Goal: Task Accomplishment & Management: Use online tool/utility

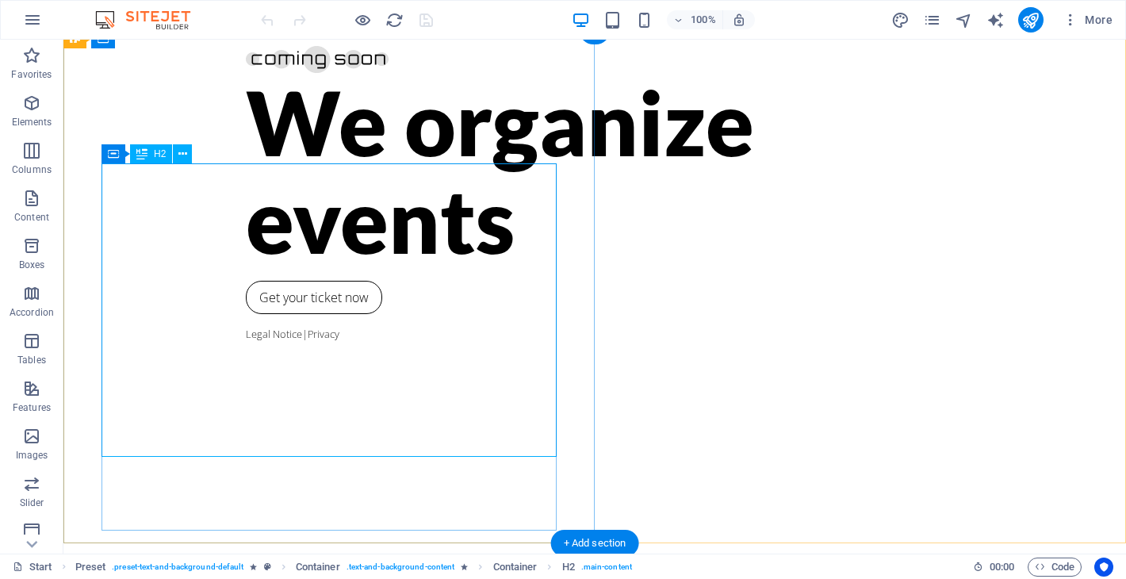
scroll to position [15, 0]
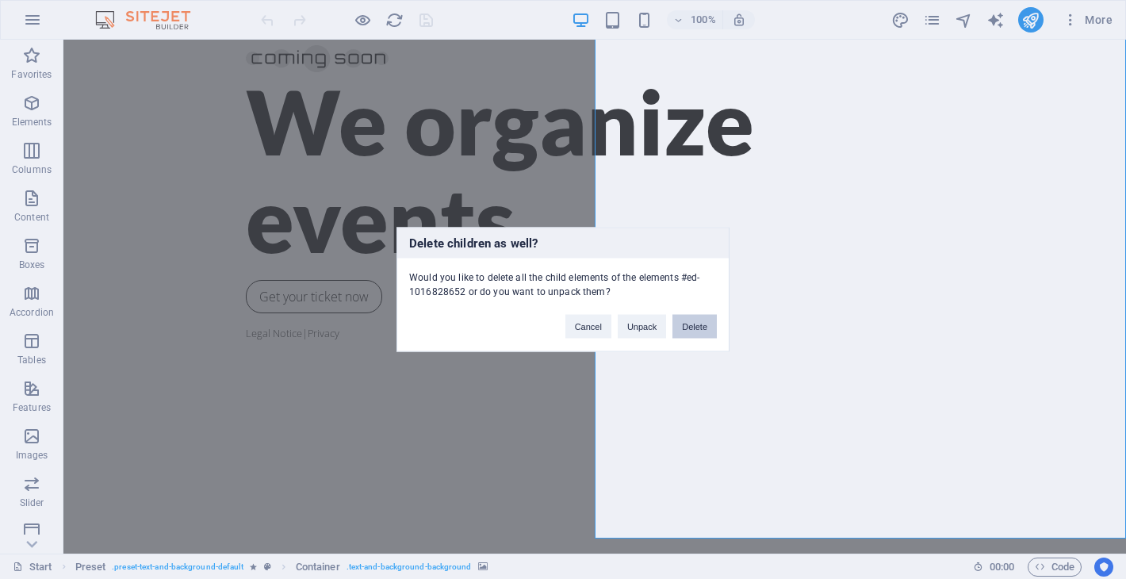
click at [698, 333] on button "Delete" at bounding box center [694, 327] width 44 height 24
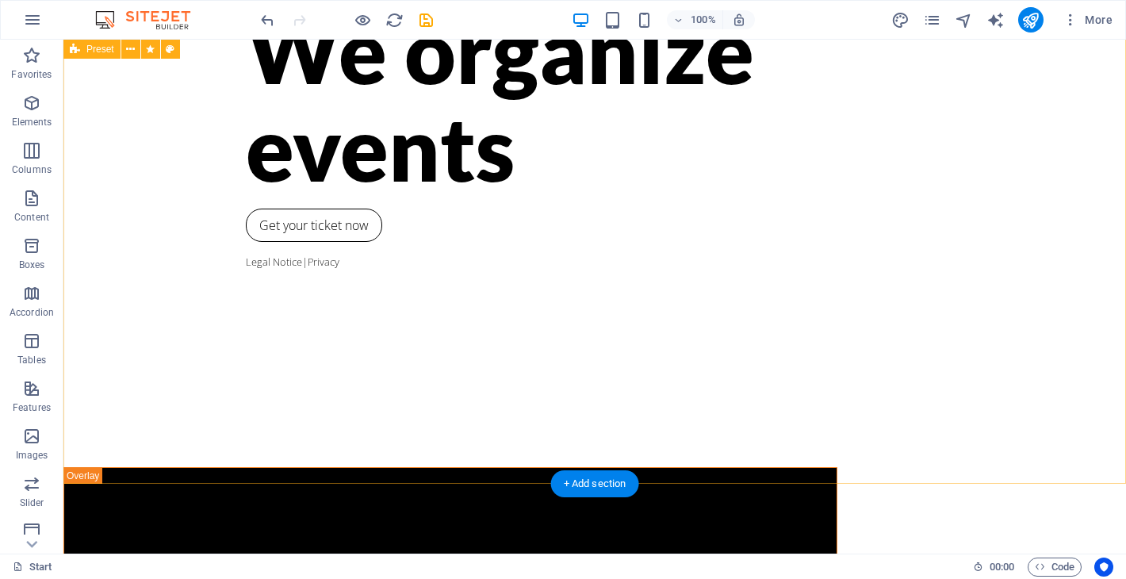
scroll to position [0, 0]
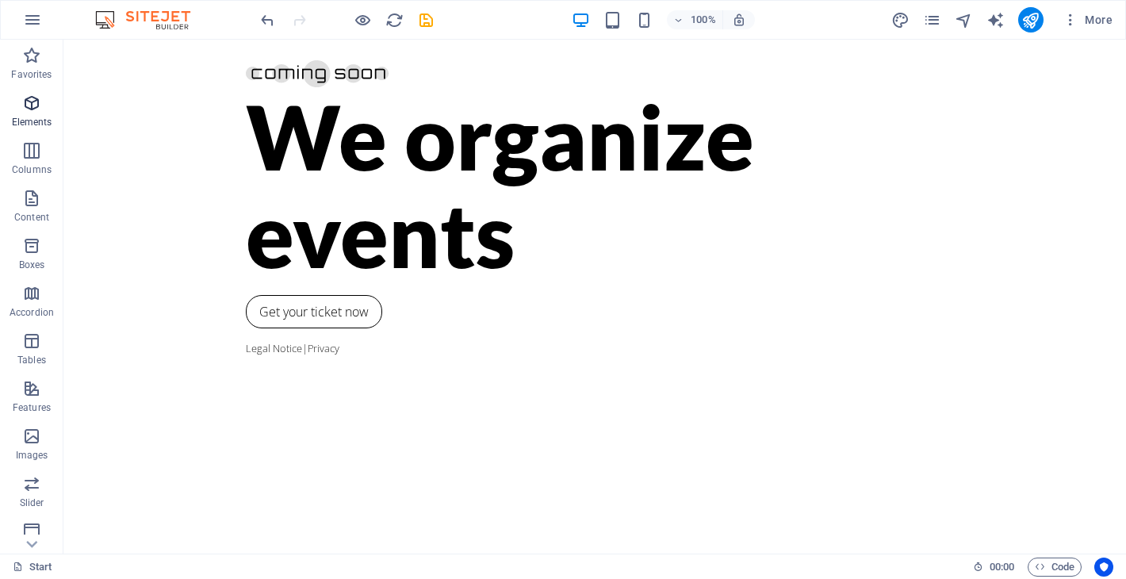
click at [31, 111] on icon "button" at bounding box center [31, 103] width 19 height 19
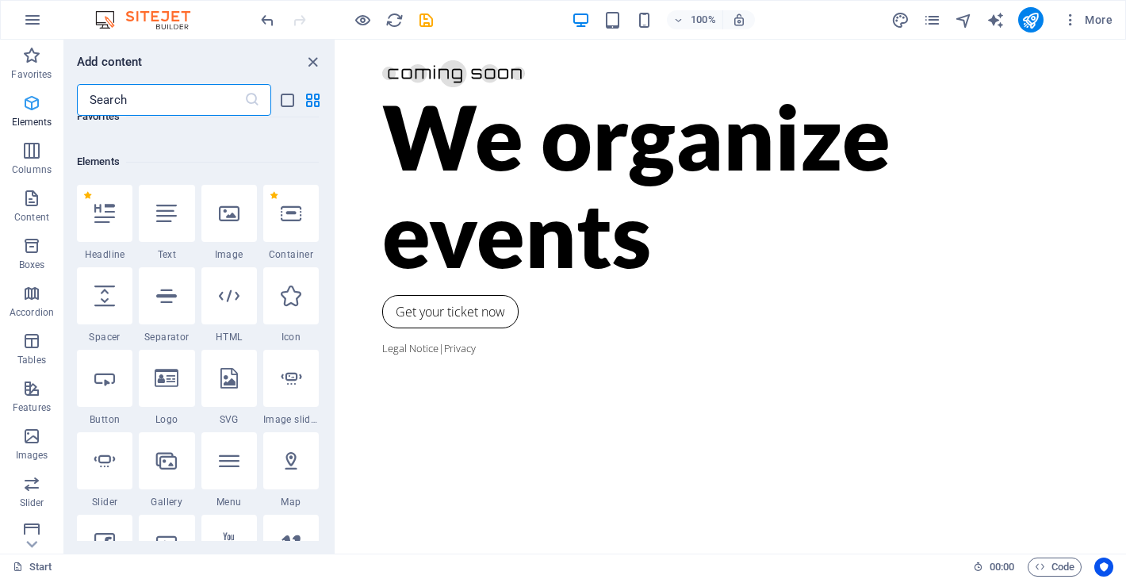
scroll to position [169, 0]
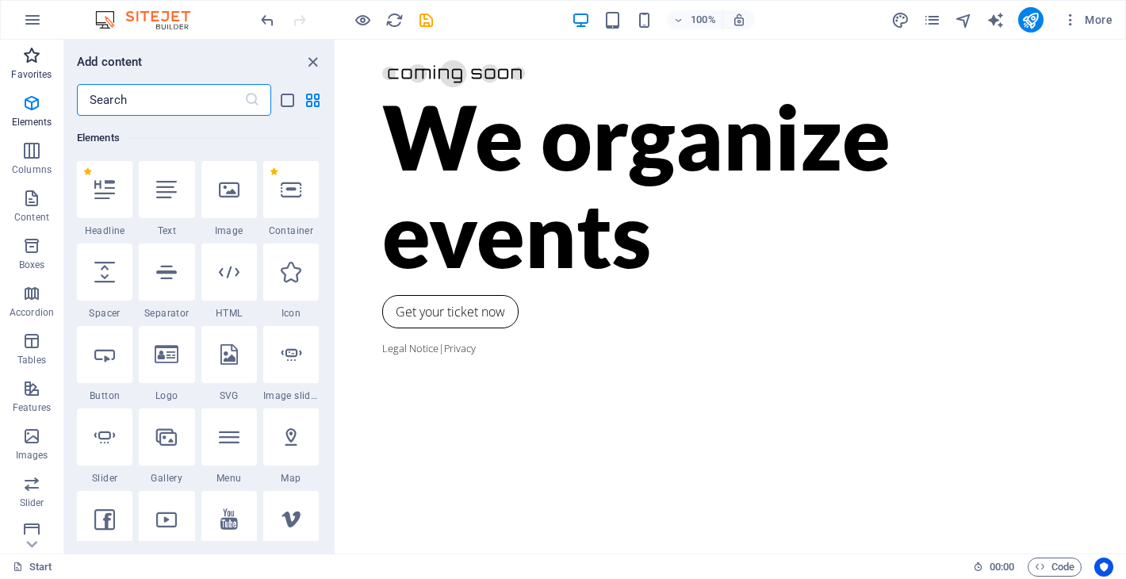
click at [28, 63] on icon "button" at bounding box center [31, 55] width 19 height 19
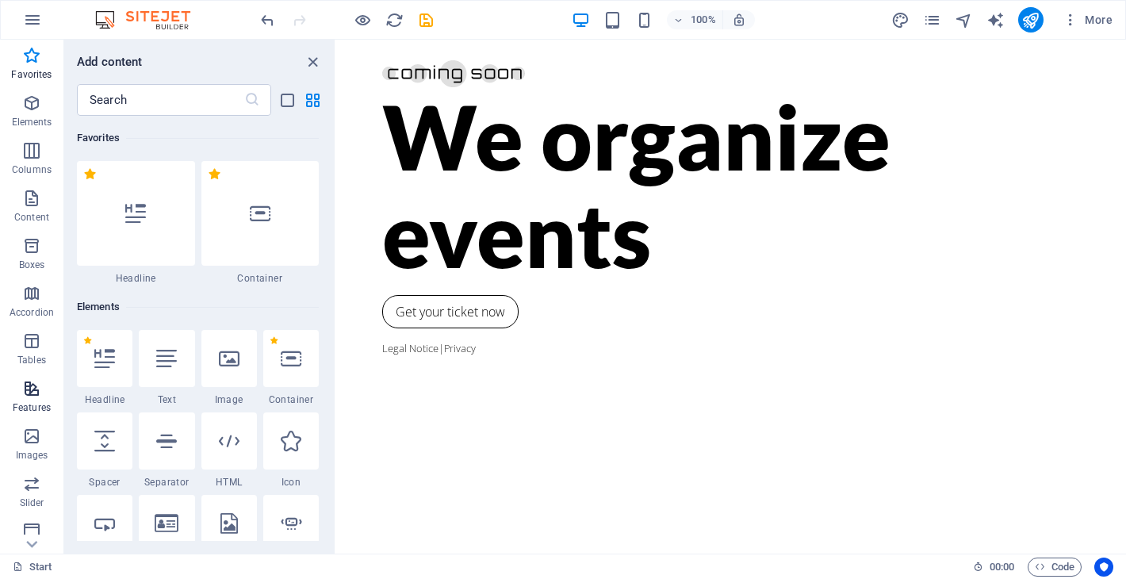
scroll to position [200, 0]
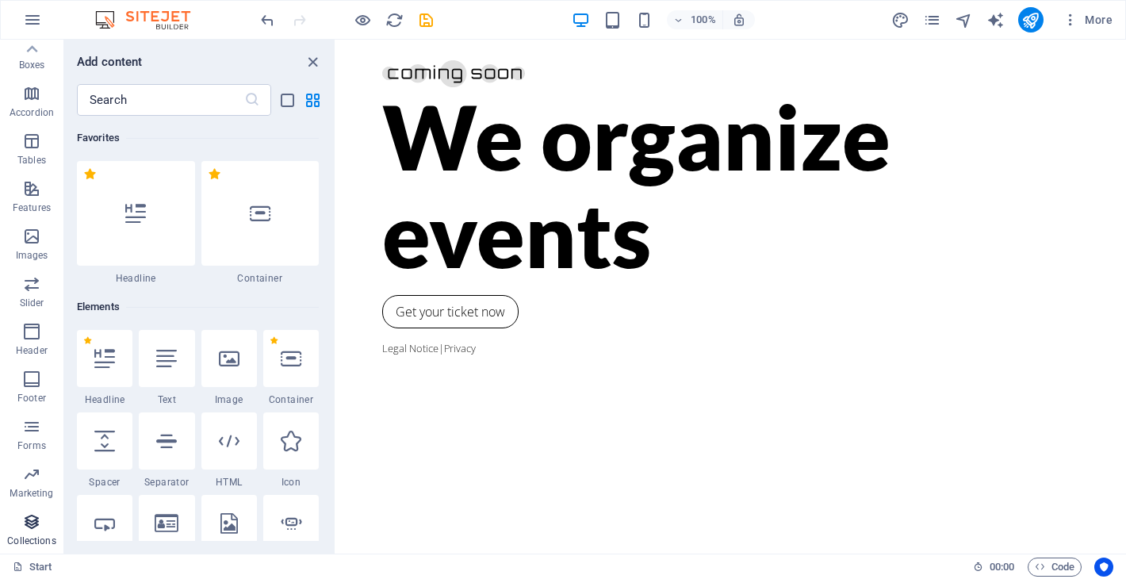
click at [31, 524] on icon "button" at bounding box center [31, 521] width 19 height 19
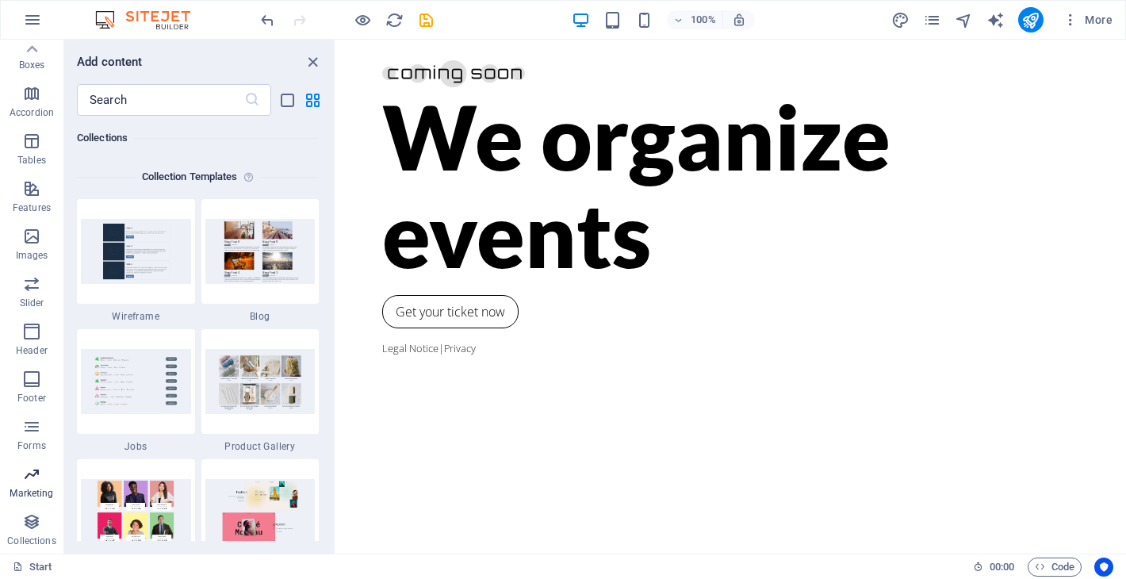
scroll to position [14513, 0]
click at [27, 482] on icon "button" at bounding box center [31, 474] width 19 height 19
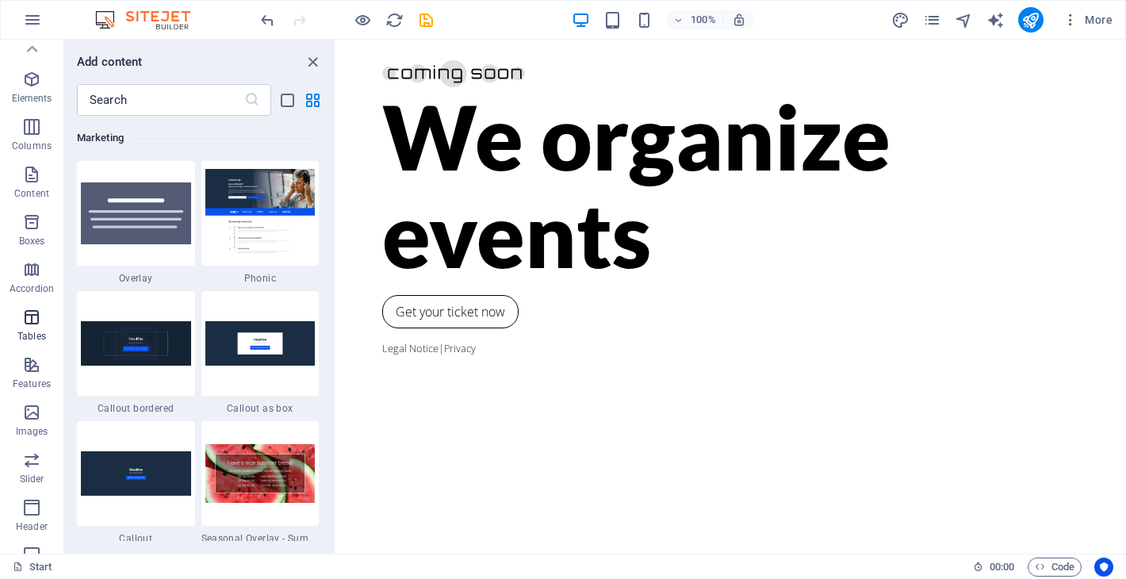
scroll to position [0, 0]
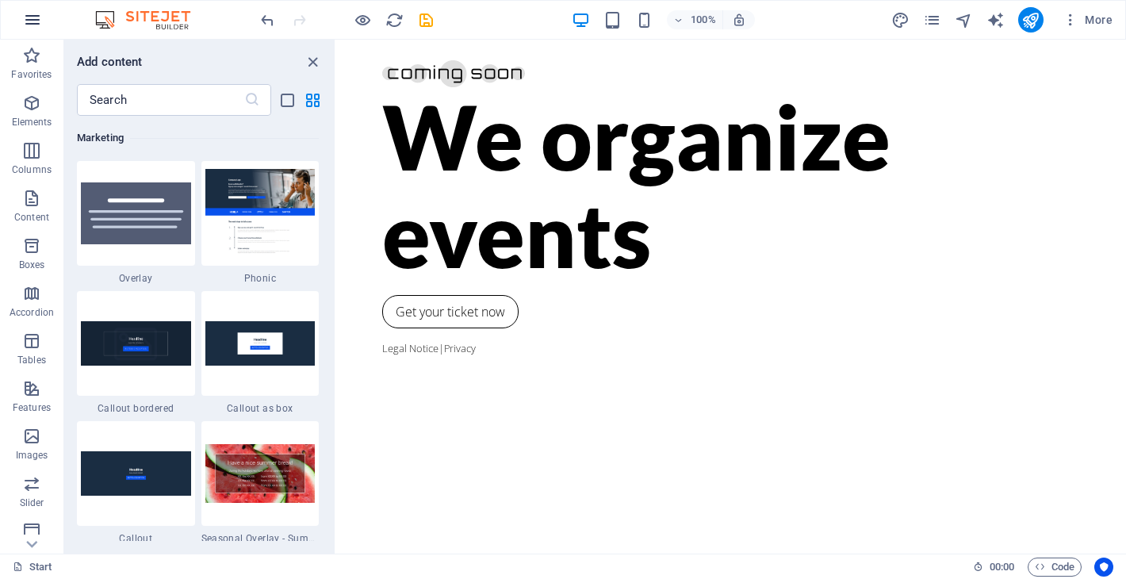
click at [36, 17] on icon "button" at bounding box center [32, 19] width 19 height 19
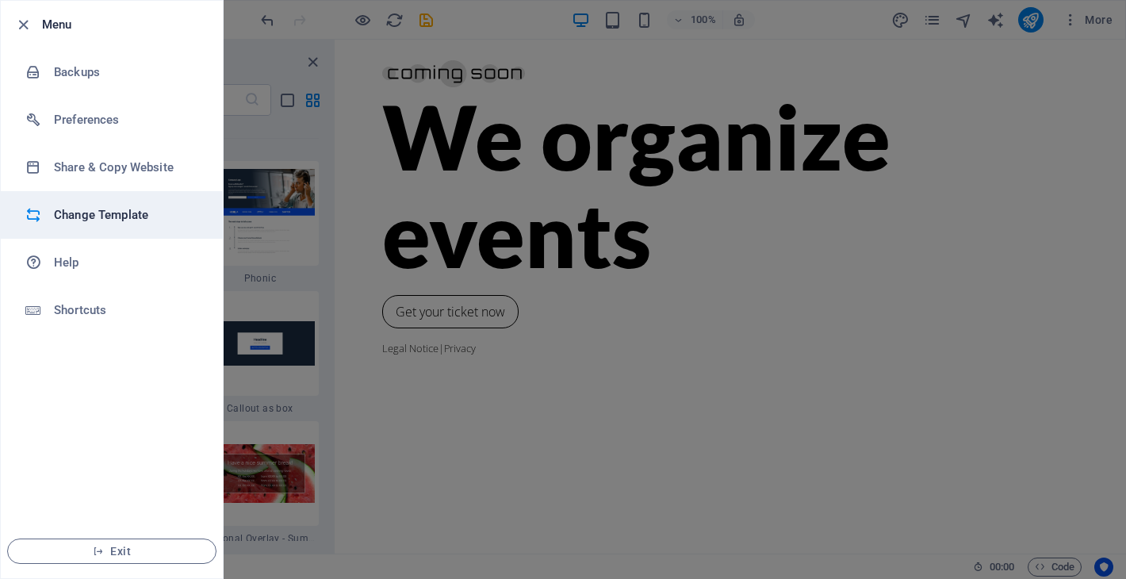
click at [86, 207] on h6 "Change Template" at bounding box center [127, 214] width 147 height 19
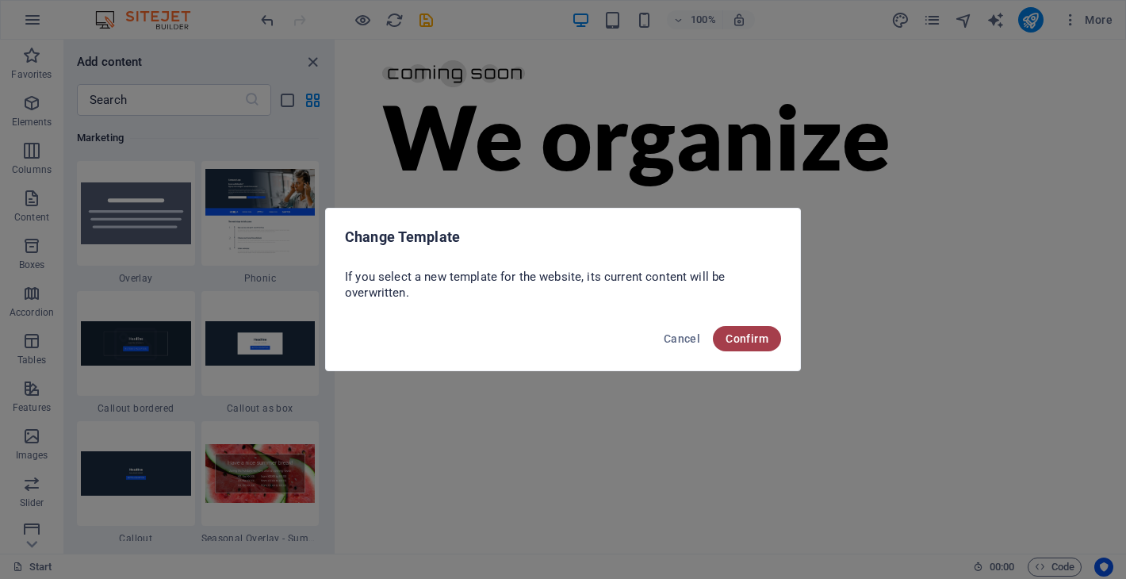
click at [760, 346] on button "Confirm" at bounding box center [747, 338] width 68 height 25
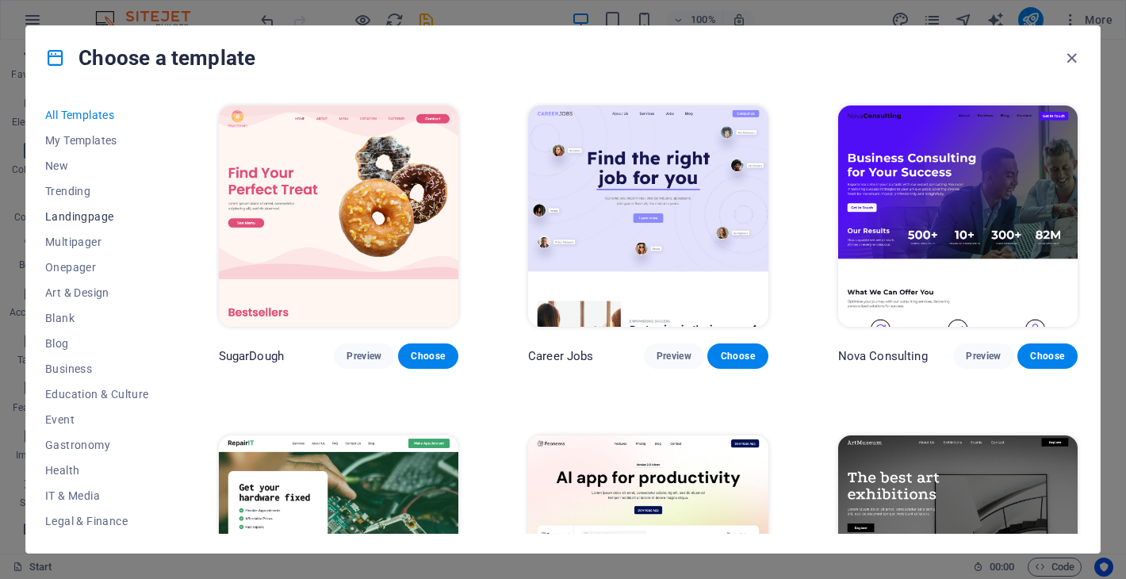
click at [83, 212] on span "Landingpage" at bounding box center [97, 216] width 104 height 13
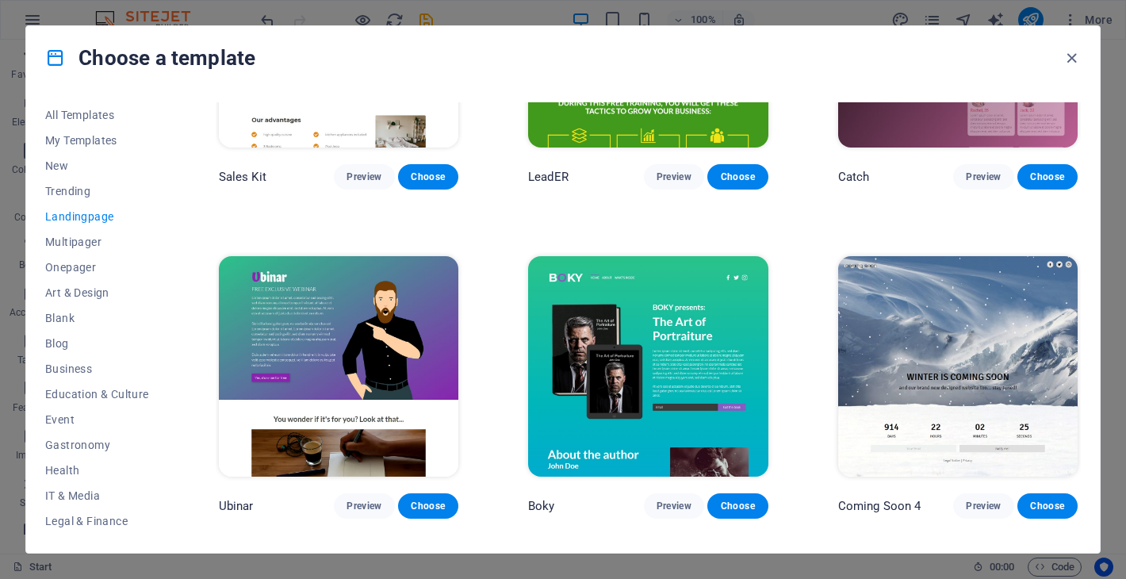
scroll to position [2451, 0]
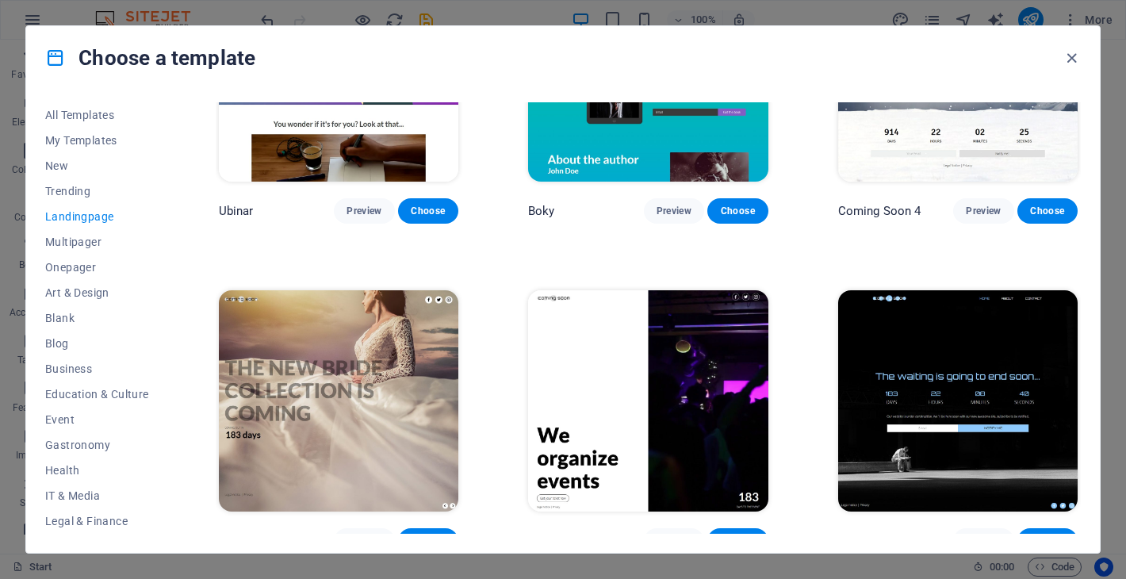
click at [403, 388] on img at bounding box center [338, 400] width 239 height 221
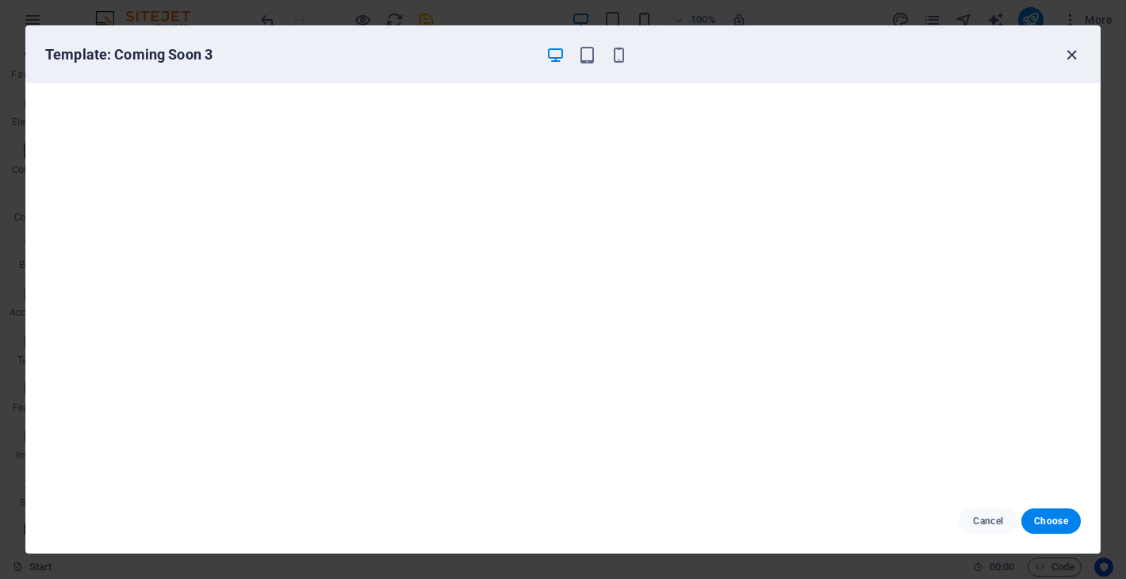
click at [1067, 52] on icon "button" at bounding box center [1071, 55] width 18 height 18
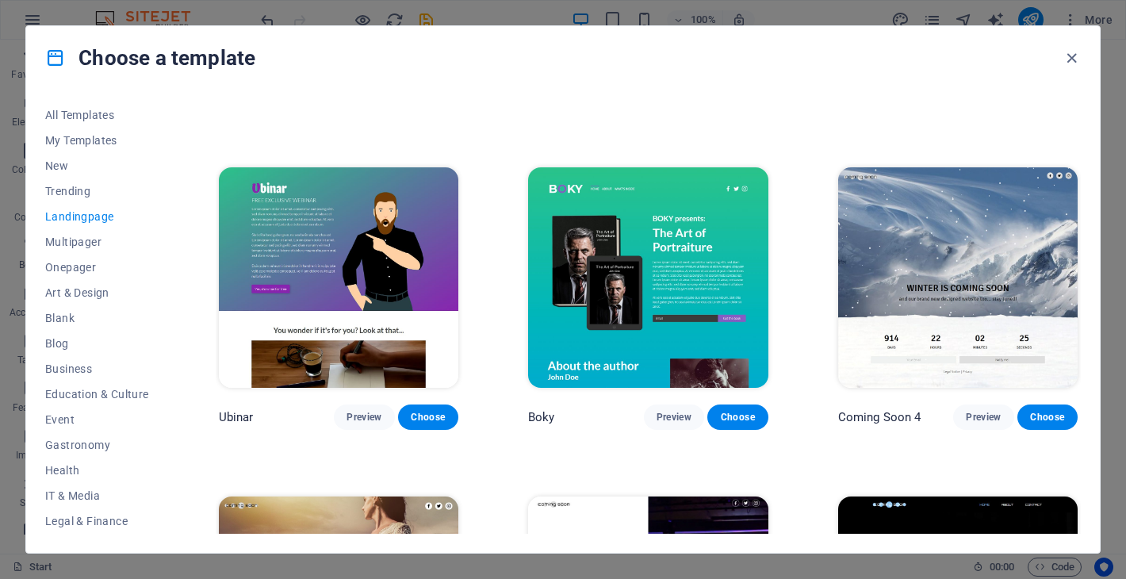
scroll to position [2243, 0]
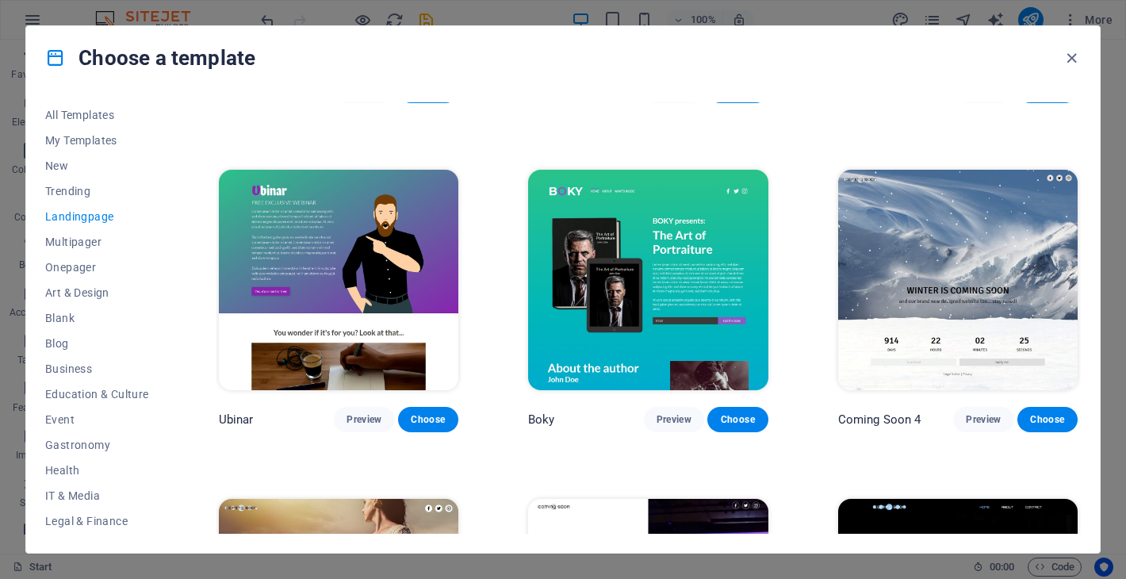
click at [962, 312] on img at bounding box center [957, 280] width 239 height 221
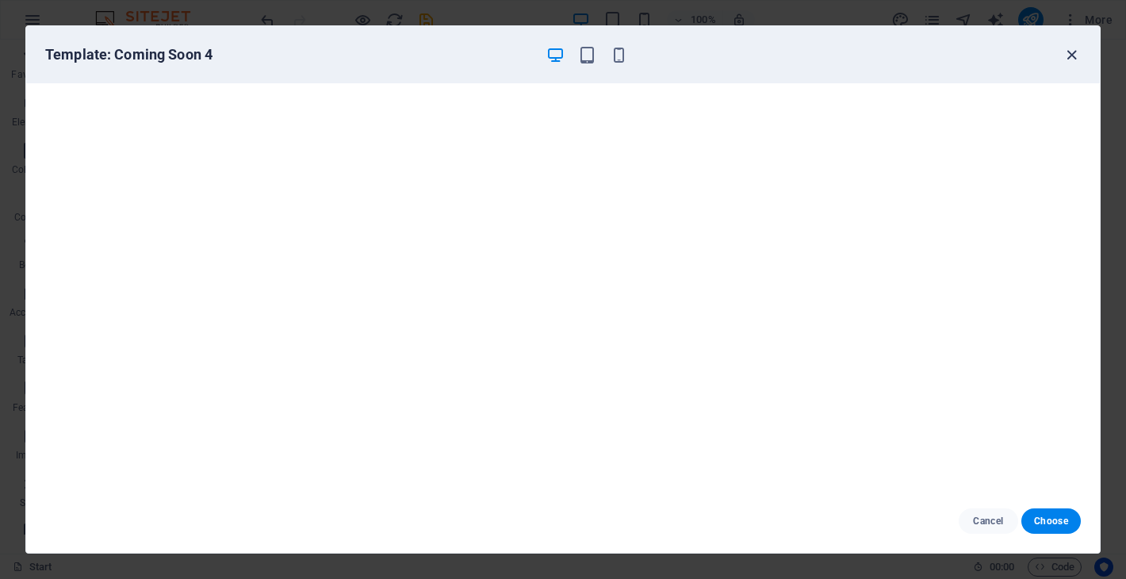
click at [1071, 49] on icon "button" at bounding box center [1071, 55] width 18 height 18
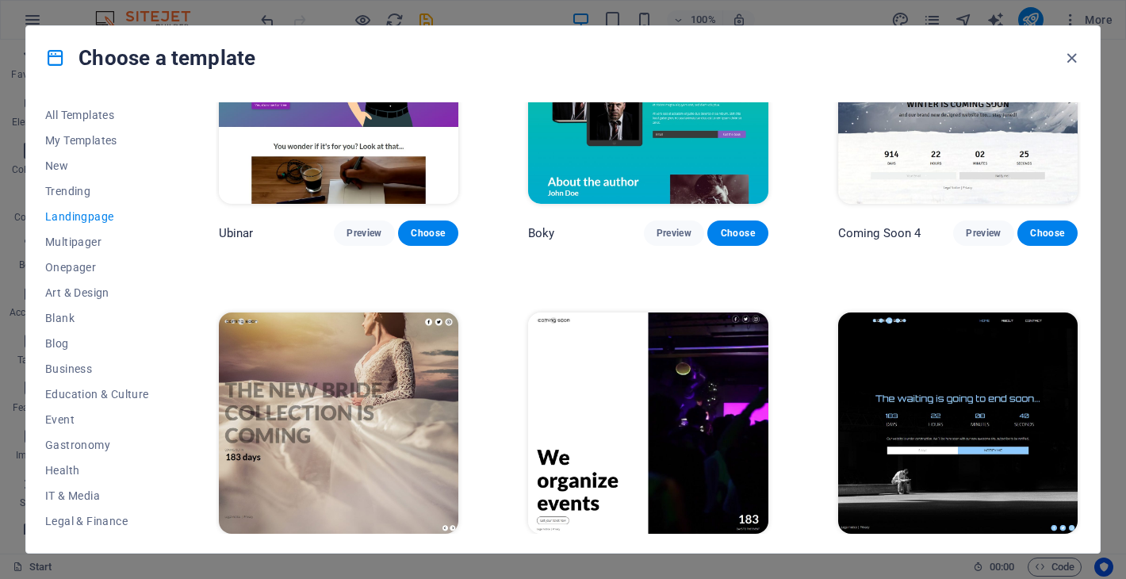
scroll to position [2451, 0]
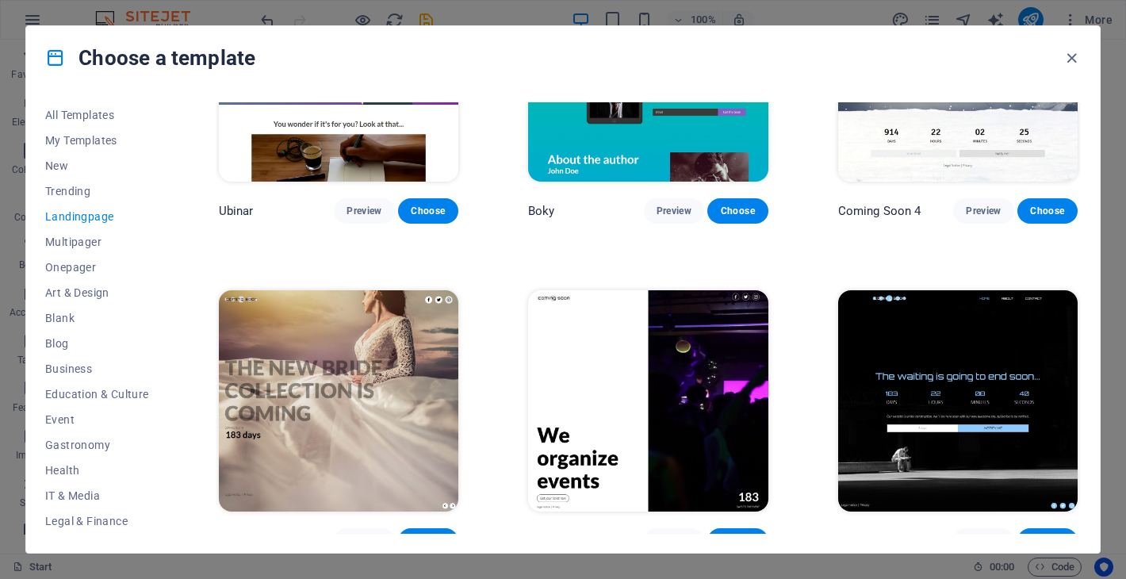
click at [895, 415] on img at bounding box center [957, 400] width 239 height 221
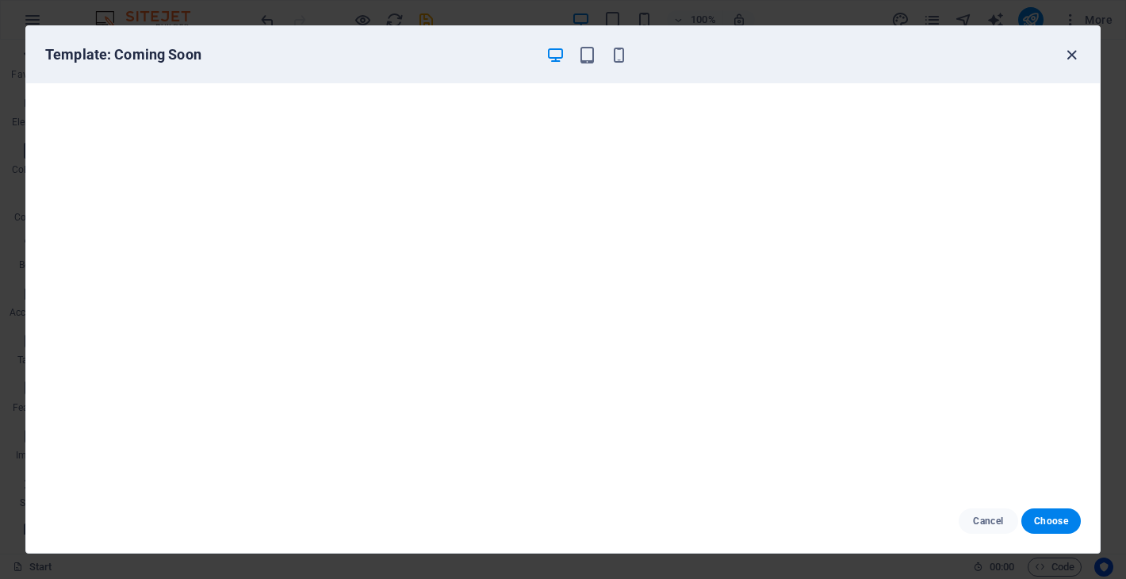
click at [1069, 48] on icon "button" at bounding box center [1071, 55] width 18 height 18
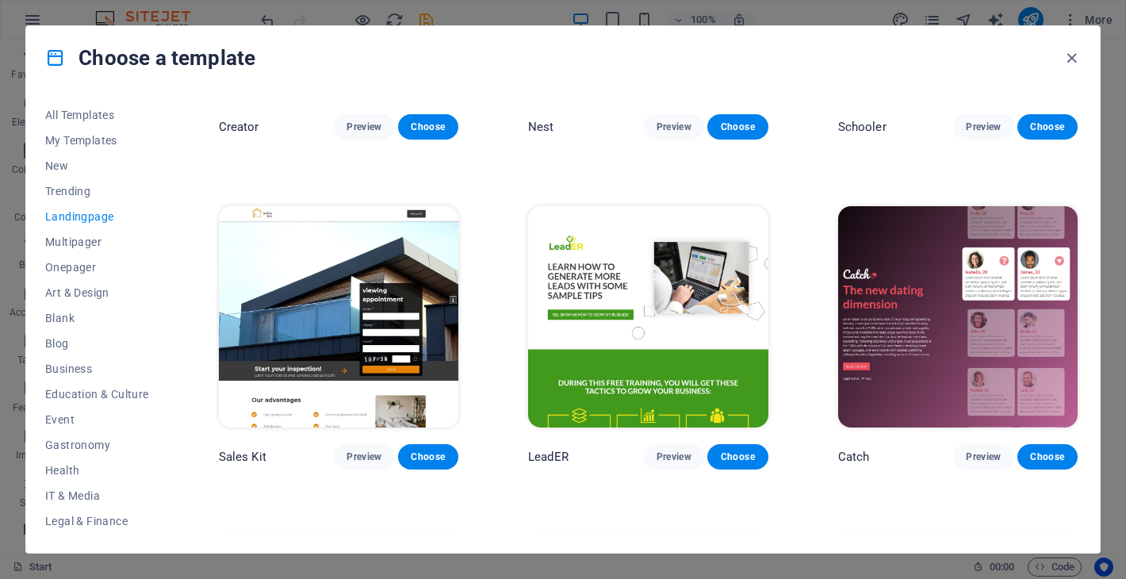
scroll to position [1875, 0]
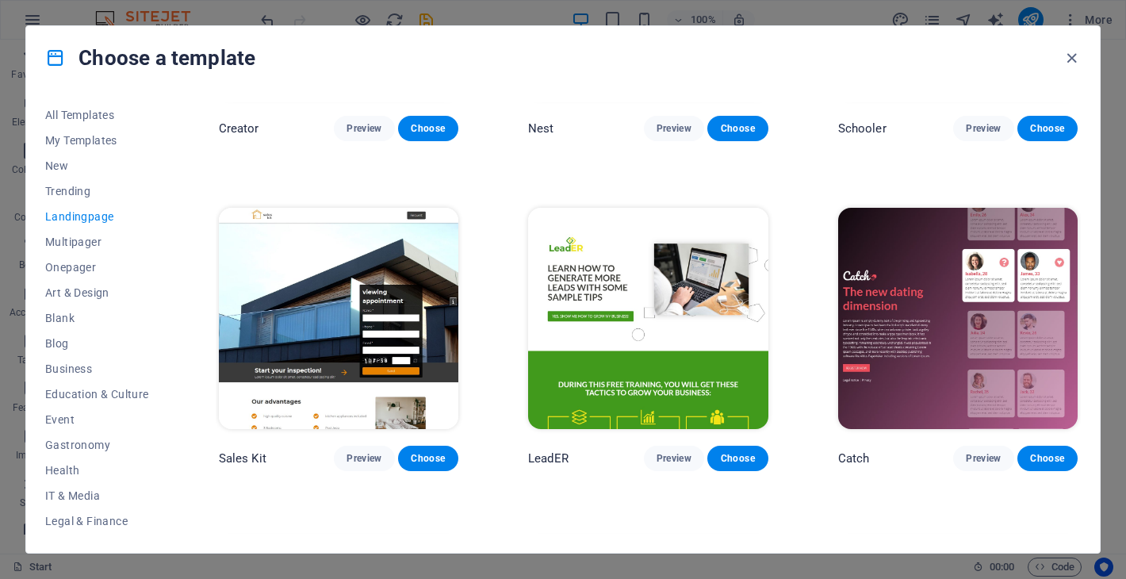
click at [546, 121] on p "Nest" at bounding box center [541, 129] width 26 height 16
click at [666, 122] on span "Preview" at bounding box center [673, 128] width 35 height 13
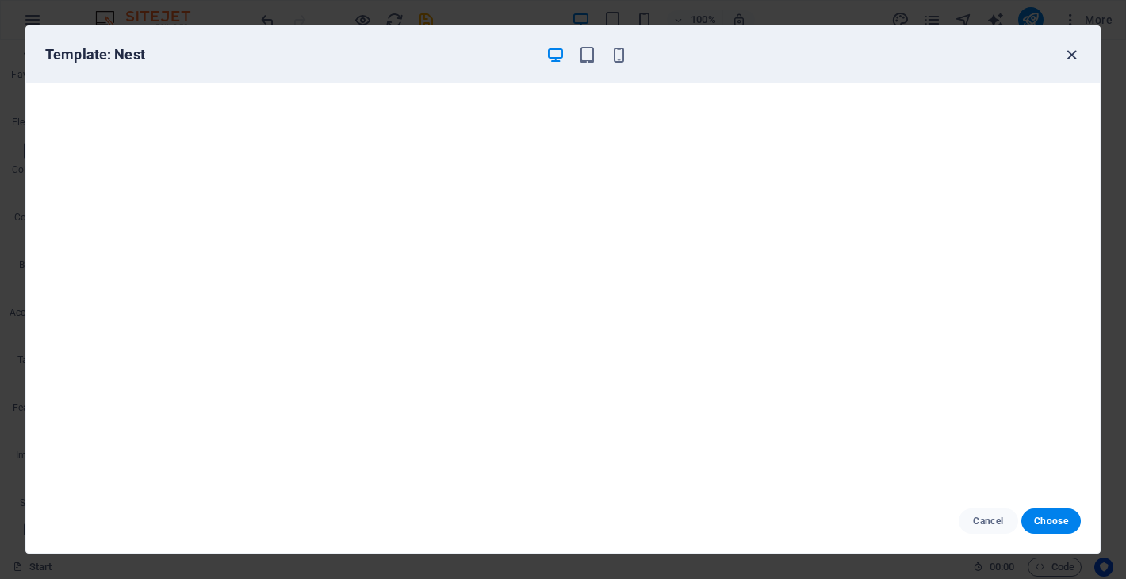
click at [1072, 55] on icon "button" at bounding box center [1071, 55] width 18 height 18
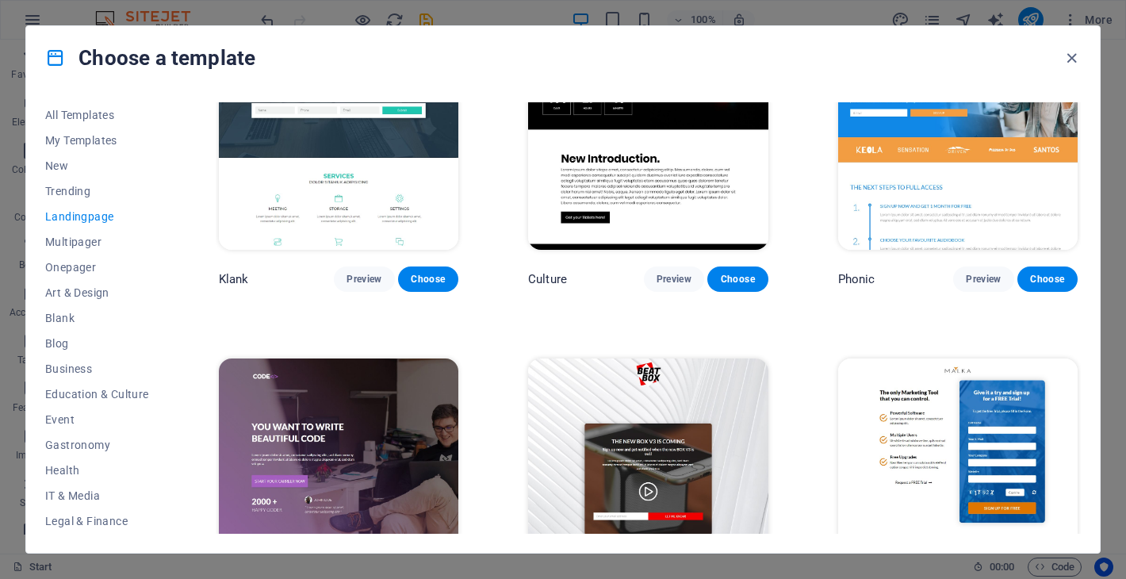
scroll to position [0, 0]
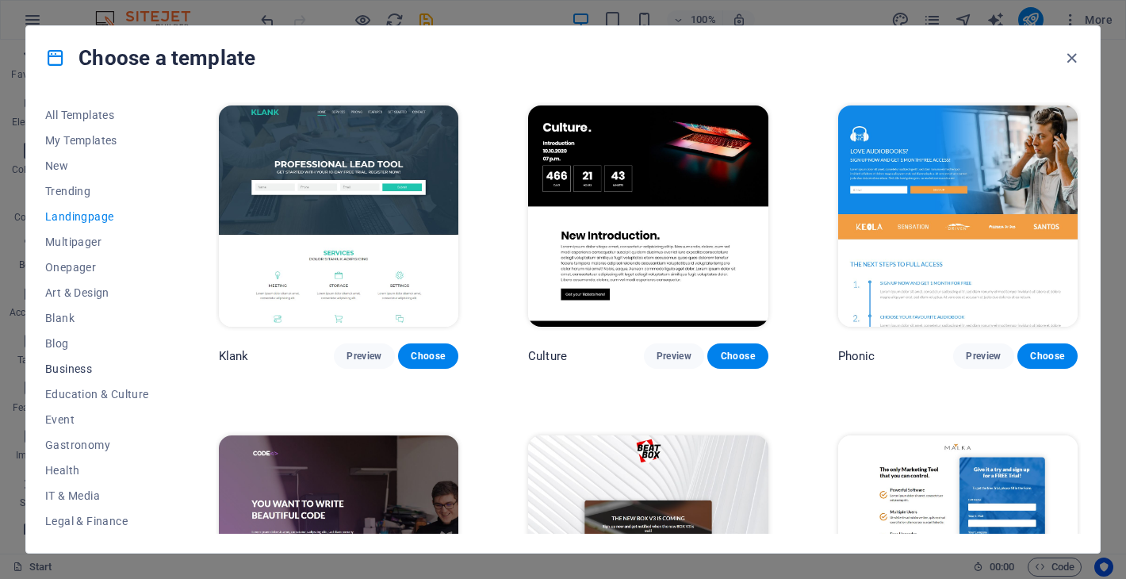
click at [88, 365] on span "Business" at bounding box center [97, 368] width 104 height 13
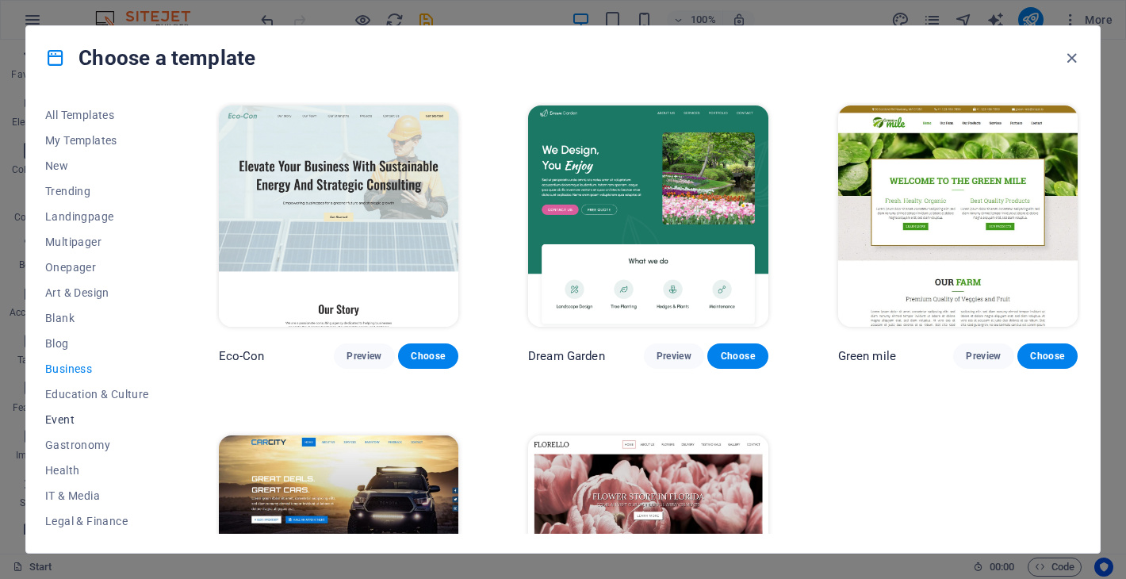
click at [89, 416] on span "Event" at bounding box center [97, 419] width 104 height 13
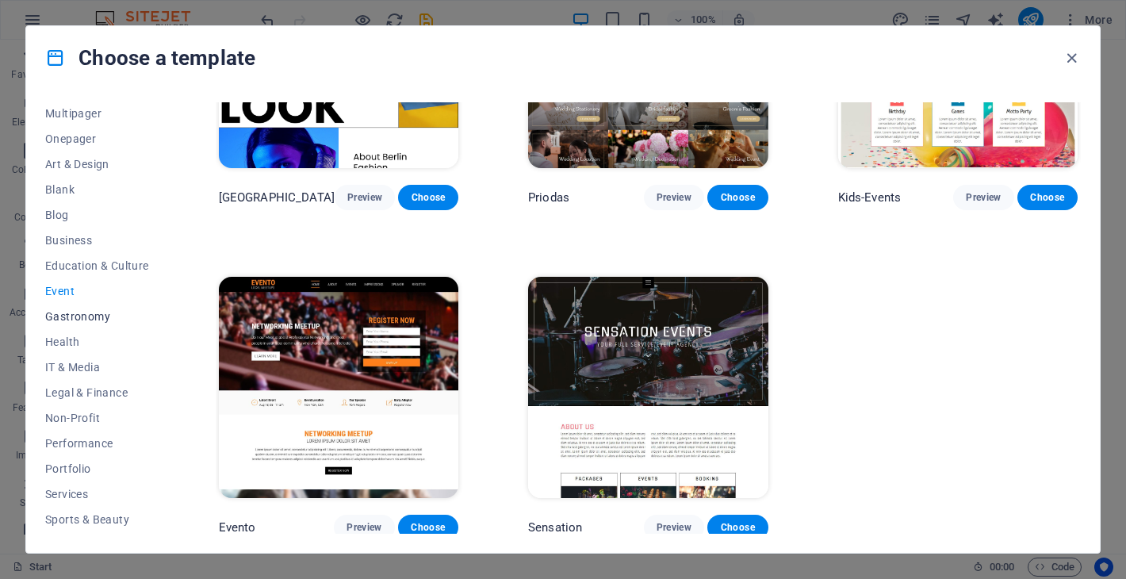
scroll to position [131, 0]
click at [76, 448] on button "Performance" at bounding box center [97, 440] width 104 height 25
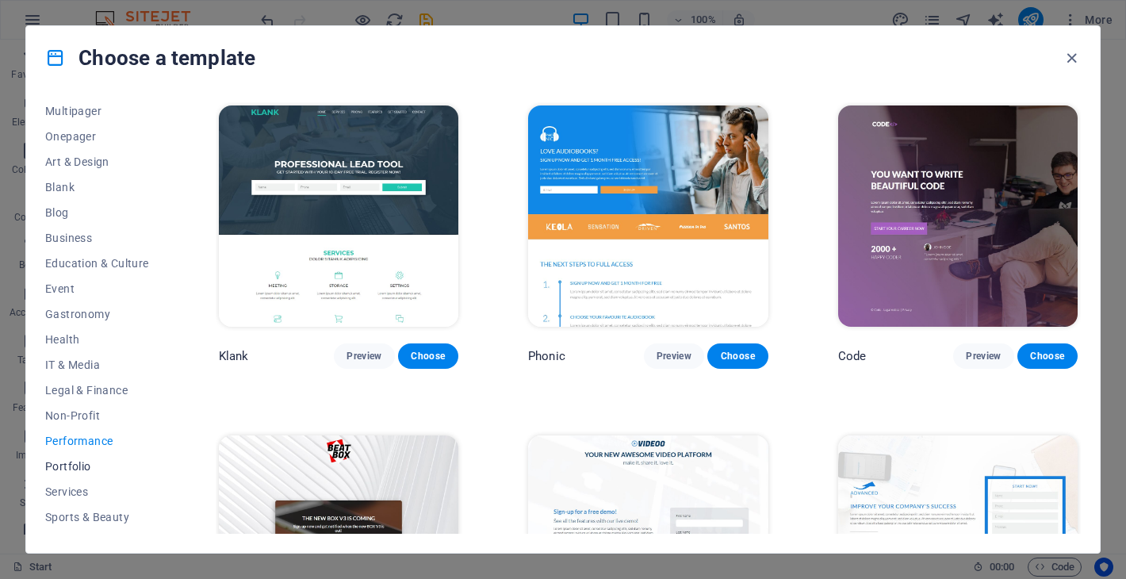
scroll to position [203, 0]
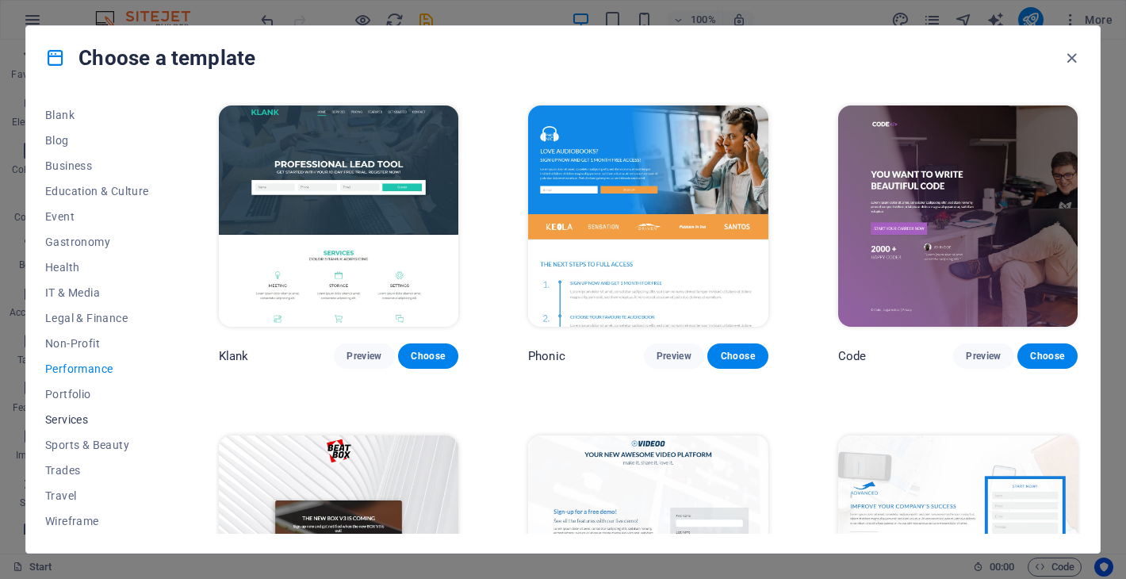
click at [88, 427] on button "Services" at bounding box center [97, 419] width 104 height 25
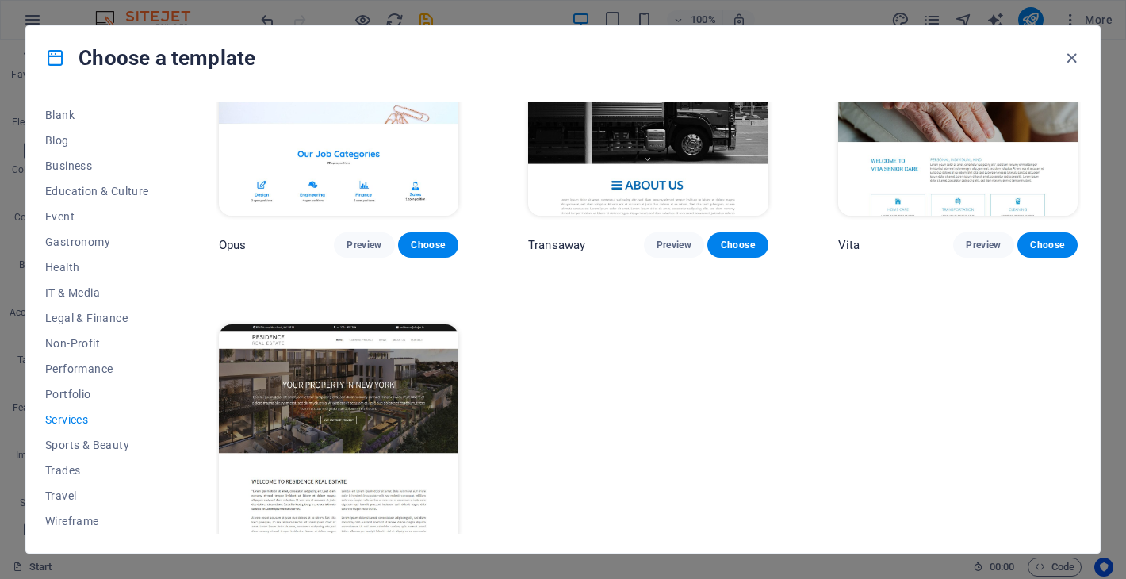
scroll to position [2124, 0]
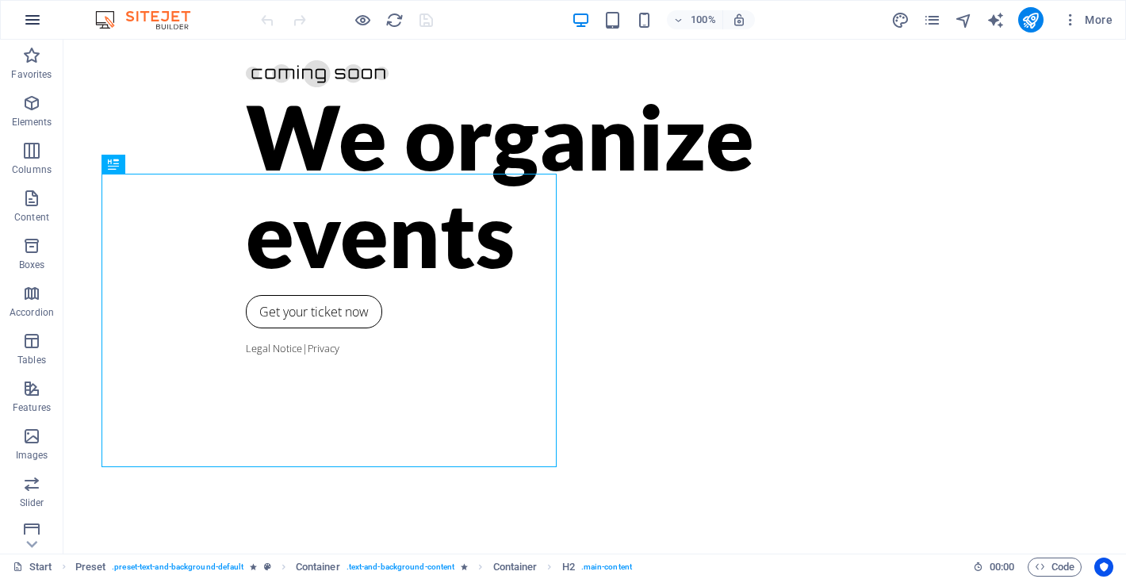
click at [33, 19] on icon "button" at bounding box center [32, 19] width 19 height 19
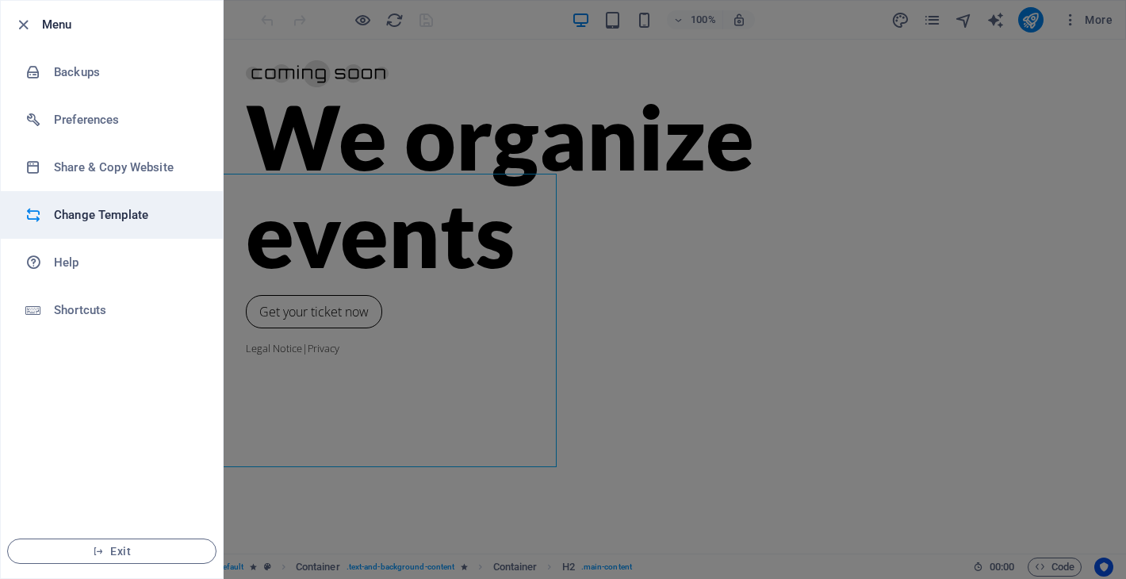
click at [77, 208] on h6 "Change Template" at bounding box center [127, 214] width 147 height 19
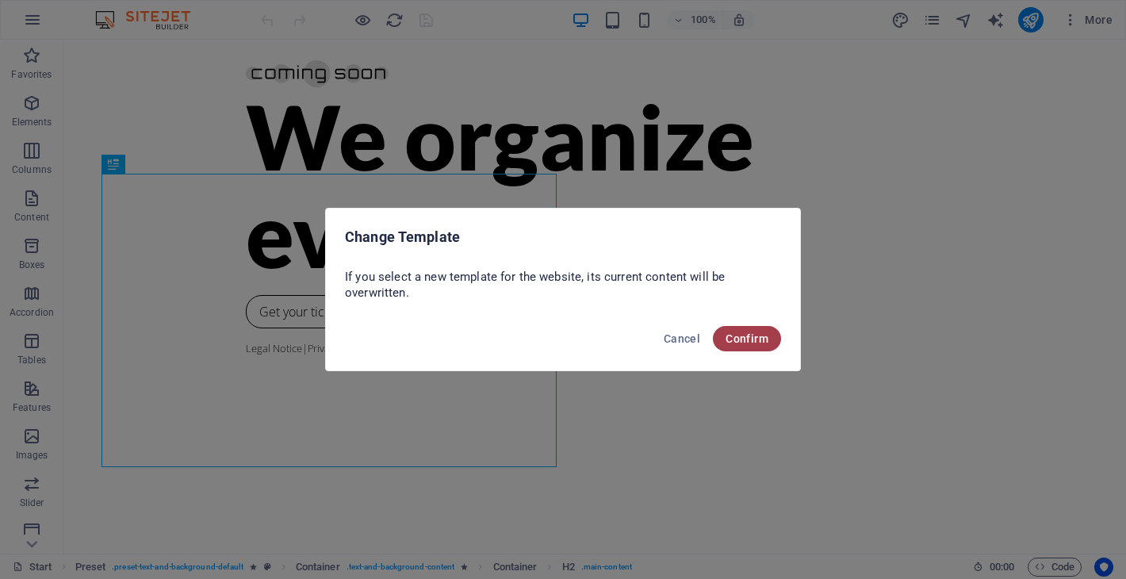
click at [731, 341] on span "Confirm" at bounding box center [746, 338] width 43 height 13
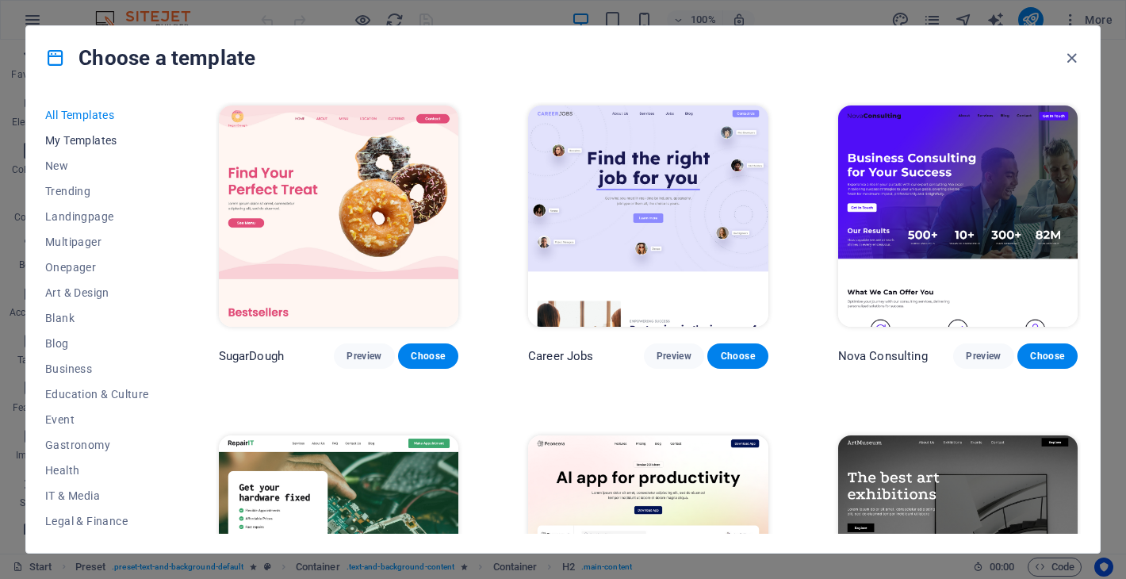
click at [81, 139] on span "My Templates" at bounding box center [97, 140] width 104 height 13
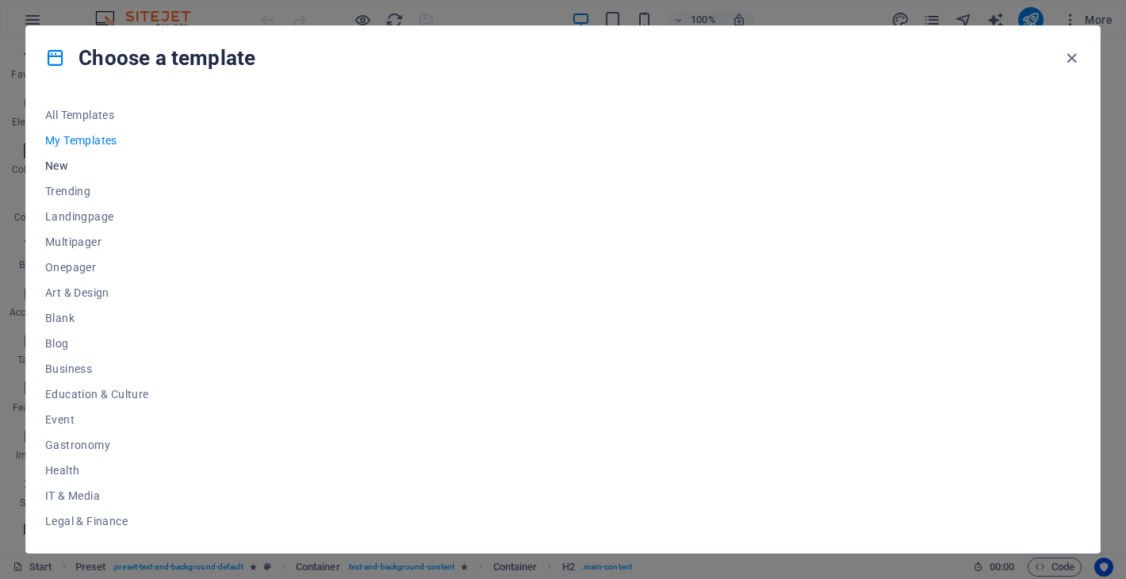
click at [87, 166] on span "New" at bounding box center [97, 165] width 104 height 13
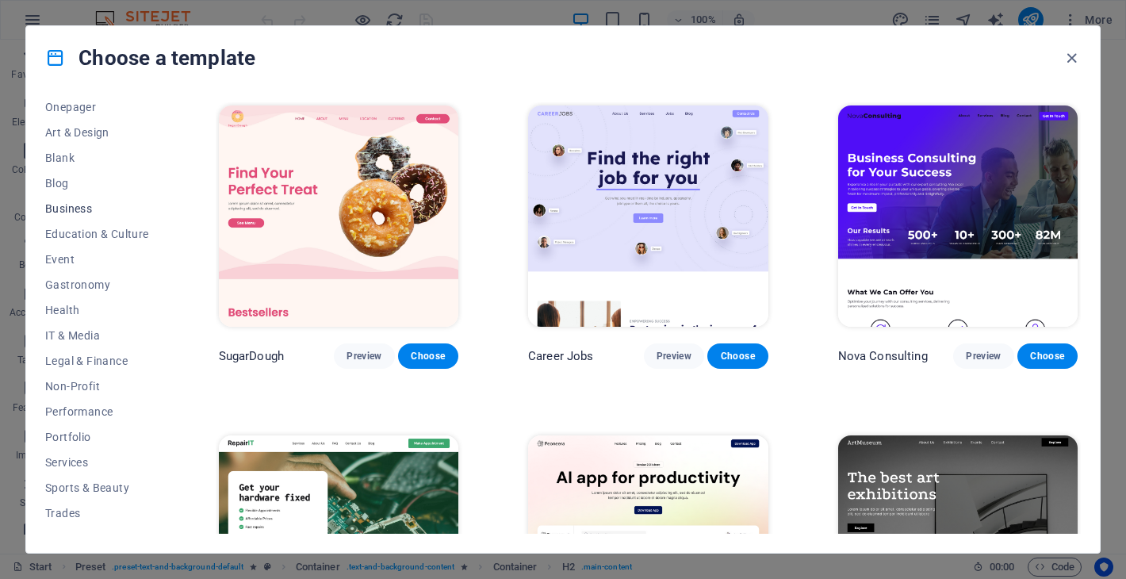
scroll to position [203, 0]
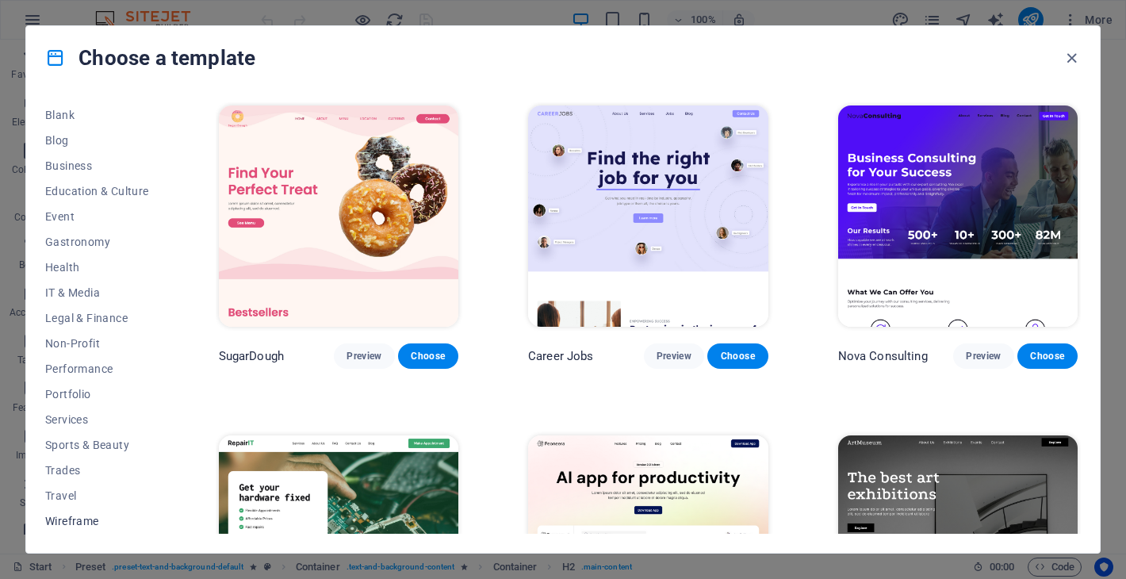
click at [78, 526] on span "Wireframe" at bounding box center [97, 521] width 104 height 13
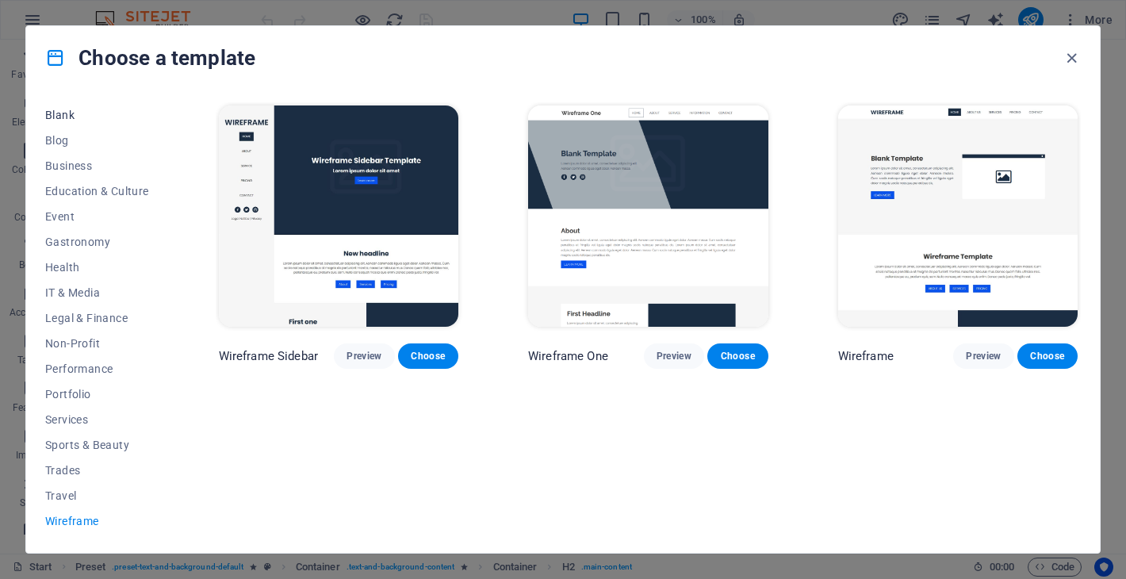
click at [59, 113] on span "Blank" at bounding box center [97, 115] width 104 height 13
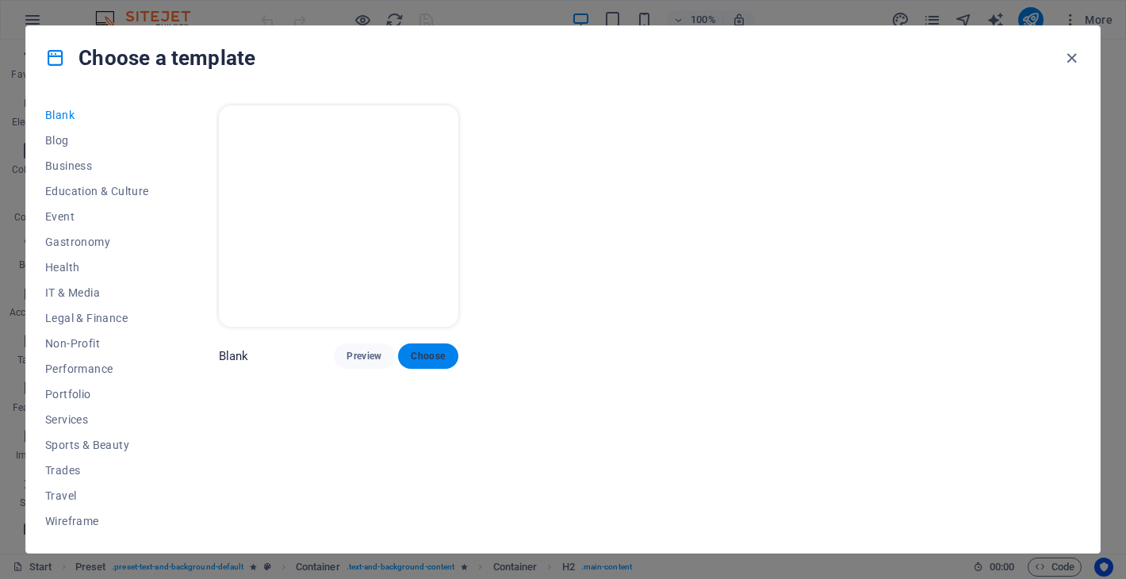
click at [426, 361] on button "Choose" at bounding box center [428, 355] width 60 height 25
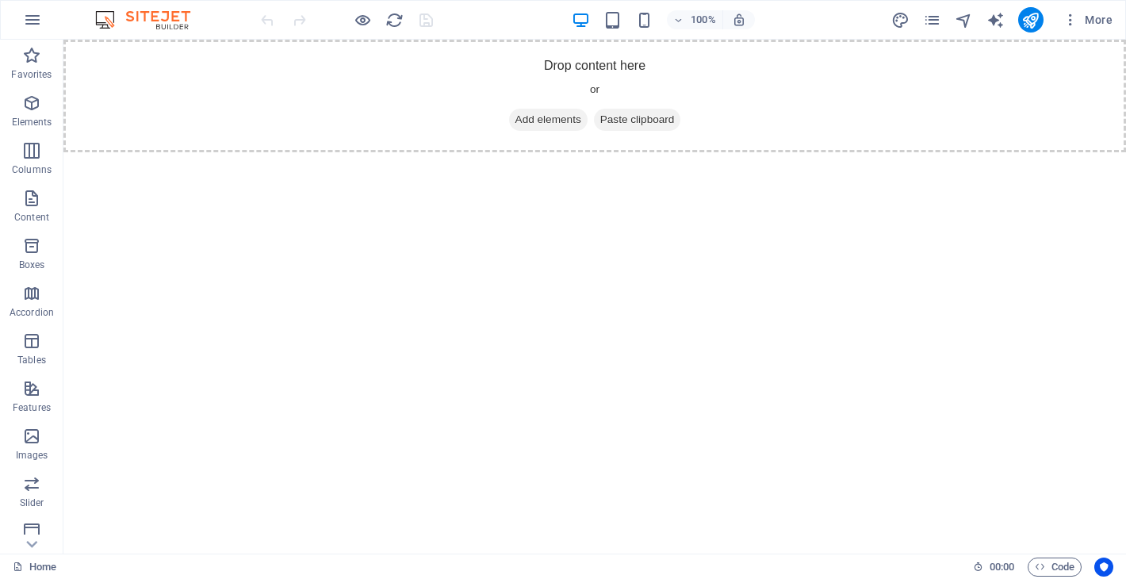
click at [481, 152] on html "Skip to main content Drop content here or Add elements Paste clipboard" at bounding box center [594, 96] width 1062 height 113
click at [22, 101] on icon "button" at bounding box center [31, 103] width 19 height 19
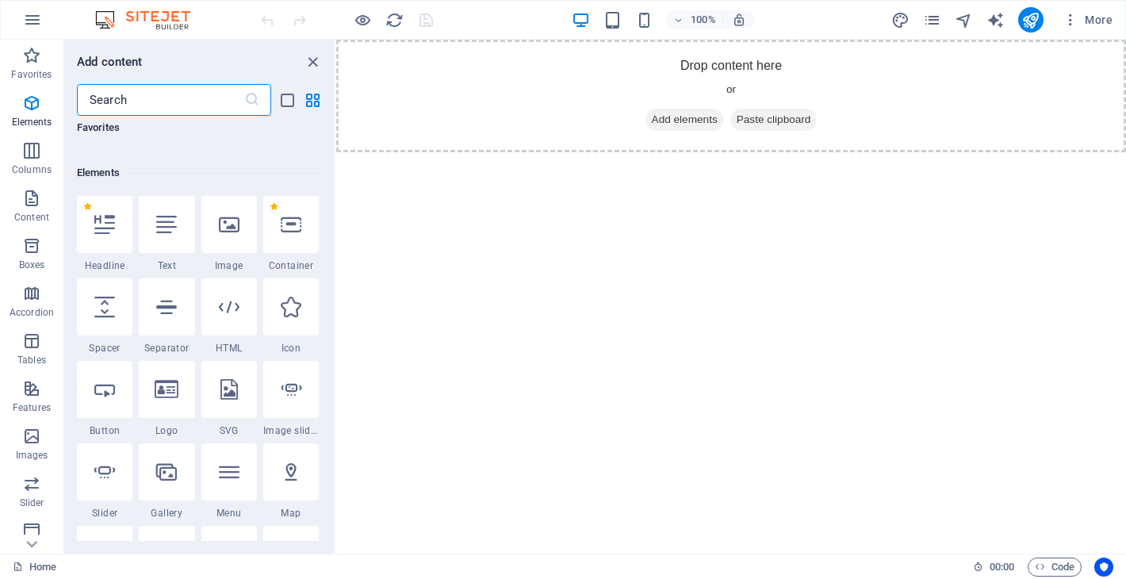
scroll to position [169, 0]
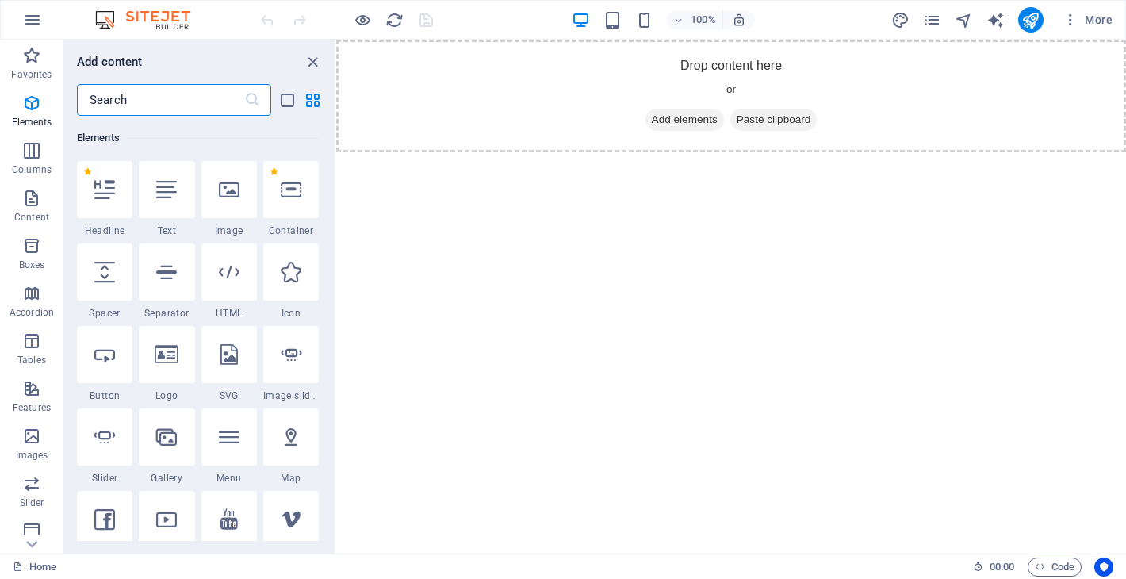
click at [275, 190] on div at bounding box center [290, 189] width 55 height 57
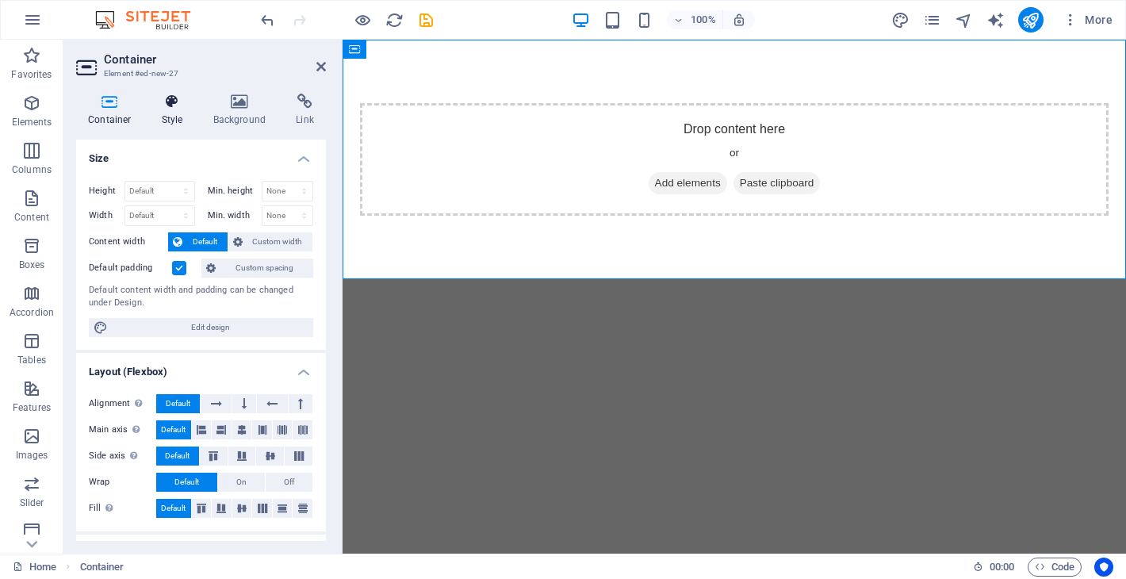
click at [177, 114] on h4 "Style" at bounding box center [176, 110] width 52 height 33
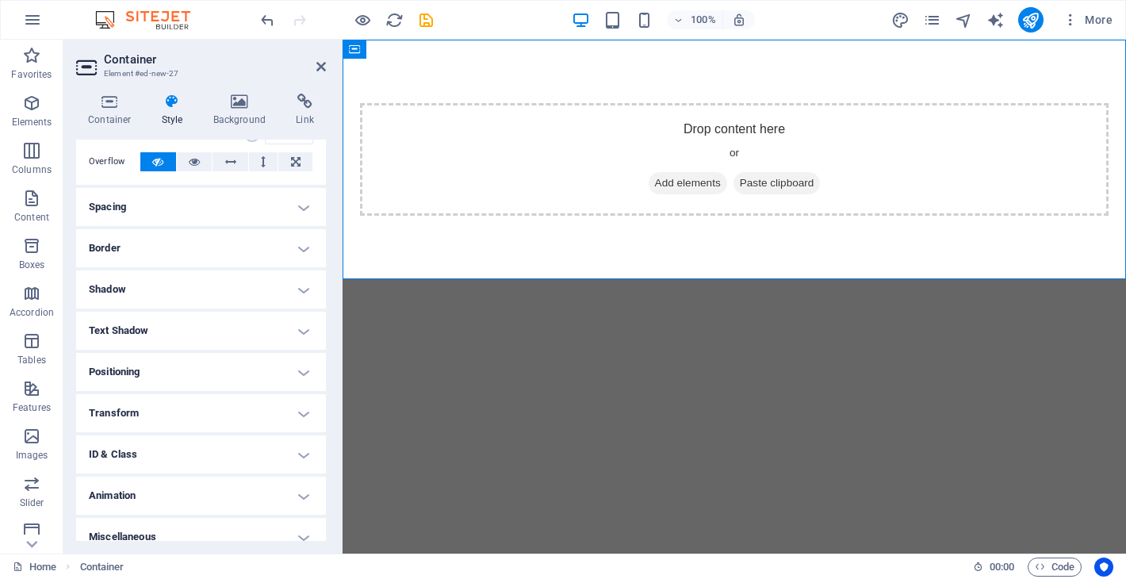
scroll to position [98, 0]
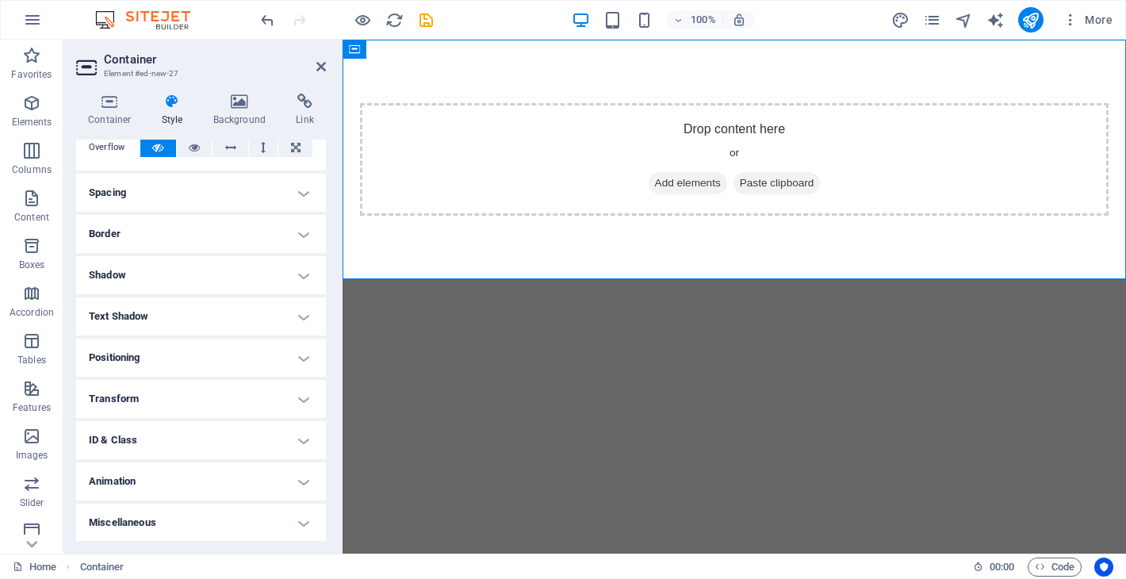
click at [287, 517] on h4 "Miscellaneous" at bounding box center [201, 522] width 250 height 38
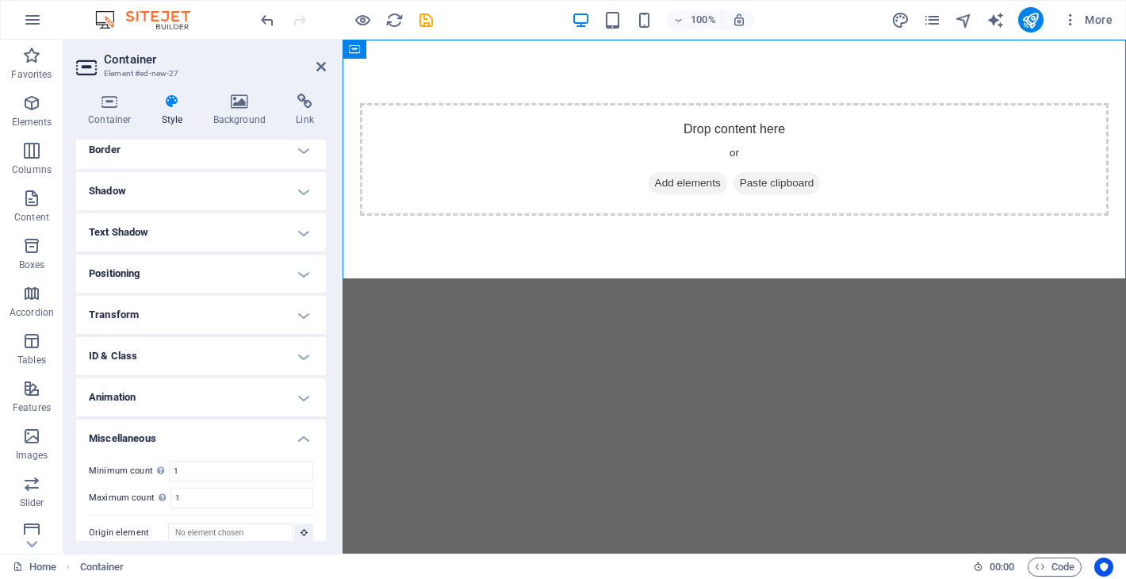
scroll to position [197, 0]
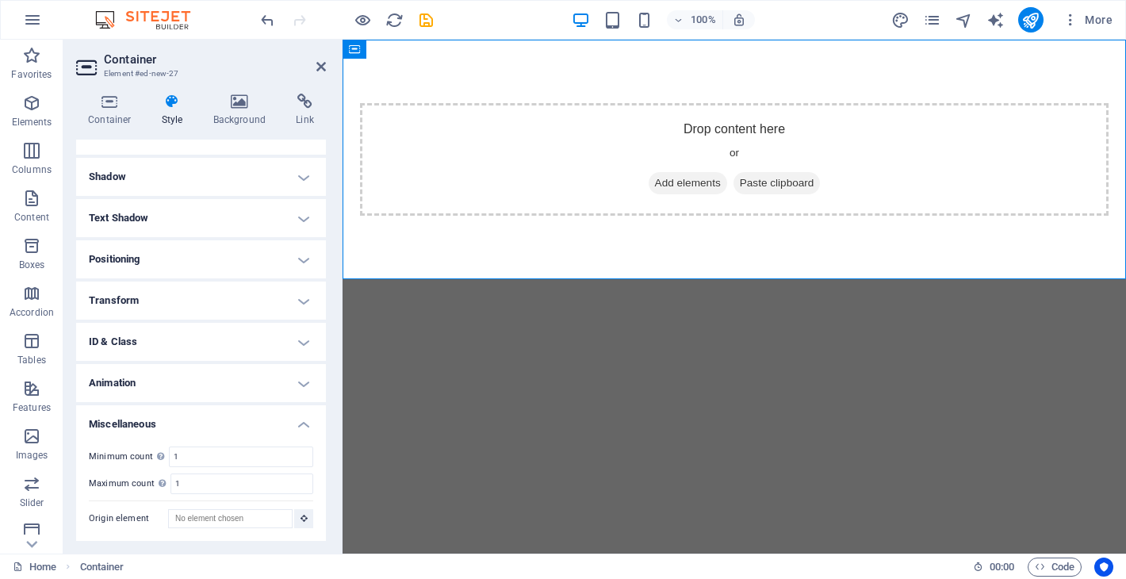
click at [251, 370] on h4 "Animation" at bounding box center [201, 383] width 250 height 38
click at [269, 336] on h4 "ID & Class" at bounding box center [201, 342] width 250 height 38
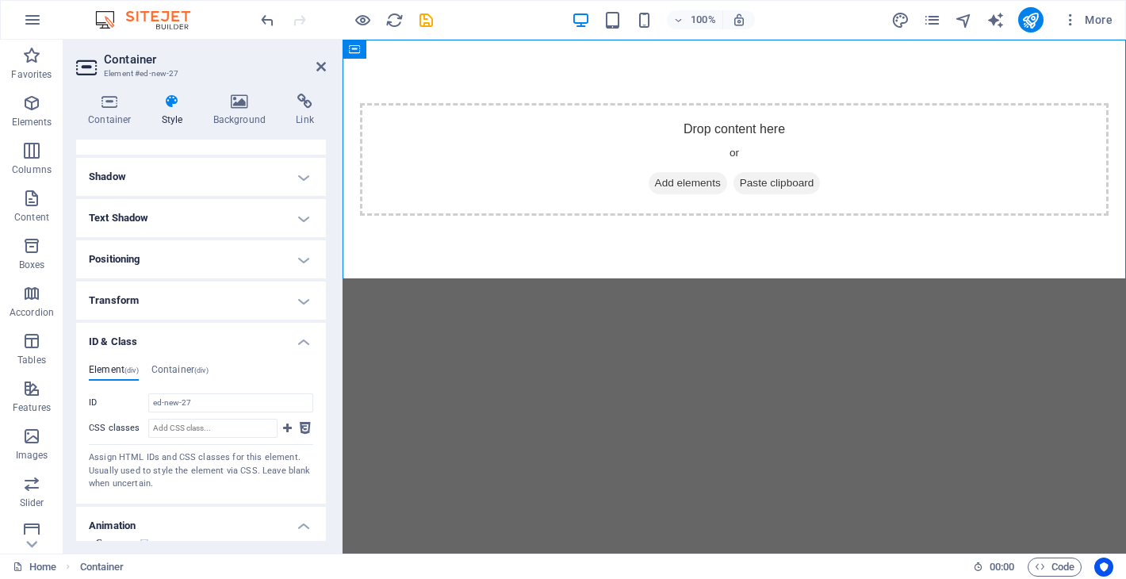
click at [269, 307] on h4 "Transform" at bounding box center [201, 300] width 250 height 38
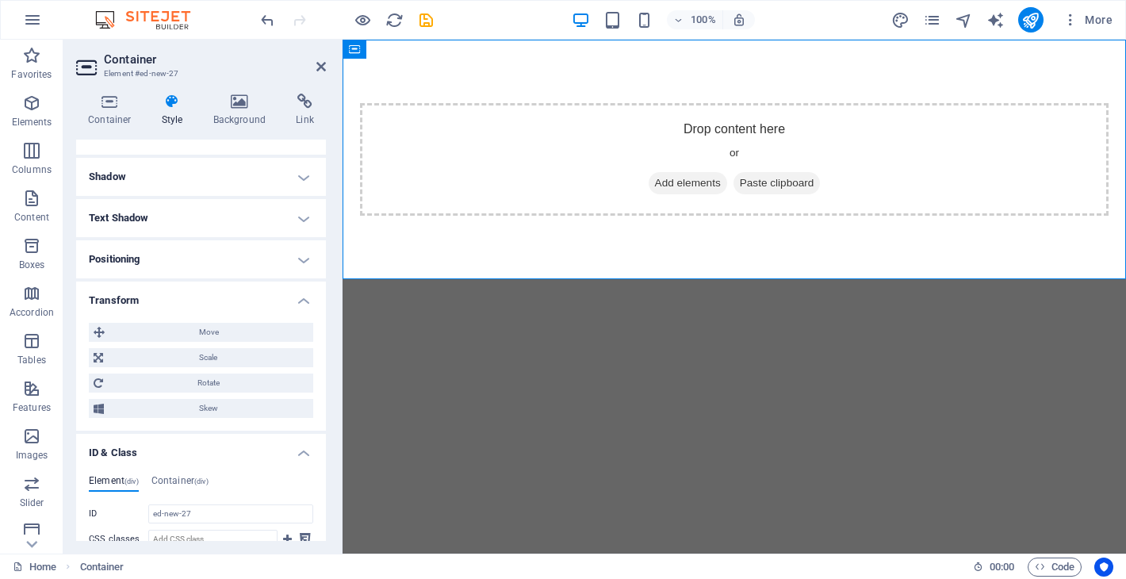
click at [269, 271] on h4 "Positioning" at bounding box center [201, 259] width 250 height 38
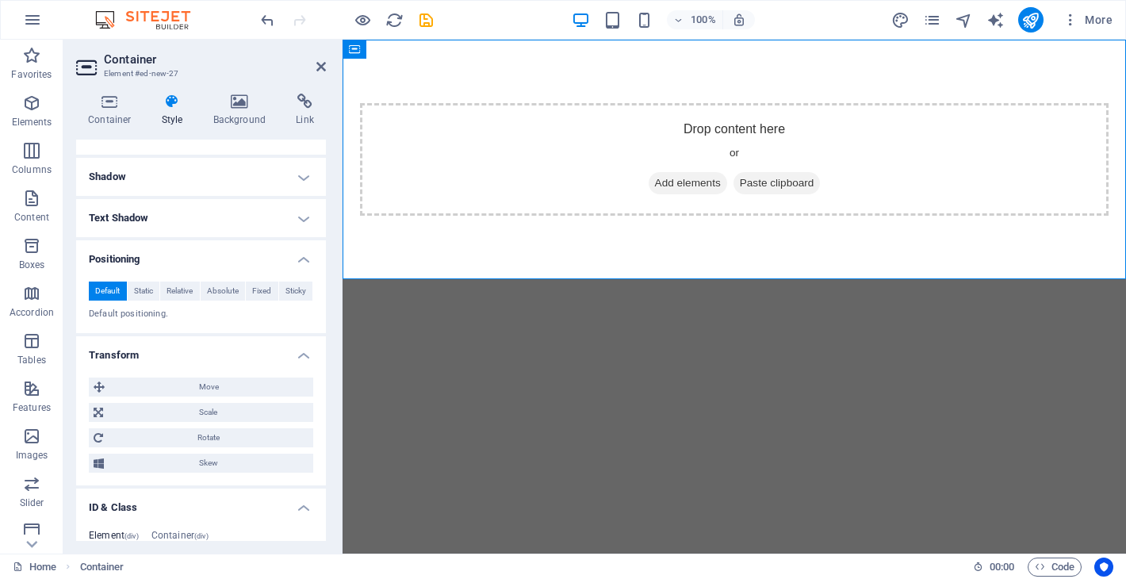
click at [266, 216] on h4 "Text Shadow" at bounding box center [201, 218] width 250 height 38
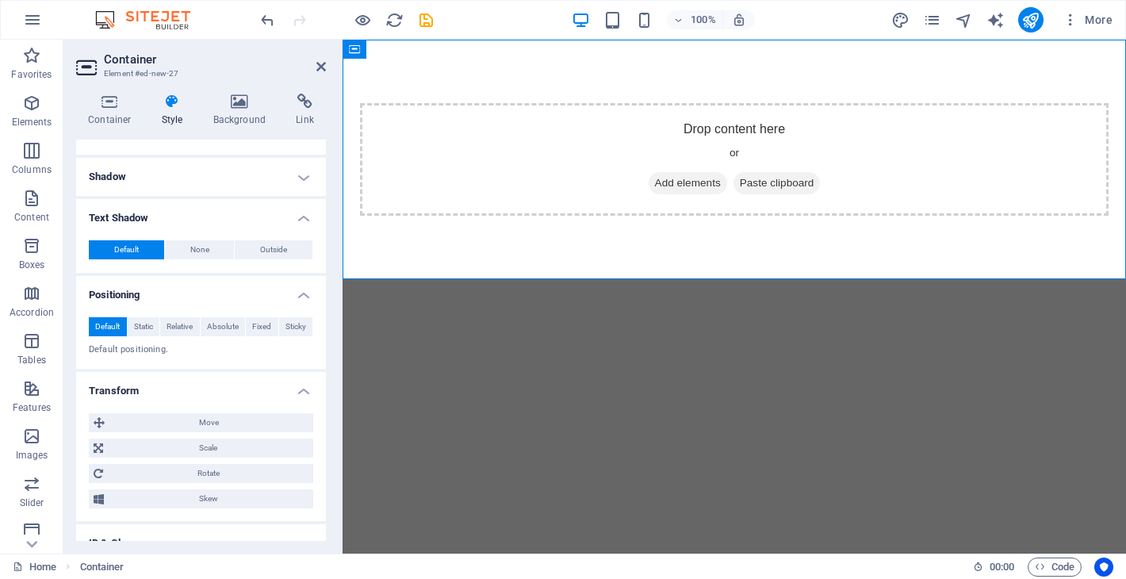
click at [264, 184] on h4 "Shadow" at bounding box center [201, 177] width 250 height 38
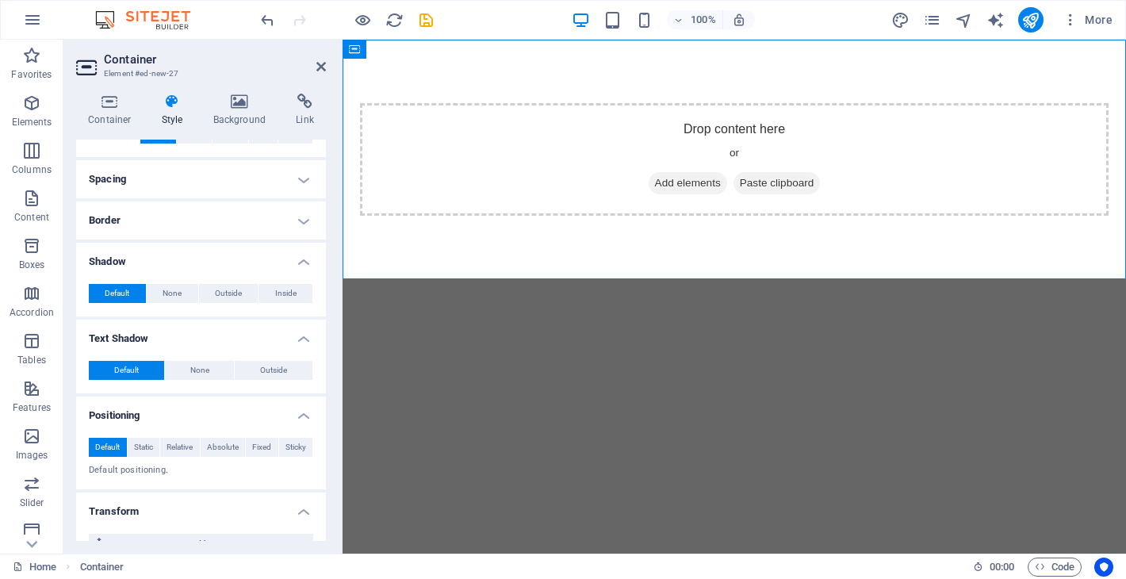
scroll to position [0, 0]
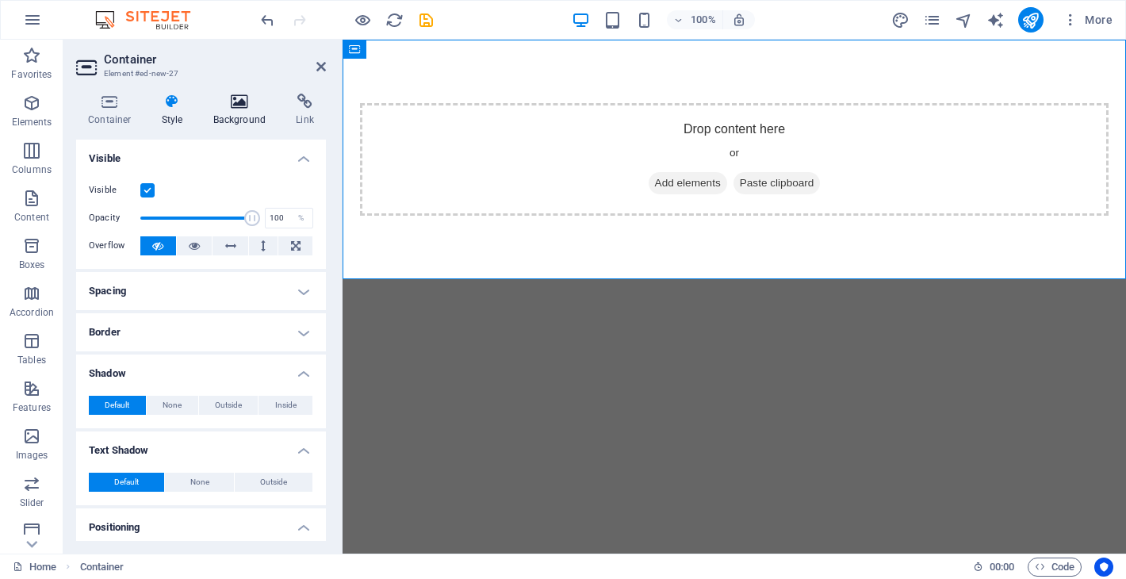
click at [248, 107] on icon at bounding box center [239, 102] width 77 height 16
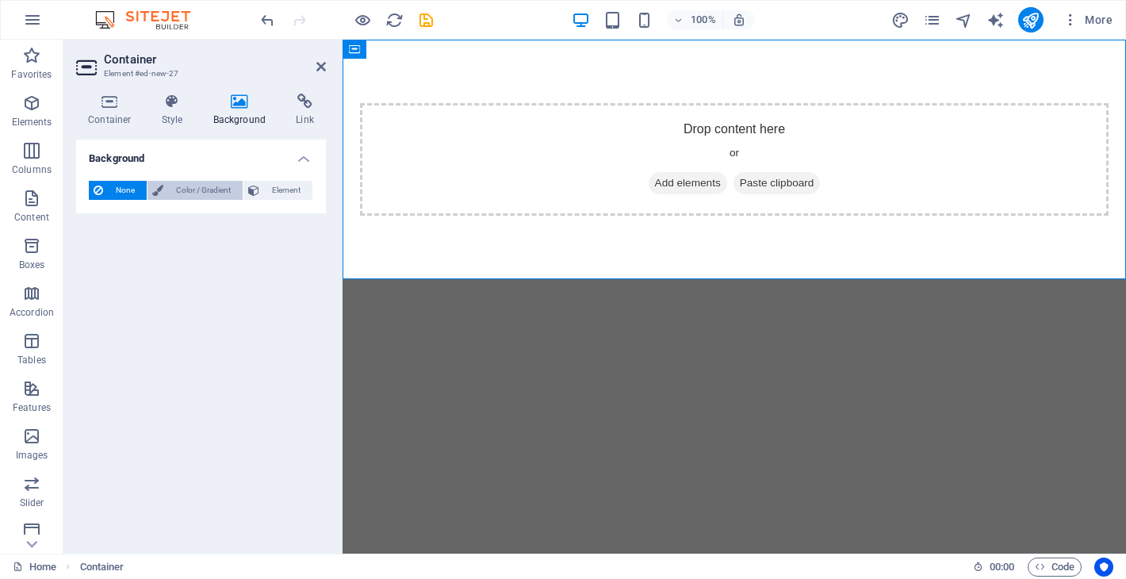
click at [215, 189] on span "Color / Gradient" at bounding box center [203, 190] width 70 height 19
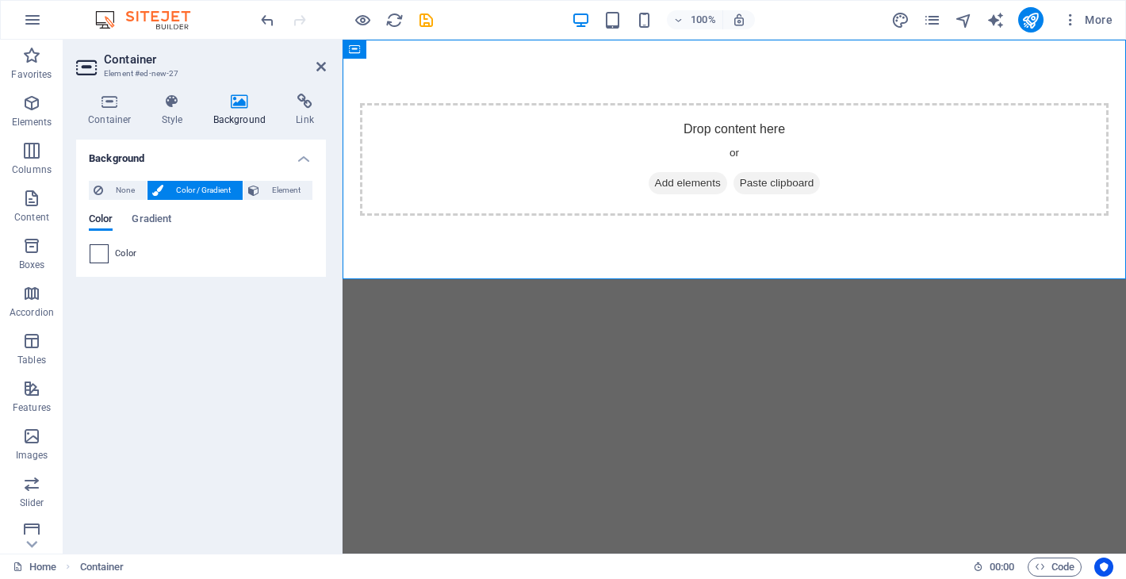
click at [90, 255] on span at bounding box center [98, 253] width 17 height 17
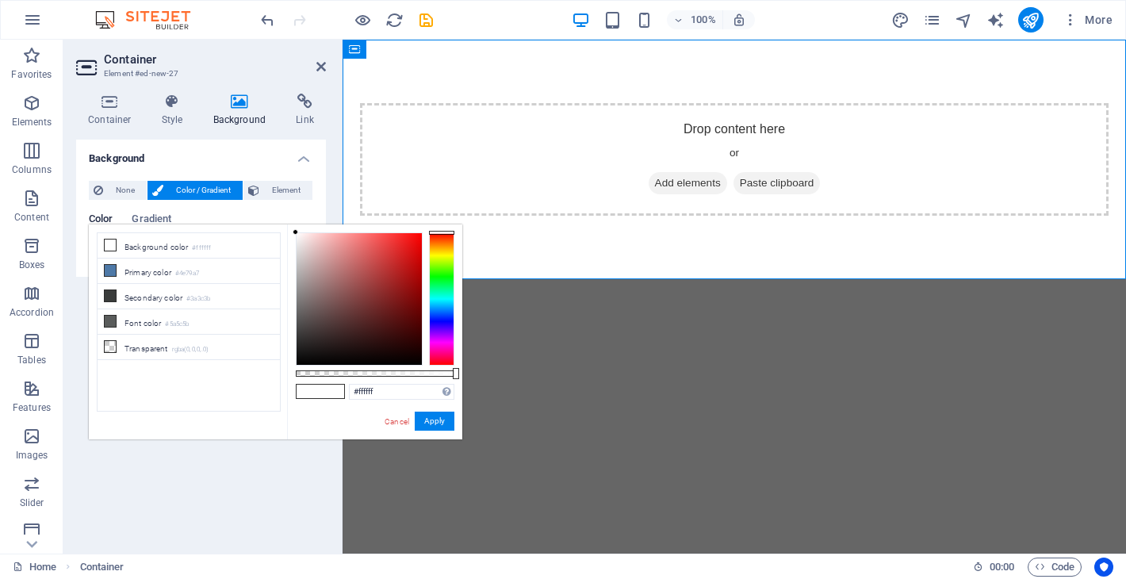
click at [368, 223] on div "Drop content here or Add elements Paste clipboard" at bounding box center [733, 159] width 783 height 239
type input "#e76262"
click at [368, 244] on div at bounding box center [359, 299] width 125 height 132
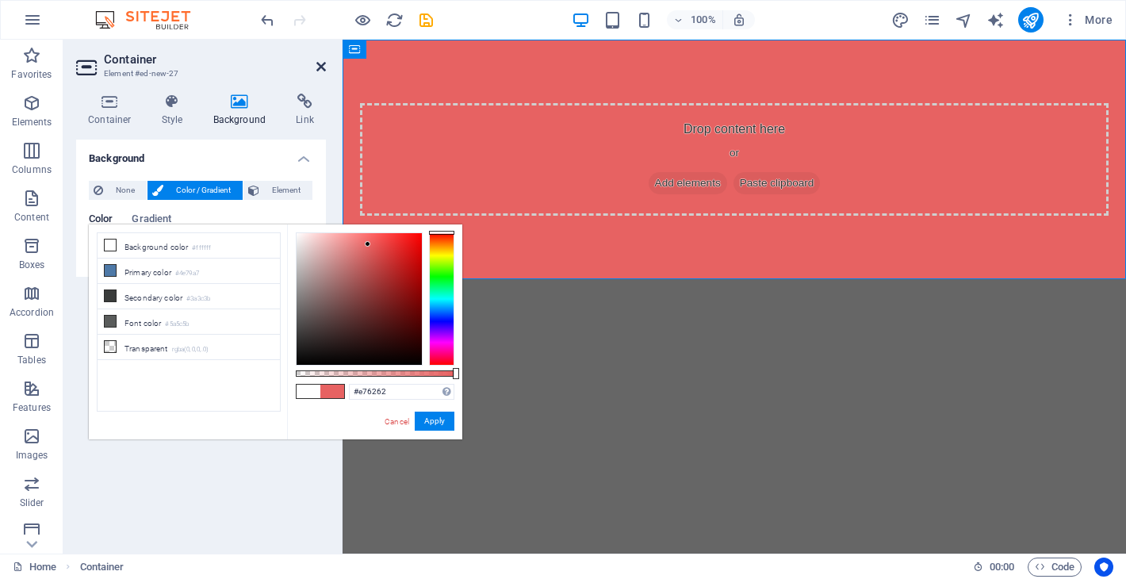
click at [321, 63] on icon at bounding box center [321, 66] width 10 height 13
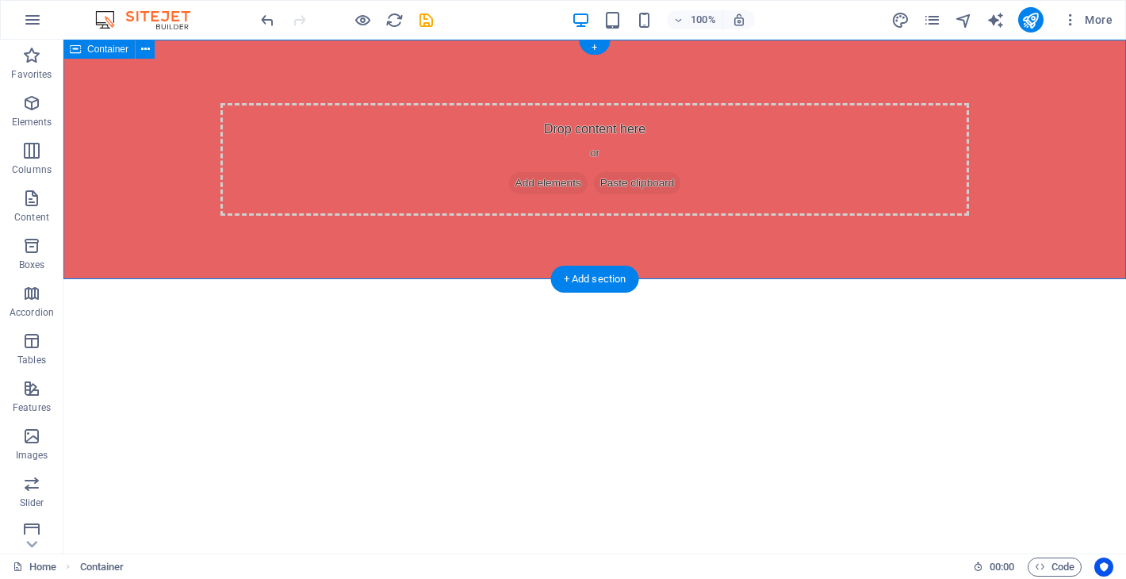
drag, startPoint x: 535, startPoint y: 275, endPoint x: 524, endPoint y: 314, distance: 40.4
click at [524, 279] on html "Skip to main content Drop content here or Add elements Paste clipboard" at bounding box center [594, 159] width 1062 height 239
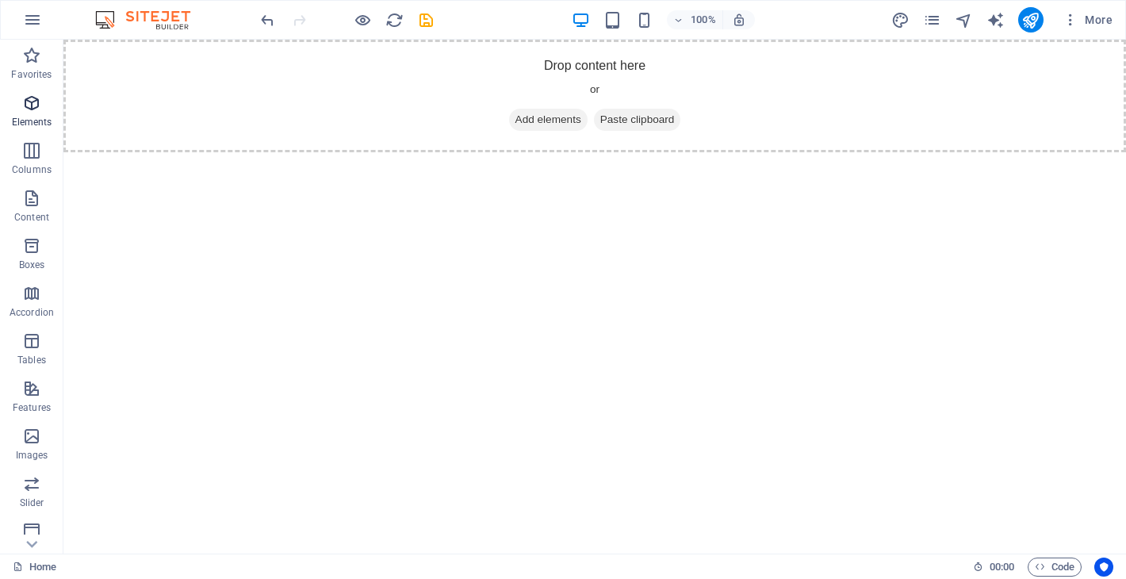
click at [41, 119] on p "Elements" at bounding box center [32, 122] width 40 height 13
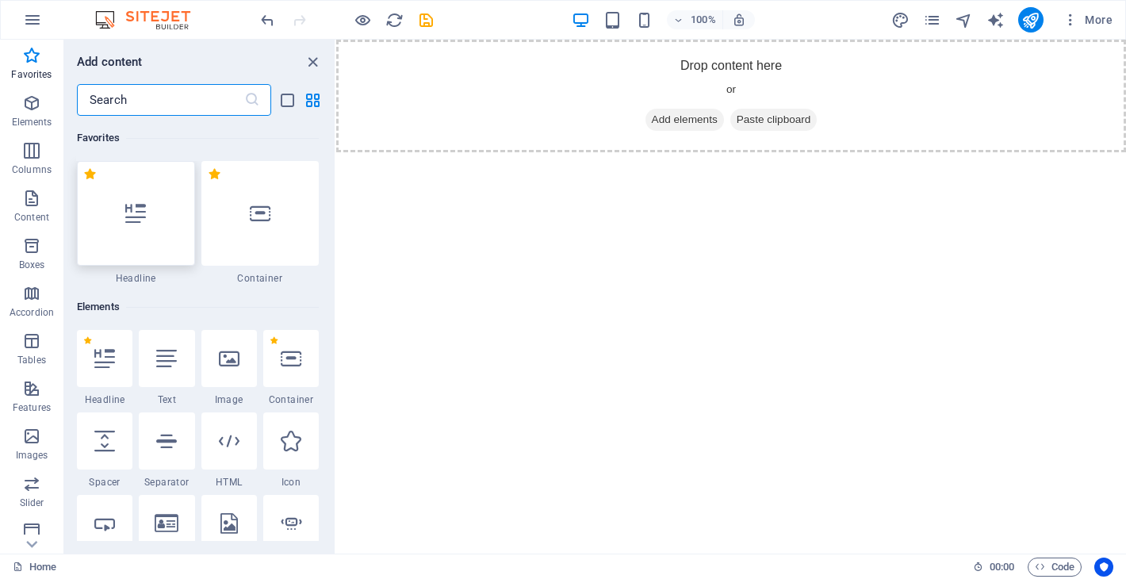
click at [149, 234] on div at bounding box center [136, 213] width 118 height 105
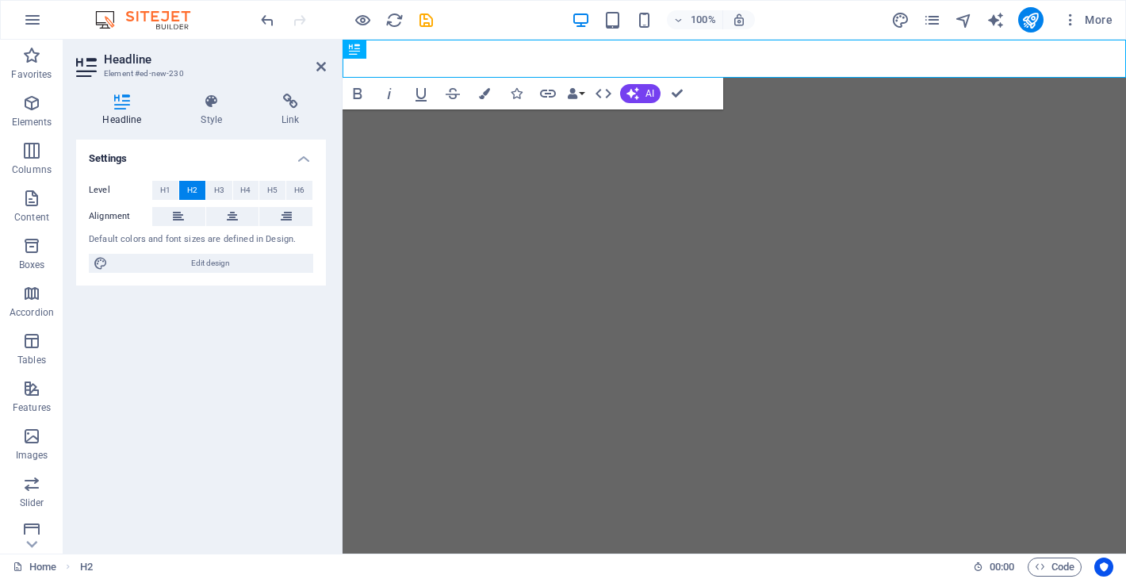
click at [513, 78] on html "Skip to main content ​" at bounding box center [733, 59] width 783 height 38
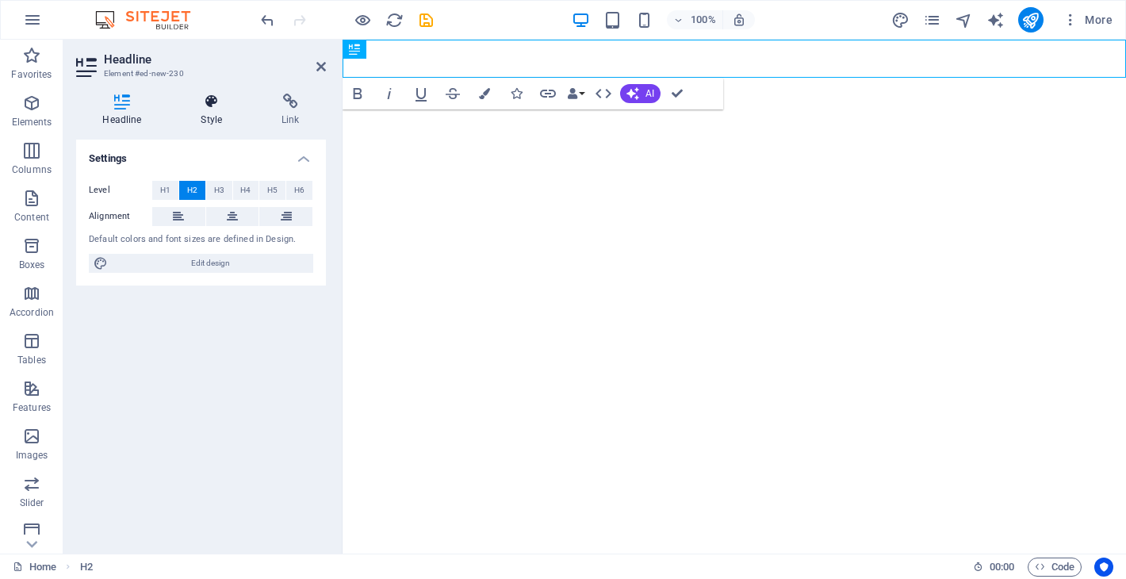
click at [204, 109] on h4 "Style" at bounding box center [214, 110] width 81 height 33
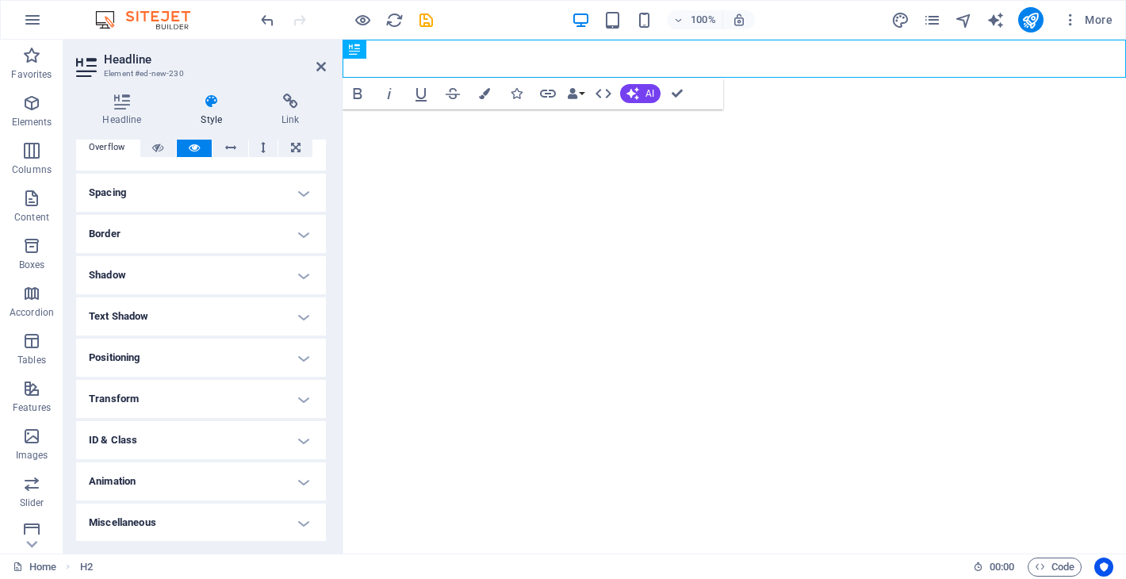
click at [400, 78] on html "Skip to main content ​" at bounding box center [733, 59] width 783 height 38
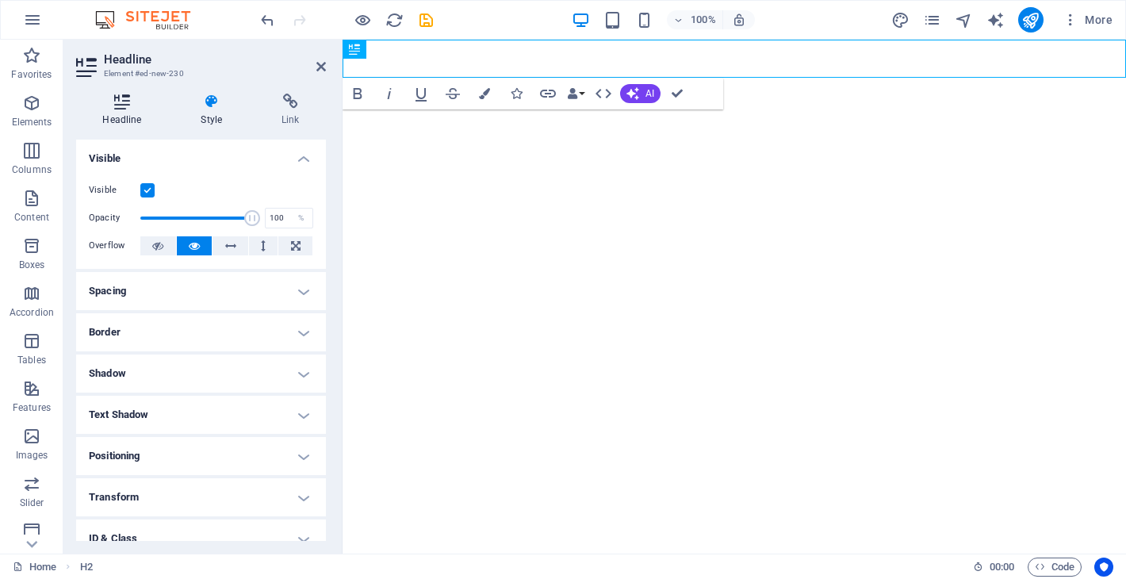
click at [125, 94] on icon at bounding box center [122, 102] width 92 height 16
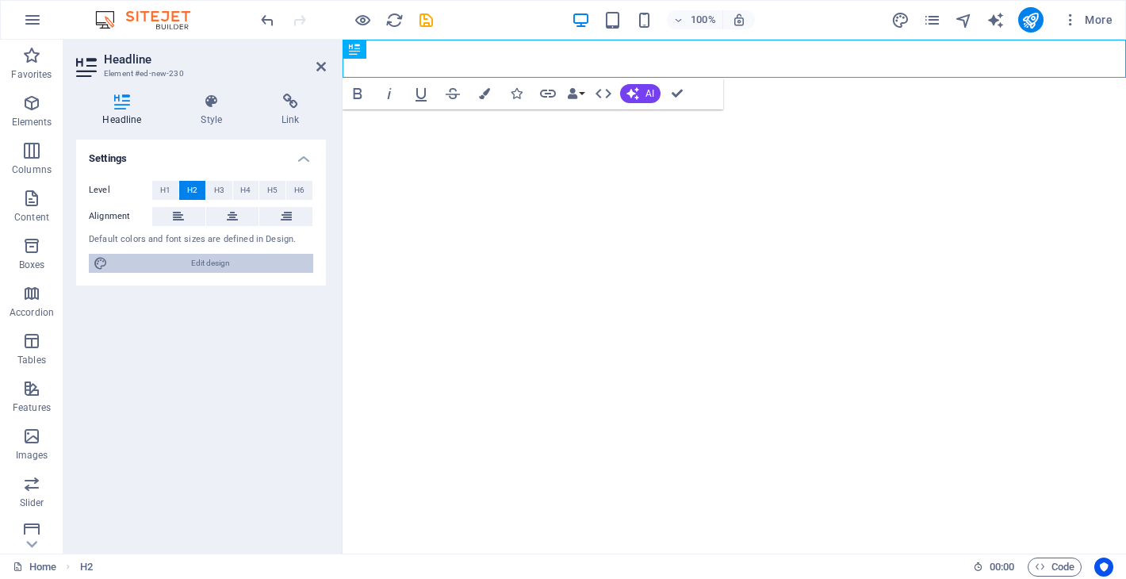
click at [186, 266] on span "Edit design" at bounding box center [211, 263] width 196 height 19
select select "px"
select select "400"
select select "px"
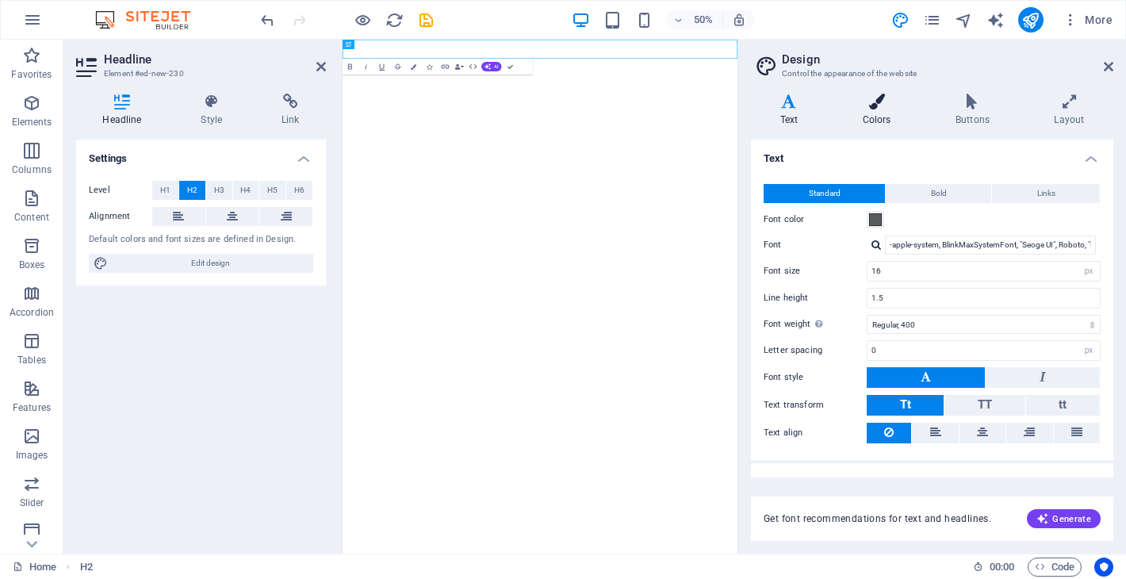
click at [856, 116] on h4 "Colors" at bounding box center [879, 110] width 93 height 33
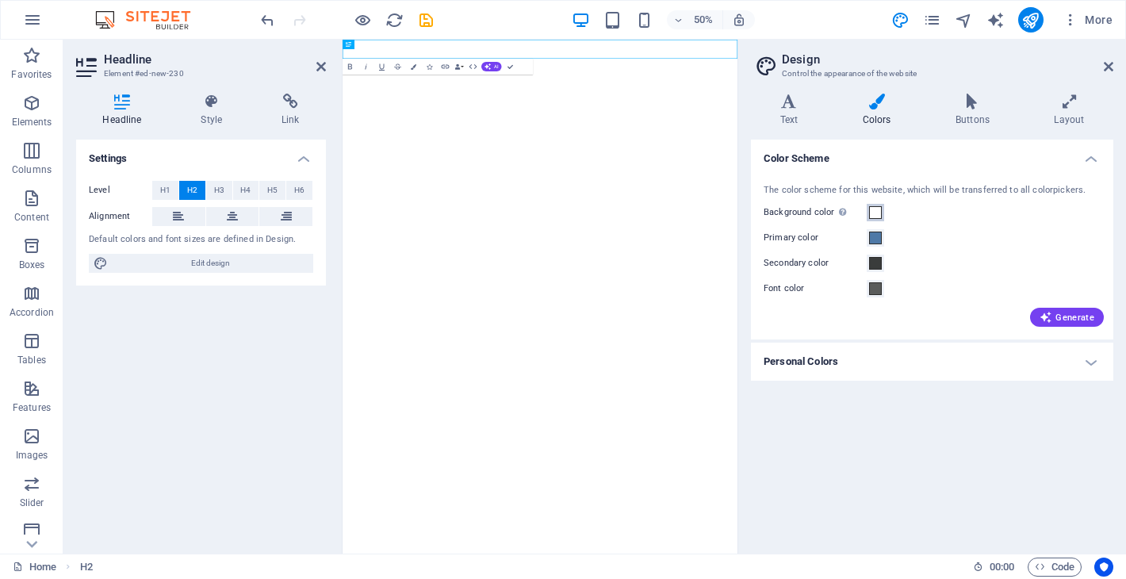
click at [878, 214] on span at bounding box center [875, 212] width 13 height 13
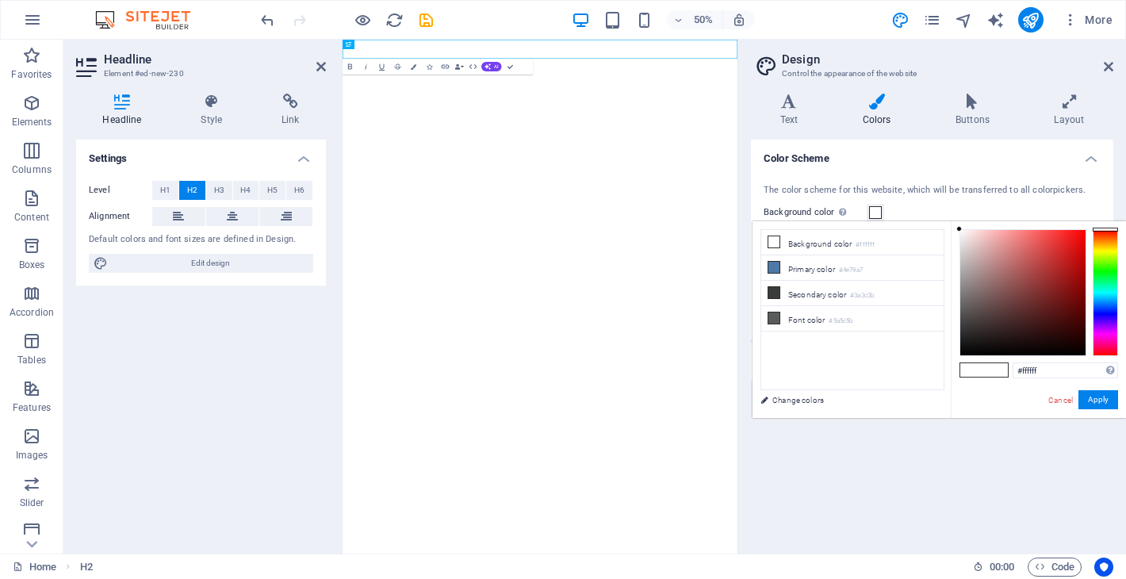
click at [878, 214] on span at bounding box center [875, 212] width 13 height 13
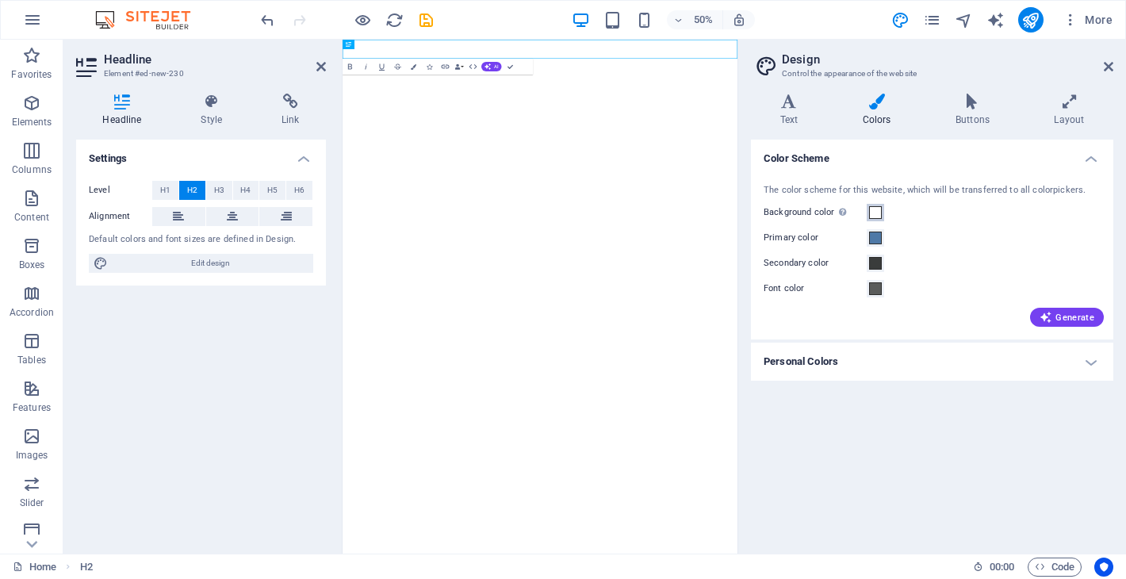
click at [878, 214] on span at bounding box center [875, 212] width 13 height 13
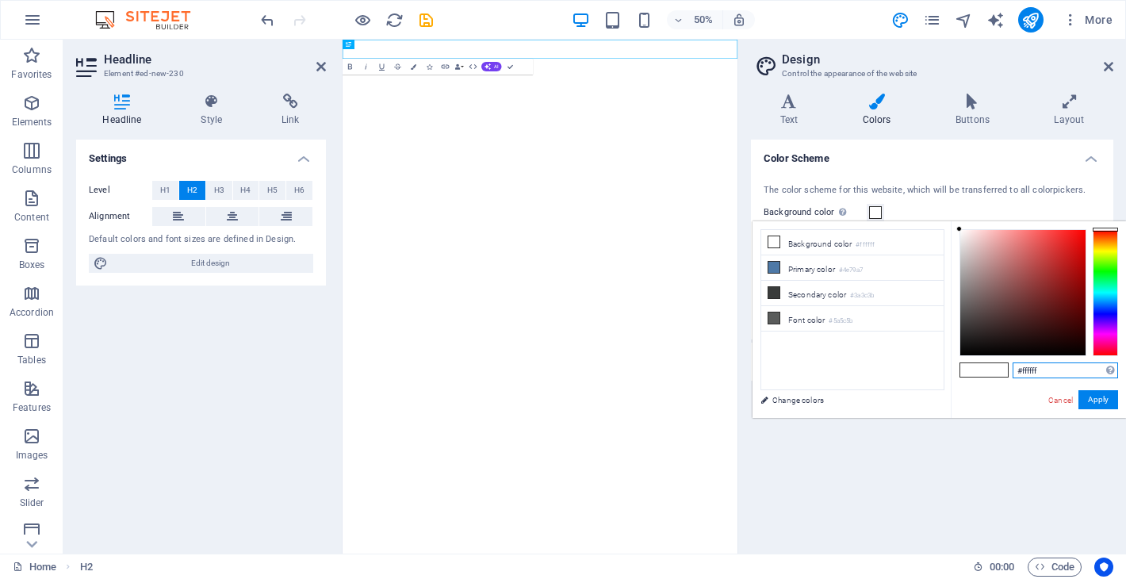
click at [1040, 366] on input "#ffffff" at bounding box center [1064, 370] width 105 height 16
paste input "df9f1"
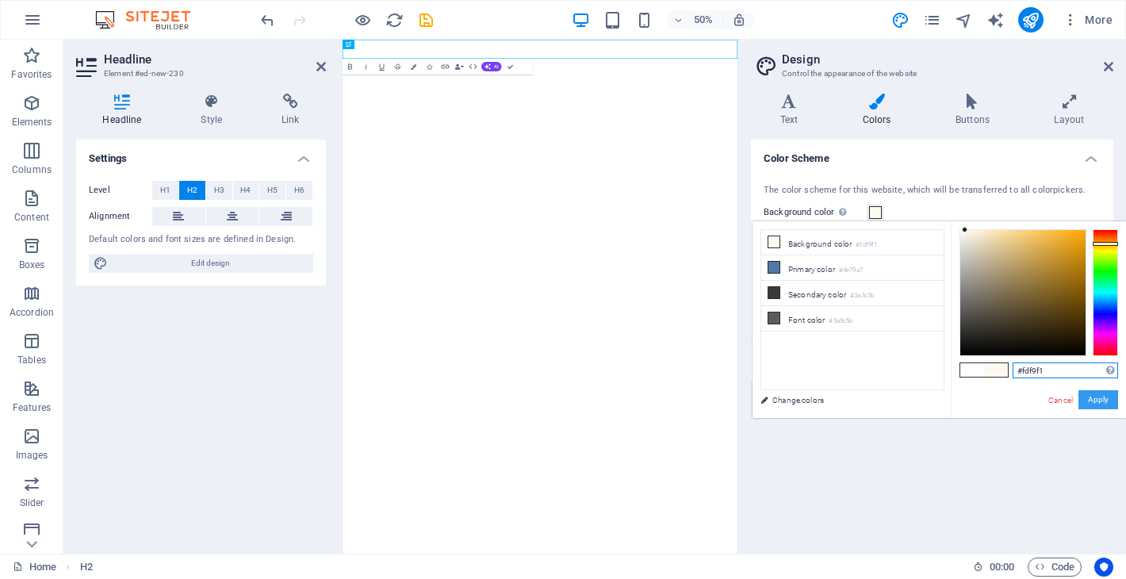
type input "#fdf9f1"
click at [1093, 399] on button "Apply" at bounding box center [1098, 399] width 40 height 19
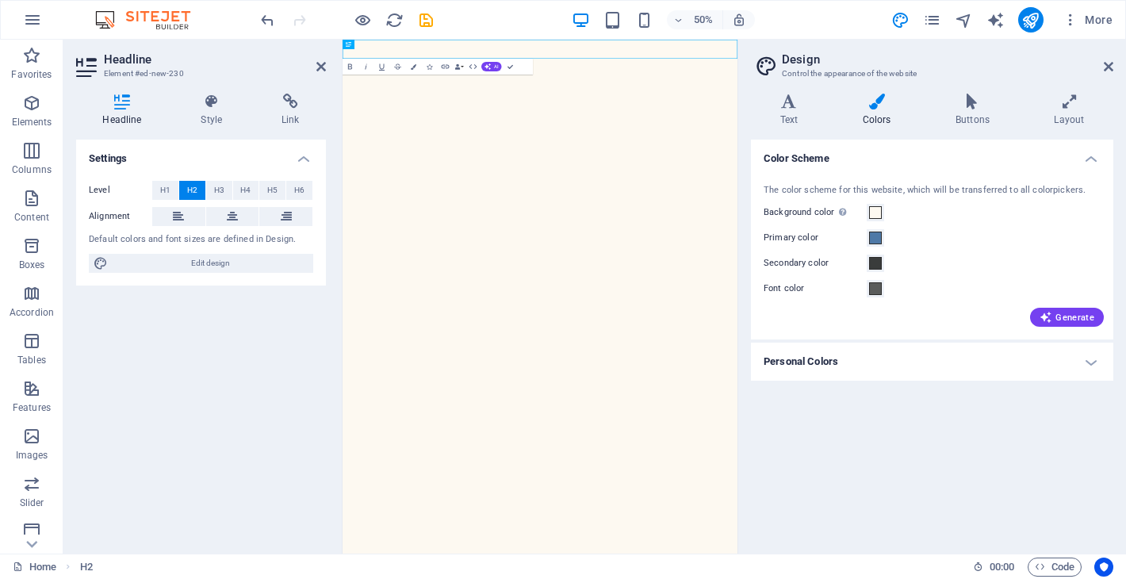
click at [293, 435] on div "Settings Level H1 H2 H3 H4 H5 H6 Alignment Default colors and font sizes are de…" at bounding box center [201, 340] width 250 height 401
click at [25, 110] on icon "button" at bounding box center [31, 103] width 19 height 19
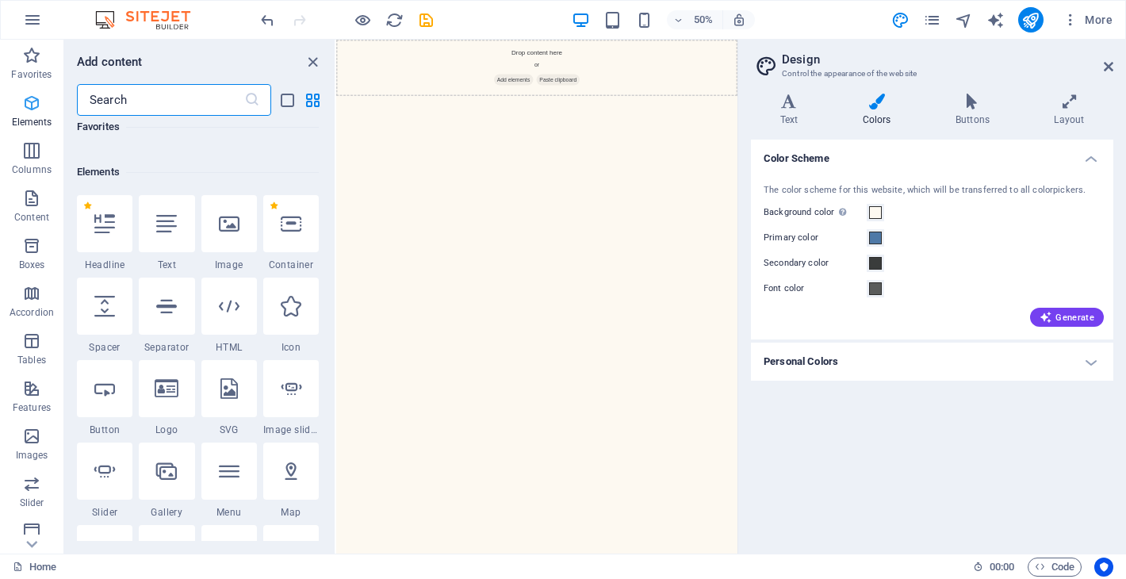
scroll to position [169, 0]
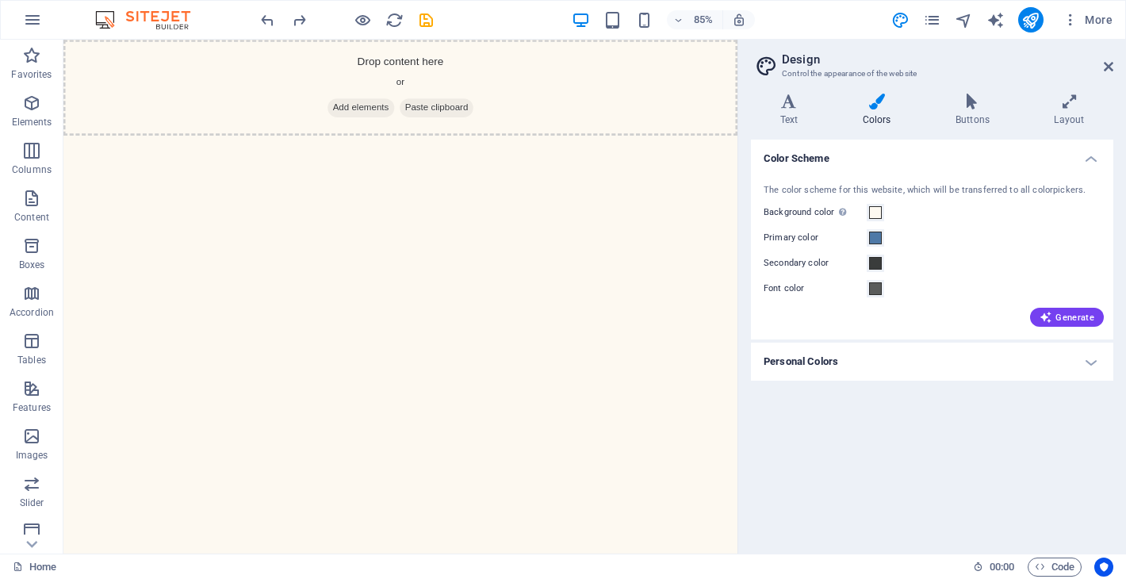
click at [878, 493] on div "Color Scheme The color scheme for this website, which will be transferred to al…" at bounding box center [932, 340] width 362 height 401
click at [733, 152] on html "Skip to main content Drop content here or Add elements Paste clipboard" at bounding box center [459, 96] width 793 height 113
click at [395, 119] on span "Add elements" at bounding box center [413, 120] width 78 height 22
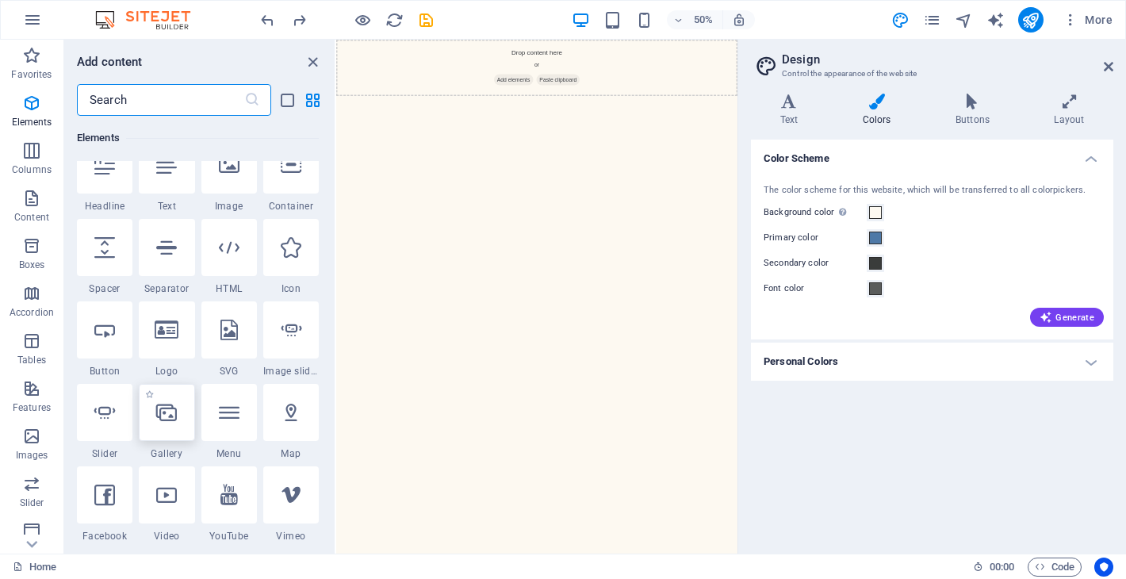
scroll to position [210, 0]
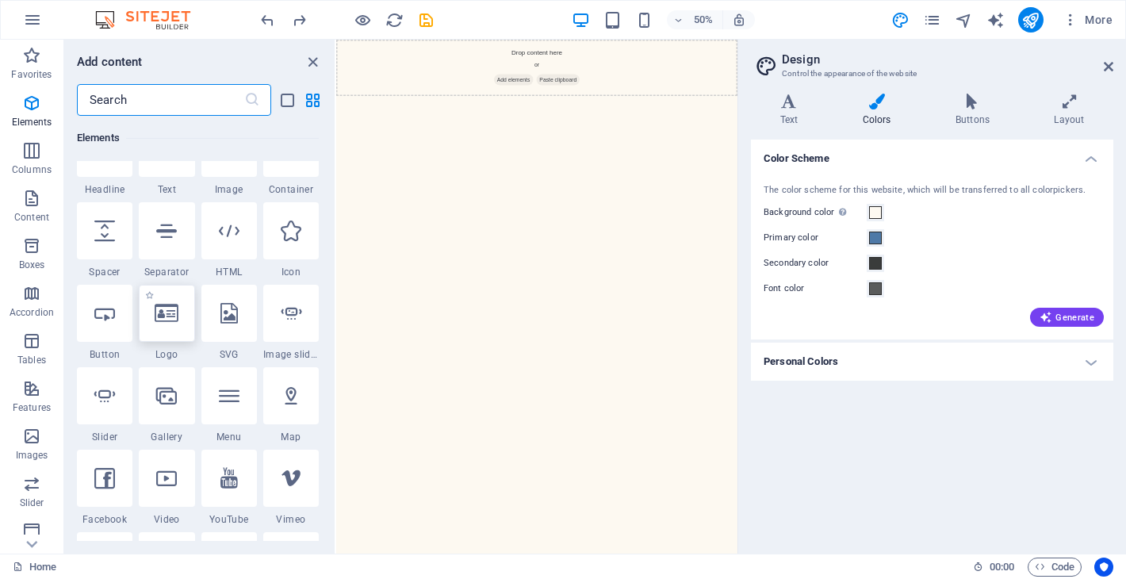
click at [171, 311] on icon at bounding box center [167, 313] width 24 height 21
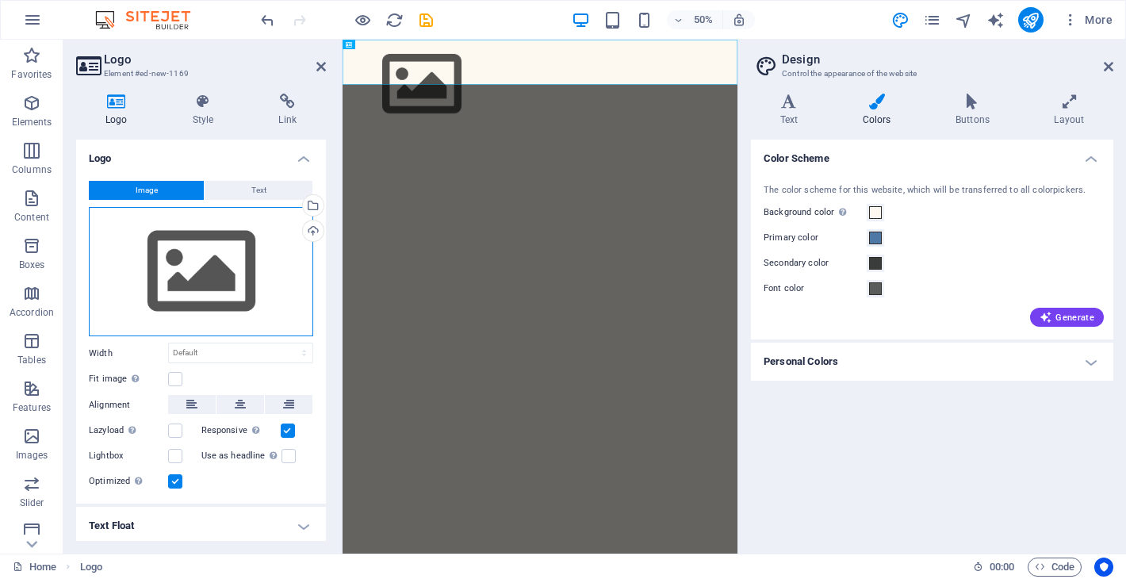
click at [218, 285] on div "Drag files here, click to choose files or select files from Files or our free s…" at bounding box center [201, 272] width 224 height 130
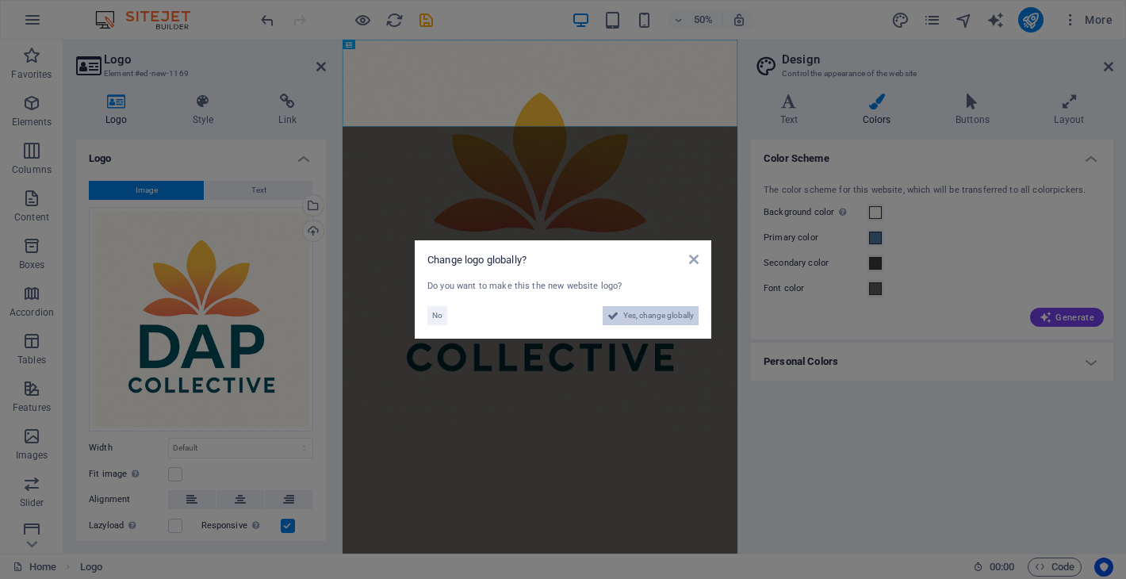
click at [652, 312] on span "Yes, change globally" at bounding box center [658, 315] width 71 height 19
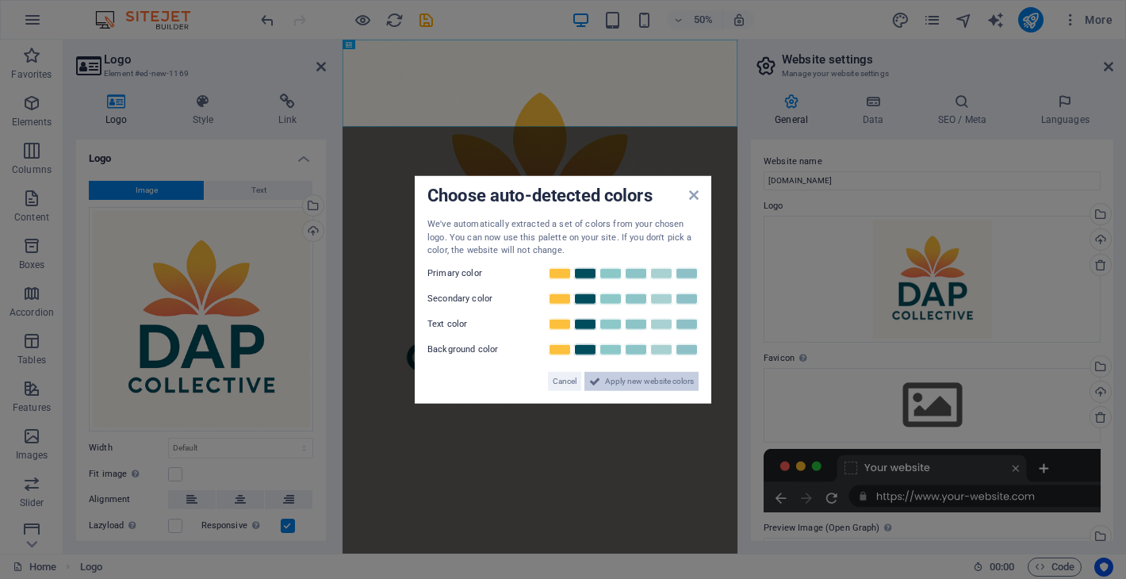
click at [628, 379] on span "Apply new website colors" at bounding box center [649, 380] width 89 height 19
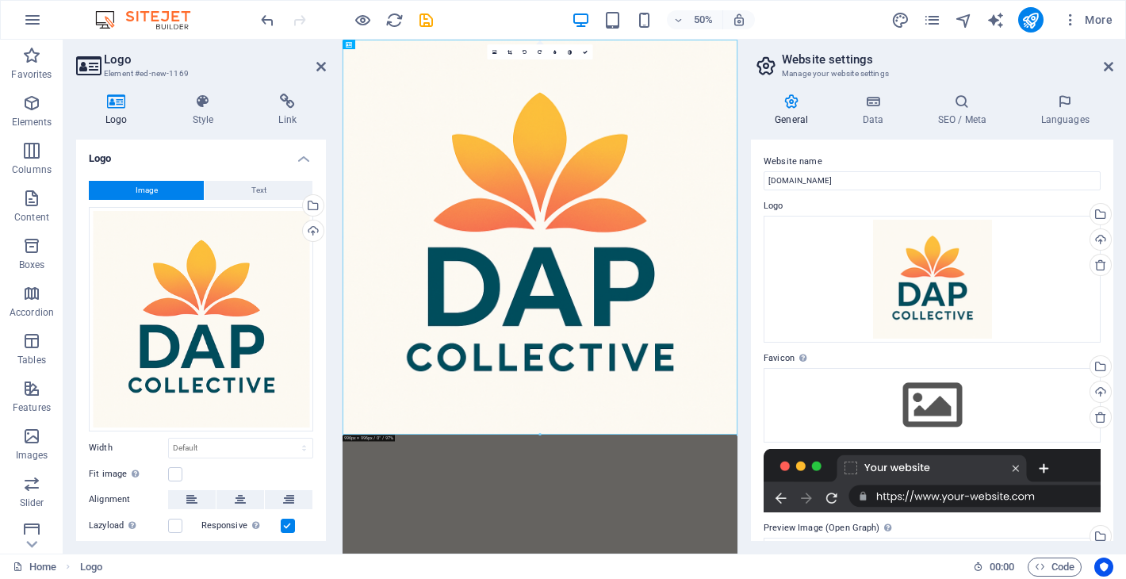
click at [744, 384] on div "General Data SEO / Meta Languages Website name [DOMAIN_NAME] Logo Drag files he…" at bounding box center [932, 317] width 388 height 472
click at [1107, 65] on icon at bounding box center [1109, 66] width 10 height 13
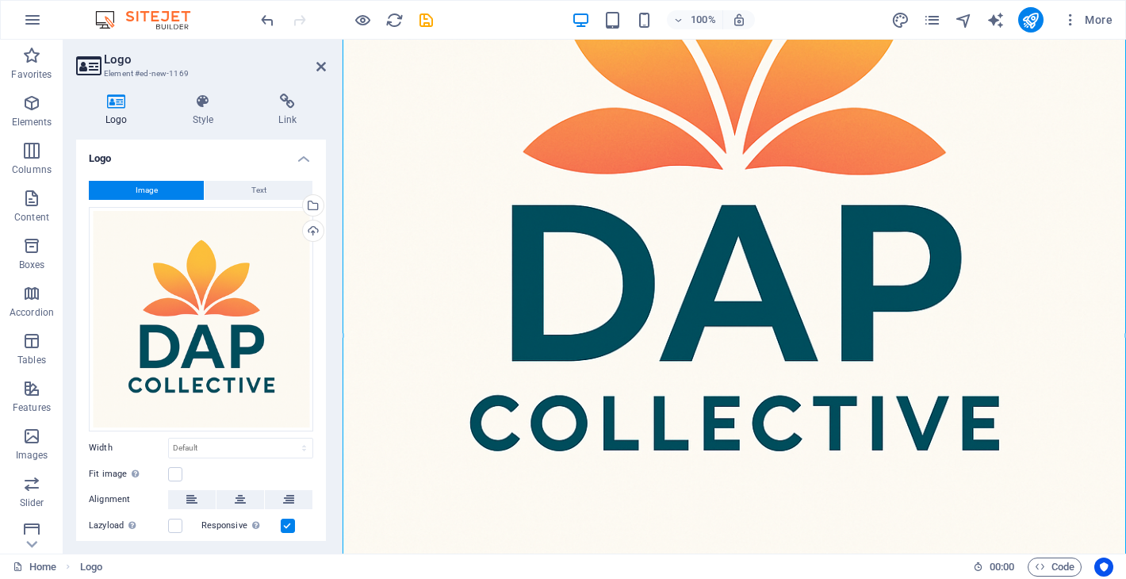
scroll to position [270, 0]
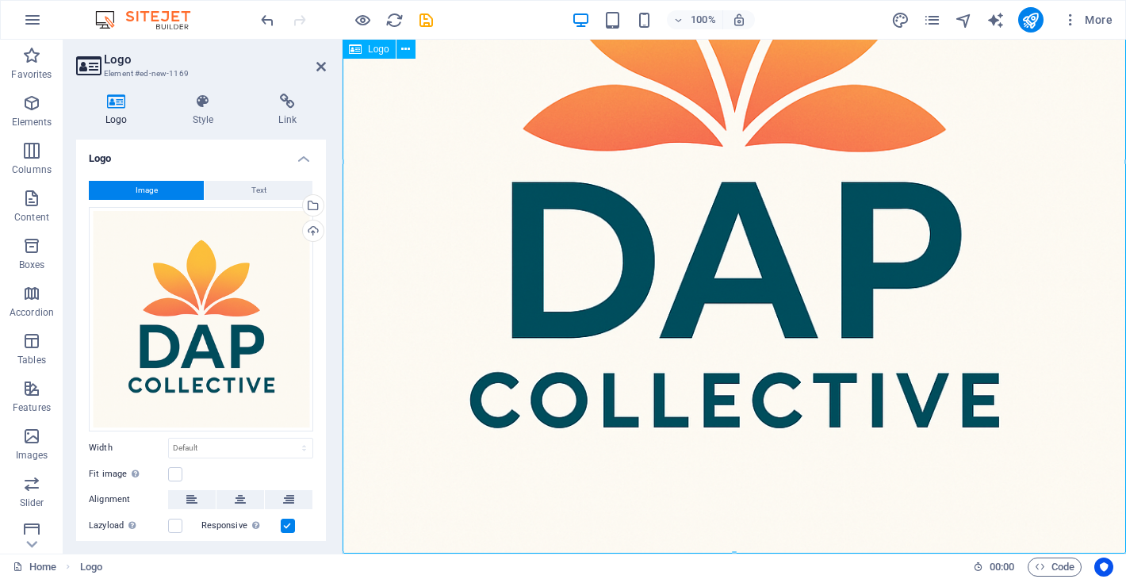
click at [732, 320] on div at bounding box center [733, 161] width 783 height 783
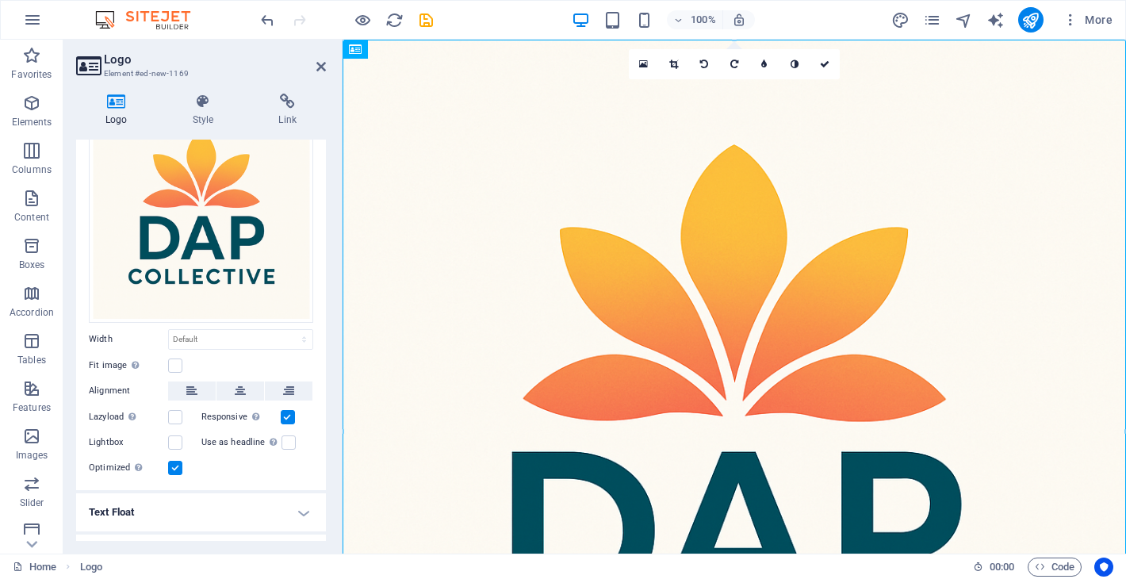
scroll to position [136, 0]
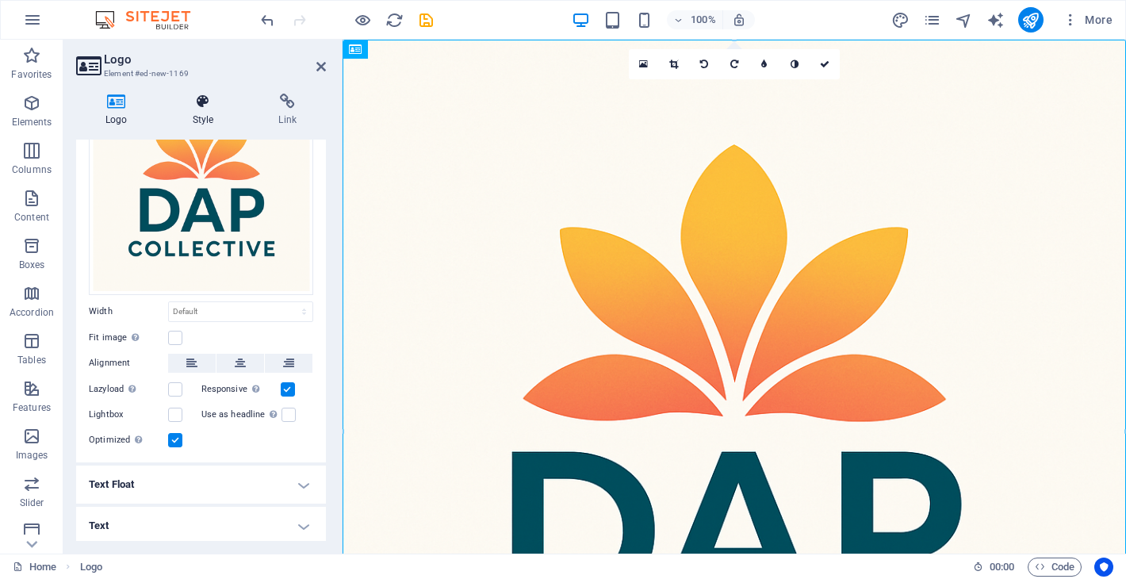
click at [201, 111] on h4 "Style" at bounding box center [206, 110] width 86 height 33
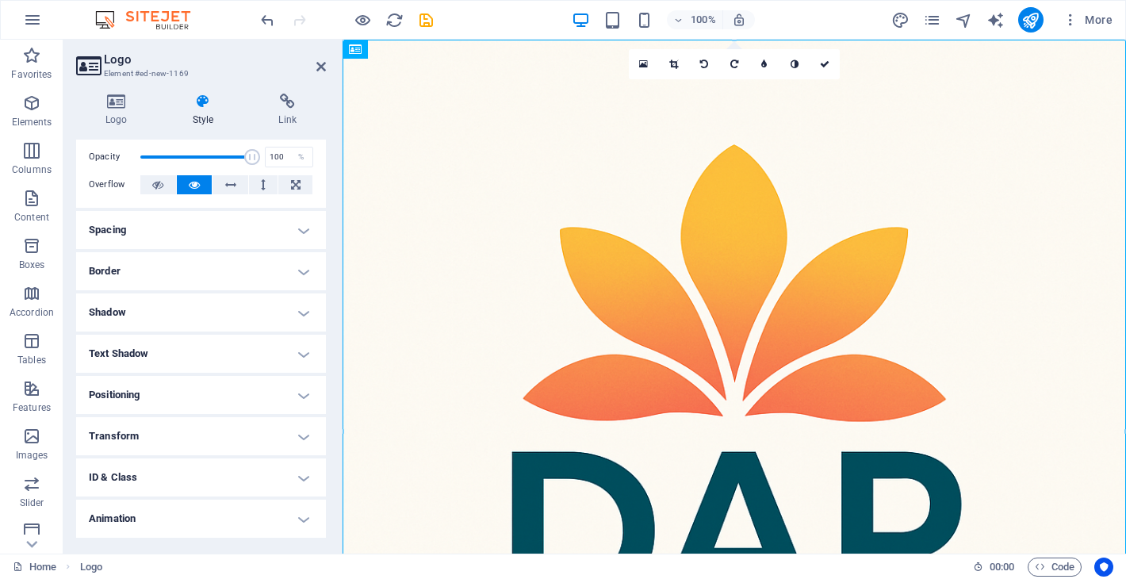
scroll to position [98, 0]
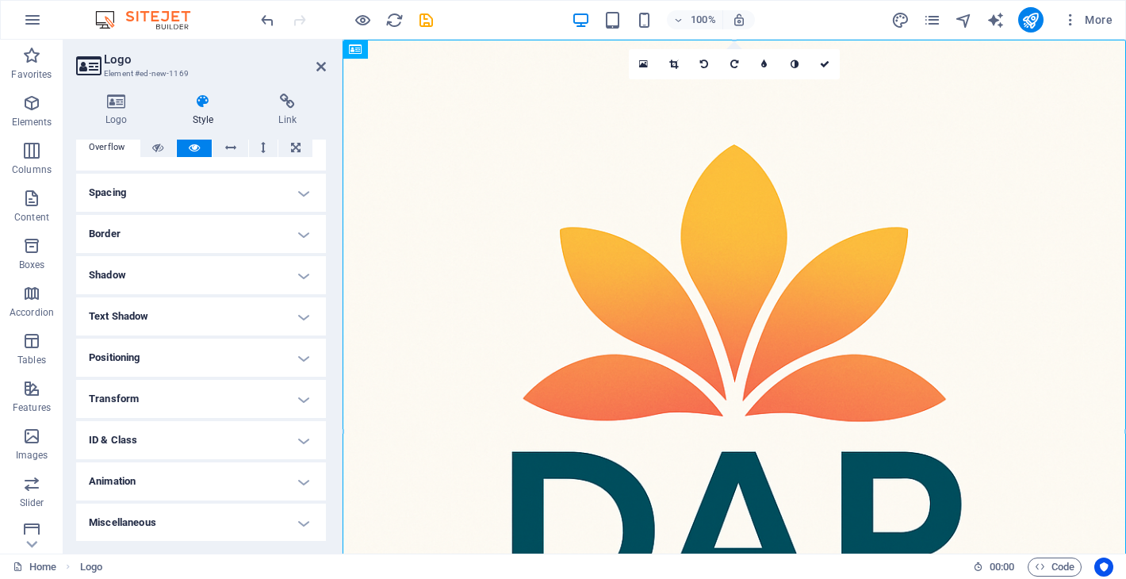
click at [179, 391] on h4 "Transform" at bounding box center [201, 399] width 250 height 38
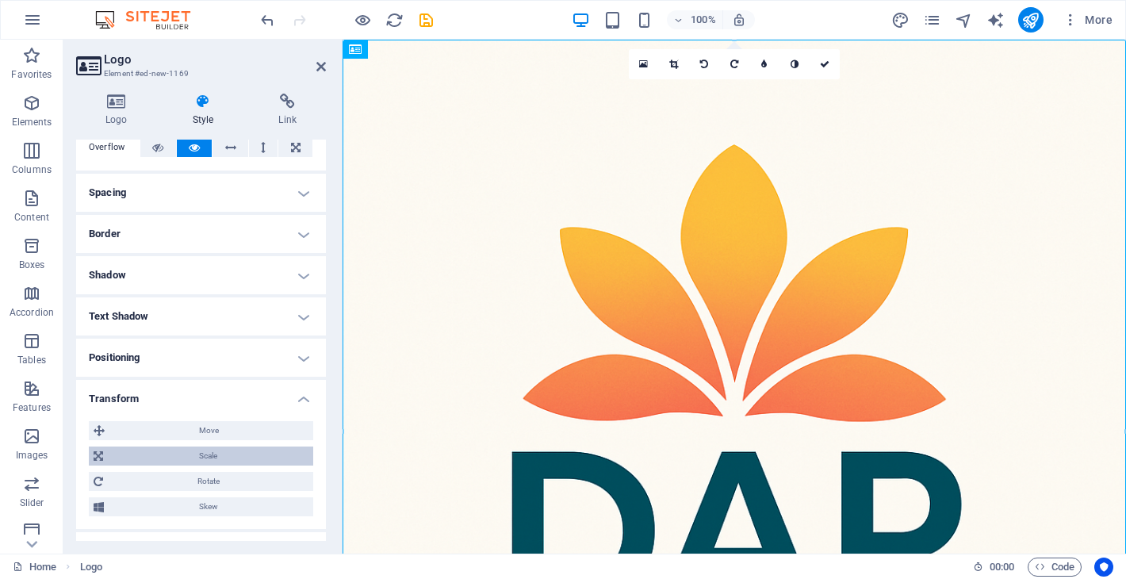
click at [185, 451] on span "Scale" at bounding box center [208, 455] width 201 height 19
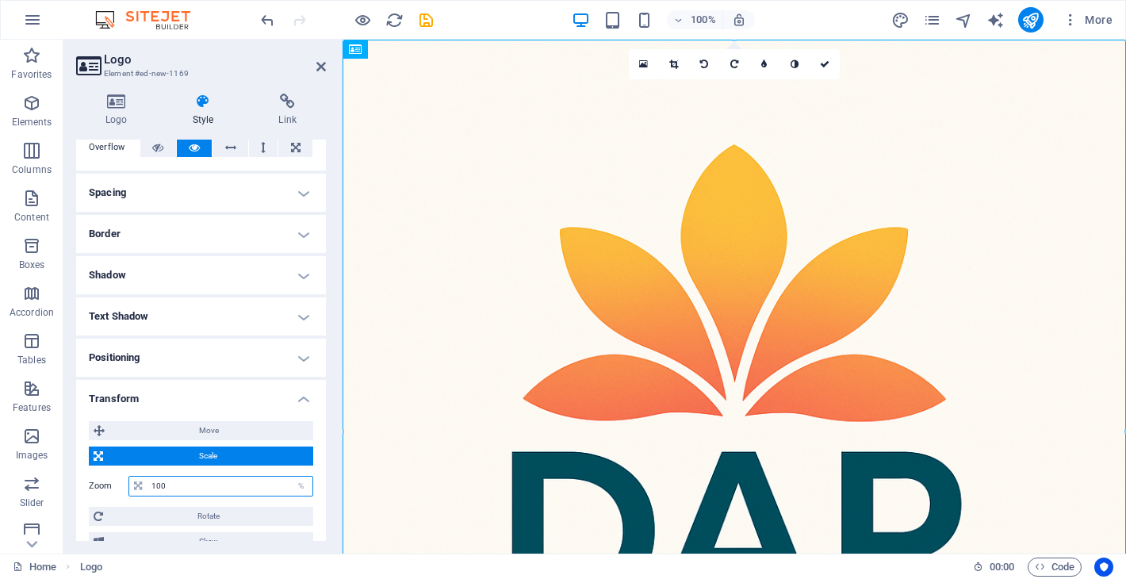
click at [212, 487] on input "100" at bounding box center [229, 485] width 165 height 19
type input "1"
type input "90"
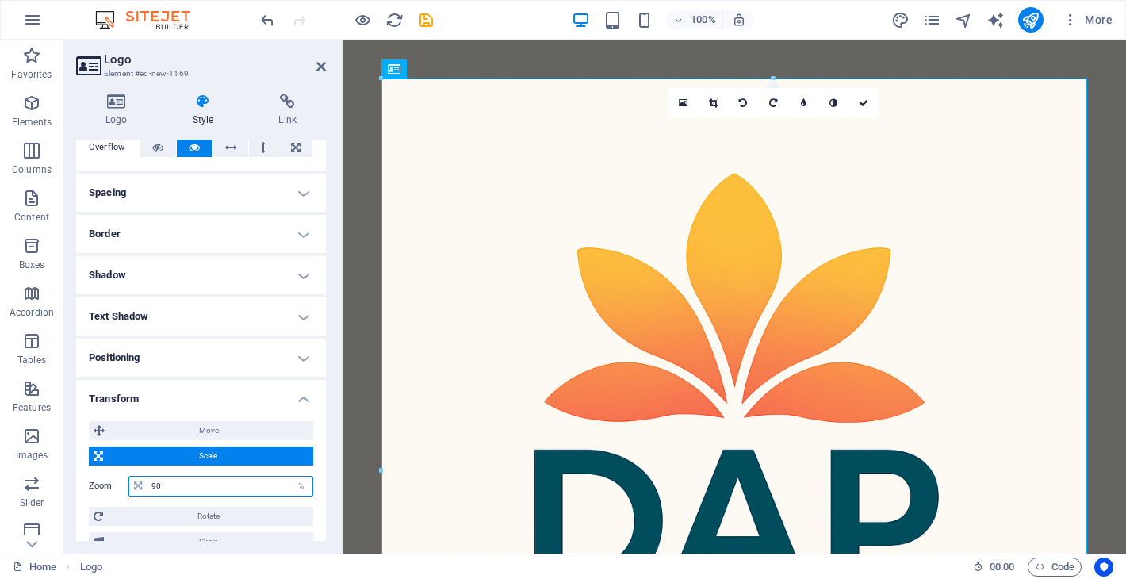
click at [179, 485] on input "90" at bounding box center [229, 485] width 165 height 19
type input "70"
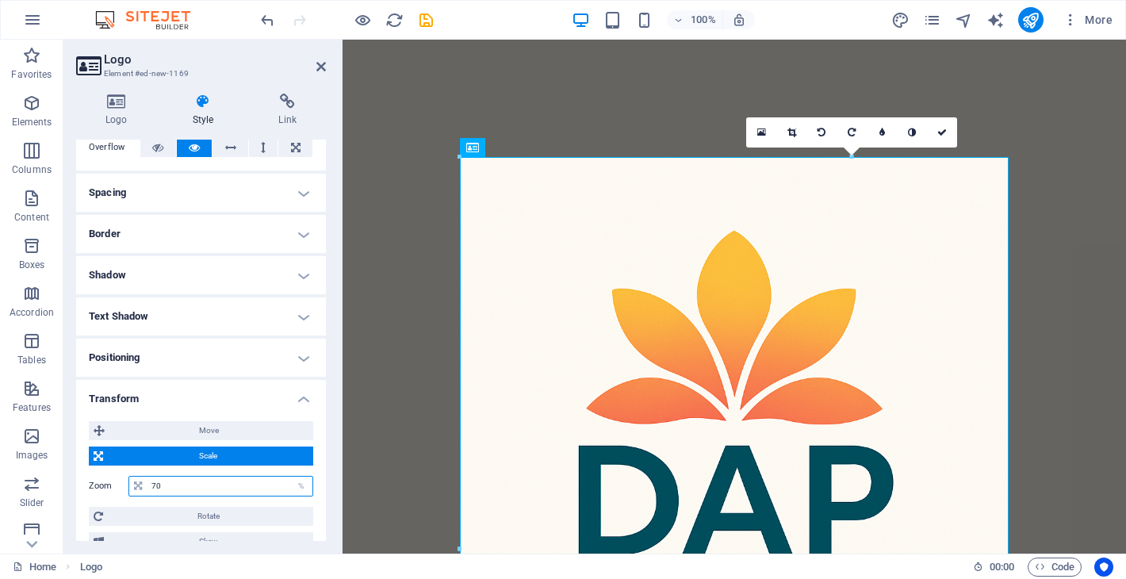
click at [199, 481] on input "70" at bounding box center [229, 485] width 165 height 19
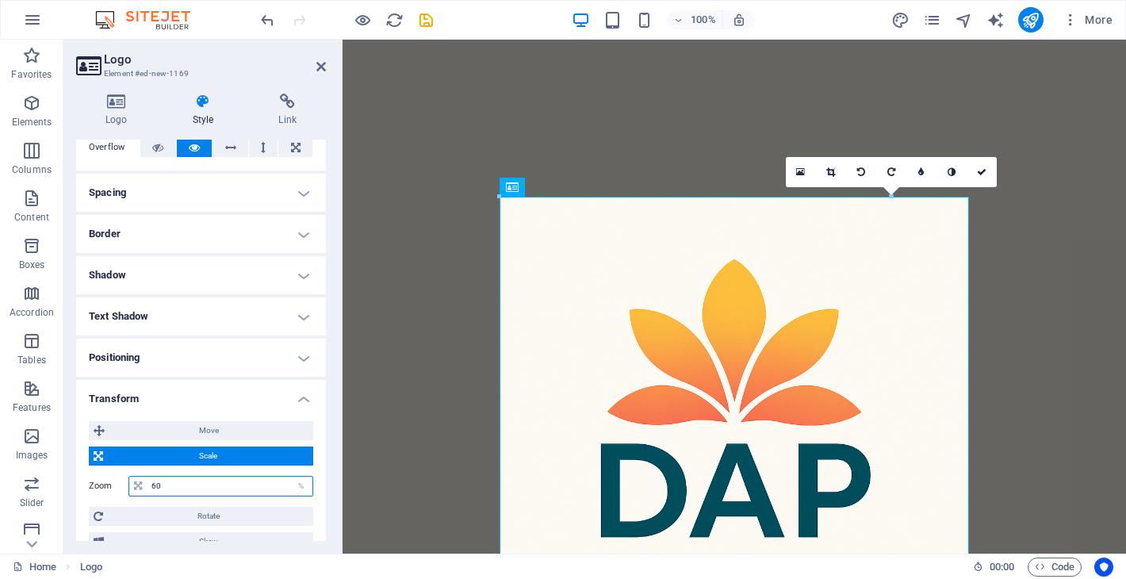
type input "60"
click at [431, 336] on div at bounding box center [733, 431] width 783 height 783
click at [983, 169] on icon at bounding box center [982, 172] width 10 height 10
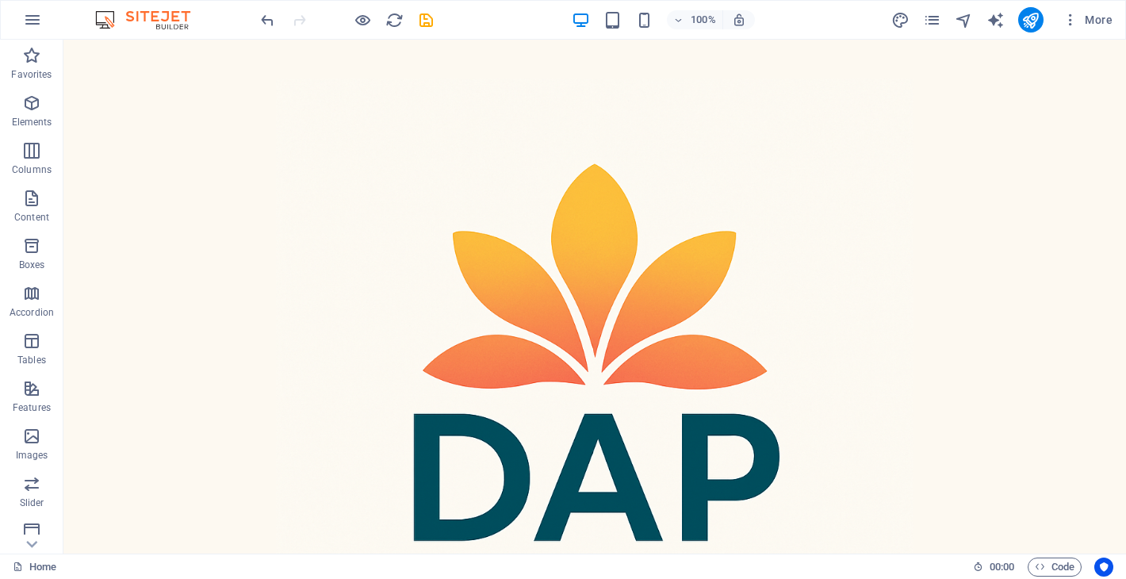
scroll to position [197, 0]
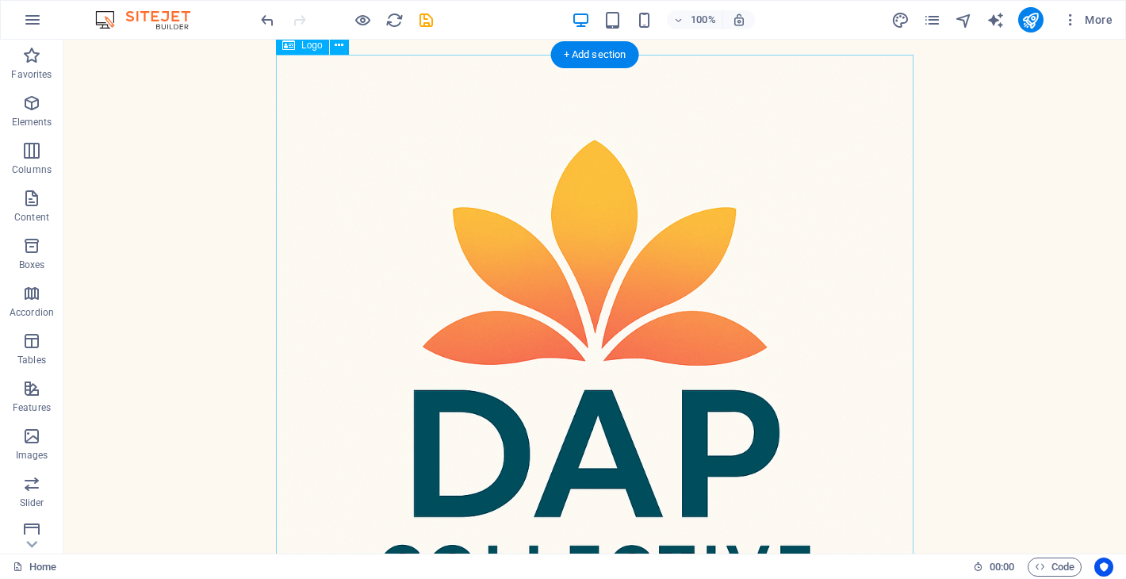
click at [665, 335] on div at bounding box center [594, 373] width 637 height 637
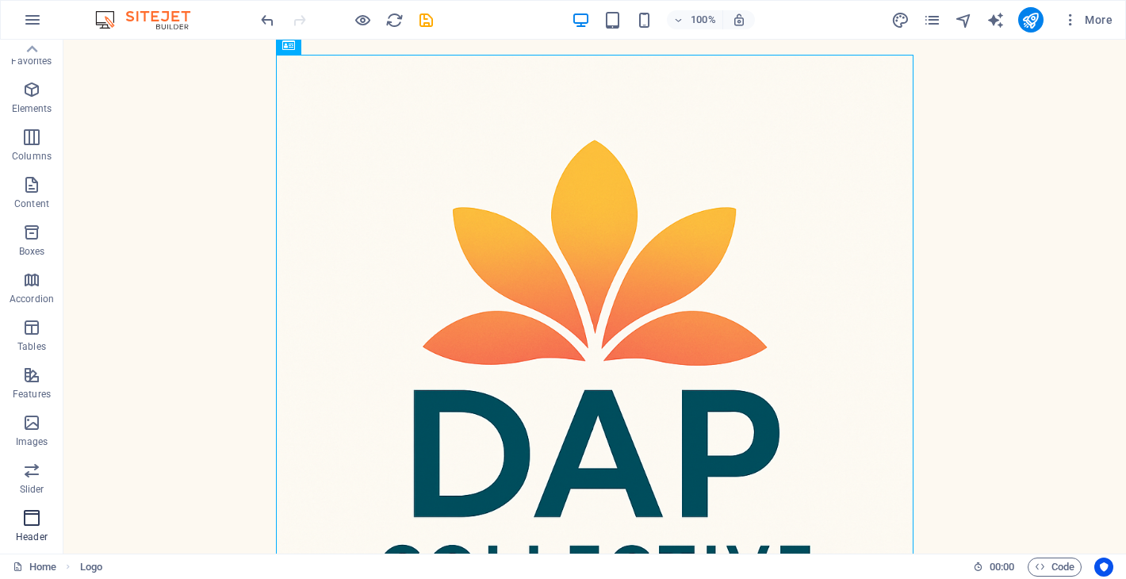
scroll to position [0, 0]
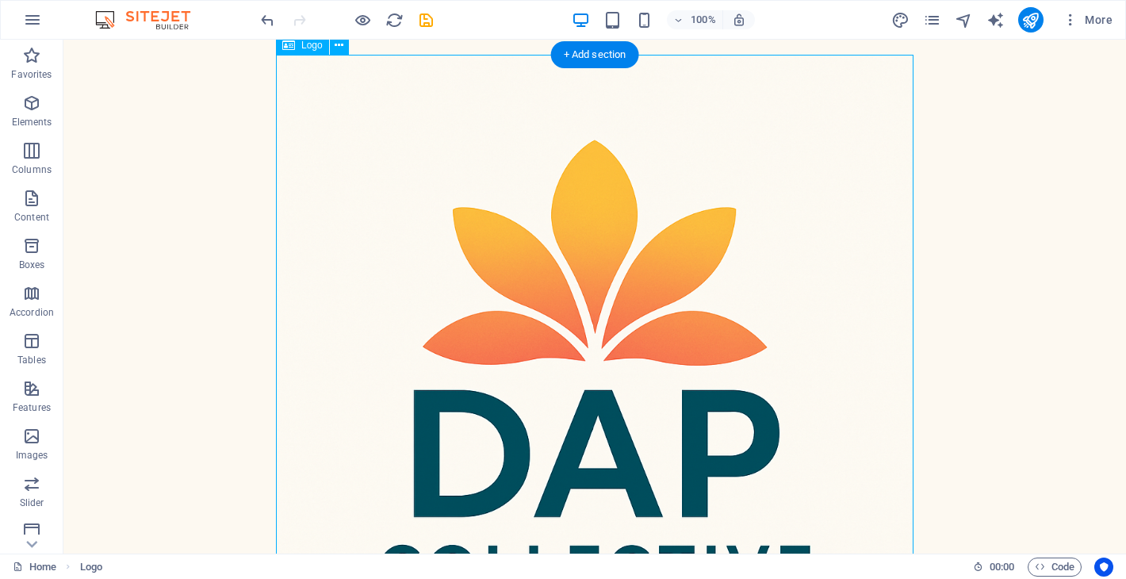
click at [392, 158] on div at bounding box center [594, 373] width 637 height 637
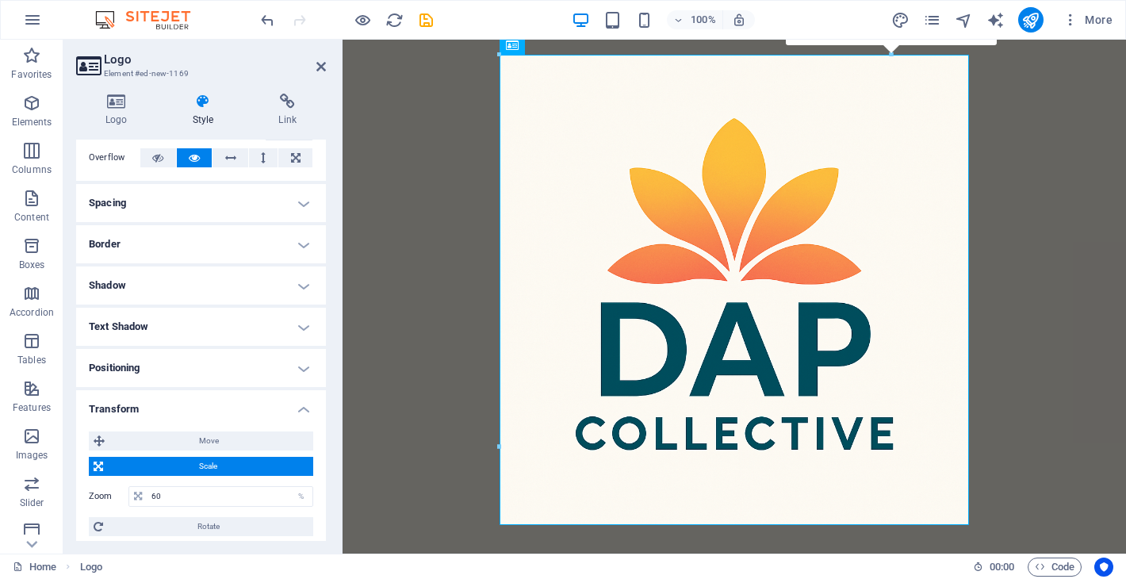
scroll to position [90, 0]
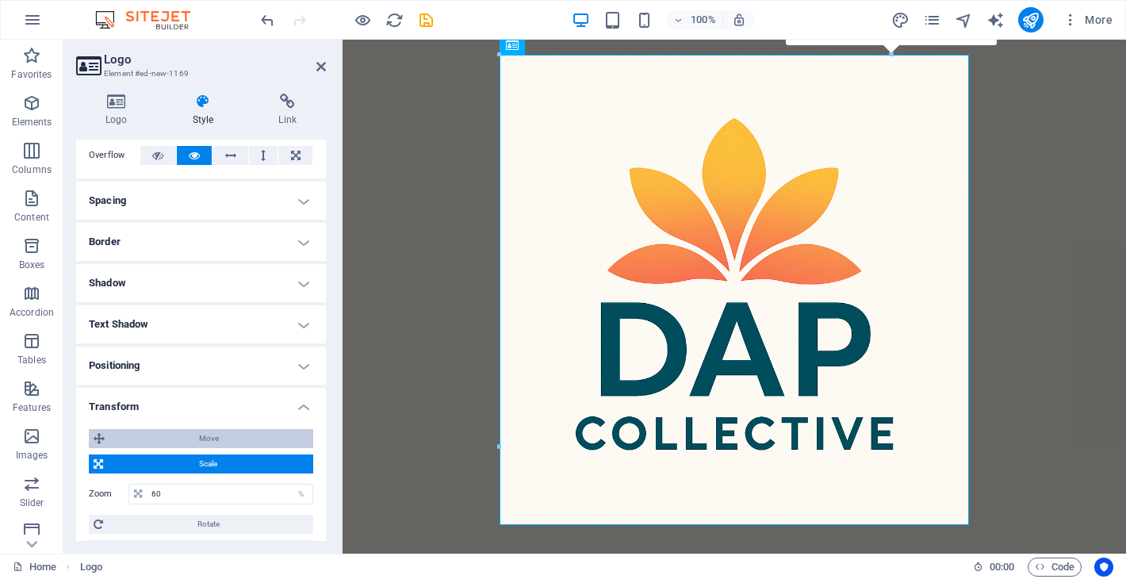
click at [210, 436] on span "Move" at bounding box center [208, 438] width 199 height 19
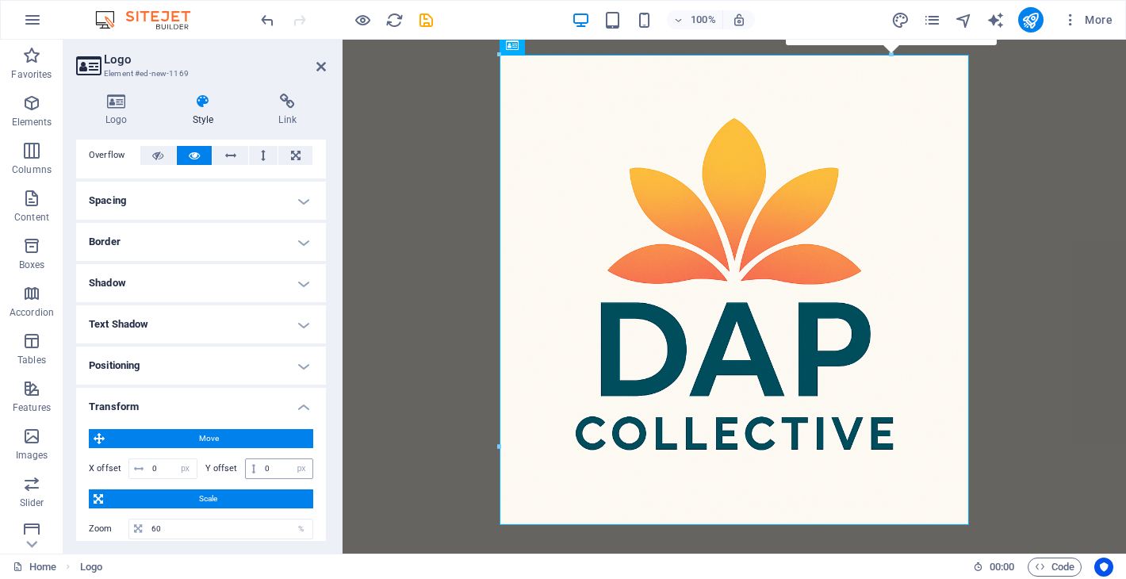
click at [254, 465] on span at bounding box center [253, 468] width 15 height 19
drag, startPoint x: 251, startPoint y: 465, endPoint x: 251, endPoint y: 453, distance: 11.9
click at [251, 455] on div "X offset 0 px rem % em vh vw Y offset 0 px rem % em vh vw" at bounding box center [201, 468] width 224 height 29
click at [269, 467] on input "0" at bounding box center [287, 468] width 52 height 19
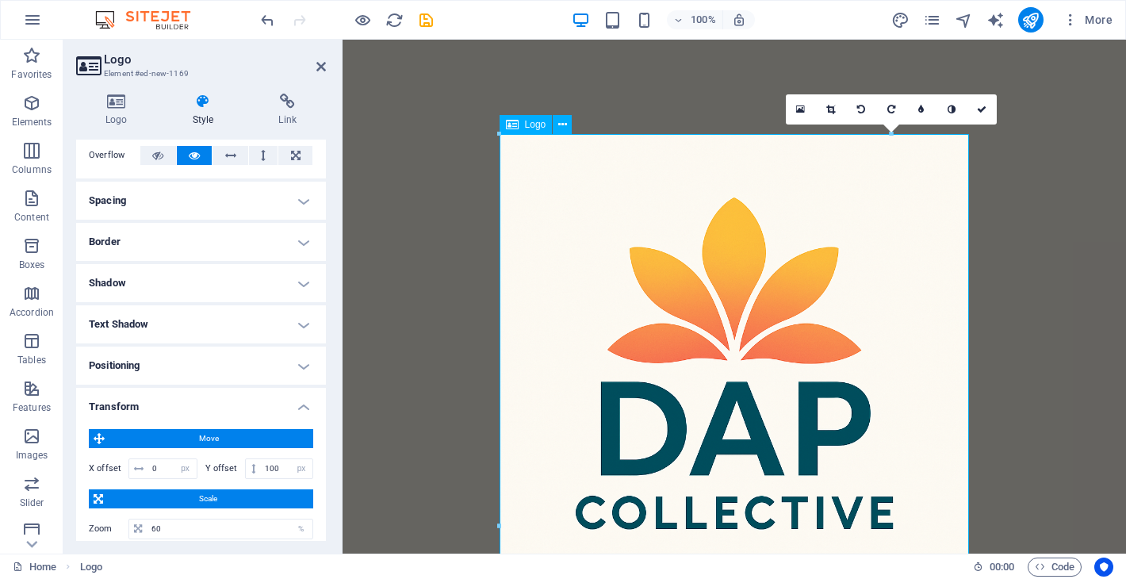
scroll to position [0, 0]
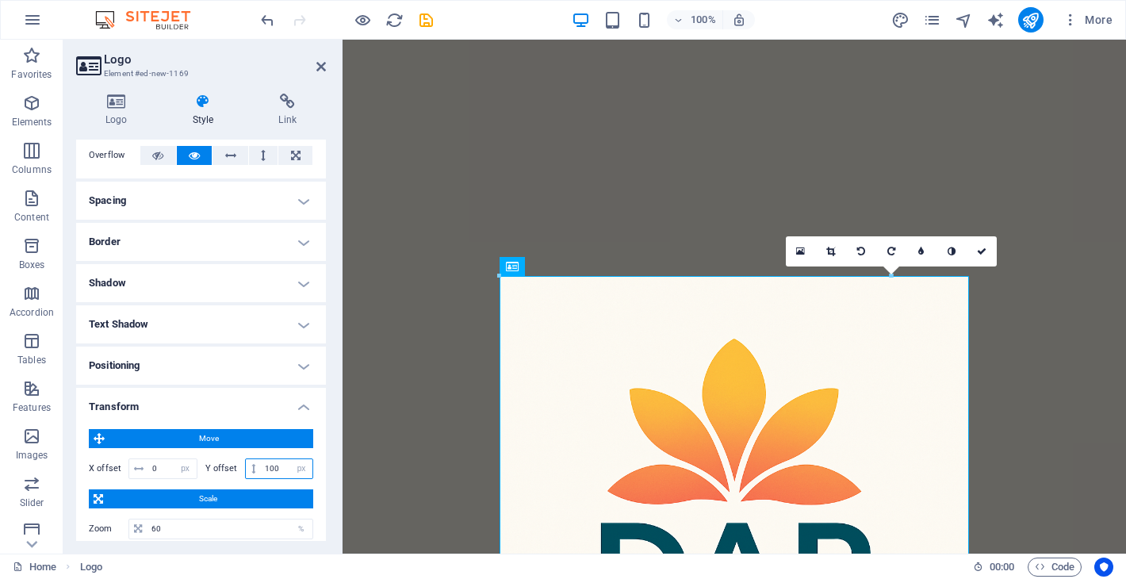
drag, startPoint x: 280, startPoint y: 466, endPoint x: 234, endPoint y: 466, distance: 46.0
click at [234, 466] on div "Y offset 100 px rem % em vh vw" at bounding box center [259, 468] width 109 height 21
type input "500"
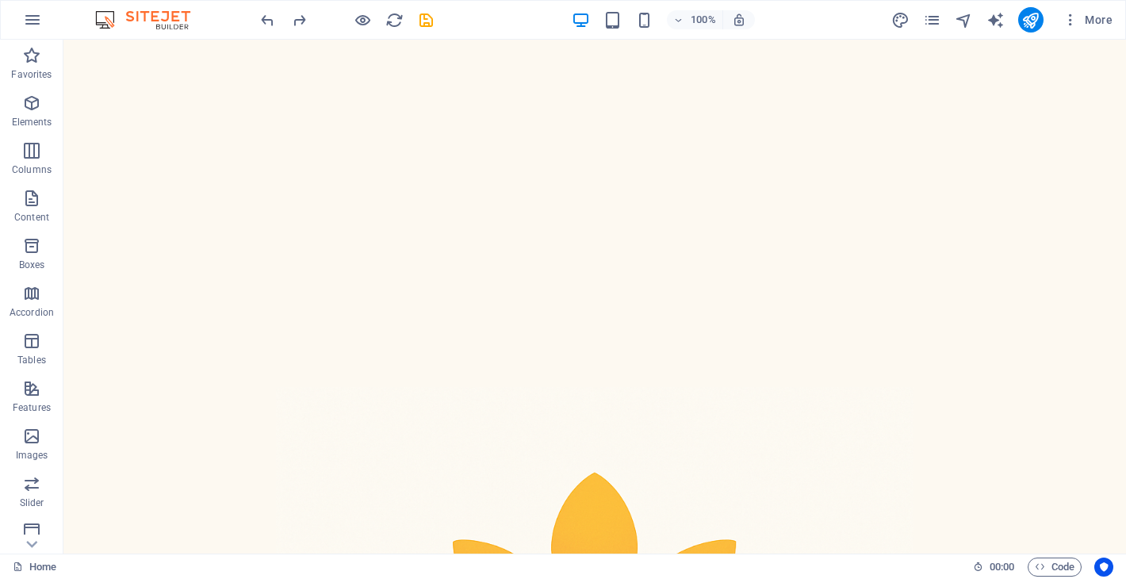
scroll to position [733, 0]
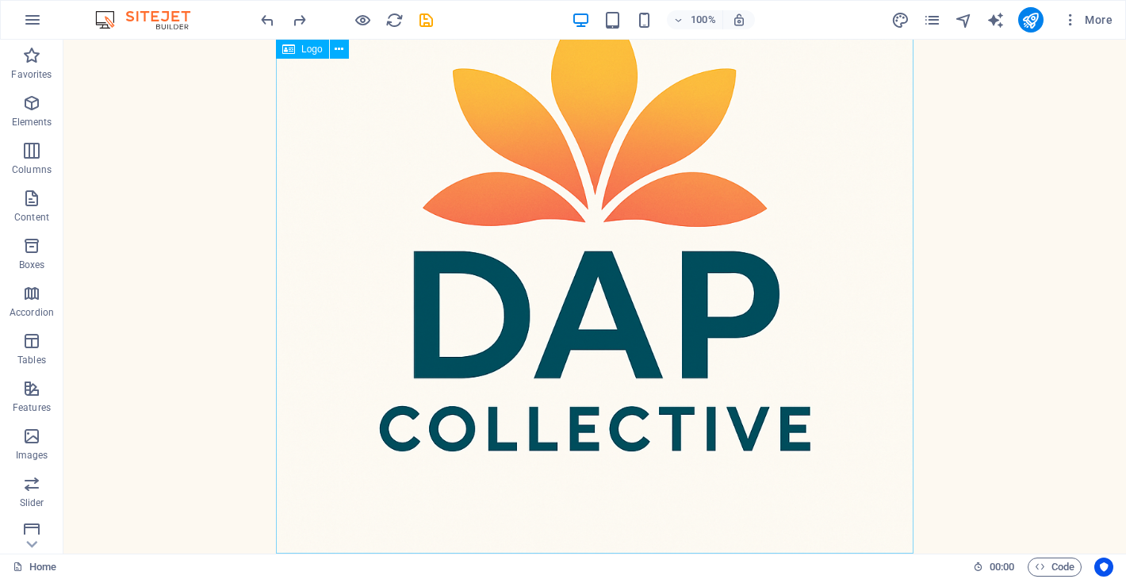
click at [391, 159] on div at bounding box center [594, 234] width 637 height 637
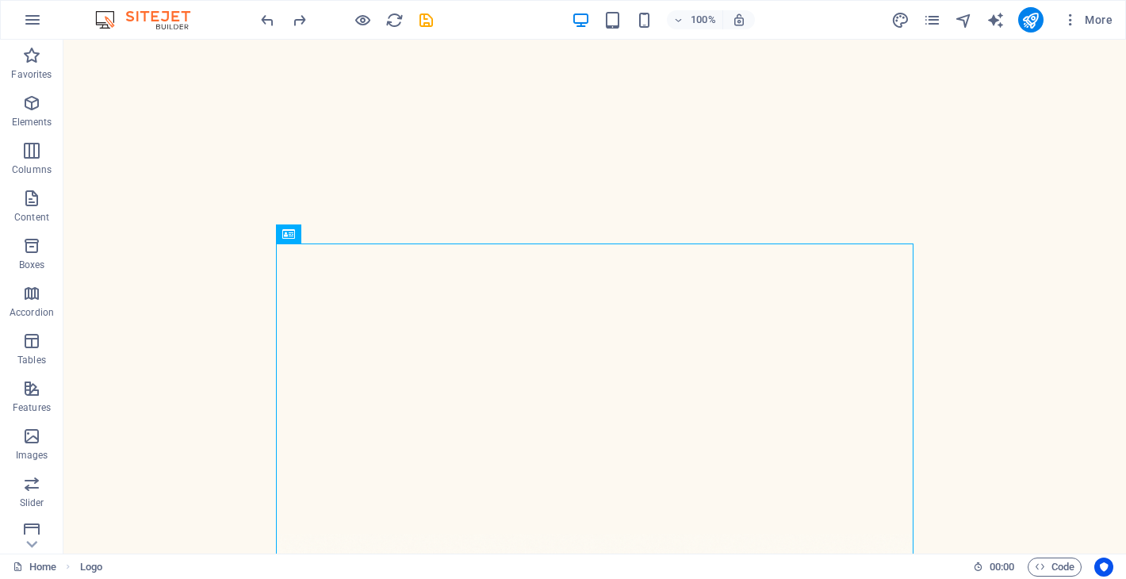
scroll to position [0, 0]
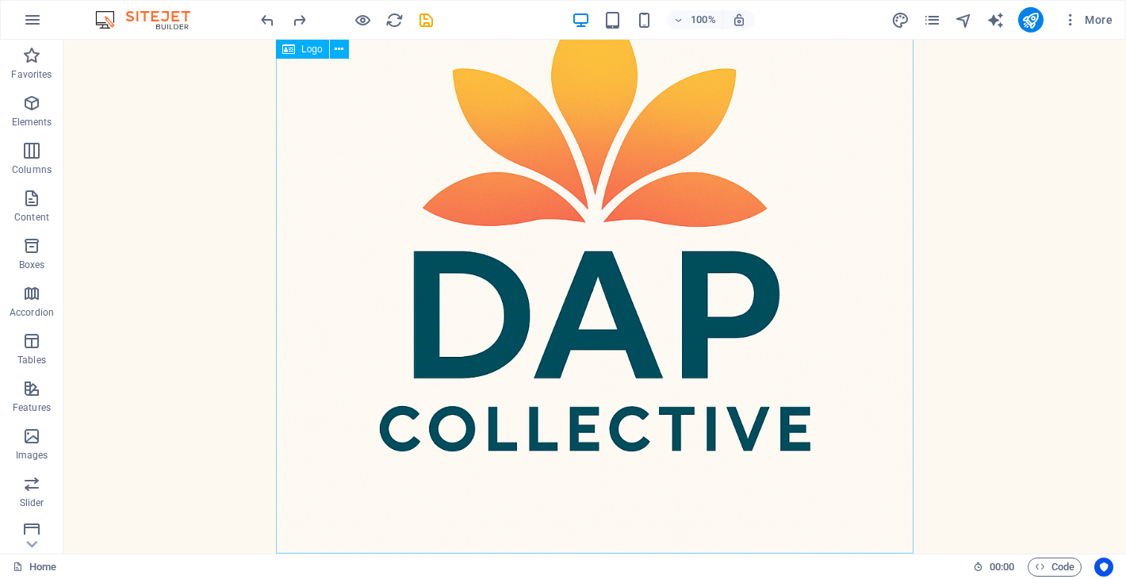
click at [446, 278] on div at bounding box center [594, 234] width 637 height 637
select select "px"
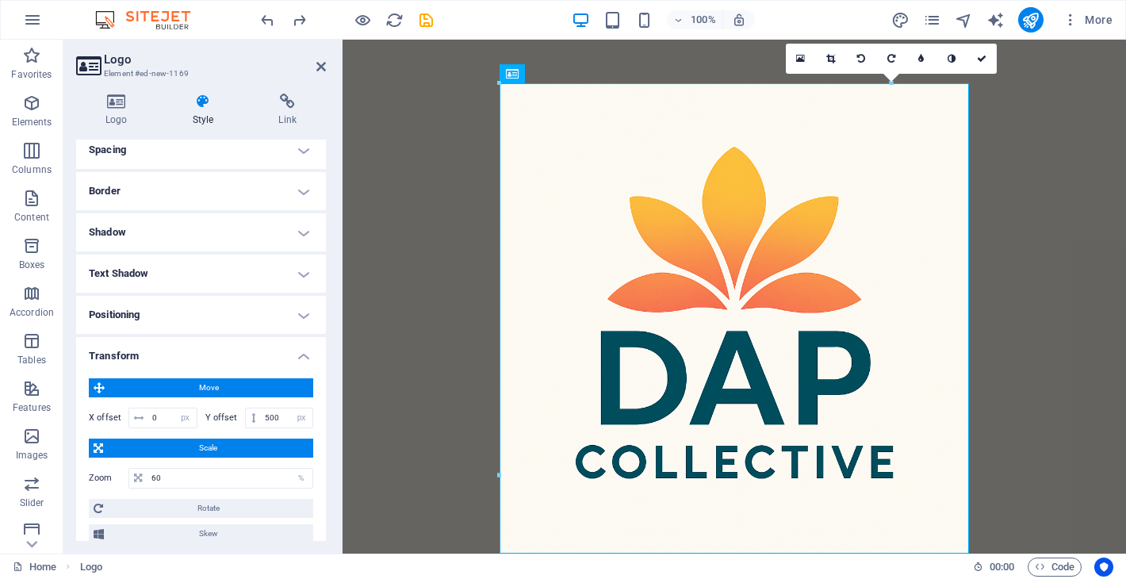
scroll to position [144, 0]
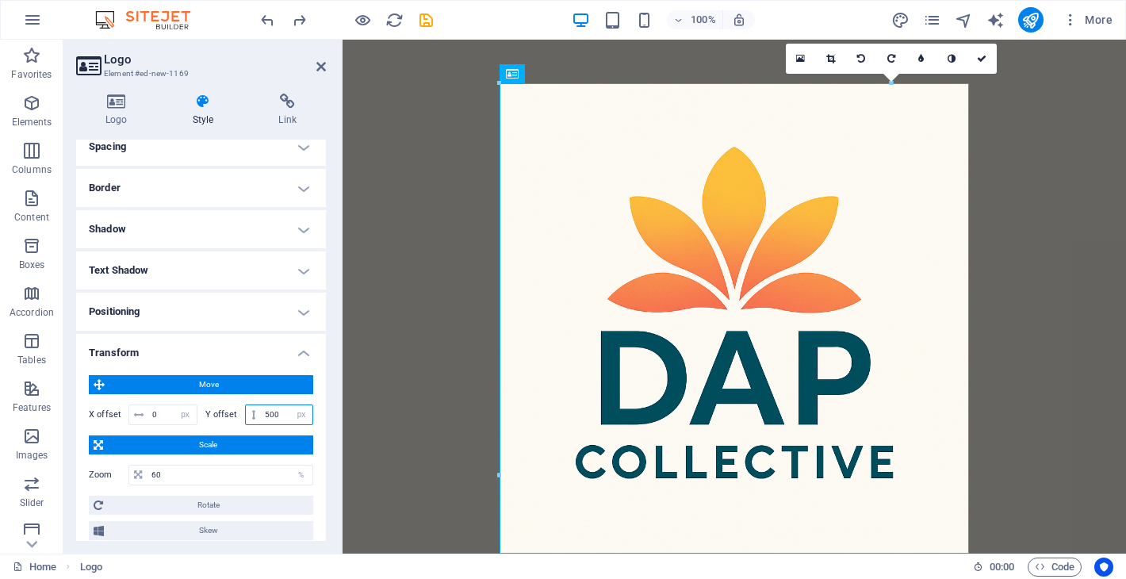
drag, startPoint x: 280, startPoint y: 417, endPoint x: 245, endPoint y: 417, distance: 34.9
click at [245, 417] on div "500 px rem % em vh vw" at bounding box center [279, 414] width 69 height 21
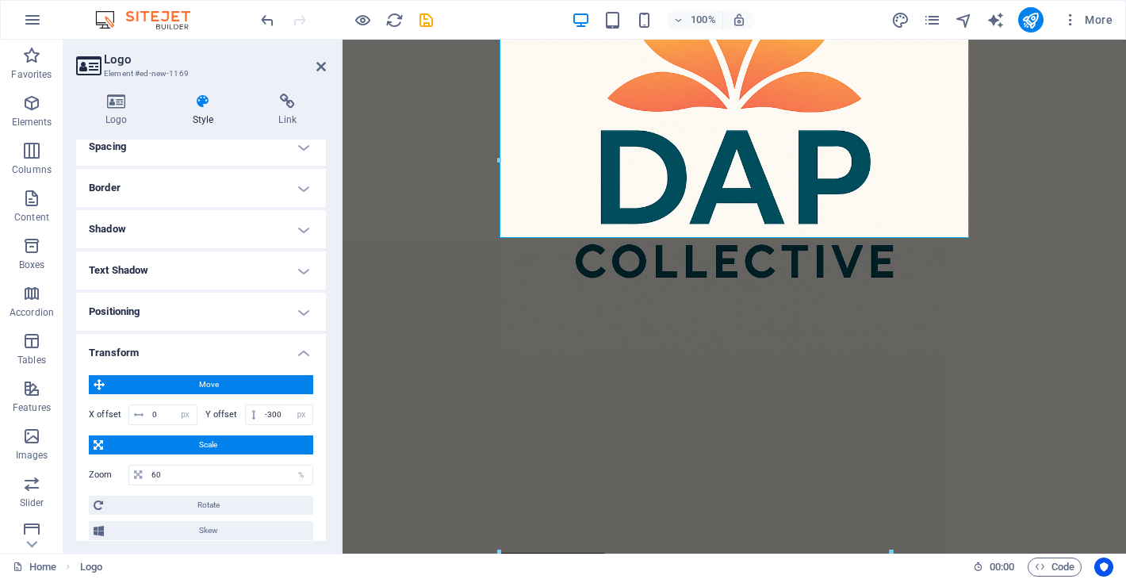
scroll to position [0, 0]
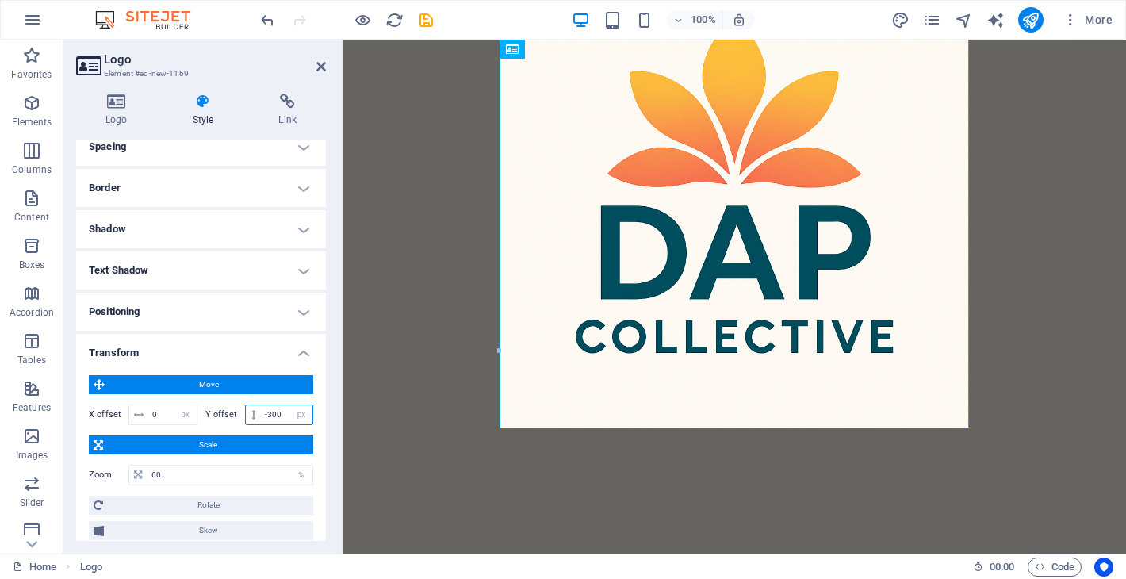
click at [286, 414] on input "-300" at bounding box center [287, 414] width 52 height 19
type input "-3"
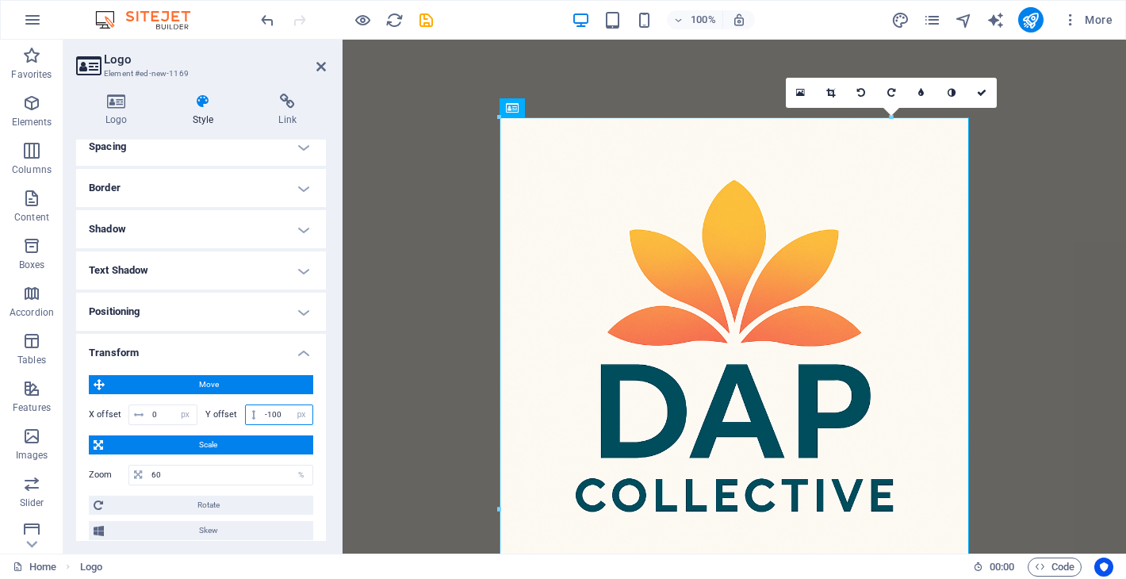
click at [279, 415] on input "-100" at bounding box center [287, 414] width 52 height 19
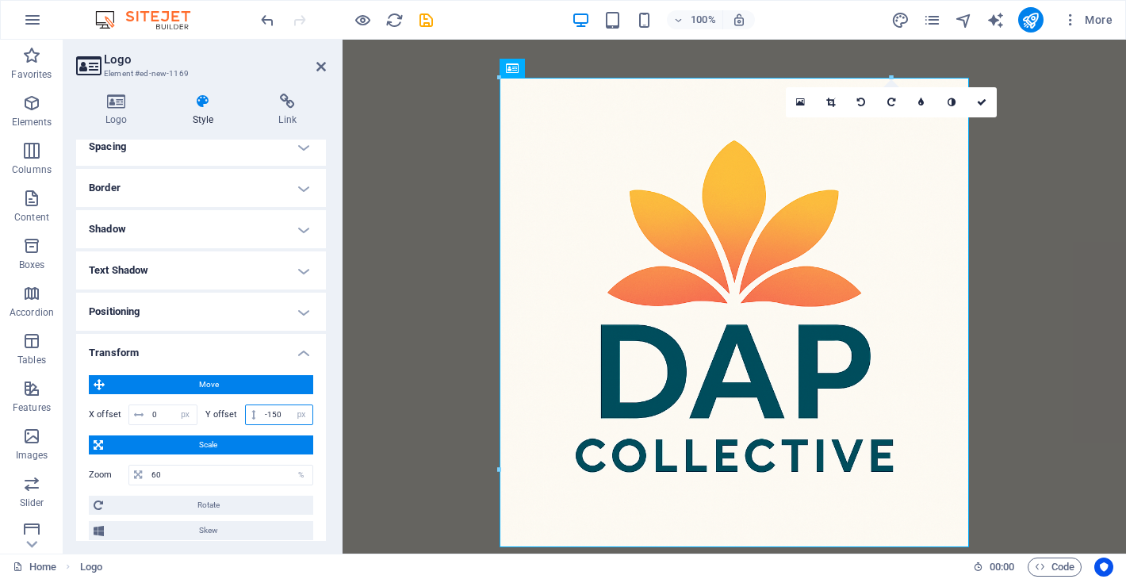
click at [279, 414] on input "-150" at bounding box center [287, 414] width 52 height 19
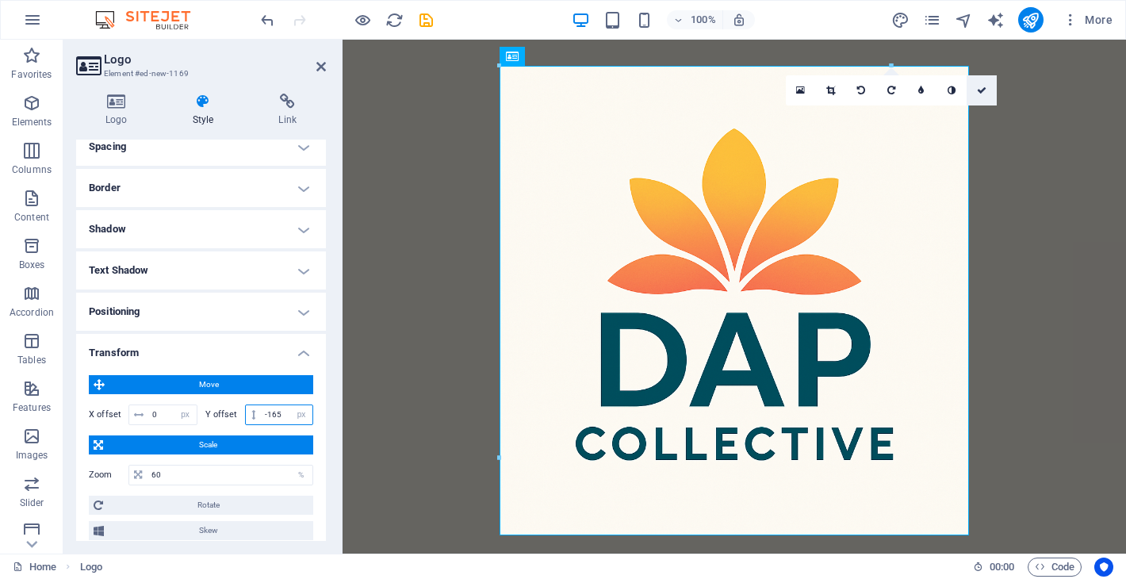
type input "-165"
click at [977, 90] on icon at bounding box center [982, 91] width 10 height 10
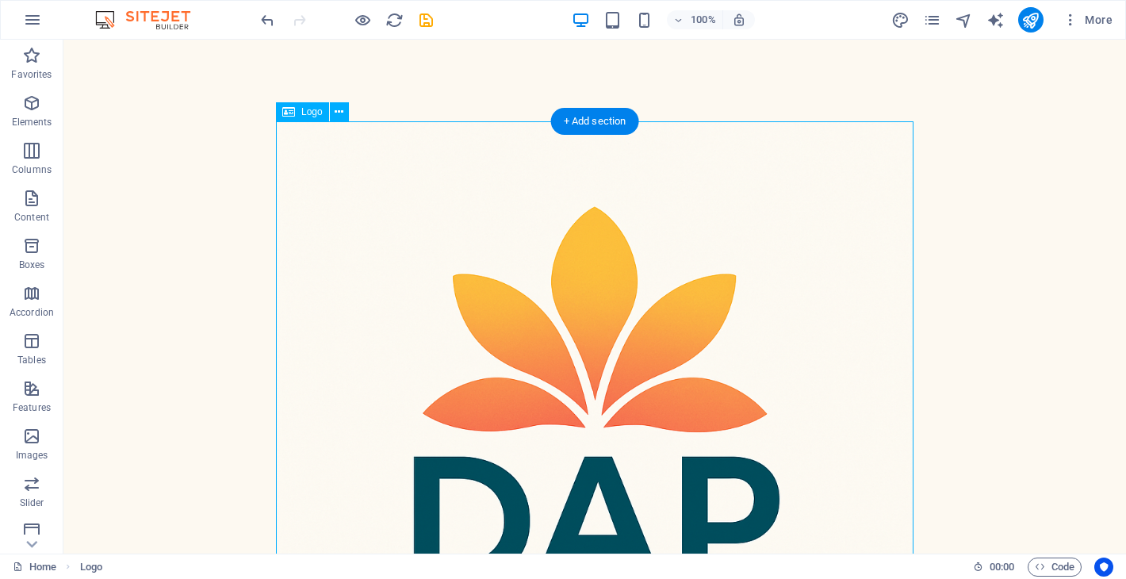
click at [404, 185] on div at bounding box center [594, 439] width 637 height 637
select select "px"
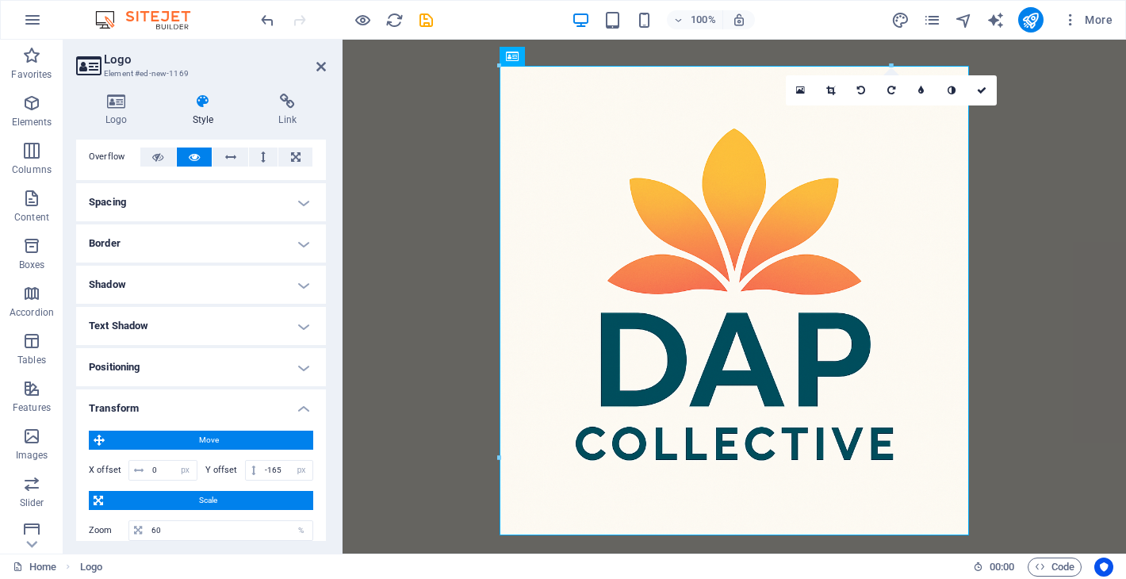
scroll to position [139, 0]
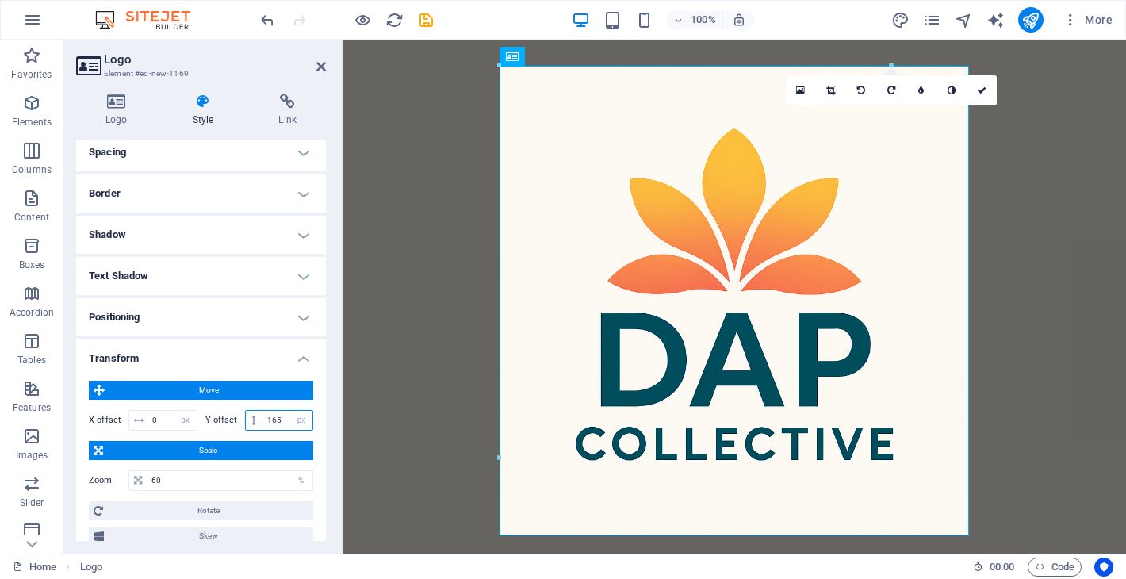
drag, startPoint x: 283, startPoint y: 423, endPoint x: 266, endPoint y: 424, distance: 17.5
click at [266, 424] on input "-165" at bounding box center [287, 420] width 52 height 19
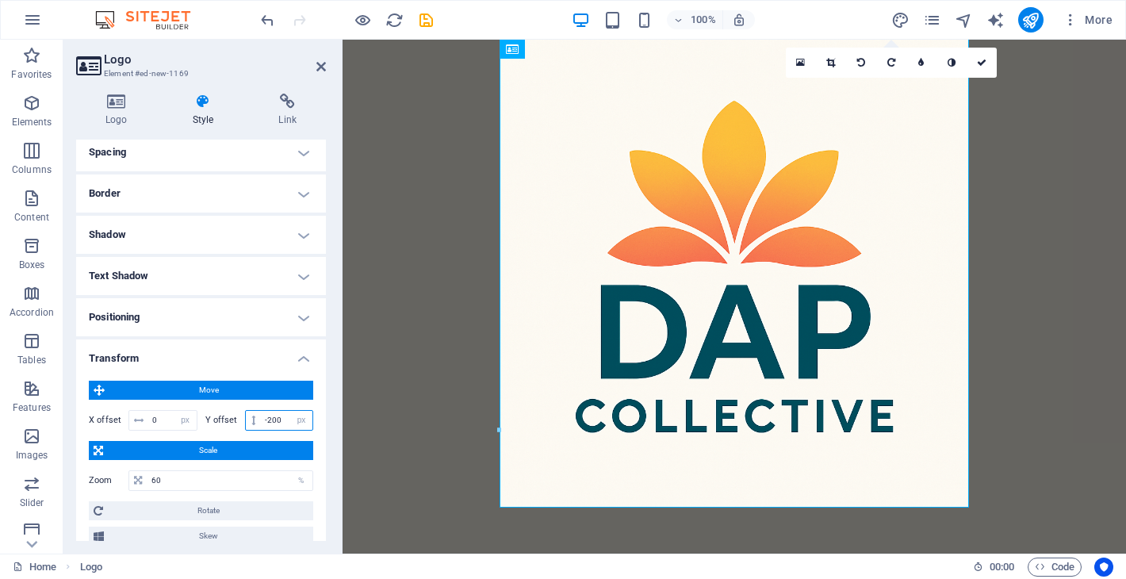
click at [280, 420] on input "-200" at bounding box center [287, 420] width 52 height 19
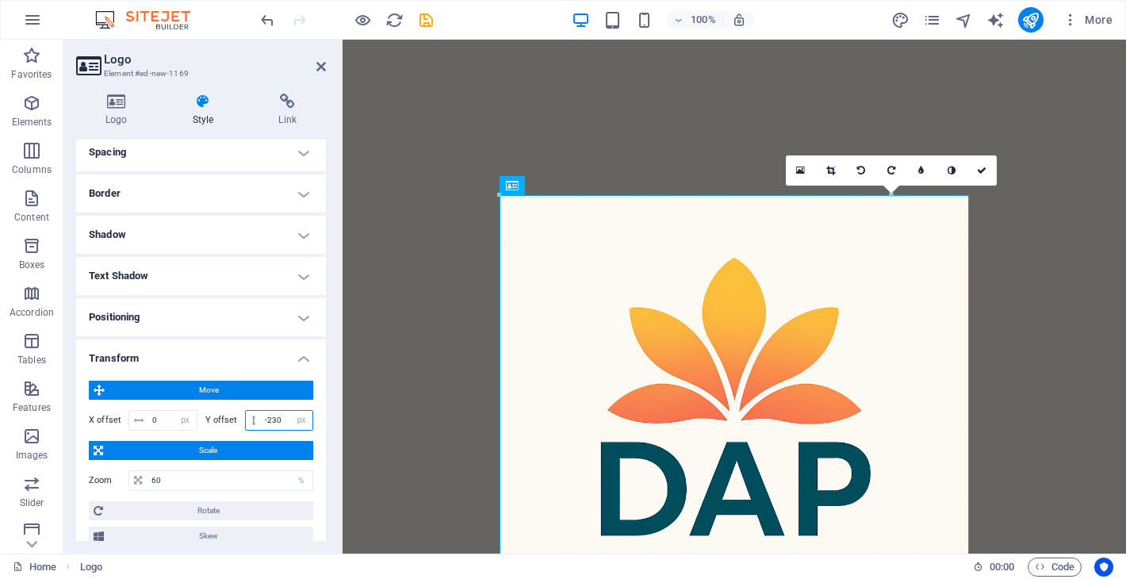
type input "-230"
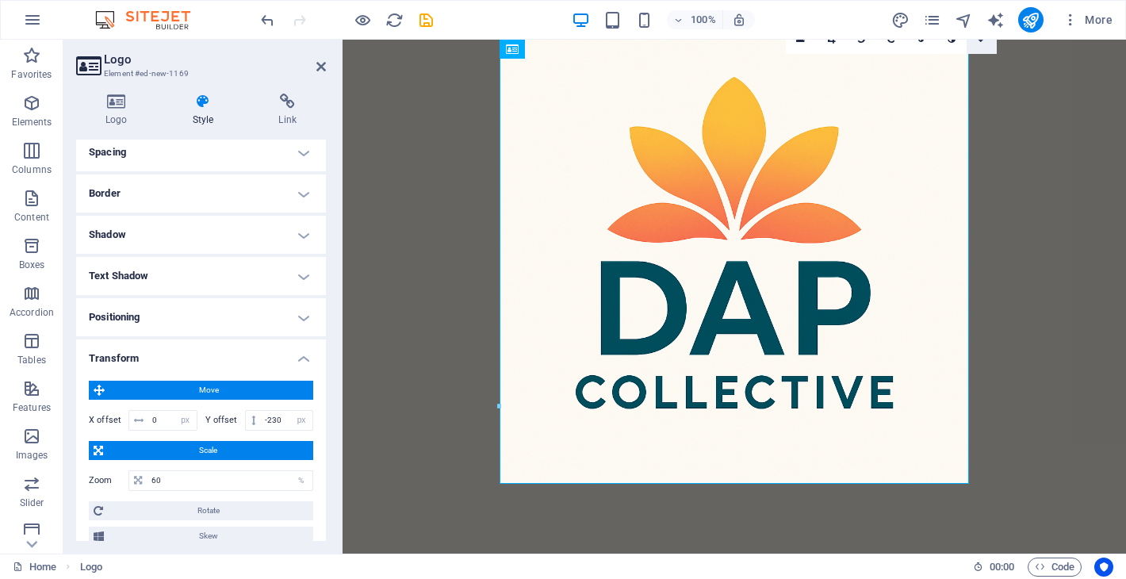
click at [985, 47] on link at bounding box center [981, 39] width 30 height 30
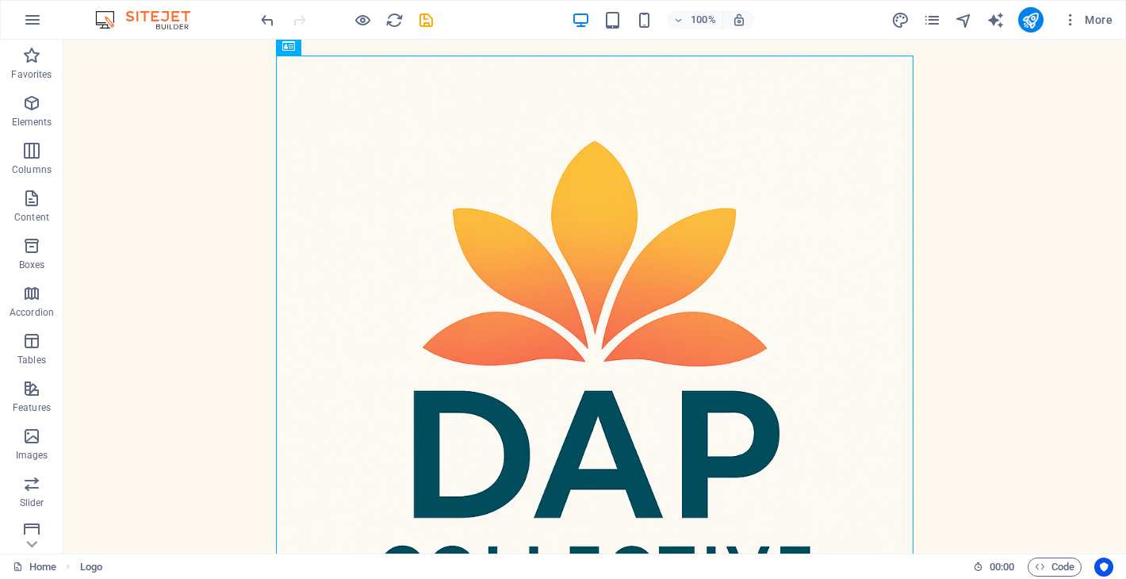
scroll to position [0, 0]
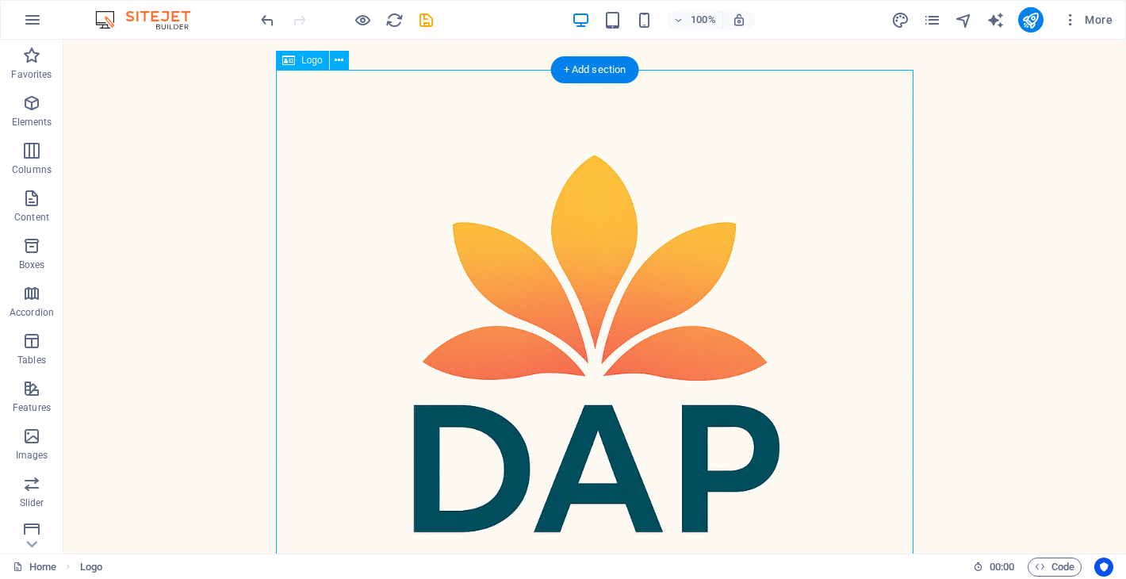
click at [641, 239] on div at bounding box center [594, 388] width 637 height 637
select select "px"
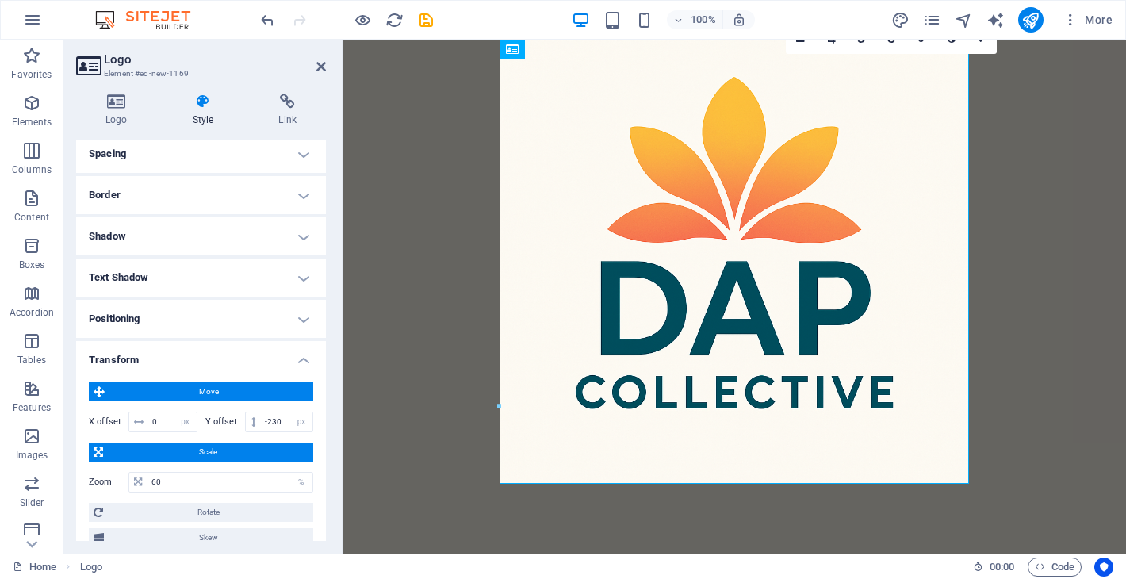
scroll to position [222, 0]
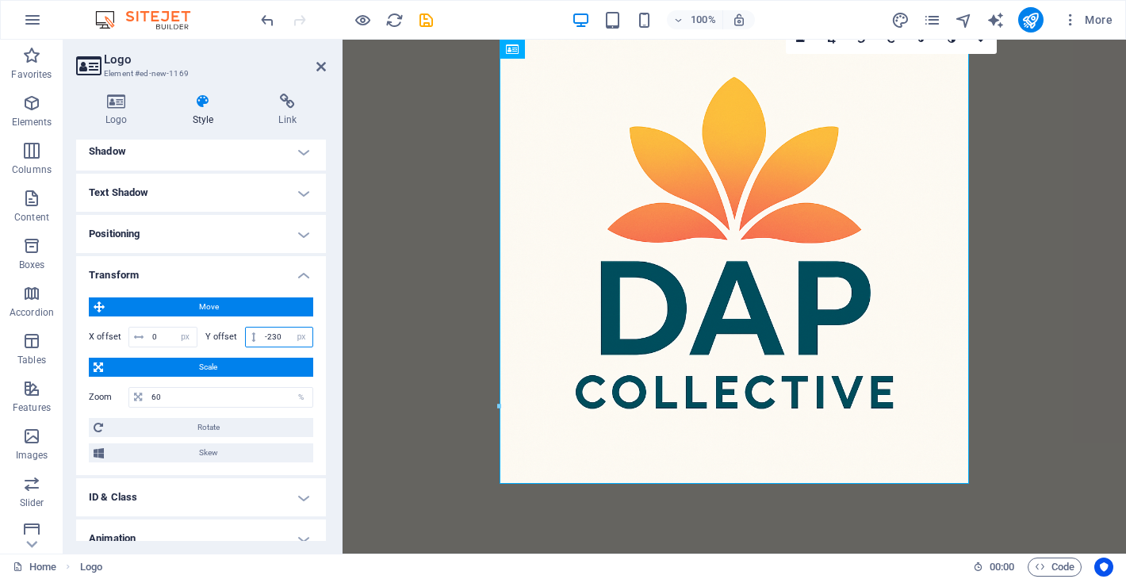
drag, startPoint x: 281, startPoint y: 339, endPoint x: 268, endPoint y: 339, distance: 13.5
click at [268, 339] on input "-230" at bounding box center [287, 336] width 52 height 19
type input "-260"
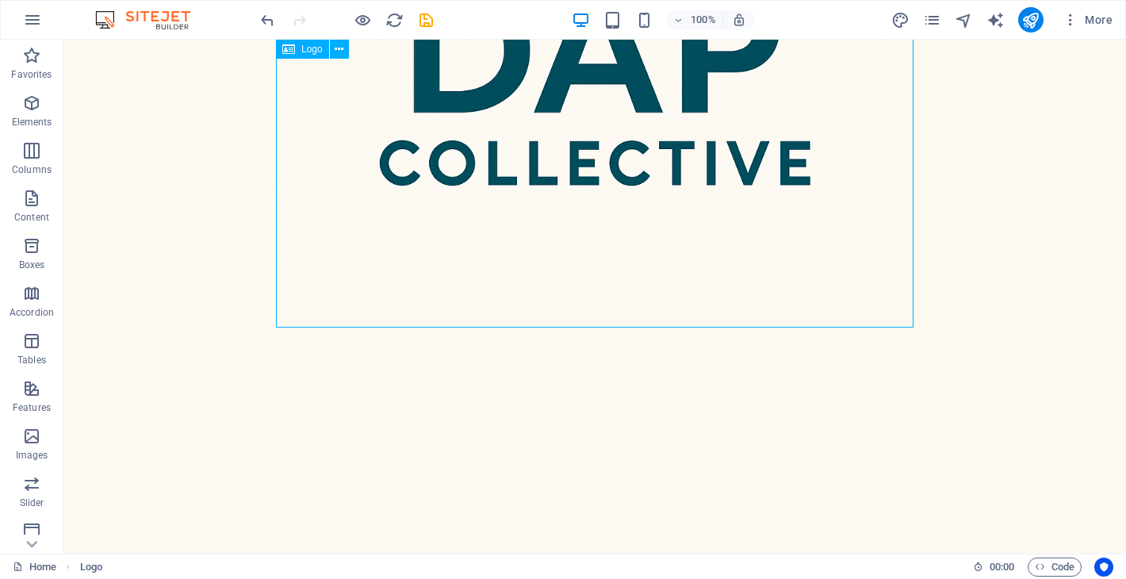
scroll to position [0, 0]
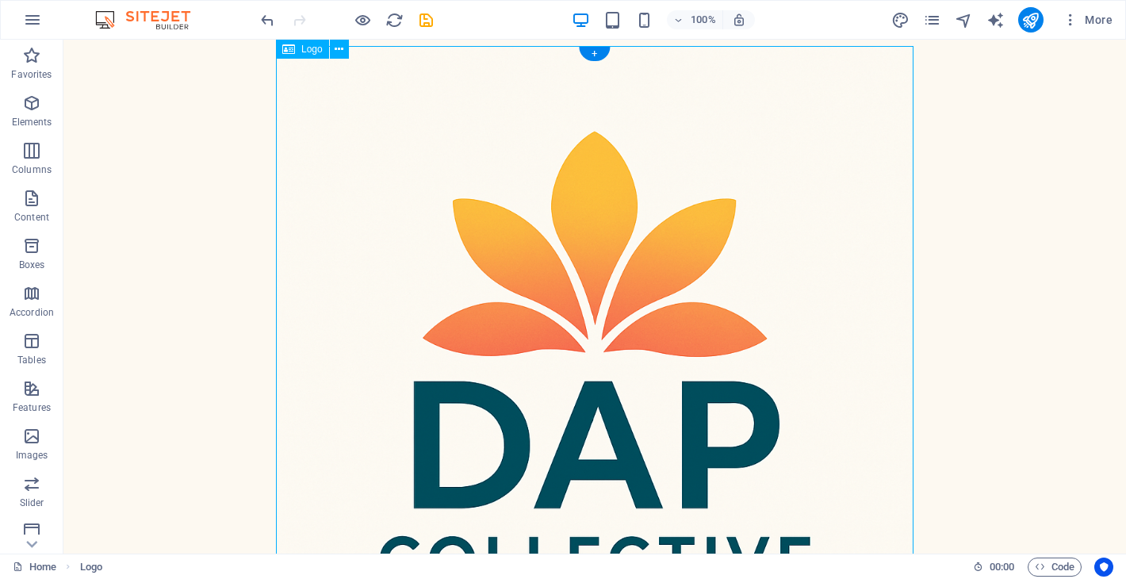
click at [646, 269] on div at bounding box center [594, 364] width 637 height 637
select select "px"
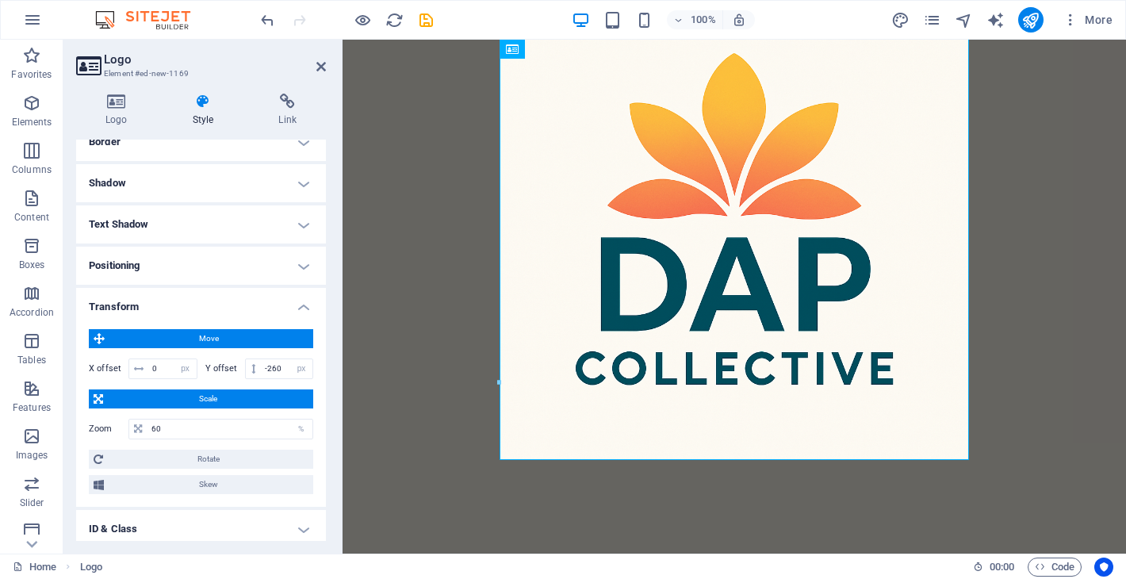
scroll to position [262, 0]
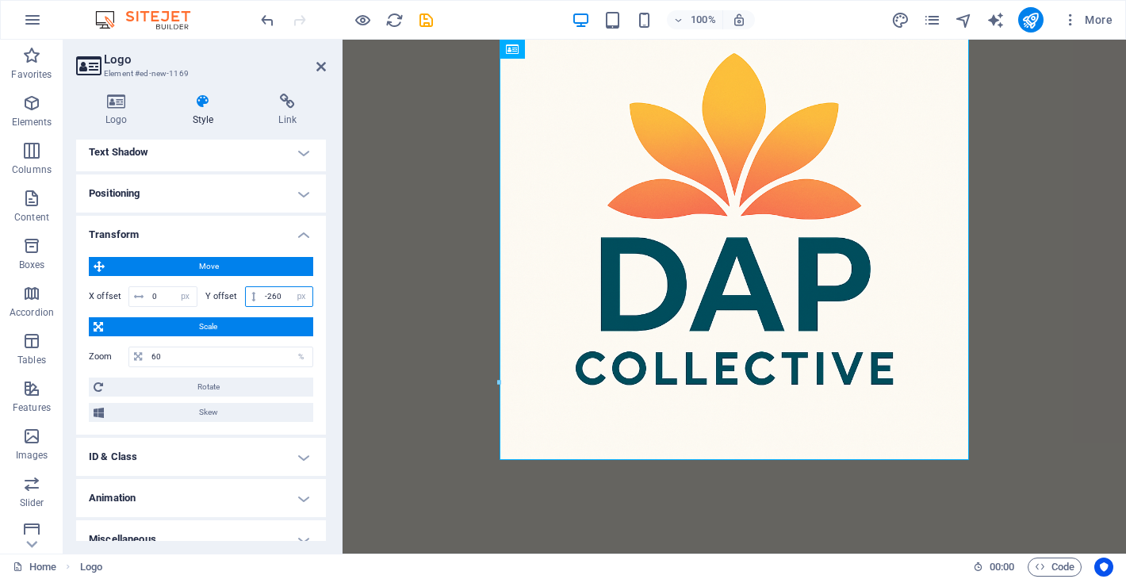
drag, startPoint x: 284, startPoint y: 297, endPoint x: 267, endPoint y: 297, distance: 16.6
click at [267, 297] on input "-260" at bounding box center [287, 296] width 52 height 19
type input "-300"
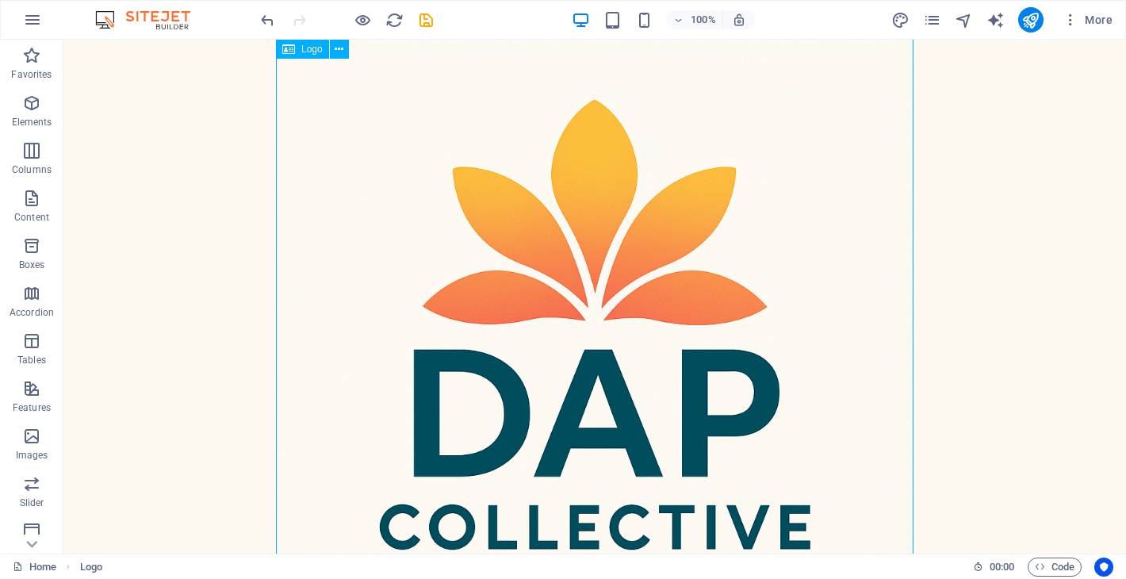
click at [321, 209] on div at bounding box center [594, 332] width 637 height 637
click at [322, 209] on div at bounding box center [594, 332] width 637 height 637
select select "px"
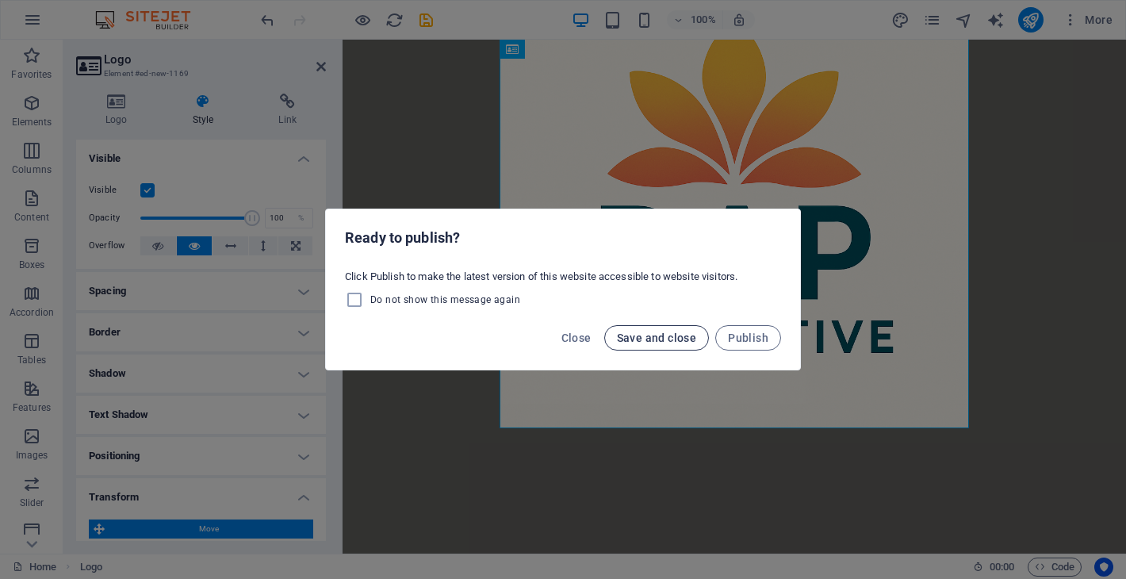
click at [626, 340] on span "Save and close" at bounding box center [657, 337] width 80 height 13
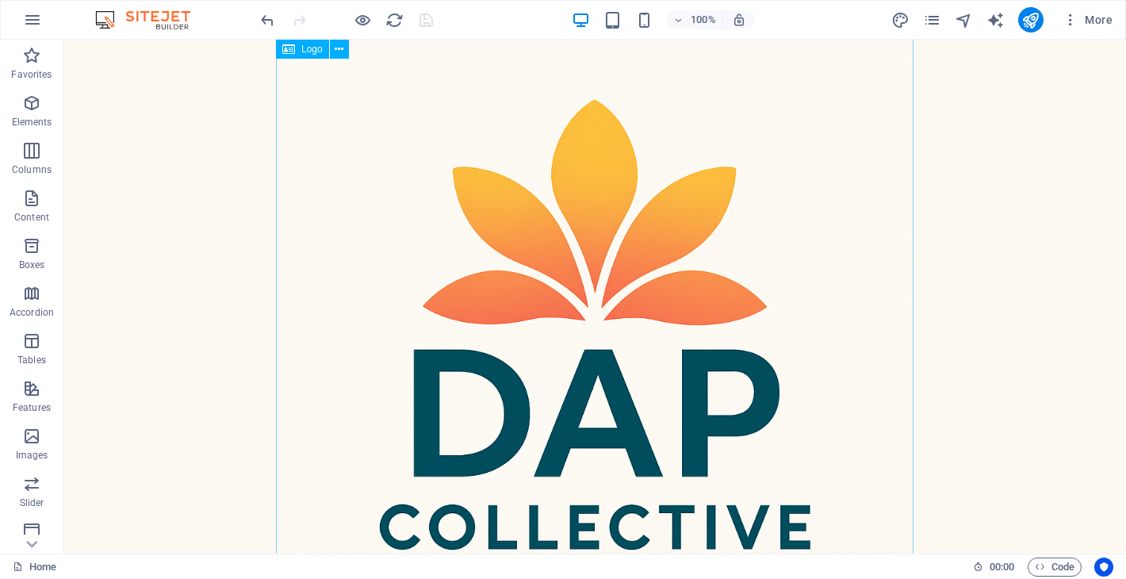
click at [681, 290] on div at bounding box center [594, 332] width 637 height 637
click at [680, 290] on div at bounding box center [594, 332] width 637 height 637
select select "px"
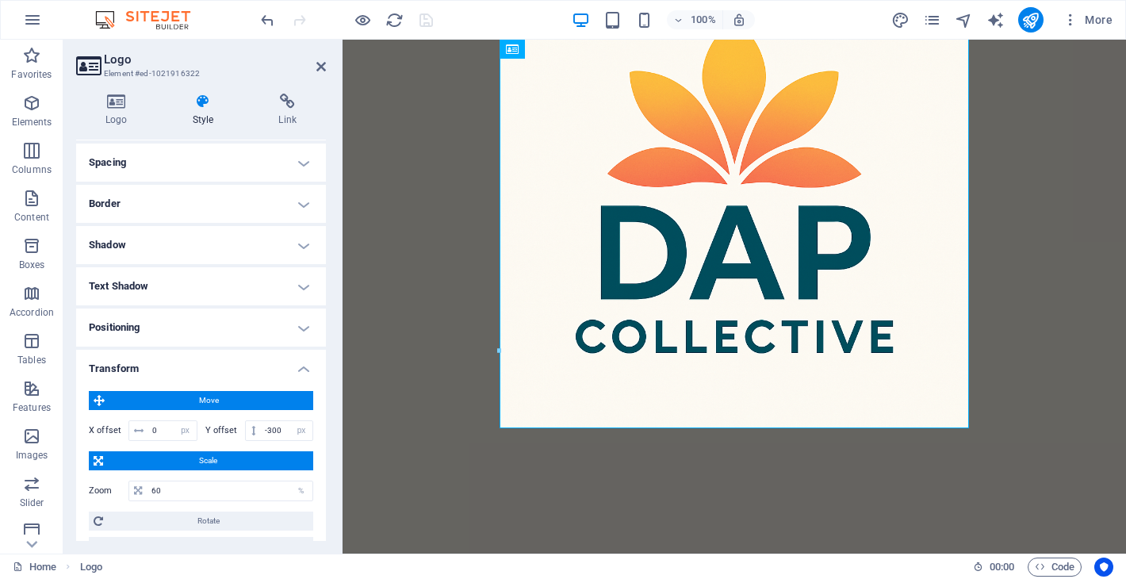
scroll to position [132, 0]
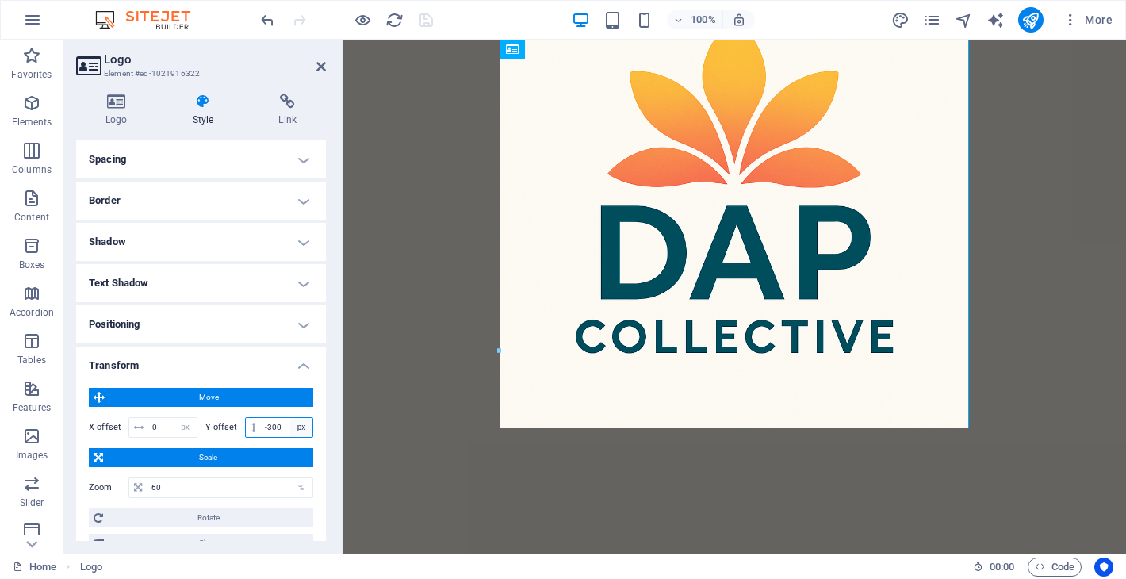
click at [290, 424] on select "px rem % em vh vw" at bounding box center [301, 427] width 22 height 19
drag, startPoint x: 281, startPoint y: 427, endPoint x: 270, endPoint y: 427, distance: 11.9
click at [270, 427] on input "-300" at bounding box center [287, 427] width 52 height 19
type input "-350"
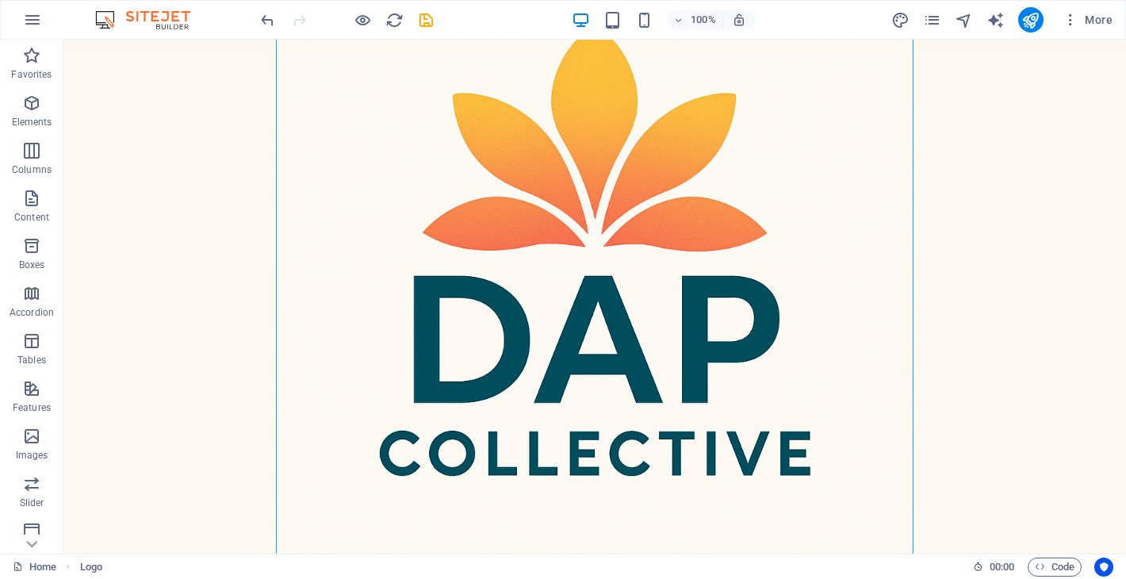
scroll to position [0, 0]
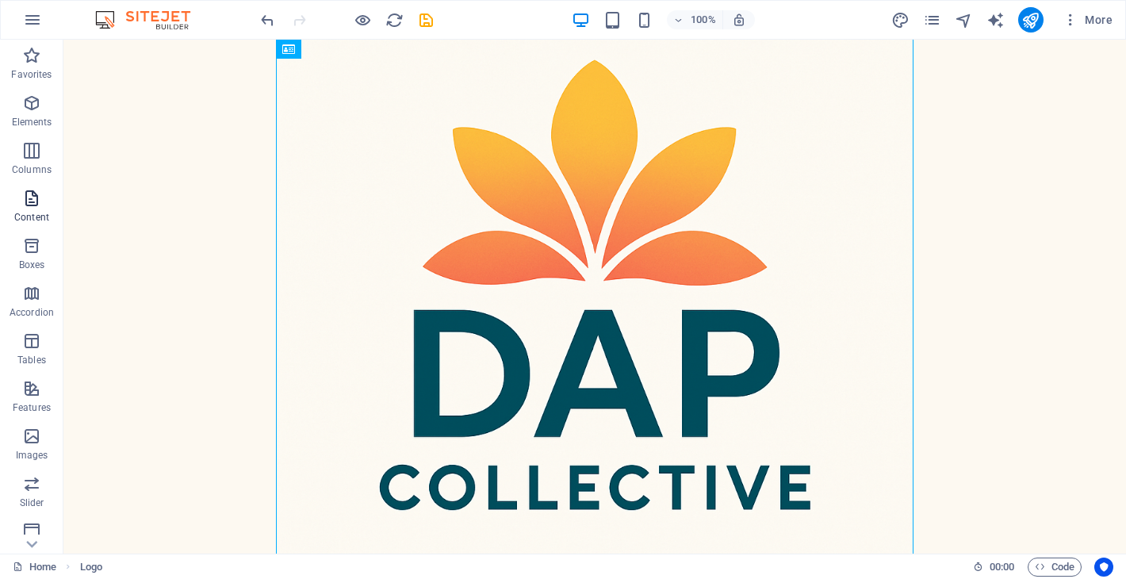
click at [33, 202] on icon "button" at bounding box center [31, 198] width 19 height 19
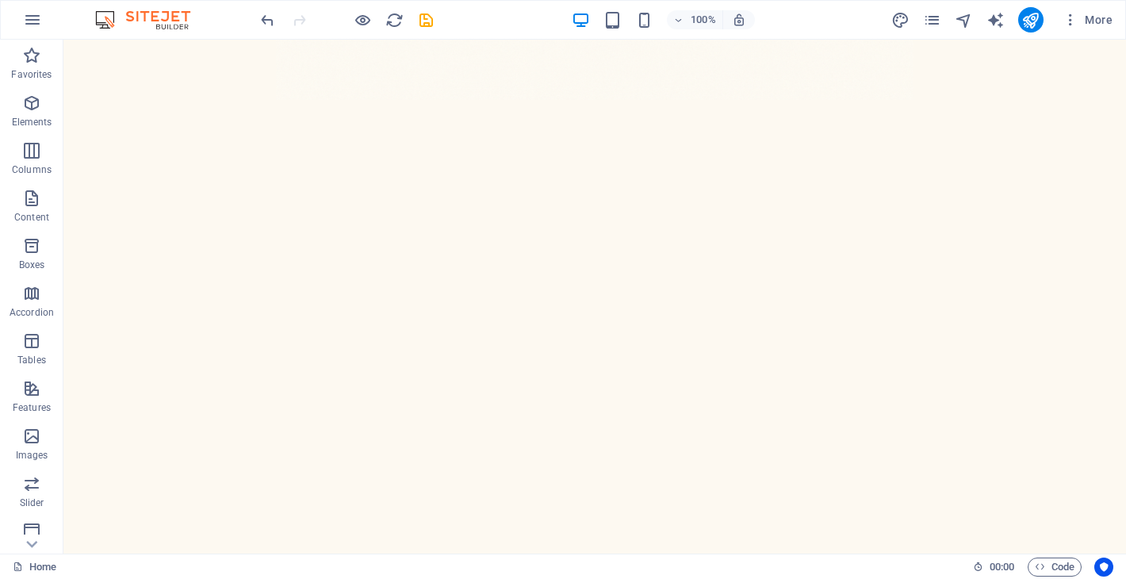
scroll to position [587, 0]
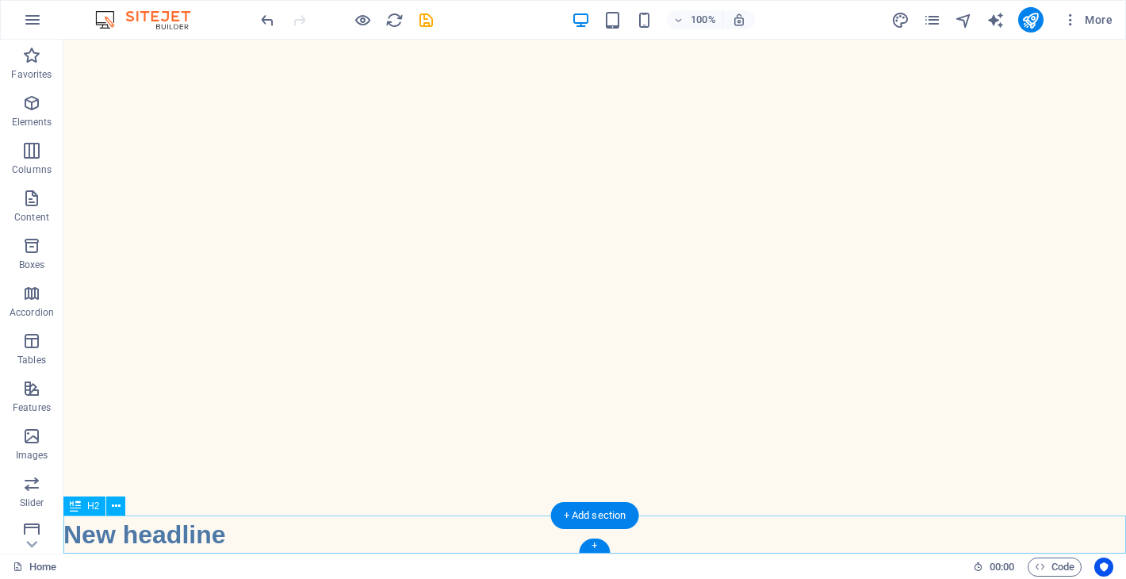
click at [281, 526] on div "New headline" at bounding box center [594, 534] width 1062 height 38
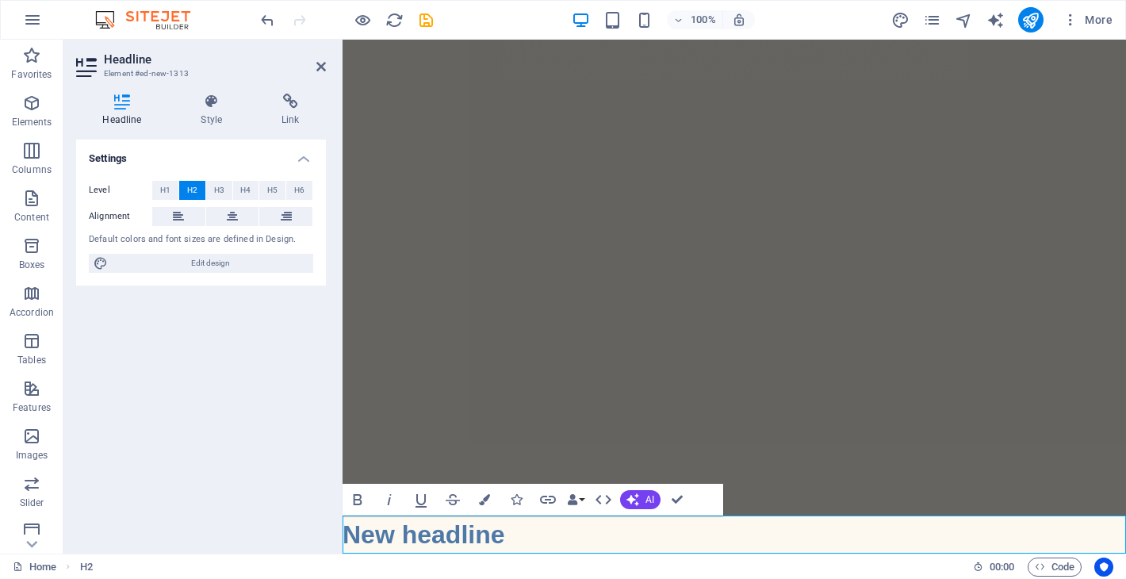
click at [281, 526] on div "Settings Level H1 H2 H3 H4 H5 H6 Alignment Default colors and font sizes are de…" at bounding box center [201, 340] width 250 height 401
click at [609, 531] on h2 "New headline" at bounding box center [733, 534] width 783 height 38
click at [166, 186] on span "H1" at bounding box center [165, 190] width 10 height 19
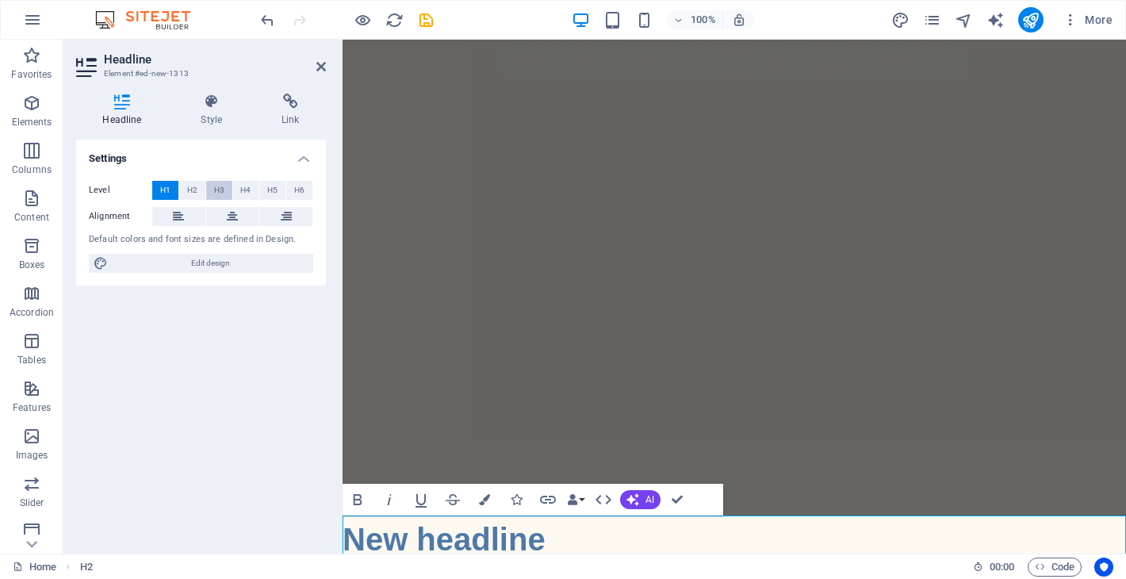
click at [229, 189] on button "H3" at bounding box center [219, 190] width 26 height 19
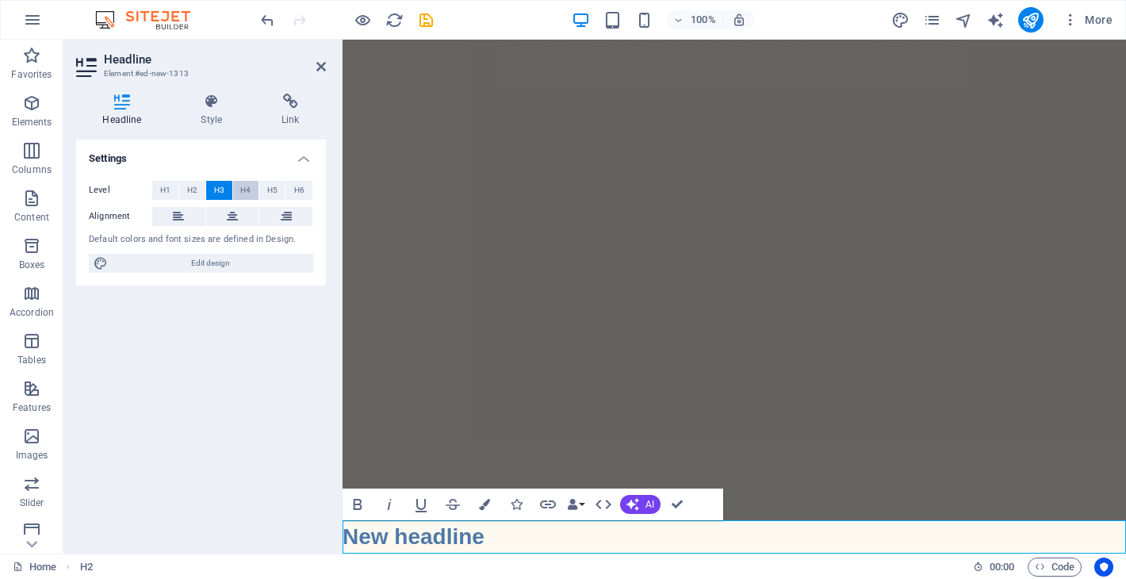
click at [252, 186] on button "H4" at bounding box center [246, 190] width 26 height 19
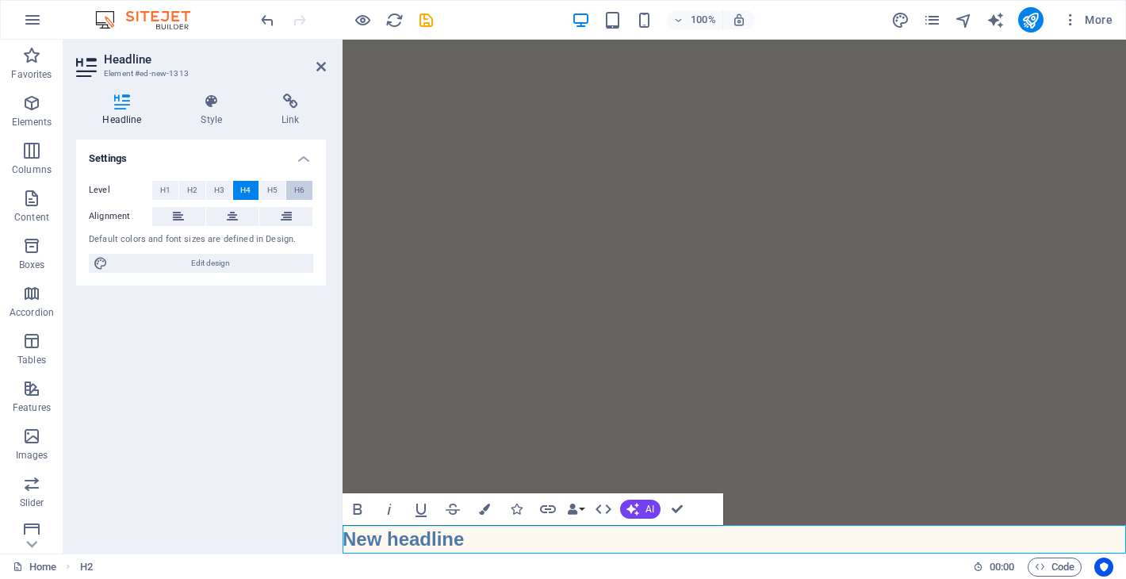
click at [287, 186] on button "H6" at bounding box center [299, 190] width 26 height 19
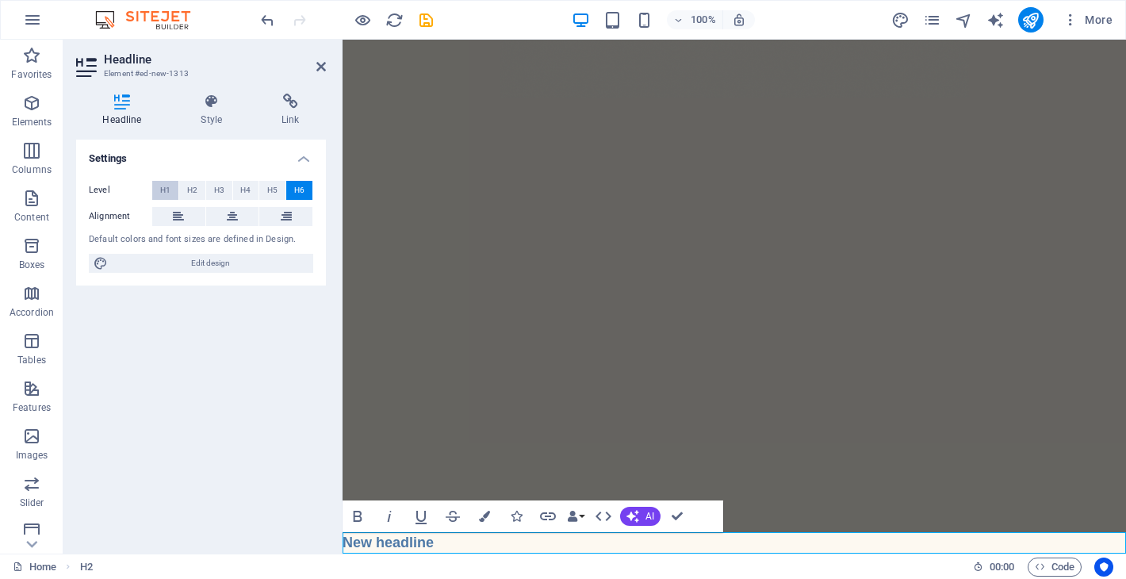
click at [161, 183] on span "H1" at bounding box center [165, 190] width 10 height 19
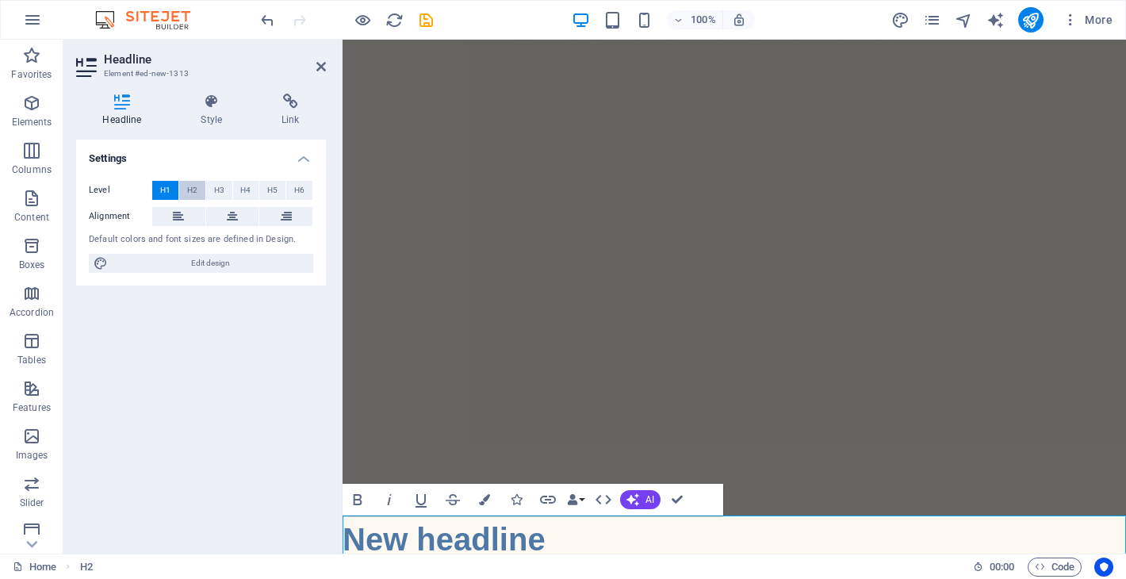
click at [196, 183] on span "H2" at bounding box center [192, 190] width 10 height 19
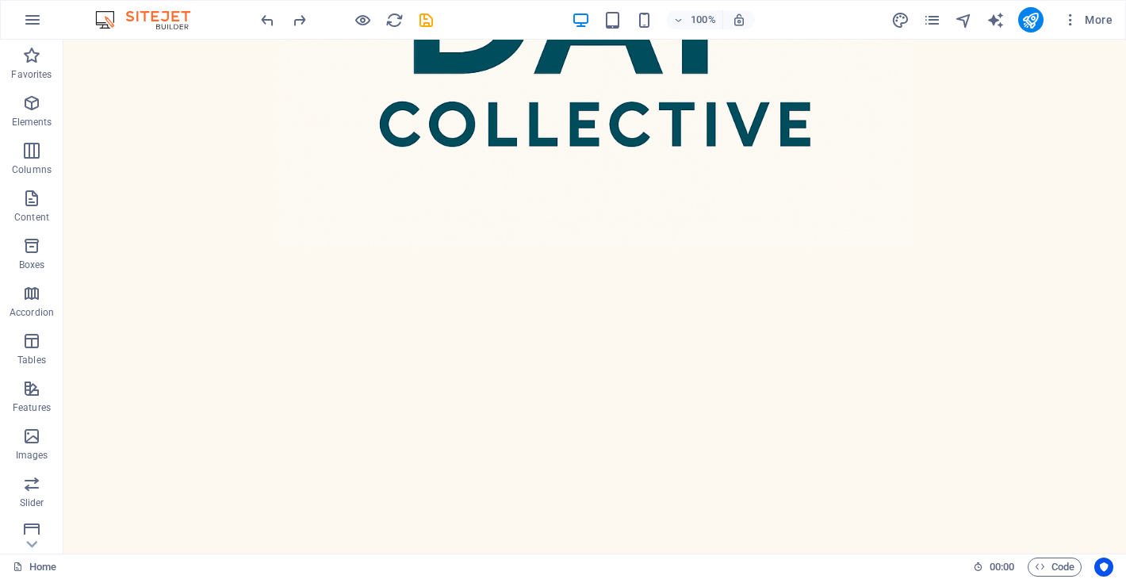
scroll to position [0, 0]
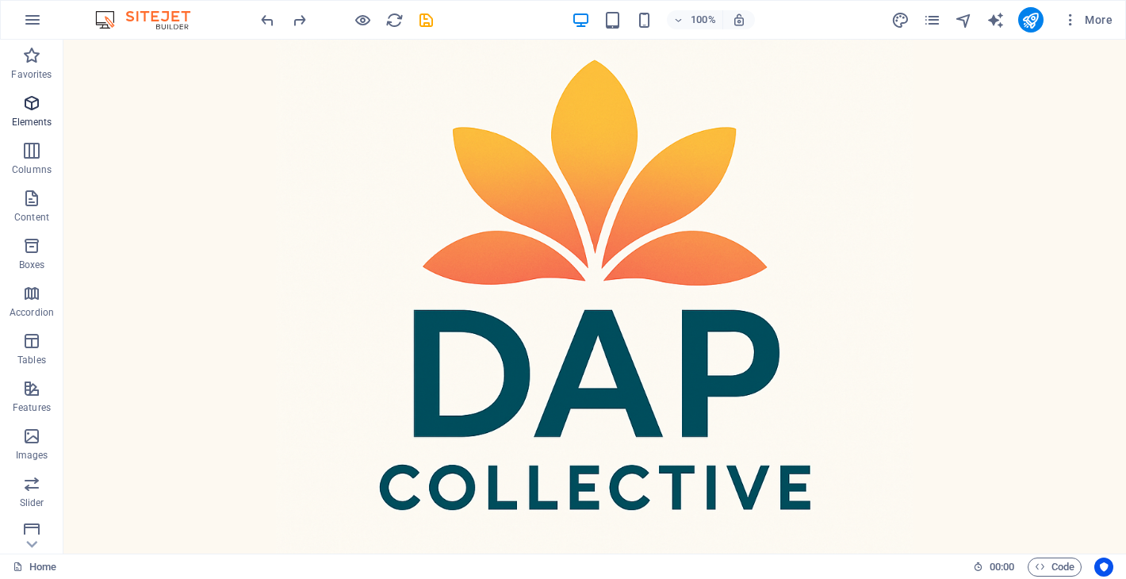
click at [35, 101] on icon "button" at bounding box center [31, 103] width 19 height 19
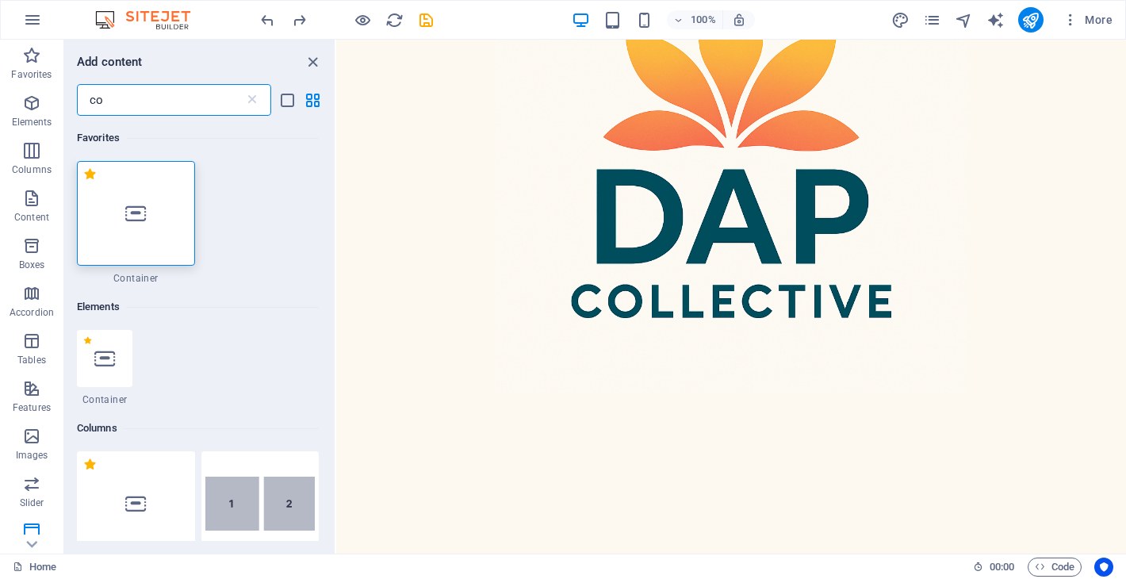
type input "c"
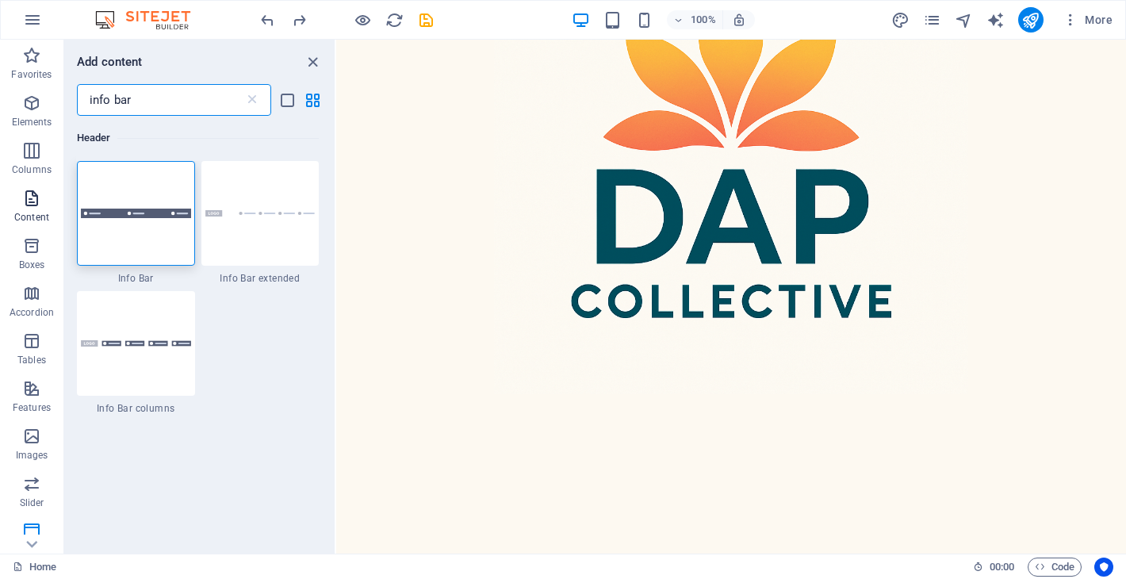
type input "info bar"
click at [38, 192] on icon "button" at bounding box center [31, 198] width 19 height 19
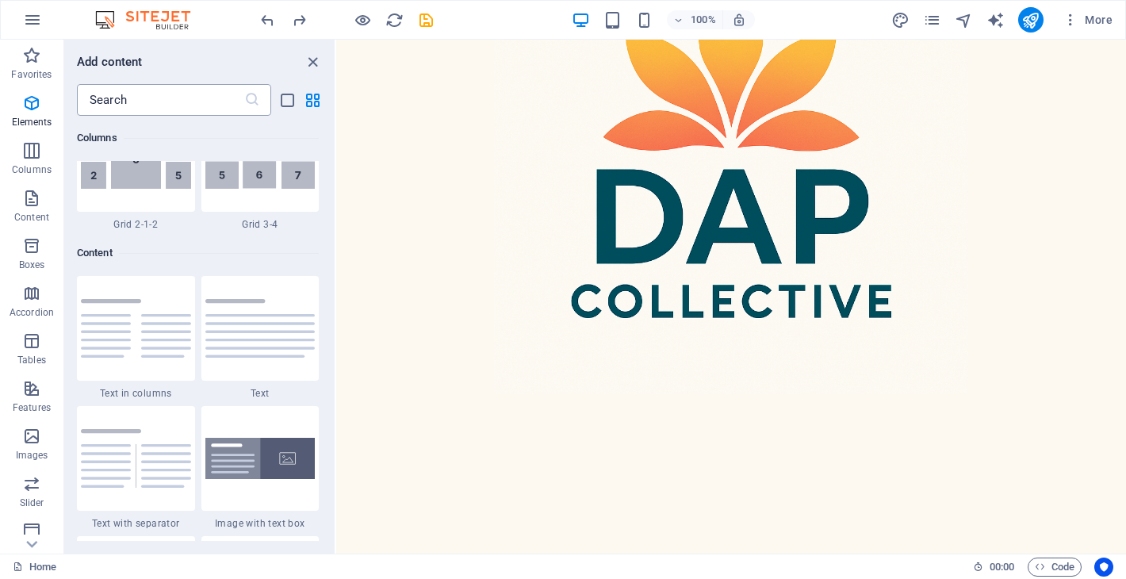
scroll to position [2774, 0]
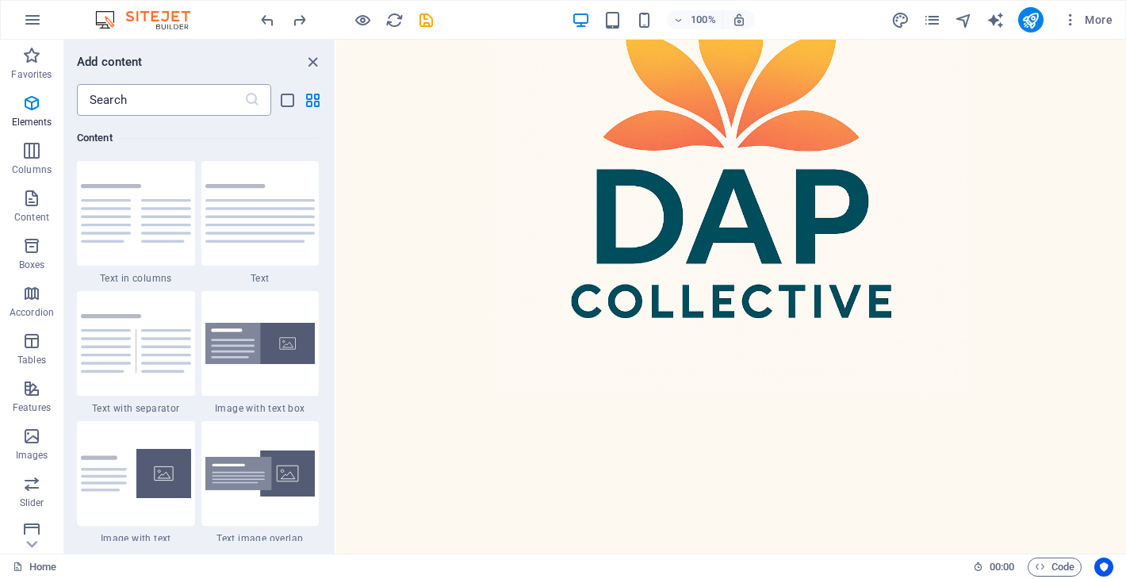
click at [151, 101] on input "text" at bounding box center [160, 100] width 167 height 32
click at [155, 96] on input "text" at bounding box center [160, 100] width 167 height 32
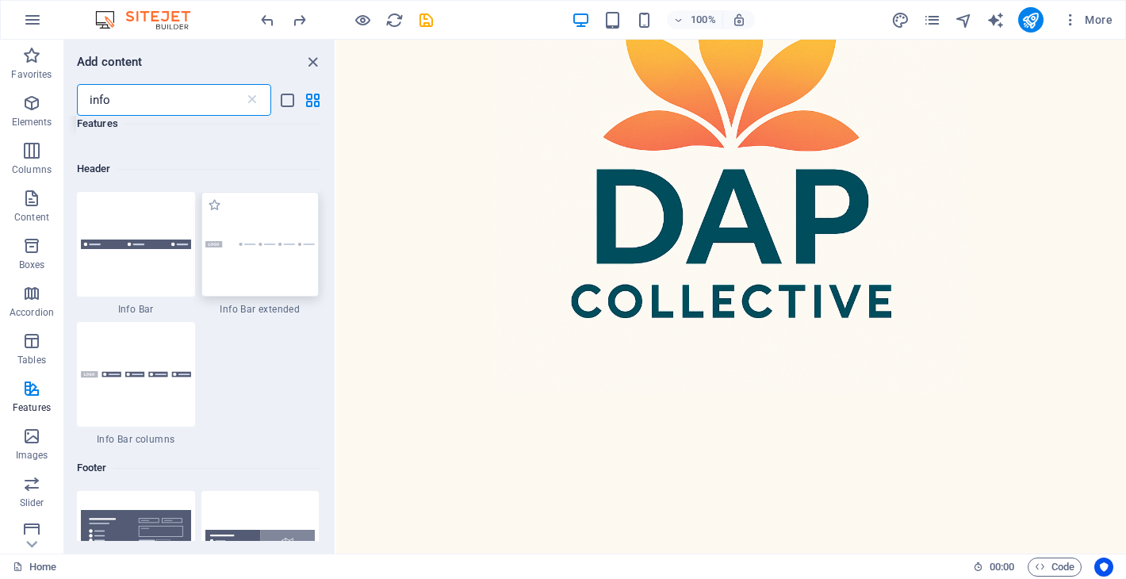
scroll to position [137, 0]
type input "info"
click at [242, 276] on div at bounding box center [260, 245] width 118 height 105
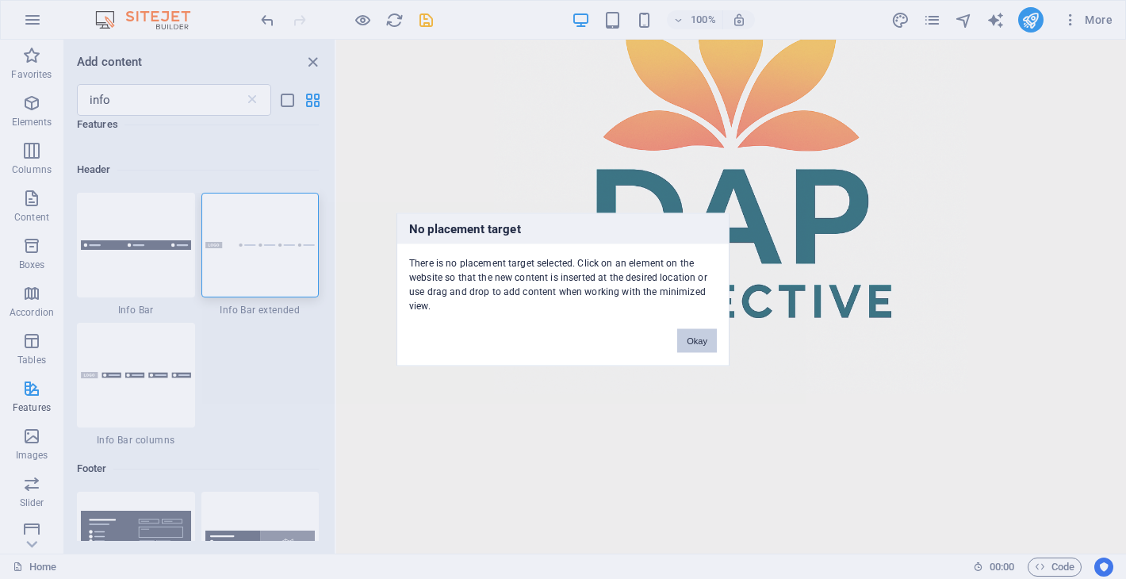
click at [690, 340] on button "Okay" at bounding box center [697, 341] width 40 height 24
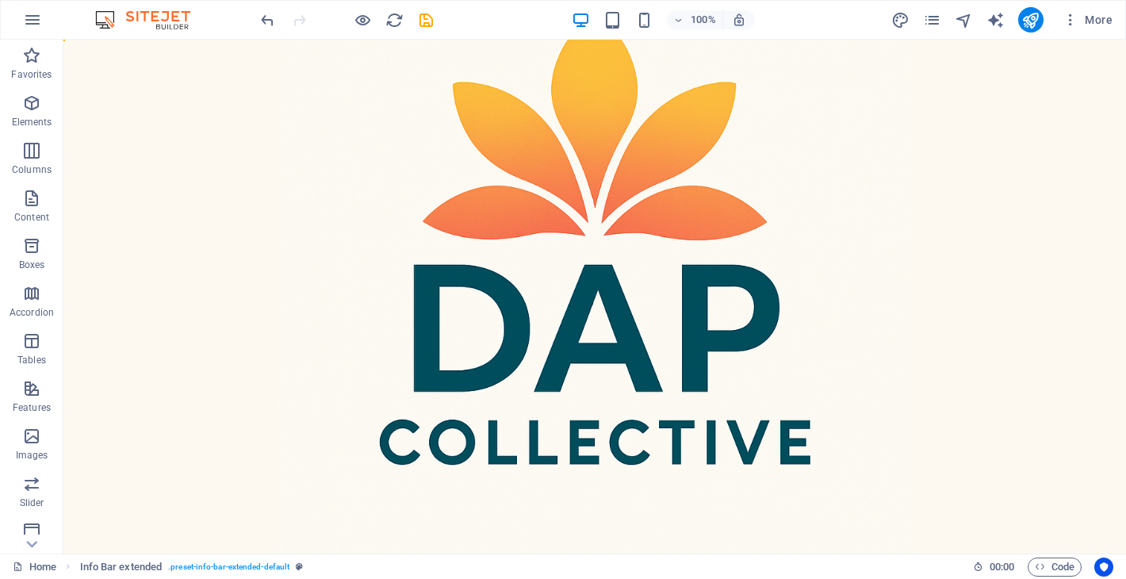
scroll to position [0, 0]
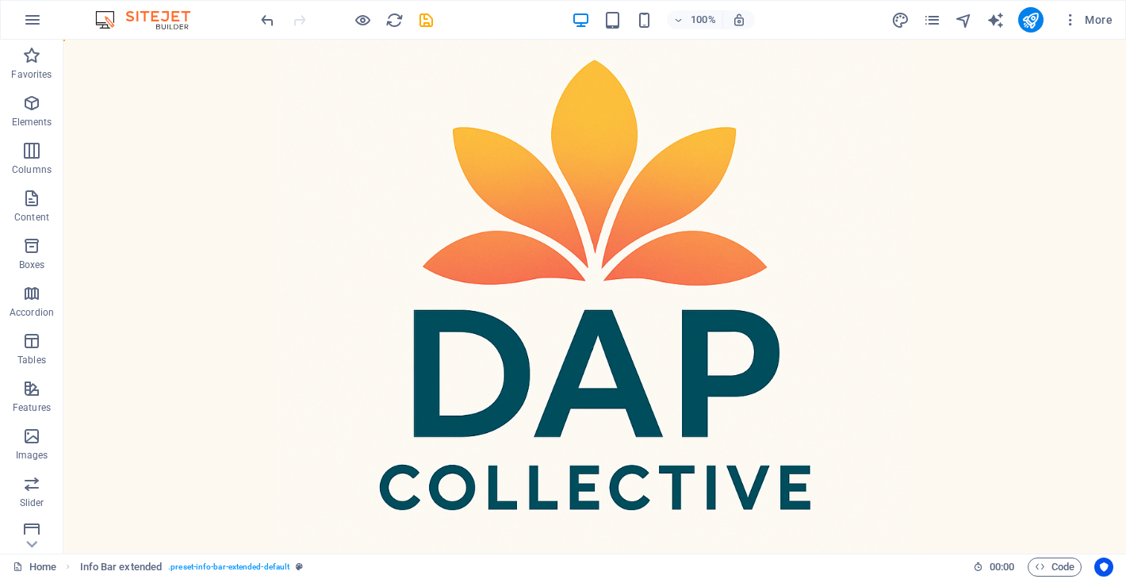
click at [205, 92] on div at bounding box center [594, 571] width 1062 height 1062
click at [44, 115] on span "Elements" at bounding box center [31, 113] width 63 height 38
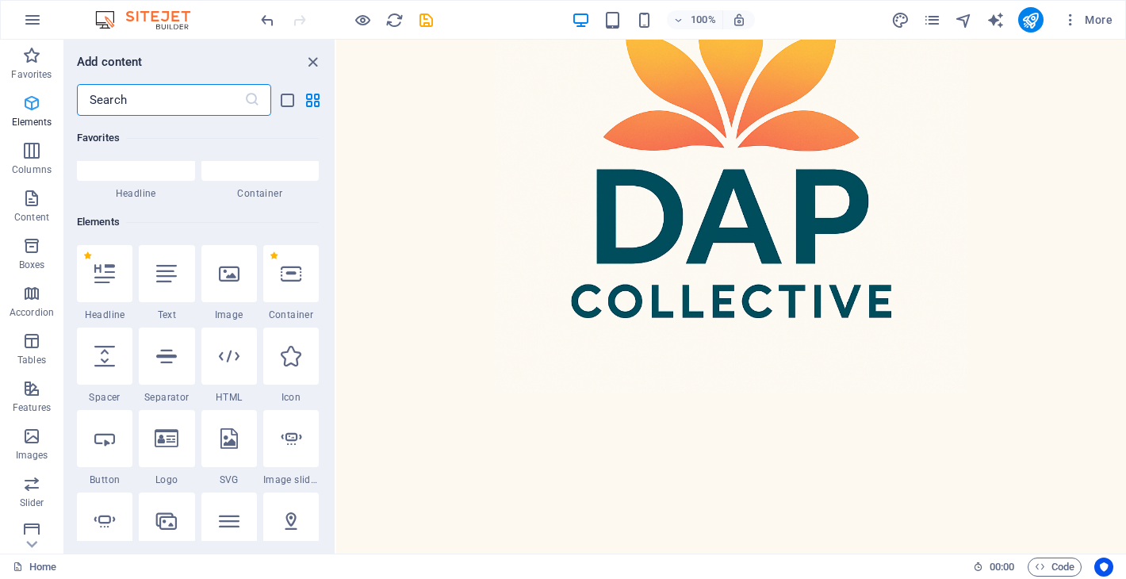
scroll to position [169, 0]
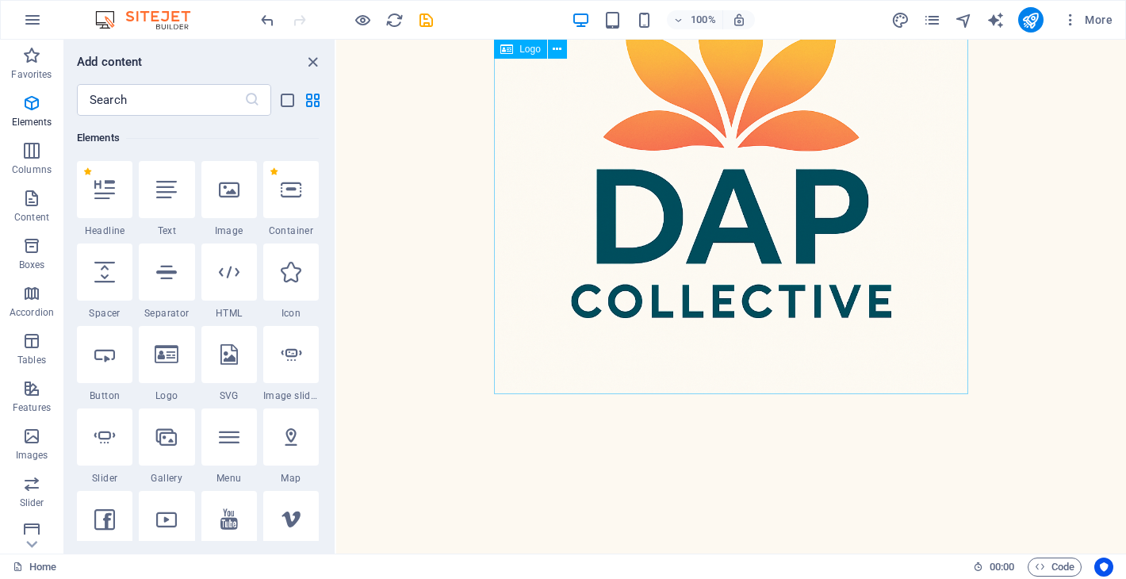
click at [623, 208] on div at bounding box center [731, 157] width 474 height 474
click at [541, 230] on div at bounding box center [731, 157] width 474 height 474
select select "px"
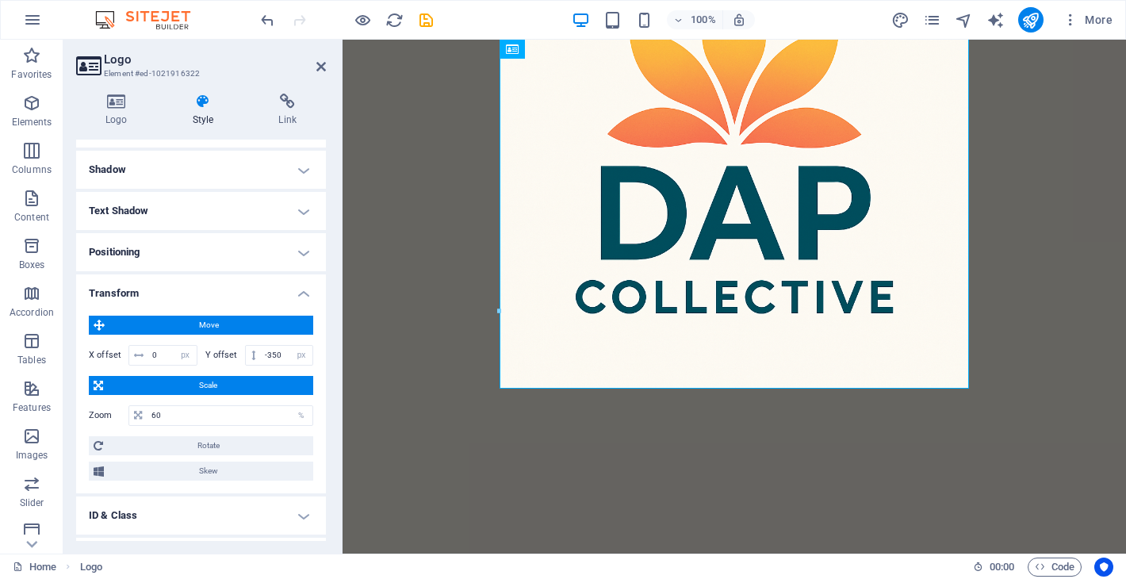
scroll to position [245, 0]
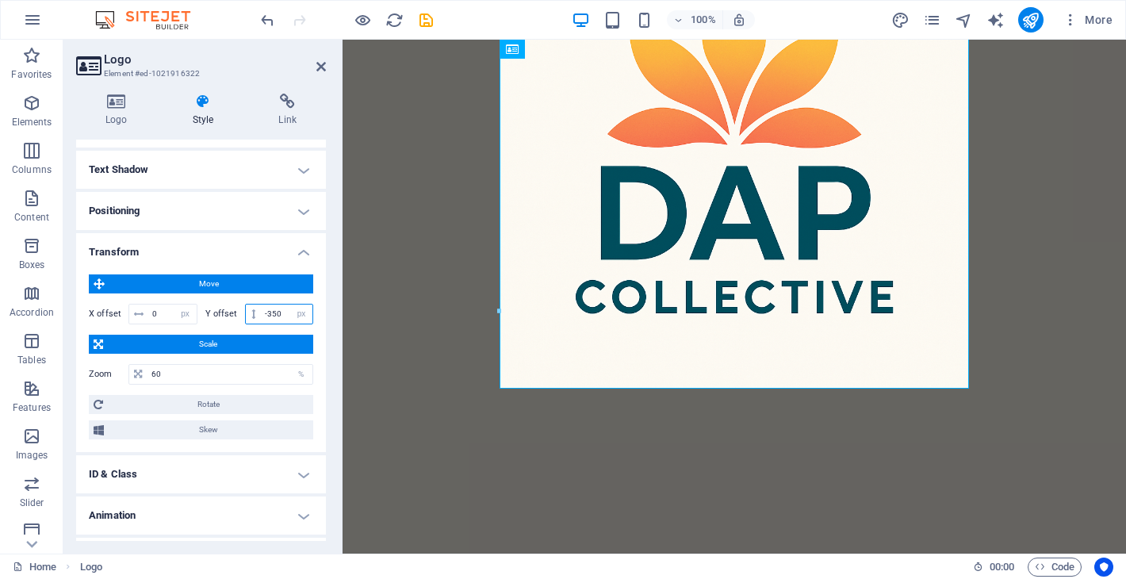
drag, startPoint x: 281, startPoint y: 314, endPoint x: 267, endPoint y: 314, distance: 14.3
click at [267, 314] on input "-350" at bounding box center [287, 313] width 52 height 19
type input "-5"
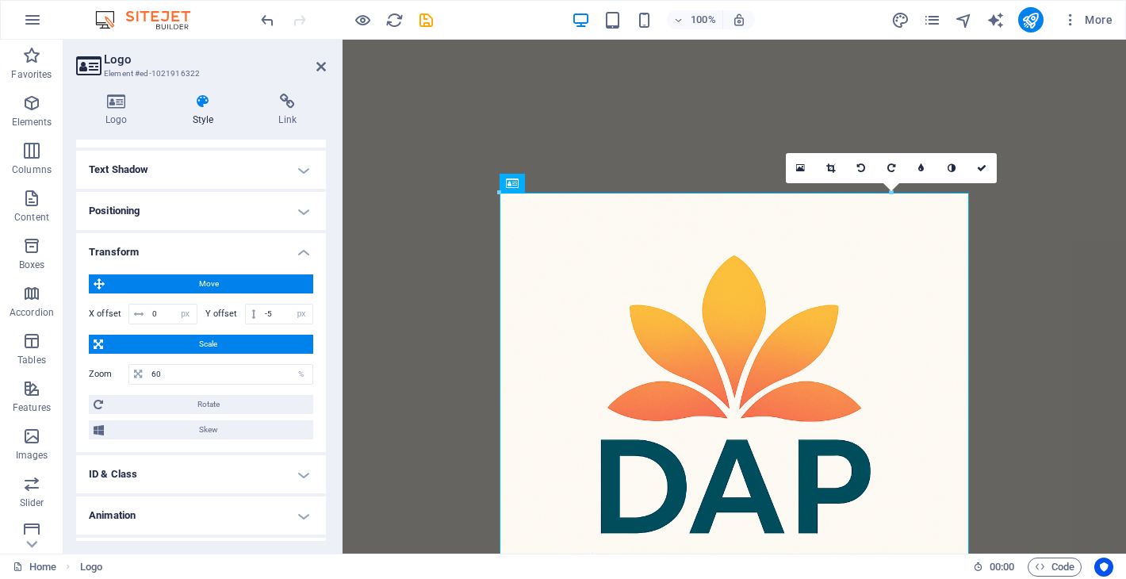
click at [396, 272] on div at bounding box center [733, 431] width 783 height 783
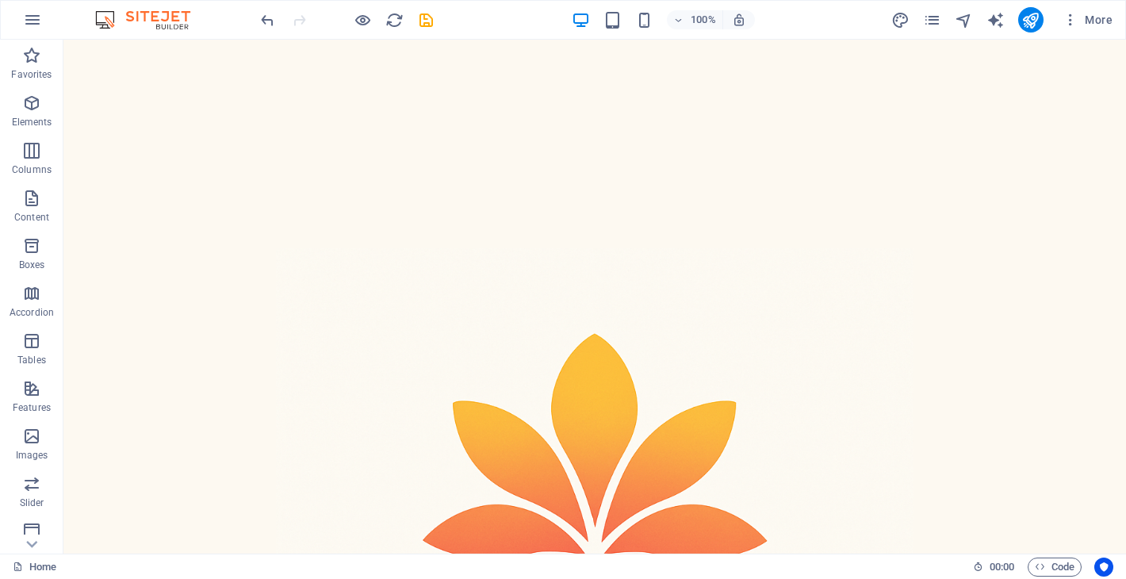
click at [307, 120] on div at bounding box center [594, 571] width 1062 height 1062
click at [40, 104] on icon "button" at bounding box center [31, 103] width 19 height 19
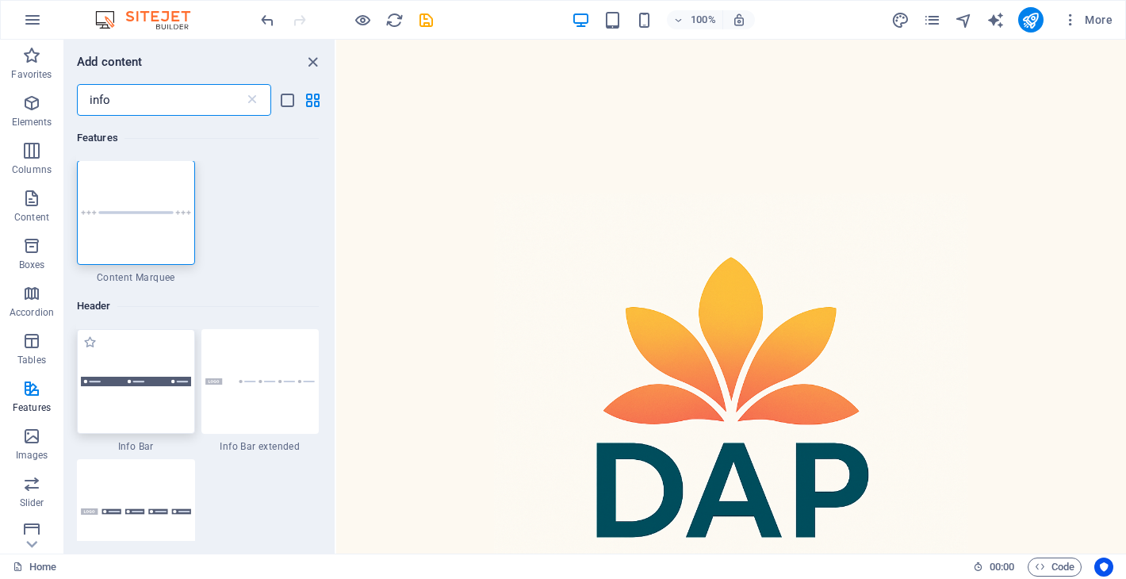
scroll to position [0, 0]
type input "info"
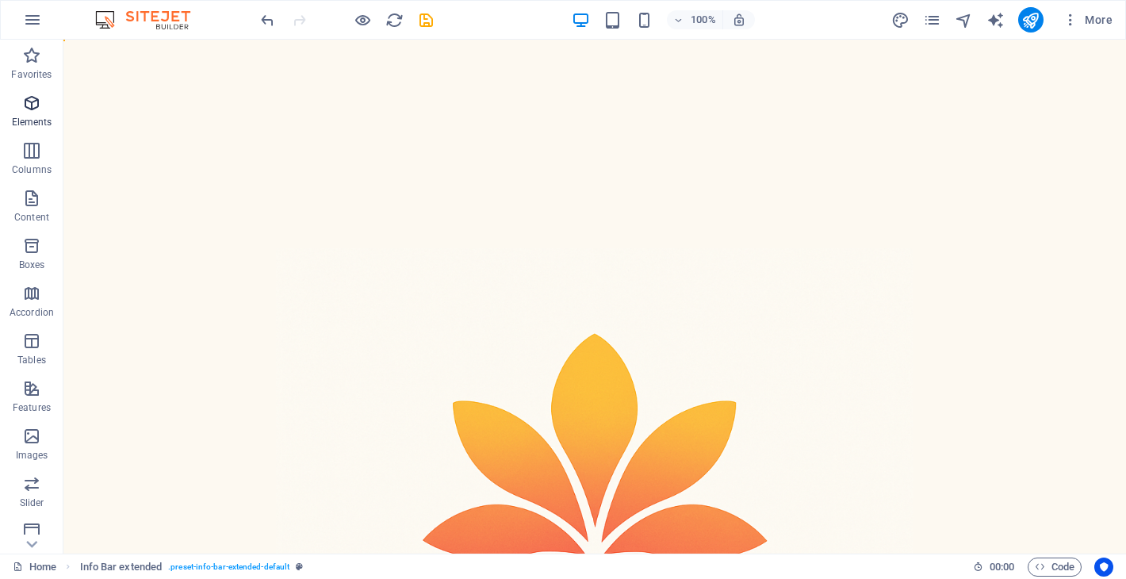
click at [40, 109] on icon "button" at bounding box center [31, 103] width 19 height 19
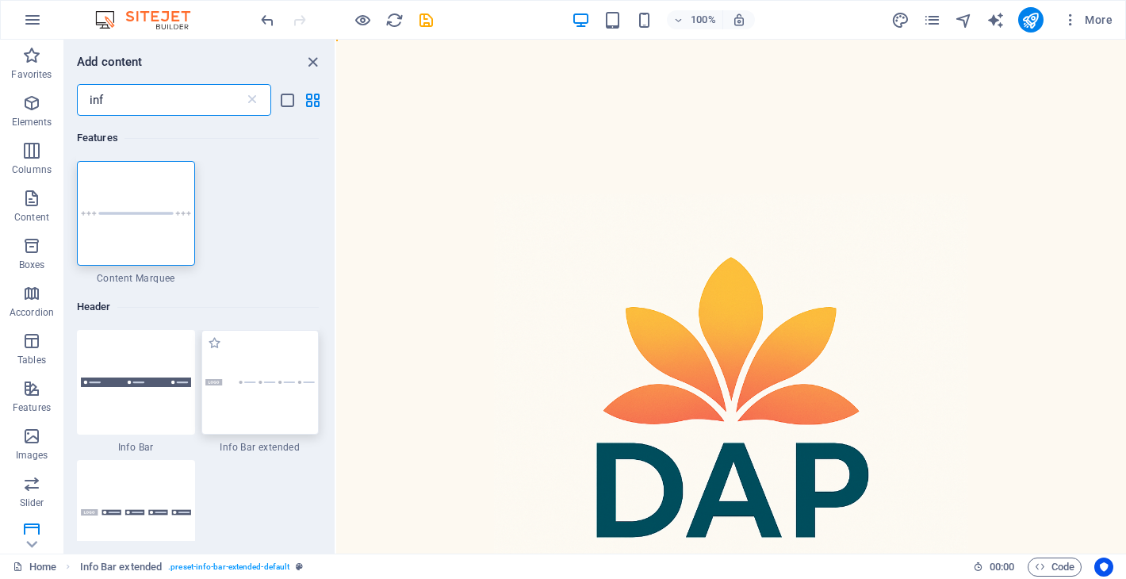
type input "inf"
click at [258, 399] on div at bounding box center [260, 382] width 118 height 105
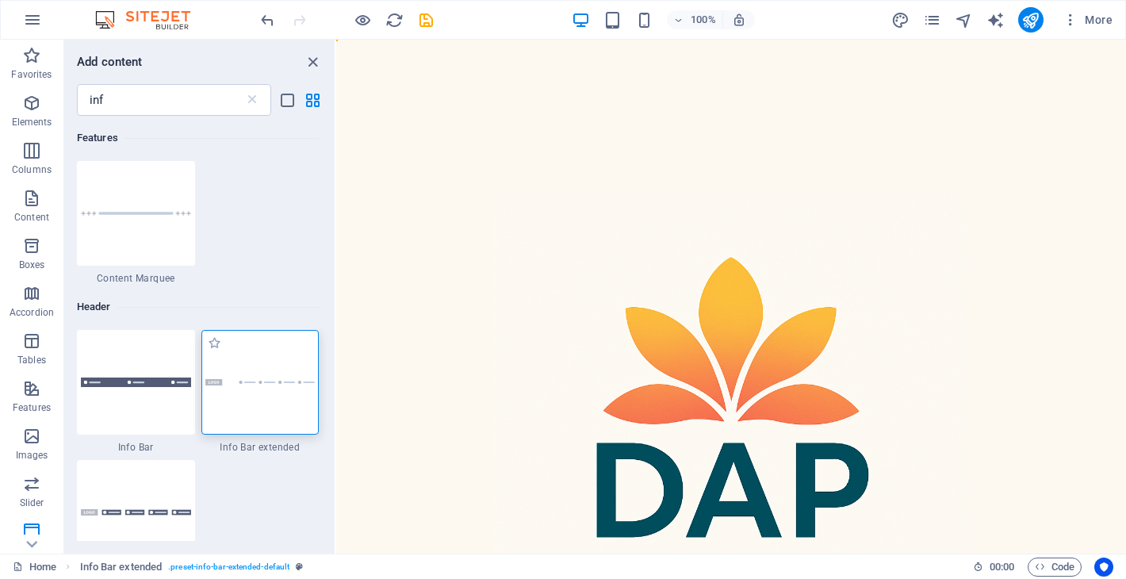
click at [258, 375] on div at bounding box center [260, 382] width 118 height 105
click at [264, 423] on div at bounding box center [260, 382] width 118 height 105
click at [431, 66] on div at bounding box center [731, 435] width 790 height 790
click at [426, 105] on div at bounding box center [731, 435] width 790 height 790
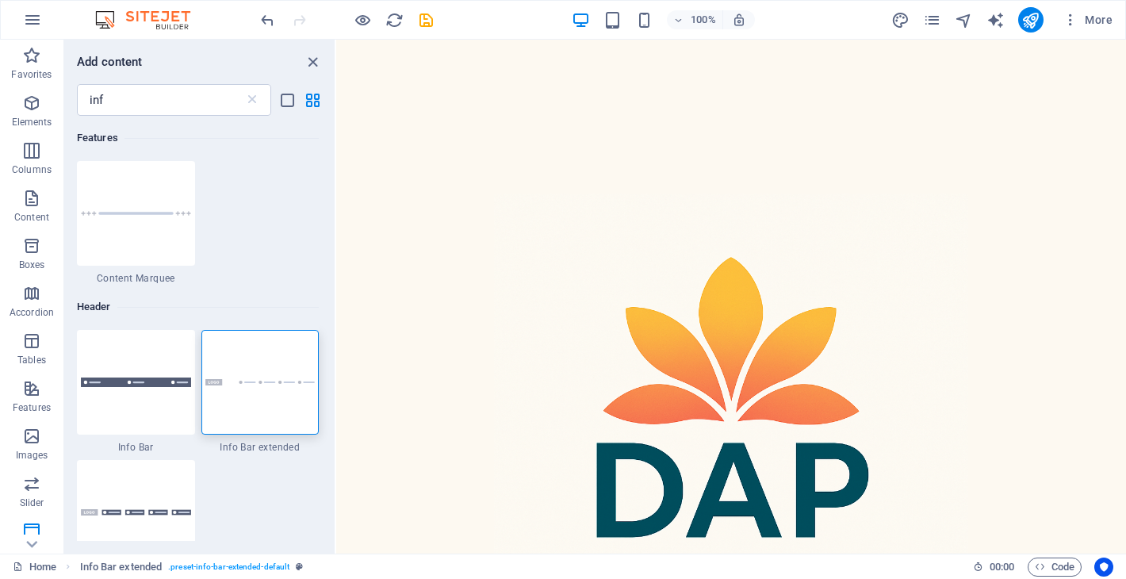
click at [490, 113] on div at bounding box center [731, 435] width 790 height 790
click at [23, 104] on icon "button" at bounding box center [31, 103] width 19 height 19
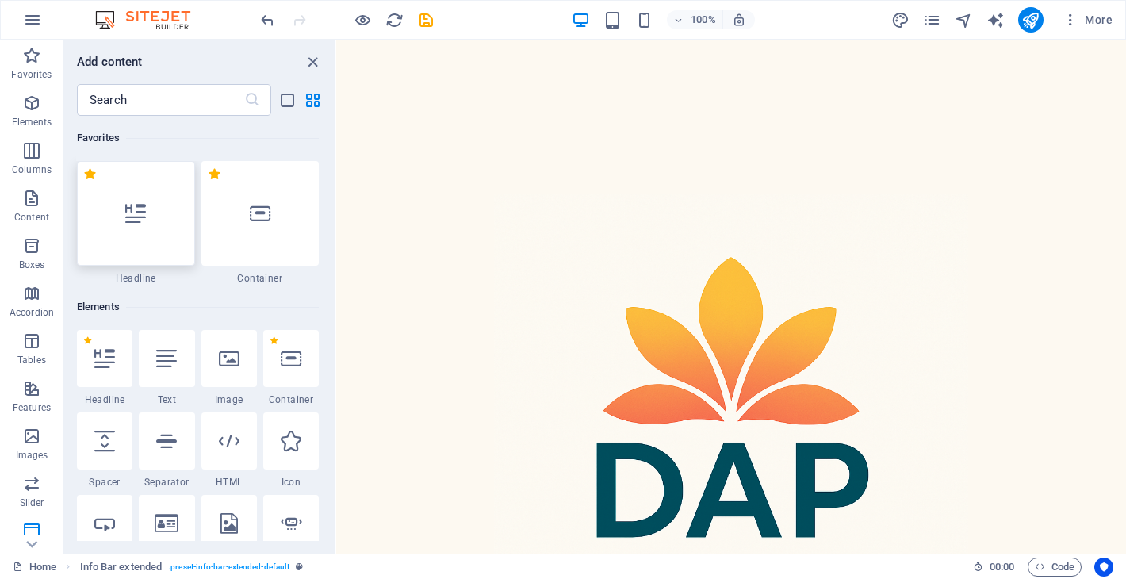
click at [154, 247] on div at bounding box center [136, 213] width 118 height 105
click at [108, 364] on icon at bounding box center [104, 358] width 21 height 21
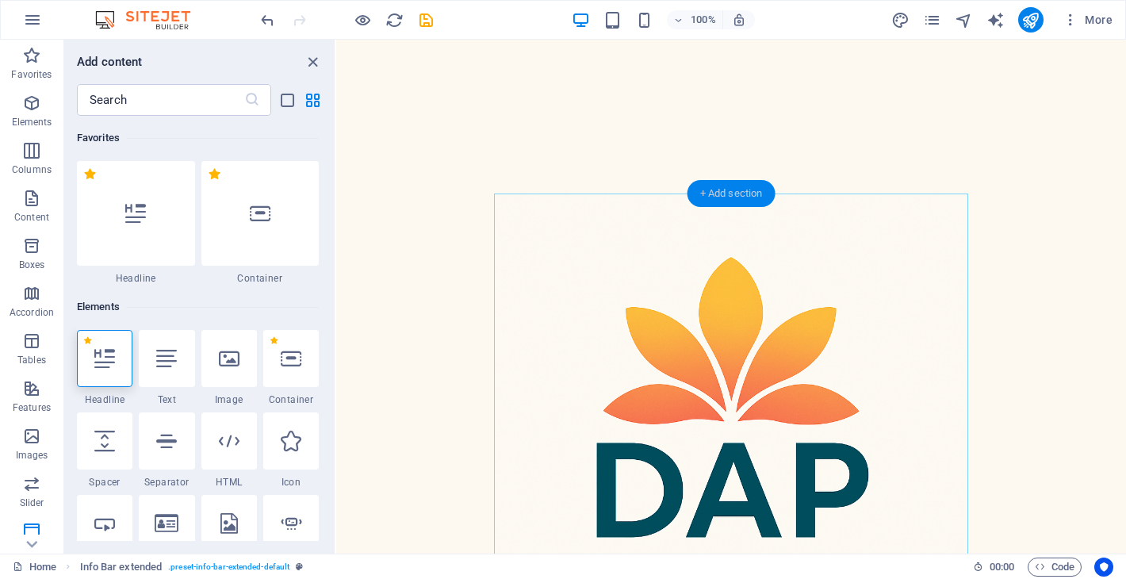
click at [717, 193] on div "+ Add section" at bounding box center [731, 193] width 88 height 27
click at [719, 195] on div "+ Add section" at bounding box center [731, 193] width 88 height 27
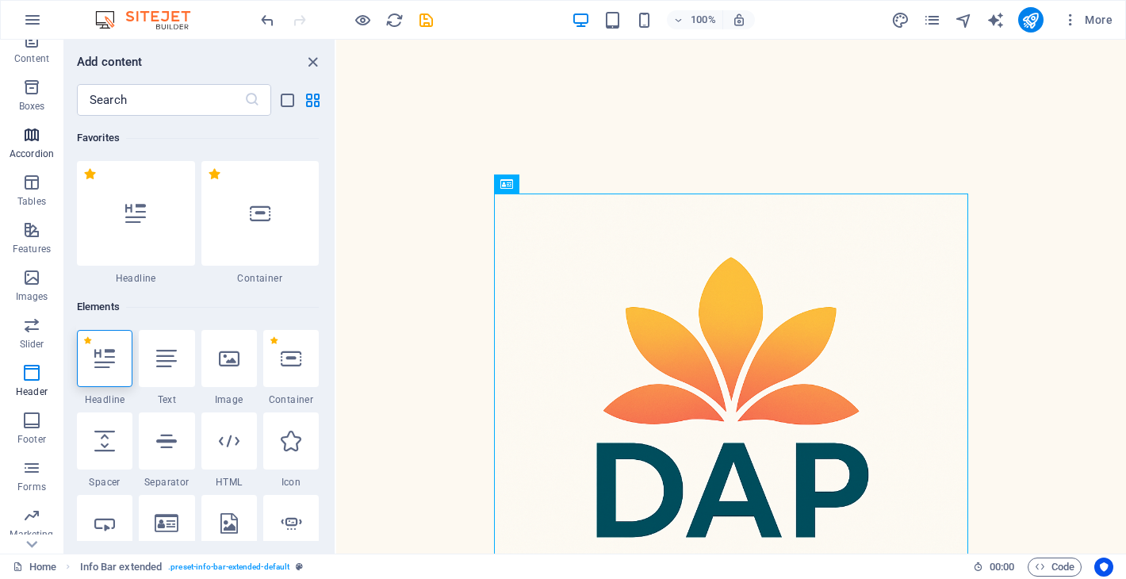
scroll to position [200, 0]
click at [38, 335] on icon "button" at bounding box center [31, 331] width 19 height 19
click at [32, 387] on icon "button" at bounding box center [31, 378] width 19 height 19
click at [237, 365] on icon at bounding box center [229, 358] width 21 height 21
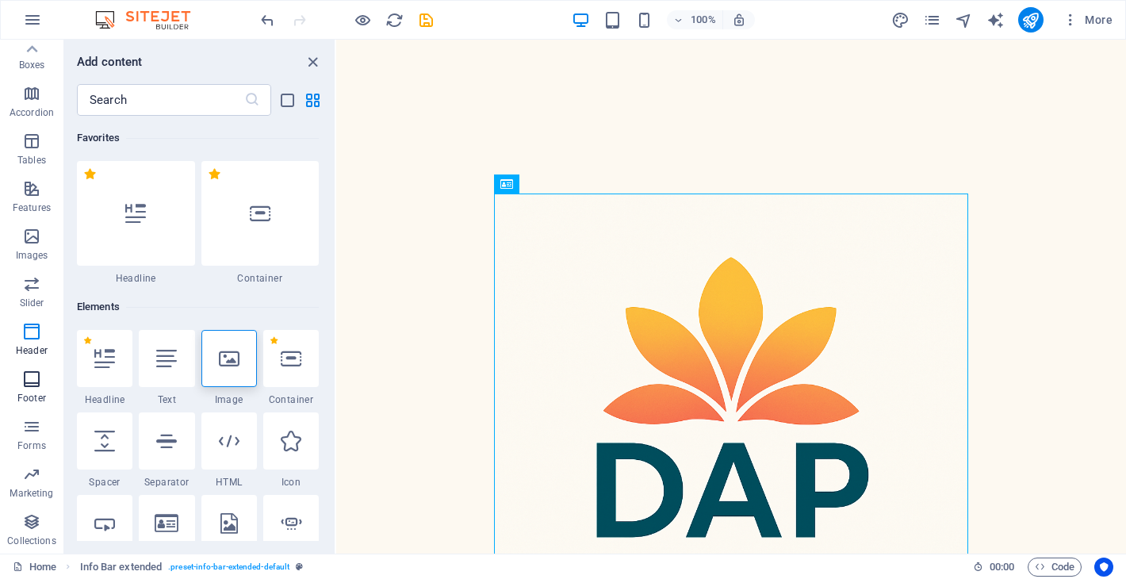
click at [33, 378] on icon "button" at bounding box center [31, 378] width 19 height 19
click at [43, 283] on span "Slider" at bounding box center [31, 293] width 63 height 38
click at [36, 213] on p "Features" at bounding box center [32, 207] width 38 height 13
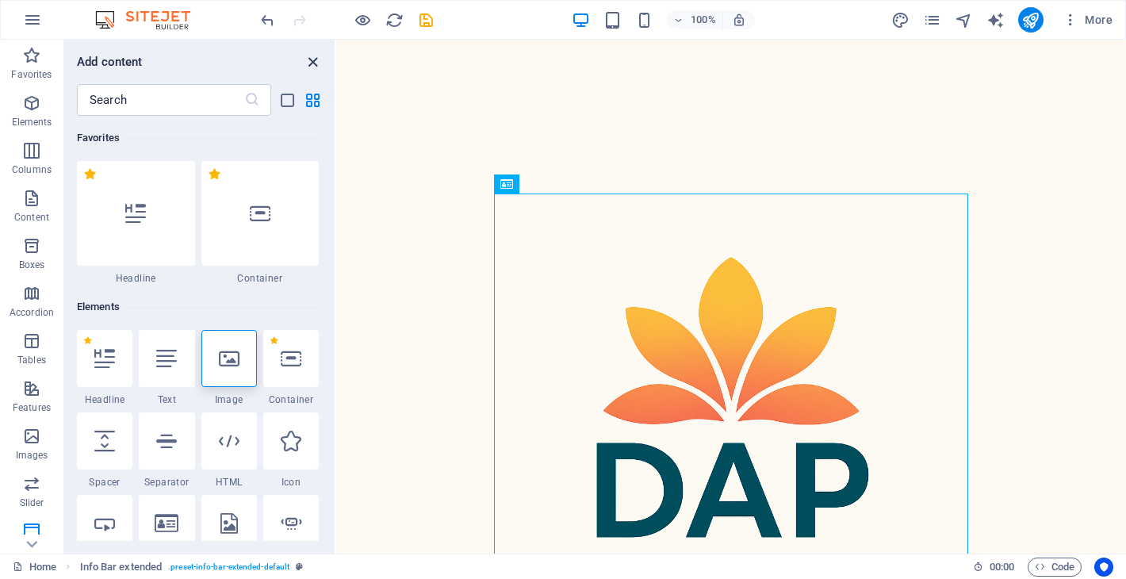
click at [305, 67] on icon "close panel" at bounding box center [313, 62] width 18 height 18
click at [32, 445] on icon "button" at bounding box center [31, 436] width 19 height 19
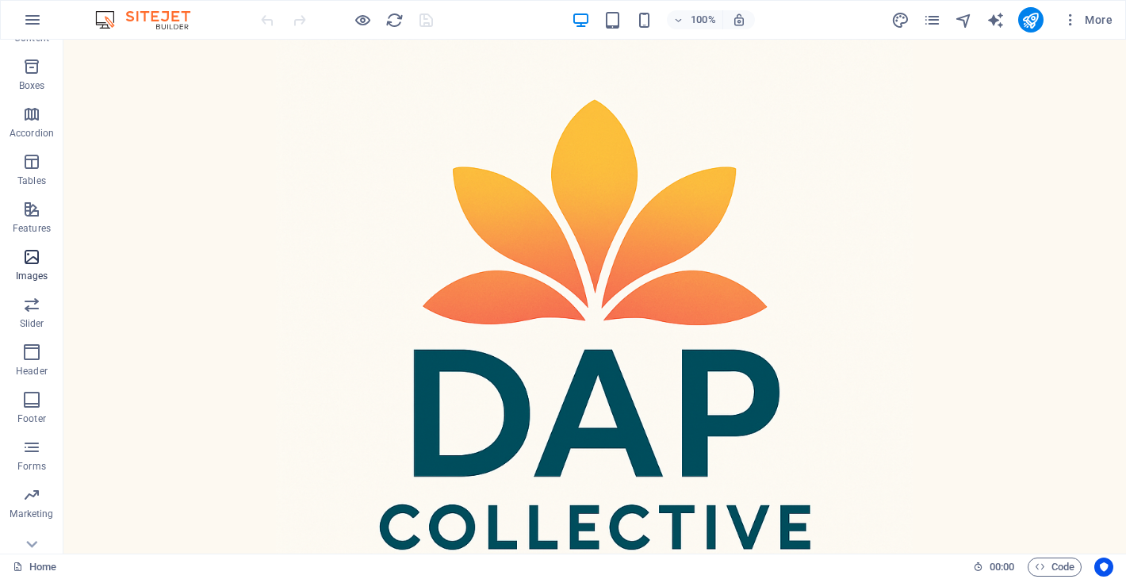
scroll to position [200, 0]
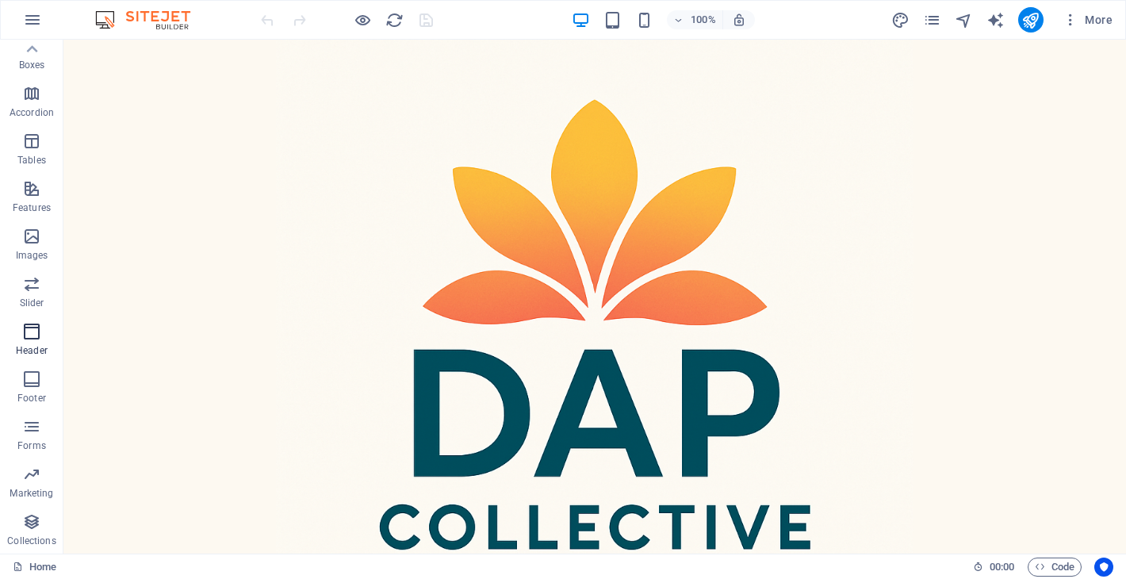
click at [35, 339] on icon "button" at bounding box center [31, 331] width 19 height 19
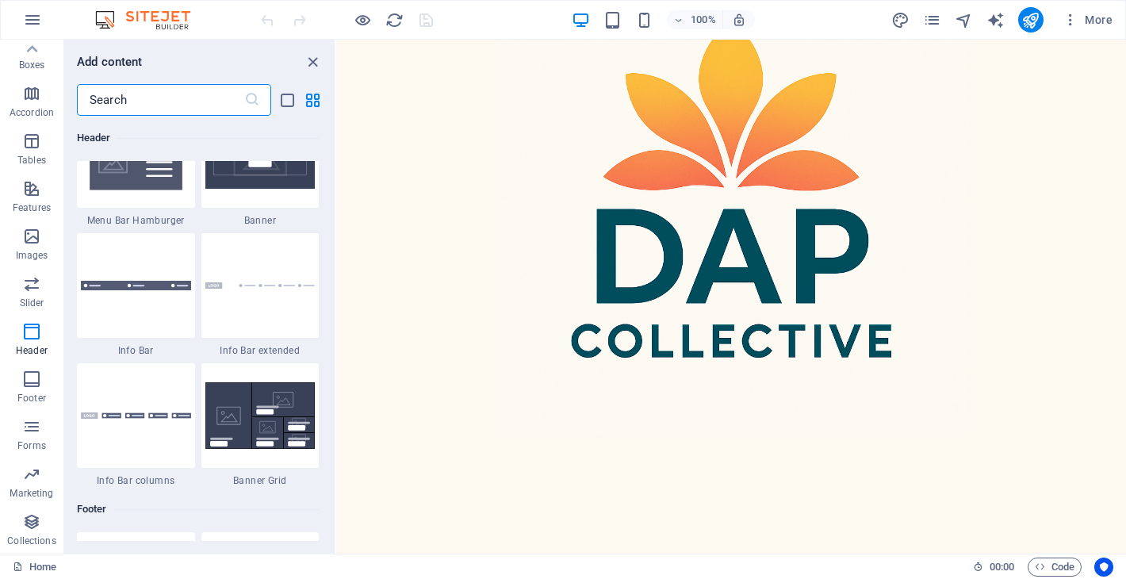
scroll to position [10111, 0]
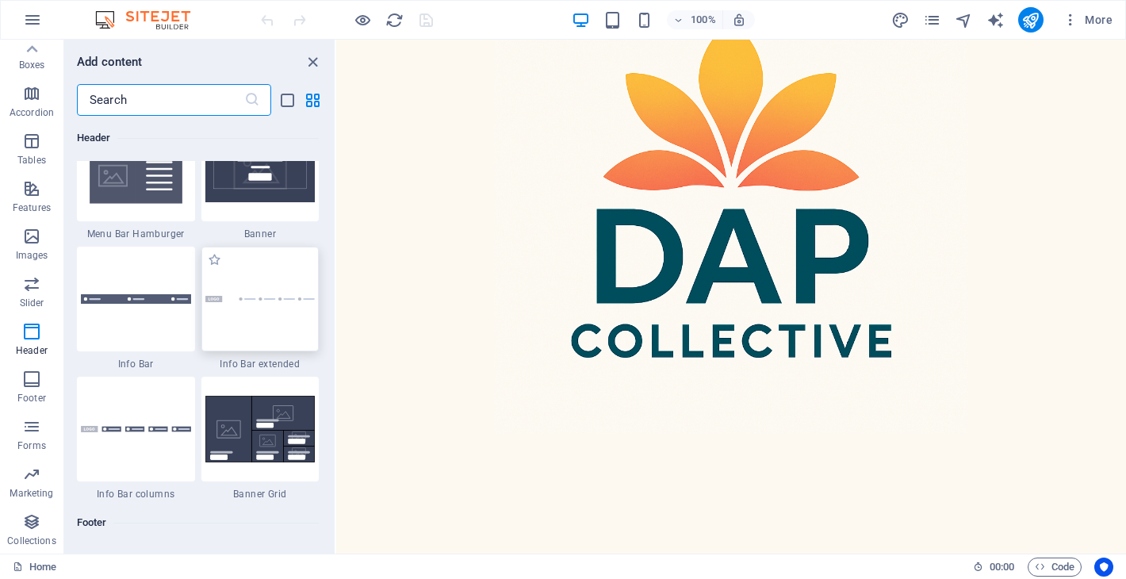
click at [231, 323] on div at bounding box center [260, 299] width 118 height 105
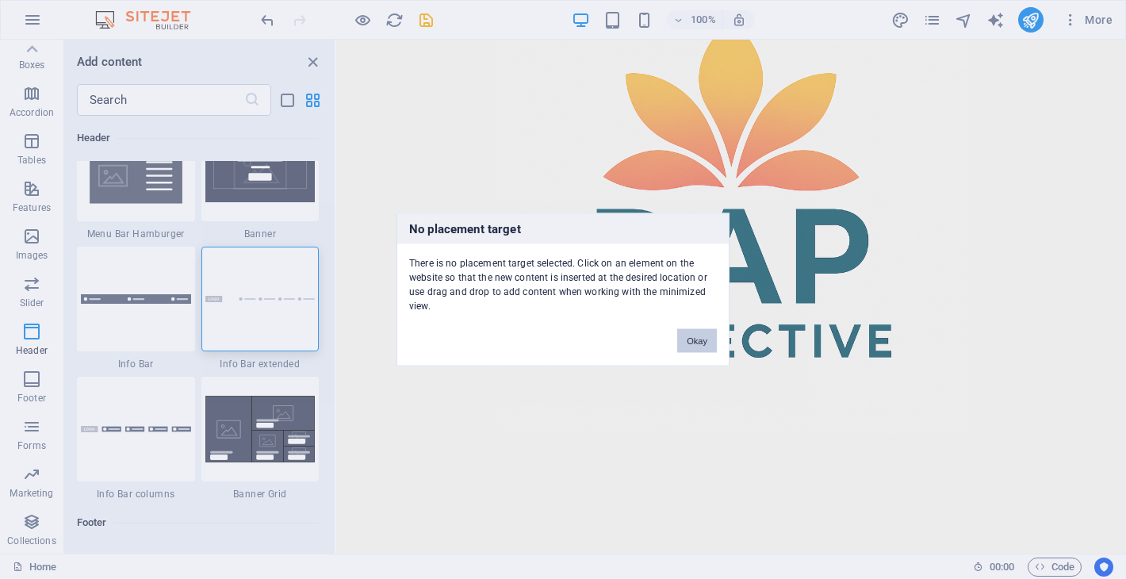
click at [696, 341] on button "Okay" at bounding box center [697, 341] width 40 height 24
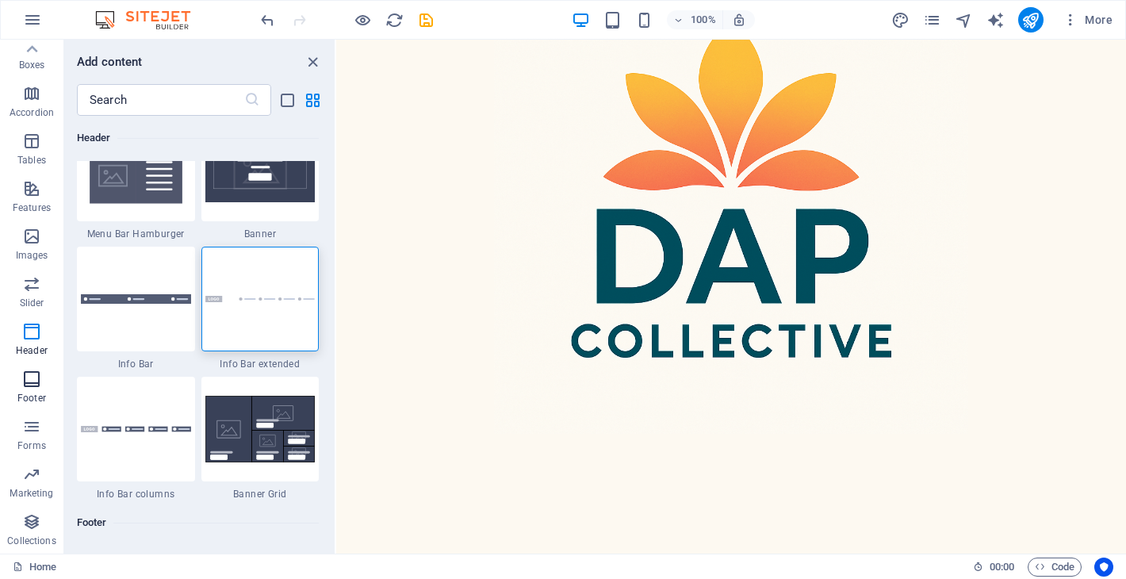
click at [33, 390] on span "Footer" at bounding box center [31, 388] width 63 height 38
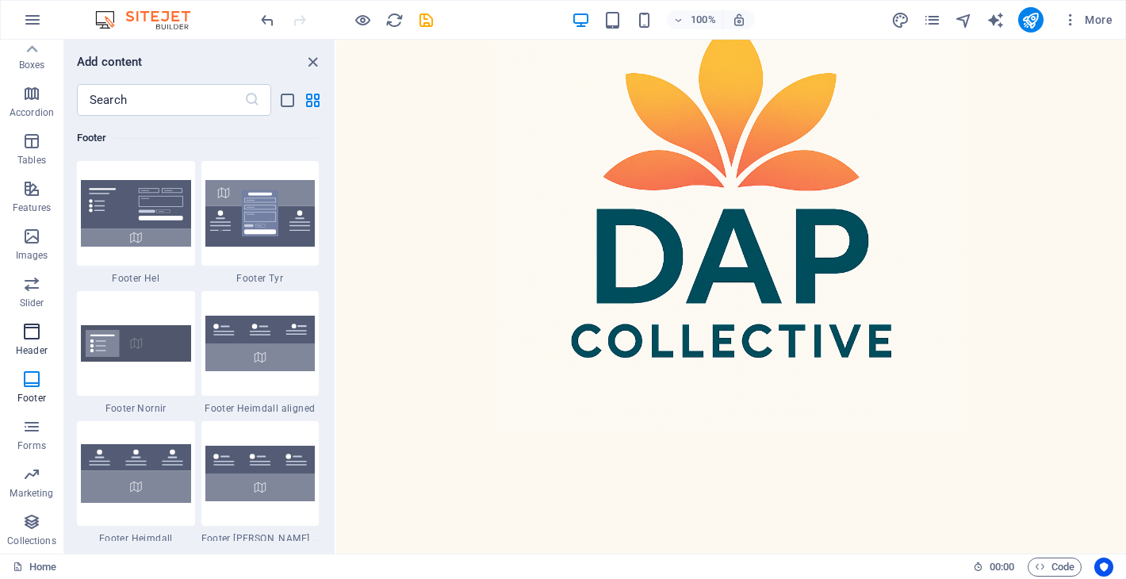
click at [38, 334] on icon "button" at bounding box center [31, 331] width 19 height 19
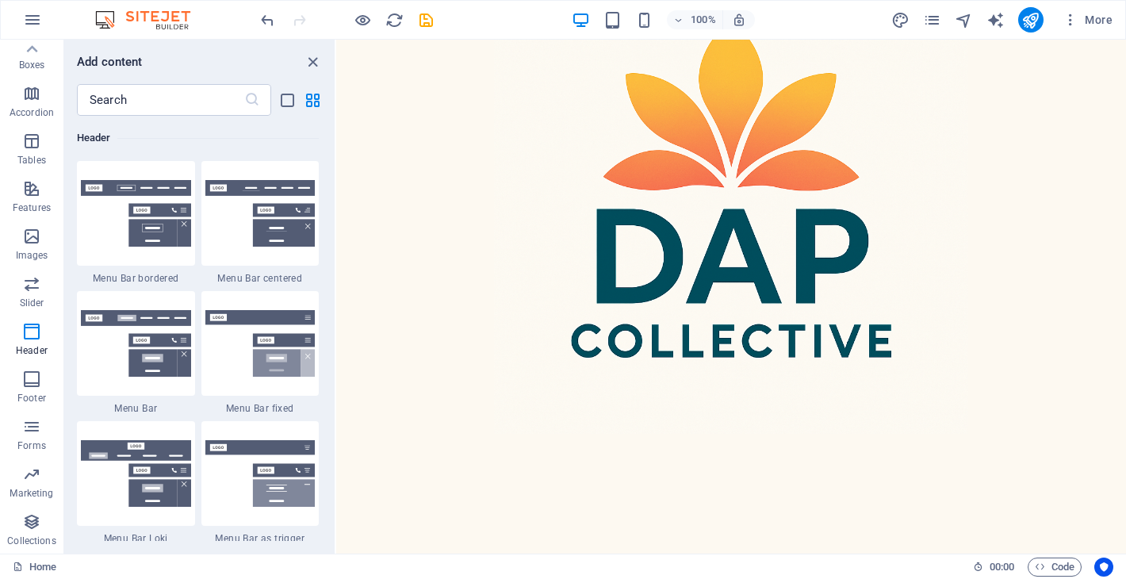
scroll to position [9547, 0]
click at [558, 46] on icon at bounding box center [557, 49] width 9 height 17
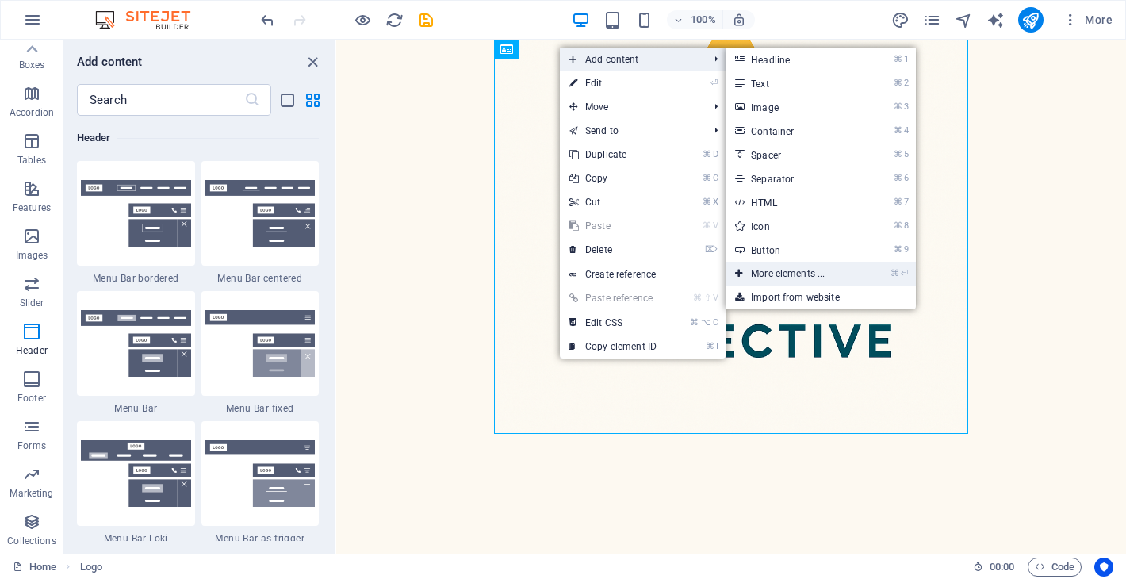
click at [797, 267] on link "⌘ ⏎ More elements ..." at bounding box center [790, 274] width 131 height 24
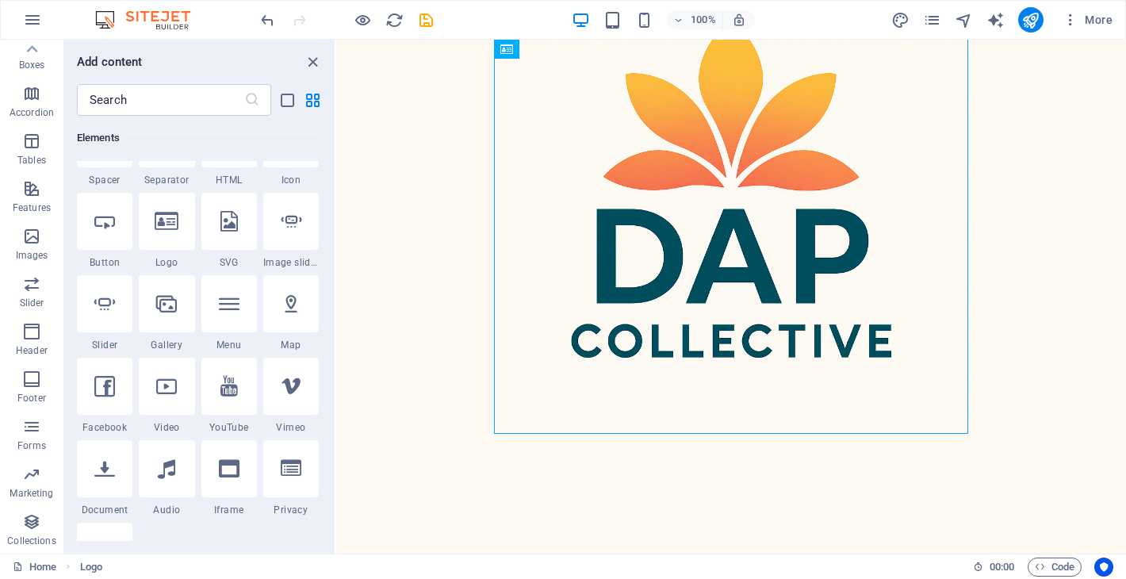
scroll to position [423, 0]
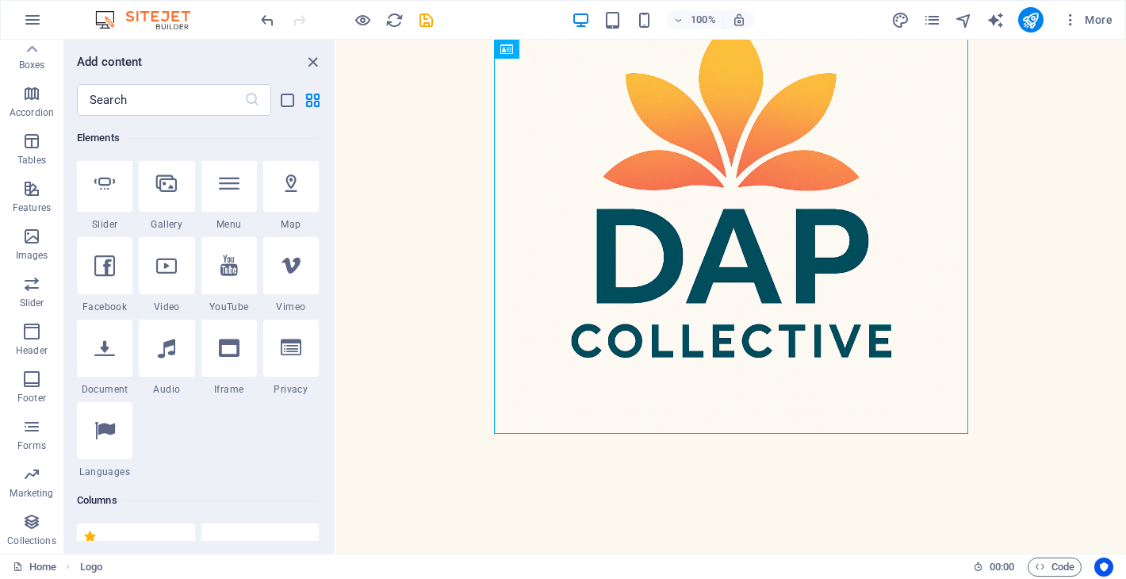
click at [367, 189] on div at bounding box center [731, 435] width 790 height 790
click at [574, 274] on div at bounding box center [731, 197] width 474 height 474
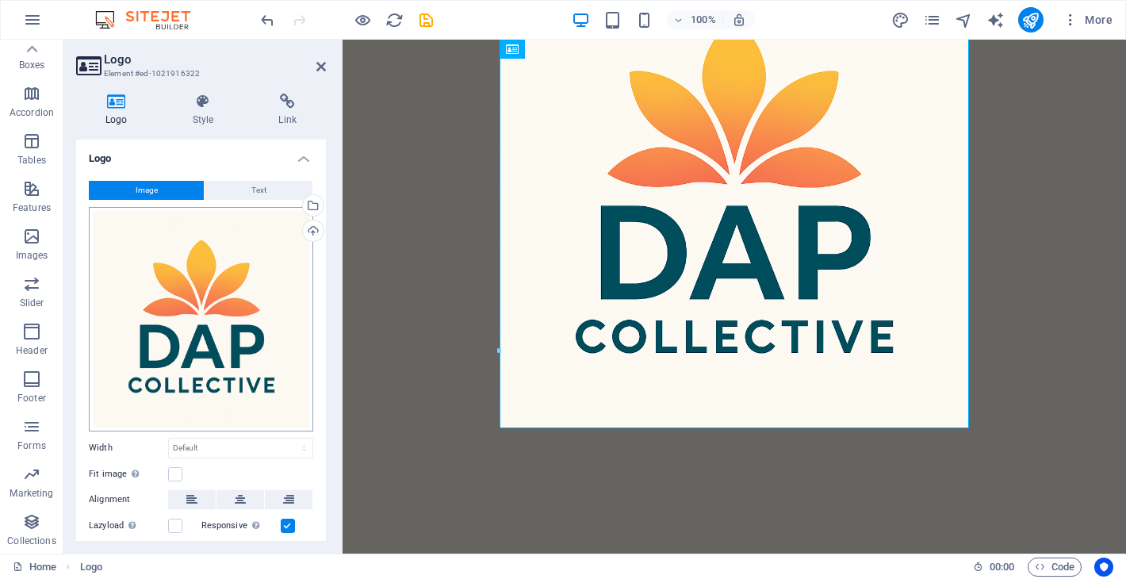
scroll to position [136, 0]
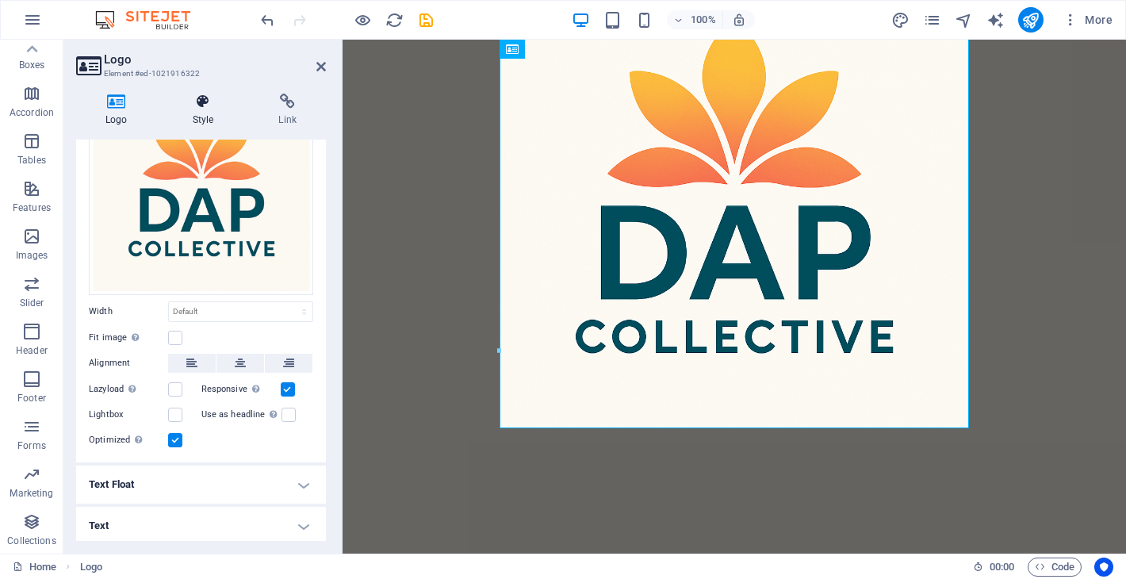
click at [197, 108] on icon at bounding box center [203, 102] width 80 height 16
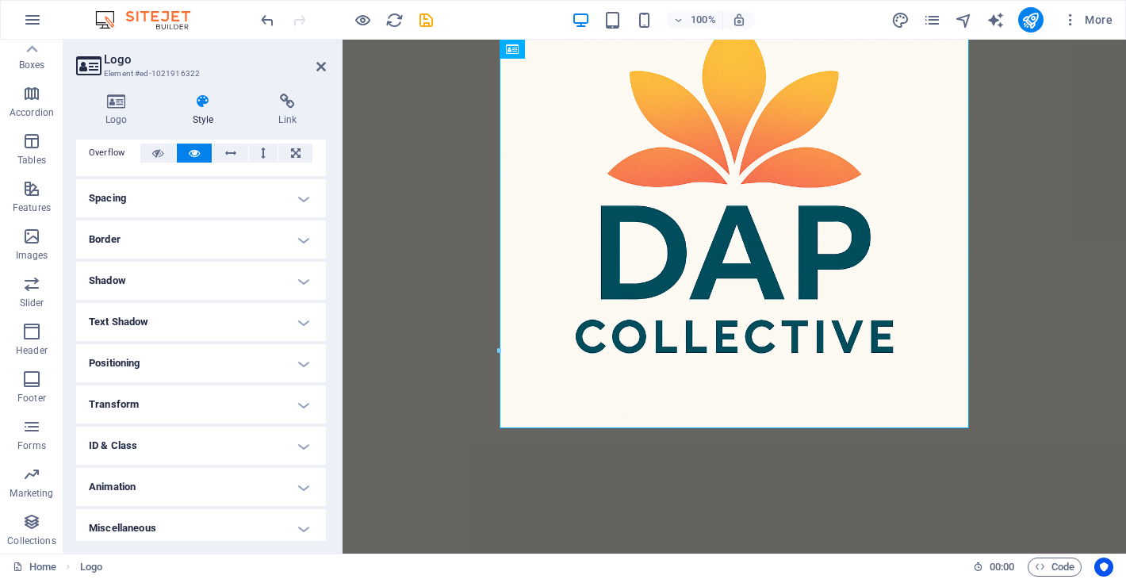
scroll to position [98, 0]
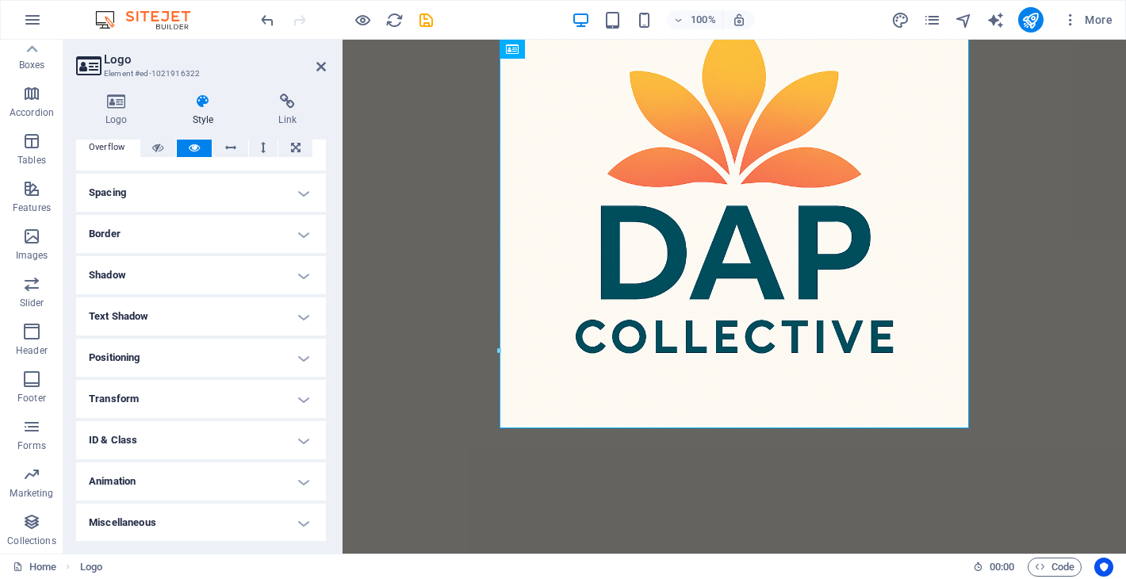
click at [227, 365] on h4 "Positioning" at bounding box center [201, 358] width 250 height 38
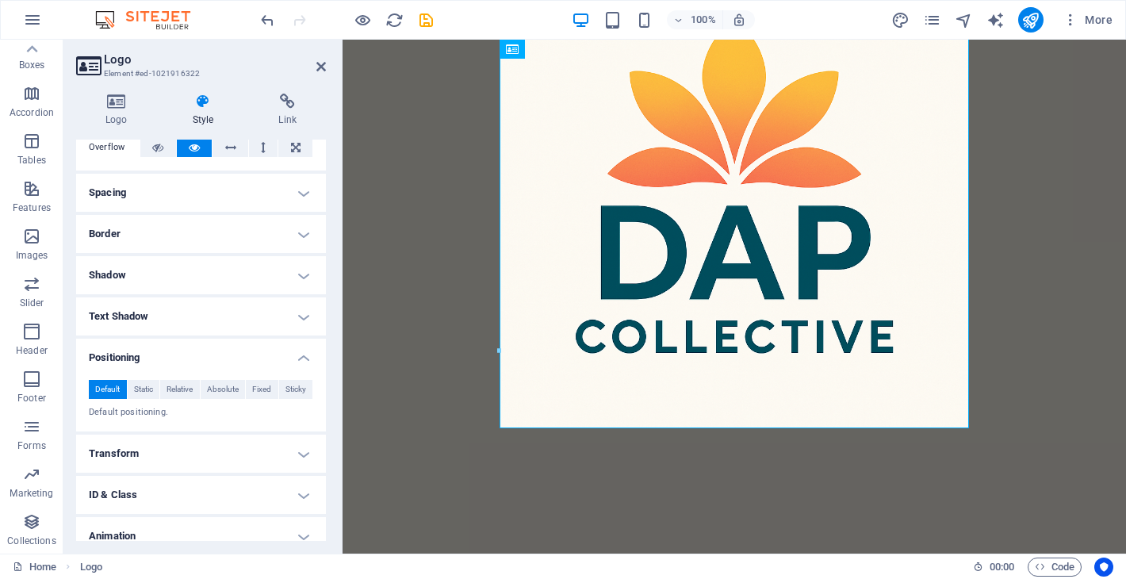
click at [253, 447] on h4 "Transform" at bounding box center [201, 453] width 250 height 38
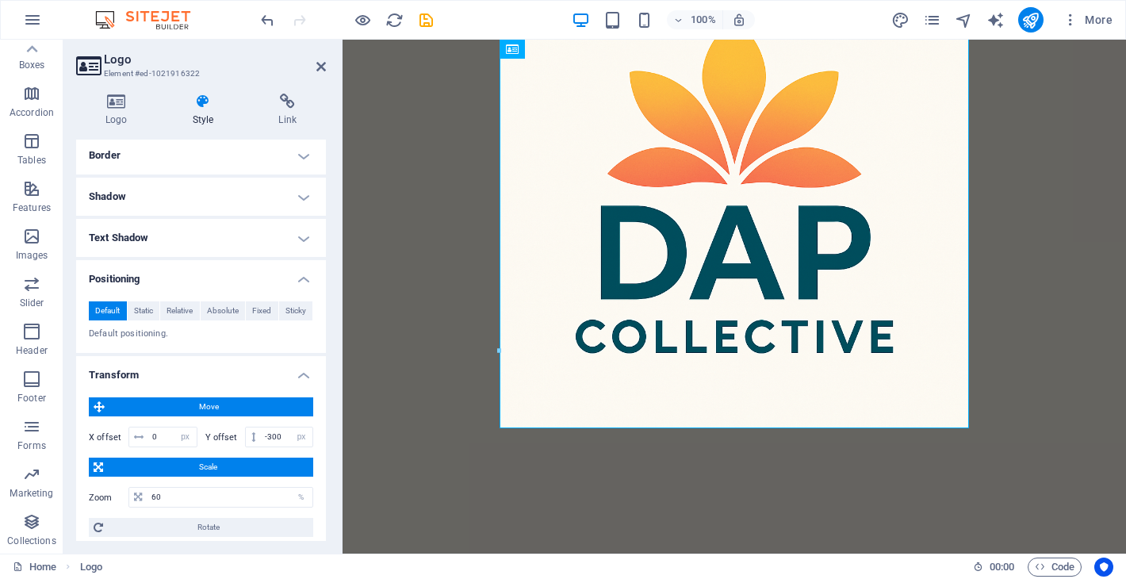
scroll to position [182, 0]
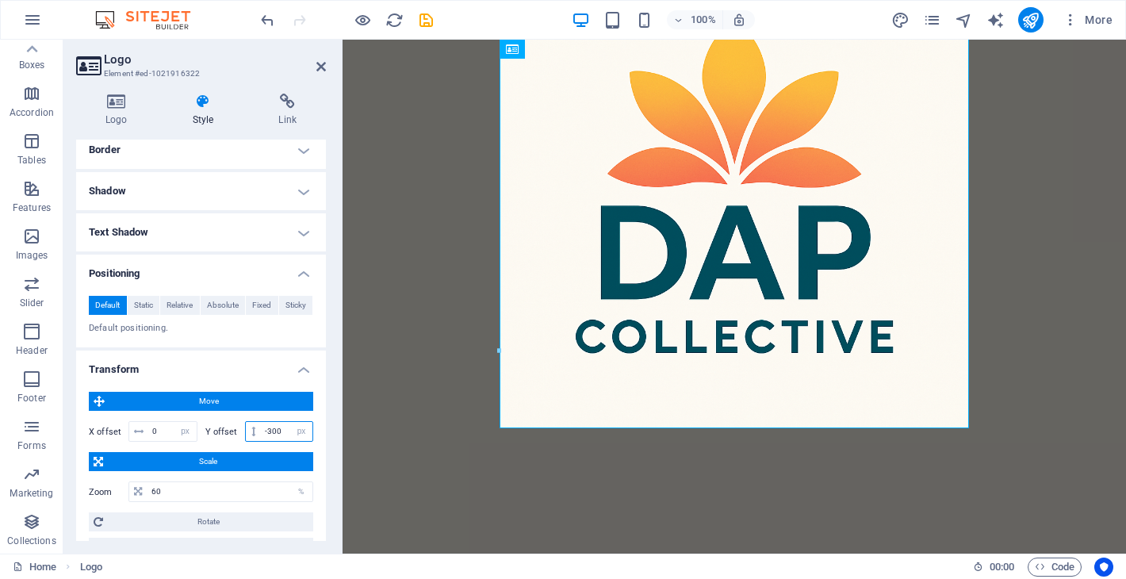
drag, startPoint x: 285, startPoint y: 433, endPoint x: 266, endPoint y: 437, distance: 20.2
click at [266, 437] on input "-300" at bounding box center [287, 431] width 52 height 19
type input "-9"
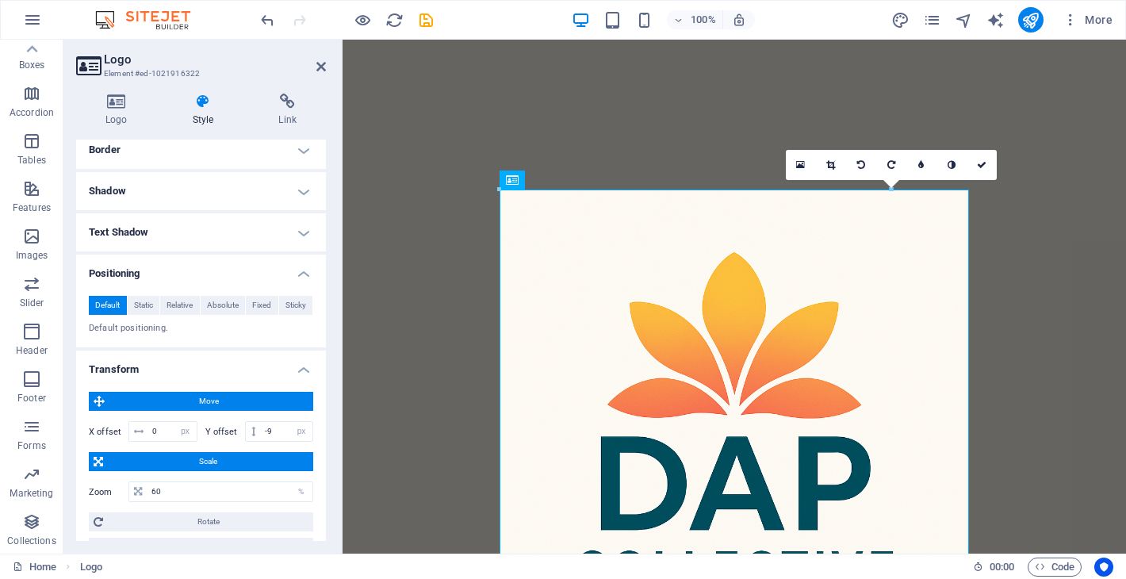
click at [441, 354] on div at bounding box center [733, 431] width 783 height 783
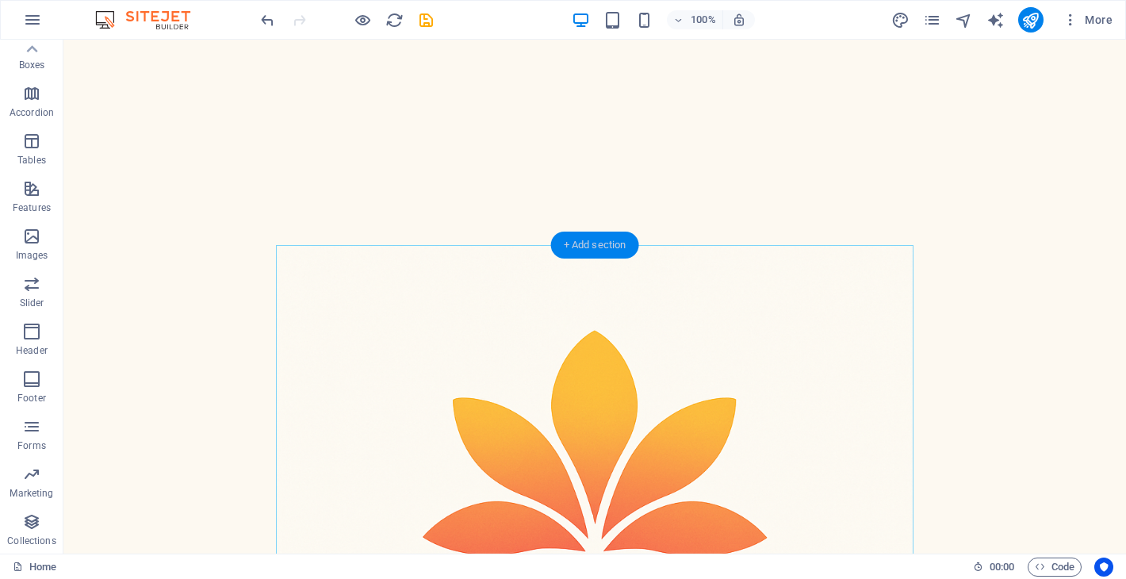
click at [587, 247] on div "+ Add section" at bounding box center [595, 244] width 88 height 27
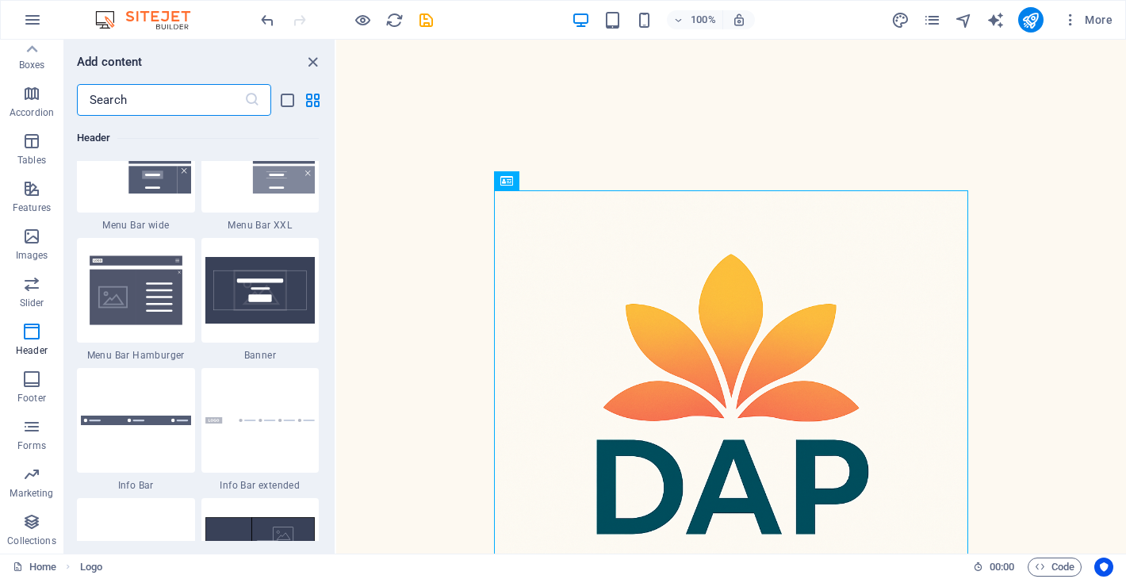
scroll to position [10009, 0]
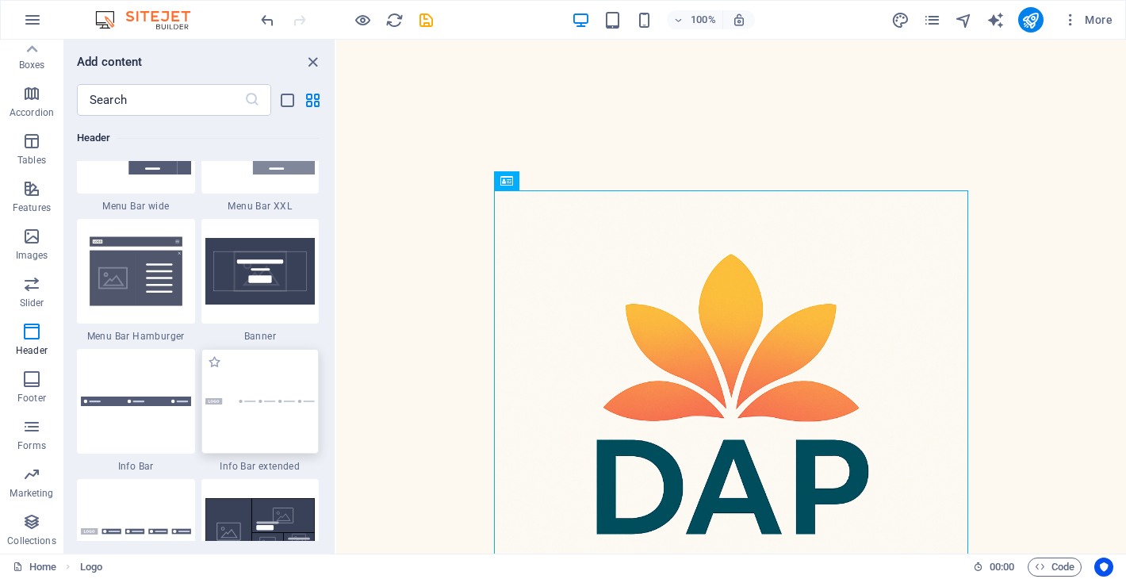
click at [251, 413] on div at bounding box center [260, 401] width 118 height 105
select select "rem"
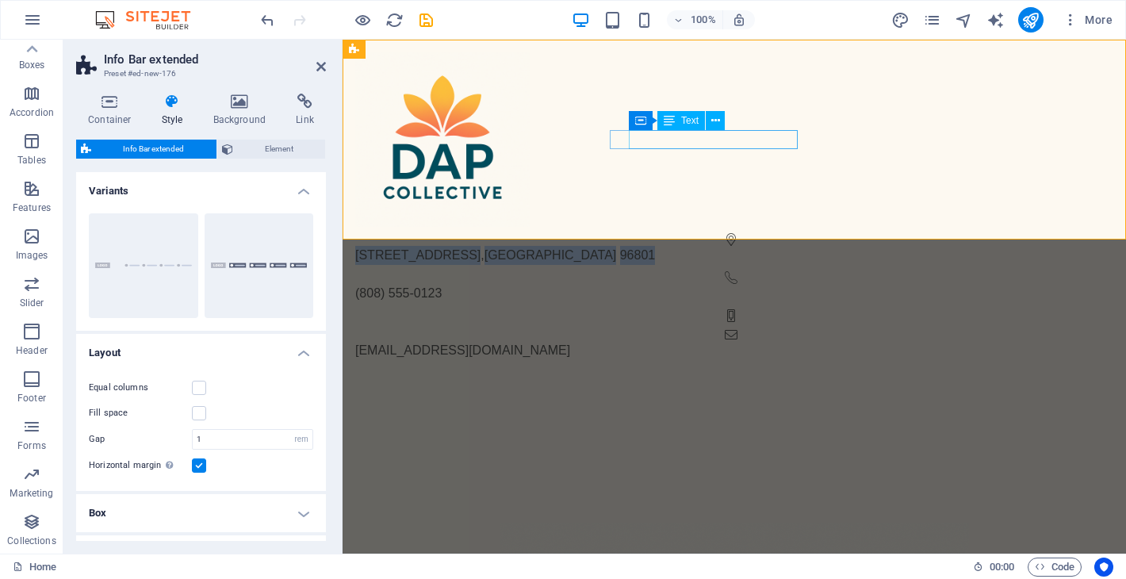
drag, startPoint x: 794, startPoint y: 139, endPoint x: 631, endPoint y: 143, distance: 163.4
click at [631, 246] on p "123 Aloha St , Honolulu 96801" at bounding box center [734, 255] width 758 height 19
click at [480, 248] on span "[STREET_ADDRESS]" at bounding box center [417, 254] width 125 height 13
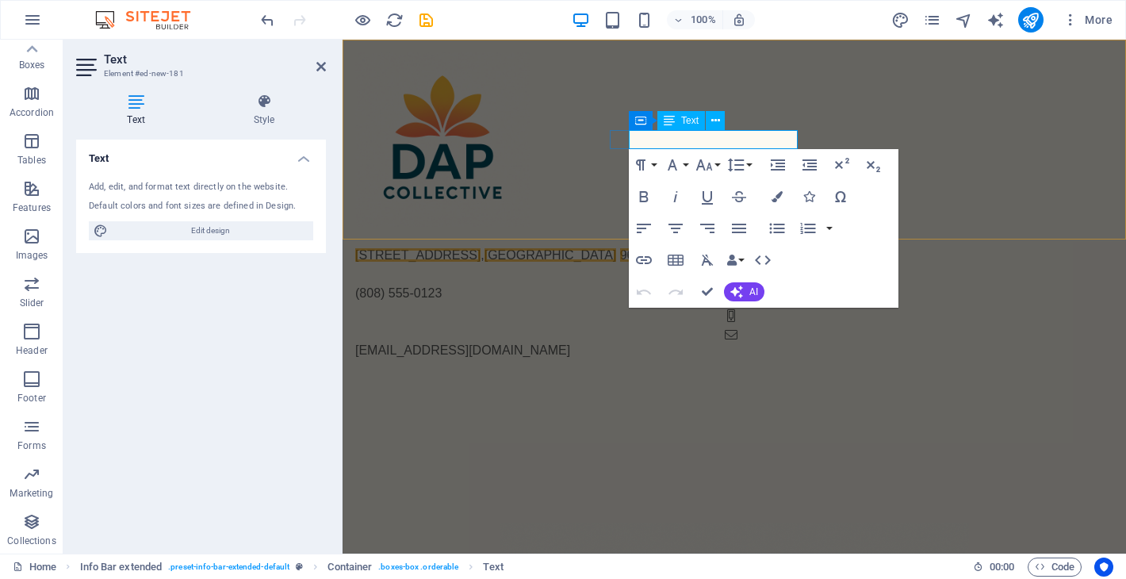
click at [480, 248] on span "[STREET_ADDRESS]" at bounding box center [417, 254] width 125 height 13
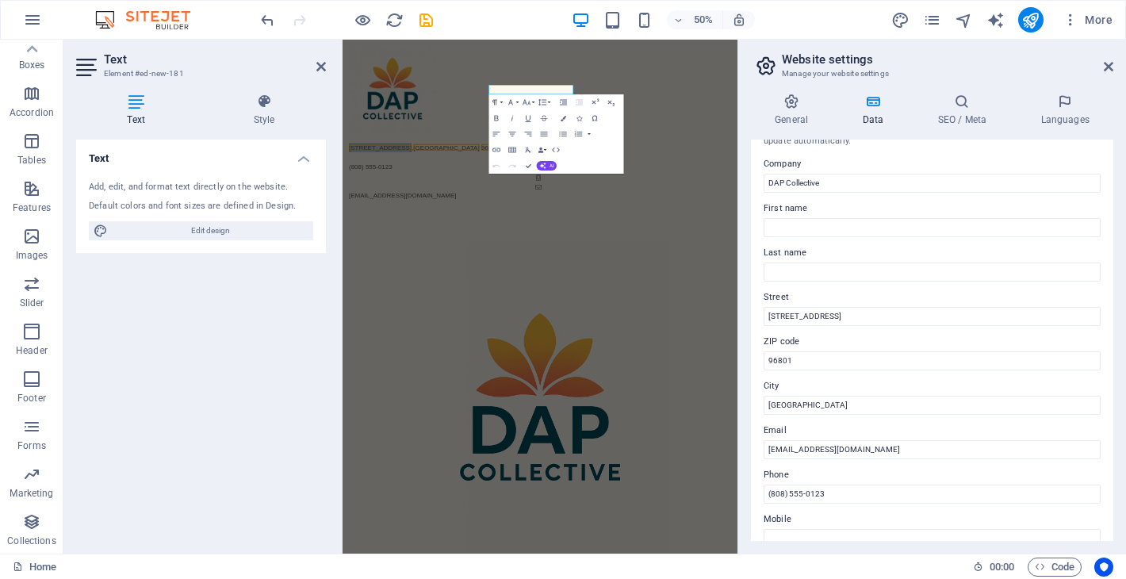
scroll to position [42, 0]
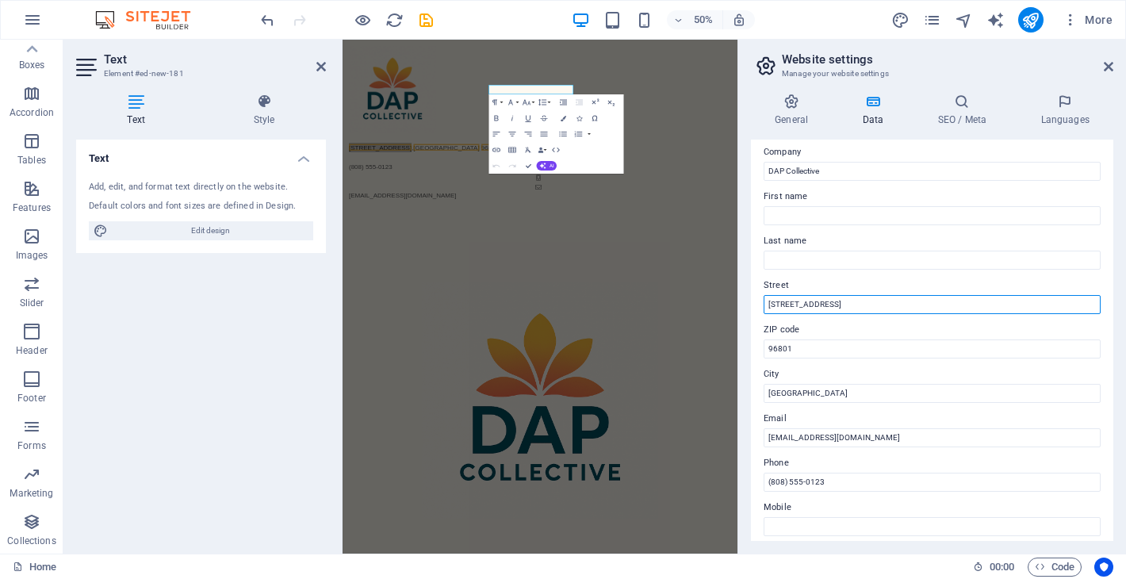
click at [814, 300] on input "[STREET_ADDRESS]" at bounding box center [931, 304] width 337 height 19
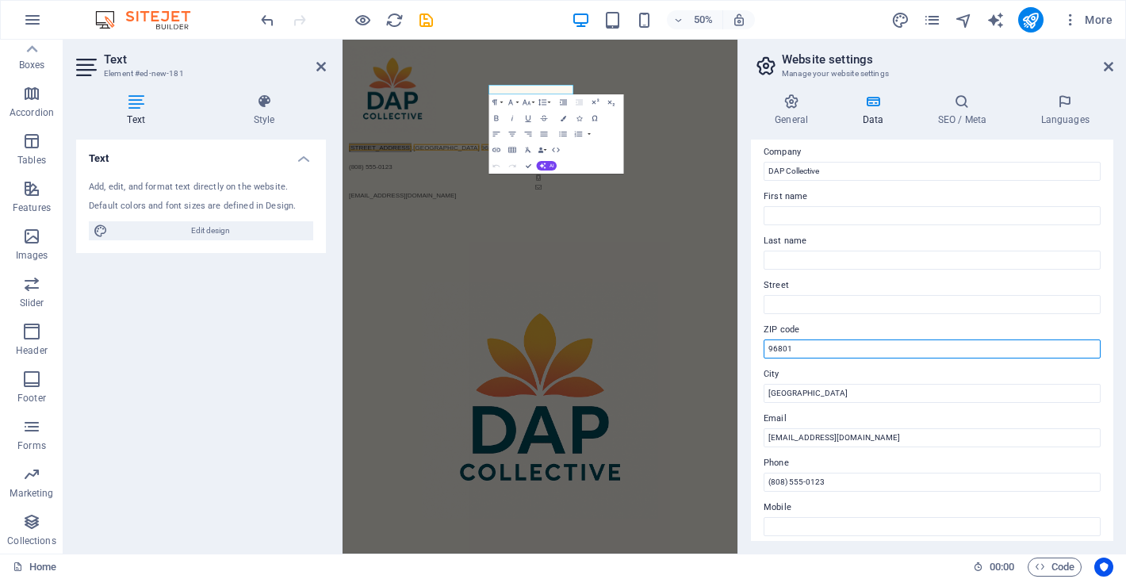
click at [789, 339] on input "96801" at bounding box center [931, 348] width 337 height 19
click at [789, 340] on input "96801" at bounding box center [931, 348] width 337 height 19
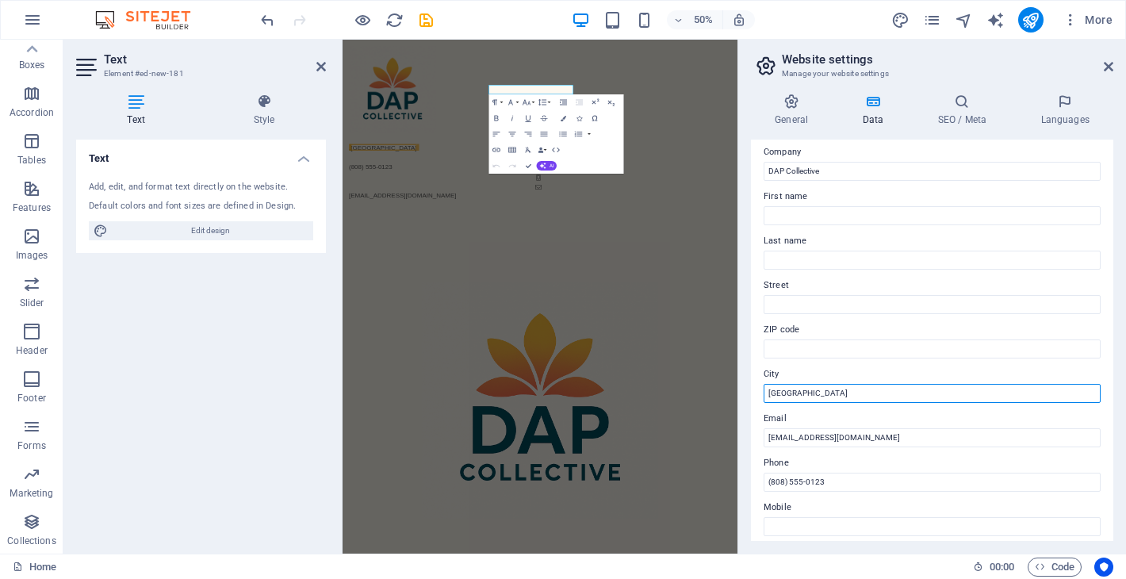
click at [817, 386] on input "[GEOGRAPHIC_DATA]" at bounding box center [931, 393] width 337 height 19
type input "Honolulu, HI"
click at [786, 374] on label "City" at bounding box center [931, 374] width 337 height 19
click at [786, 384] on input "Honolulu, HI" at bounding box center [931, 393] width 337 height 19
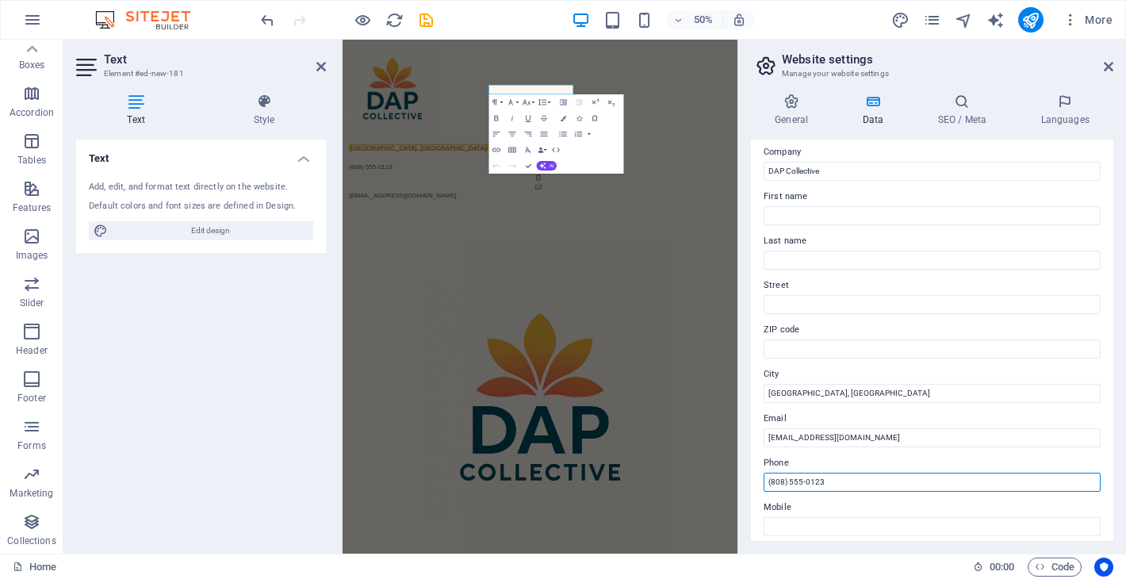
click at [804, 486] on input "(808) 555-0123" at bounding box center [931, 481] width 337 height 19
drag, startPoint x: 1192, startPoint y: 519, endPoint x: 1088, endPoint y: 907, distance: 401.5
type input "(310) 909 4506"
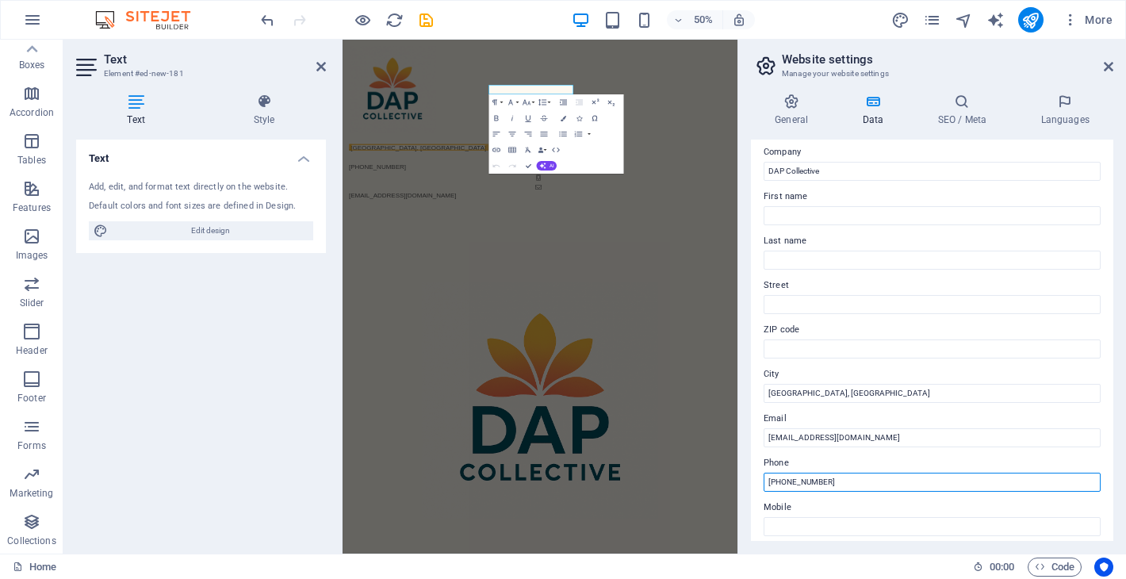
click at [794, 483] on input "(310) 909 4506" at bounding box center [931, 481] width 337 height 19
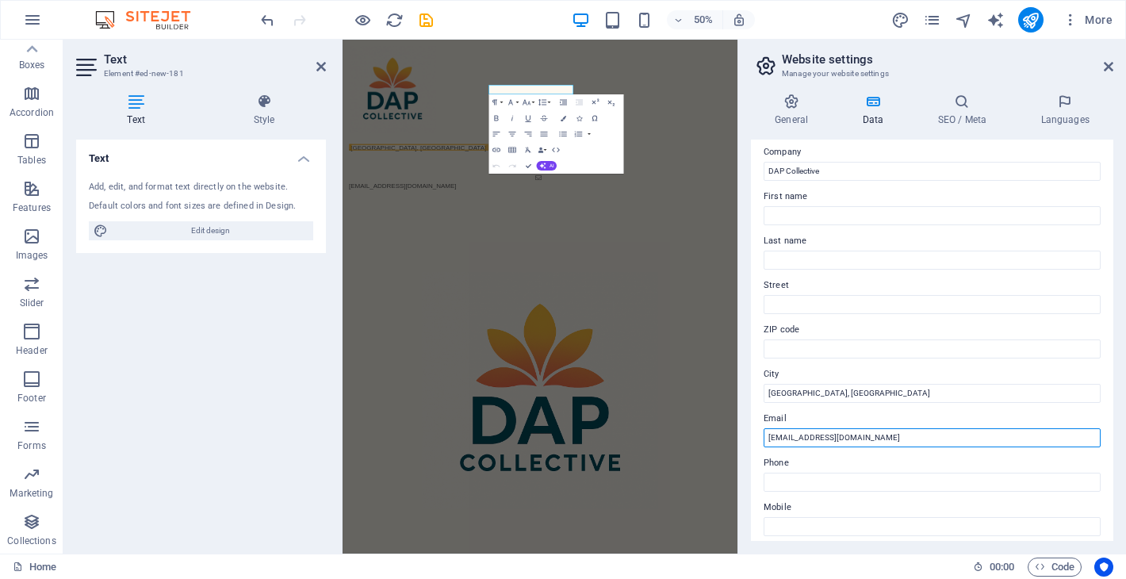
click at [810, 442] on input "[EMAIL_ADDRESS][DOMAIN_NAME]" at bounding box center [931, 437] width 337 height 19
click at [794, 438] on input "[EMAIL_ADDRESS][DOMAIN_NAME]" at bounding box center [931, 437] width 337 height 19
drag, startPoint x: 790, startPoint y: 439, endPoint x: 874, endPoint y: 437, distance: 84.1
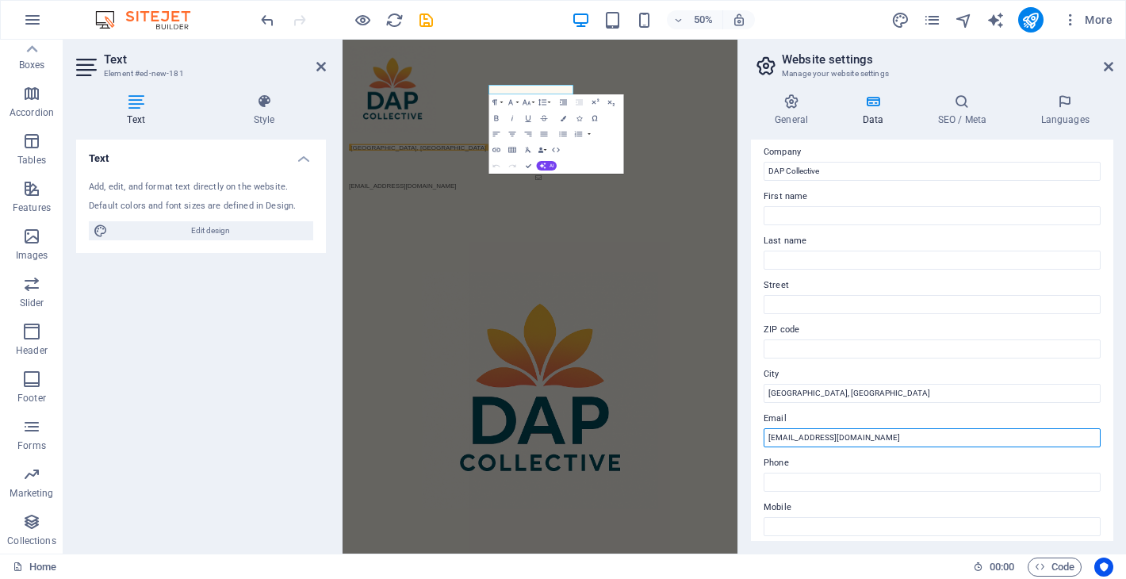
click at [875, 437] on input "[EMAIL_ADDRESS][DOMAIN_NAME]" at bounding box center [931, 437] width 337 height 19
type input "info@dap.partners"
click at [907, 419] on label "Email" at bounding box center [931, 418] width 337 height 19
click at [907, 428] on input "info@dap.partners" at bounding box center [931, 437] width 337 height 19
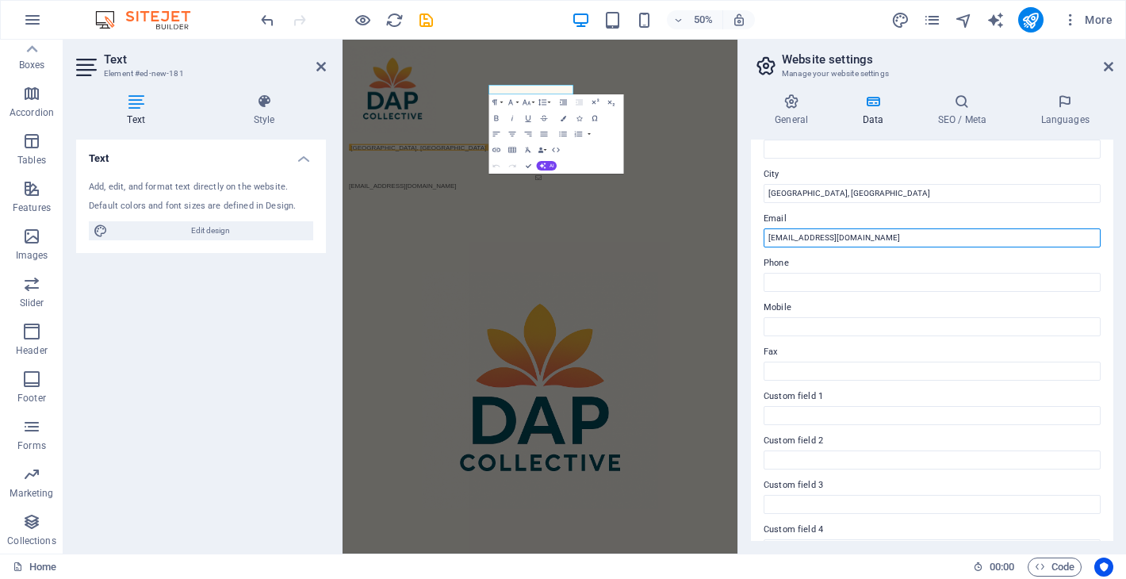
scroll to position [360, 0]
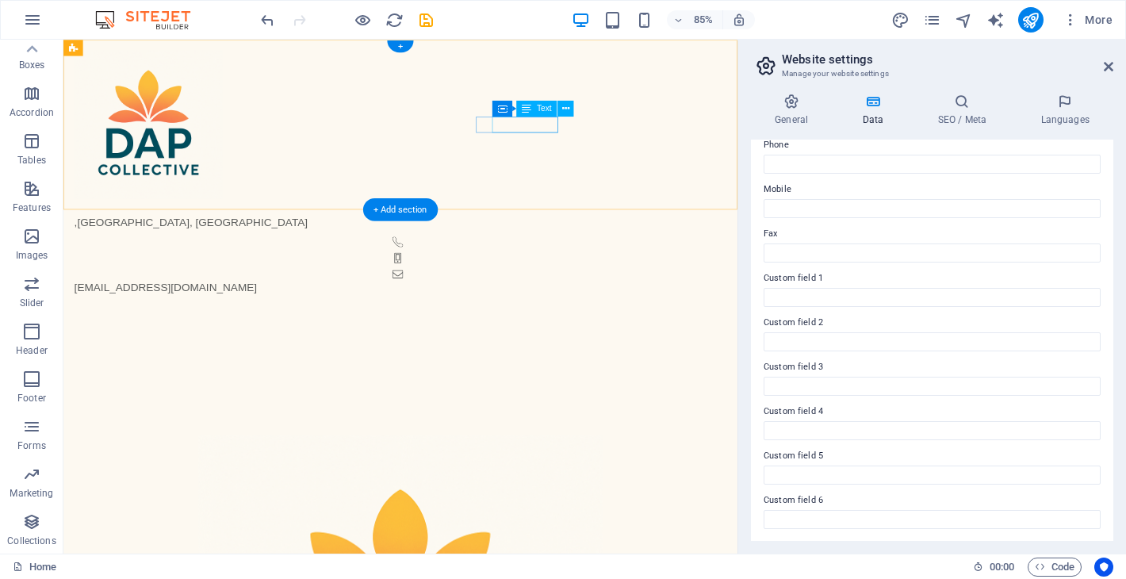
click at [350, 248] on span "Honolulu, HI" at bounding box center [214, 254] width 271 height 13
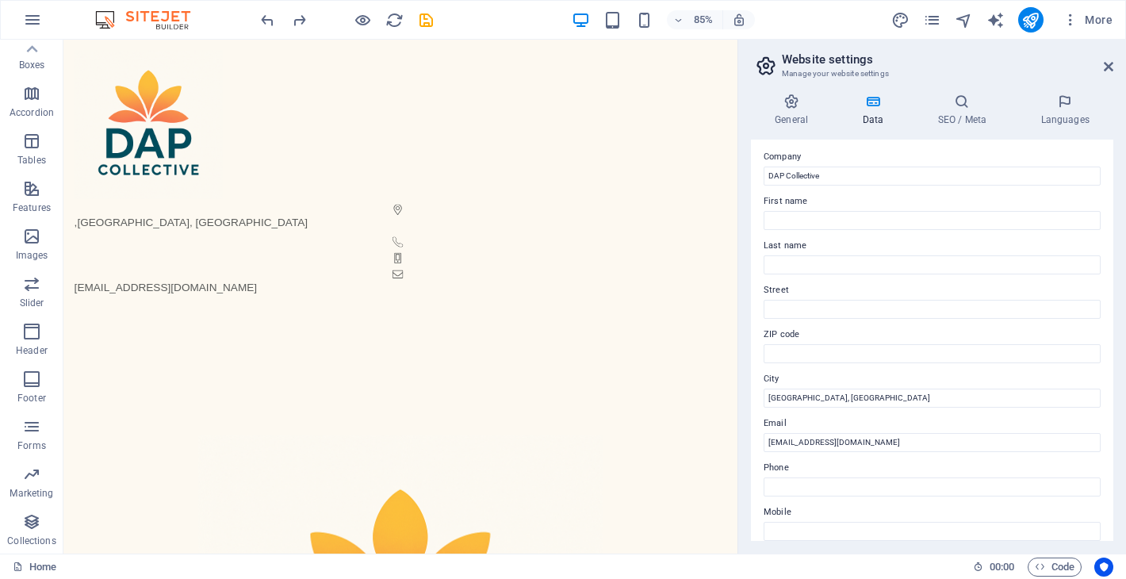
scroll to position [40, 0]
click at [766, 397] on input "Honolulu, HI" at bounding box center [931, 394] width 337 height 19
click at [795, 349] on input "ZIP code" at bounding box center [931, 350] width 337 height 19
click at [802, 311] on input "Street" at bounding box center [931, 306] width 337 height 19
click at [798, 254] on input "Last name" at bounding box center [931, 261] width 337 height 19
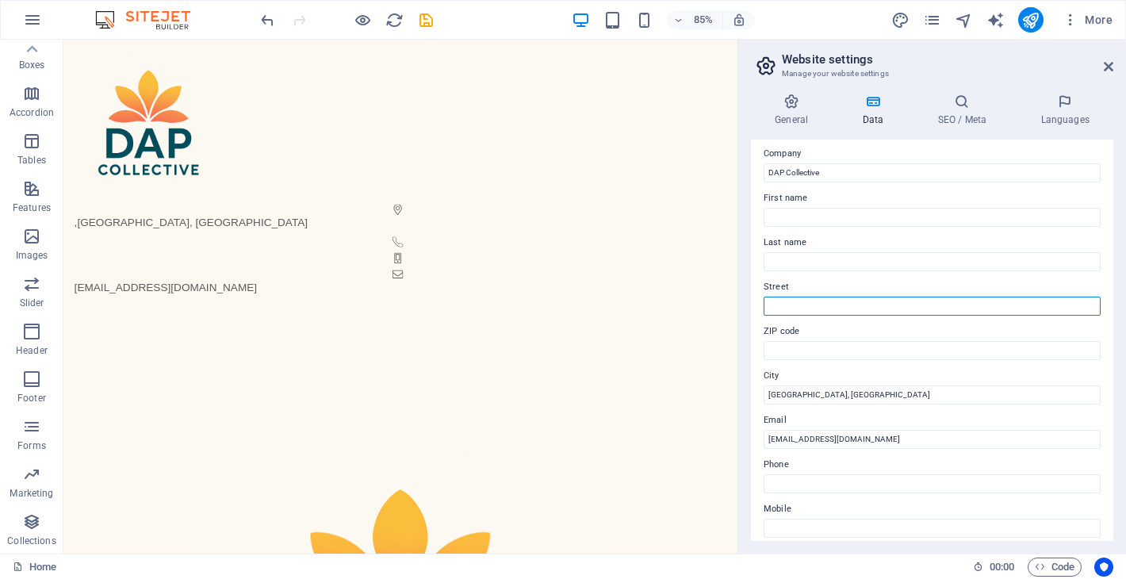
click at [791, 308] on input "Street" at bounding box center [931, 306] width 337 height 19
type input "[GEOGRAPHIC_DATA]"
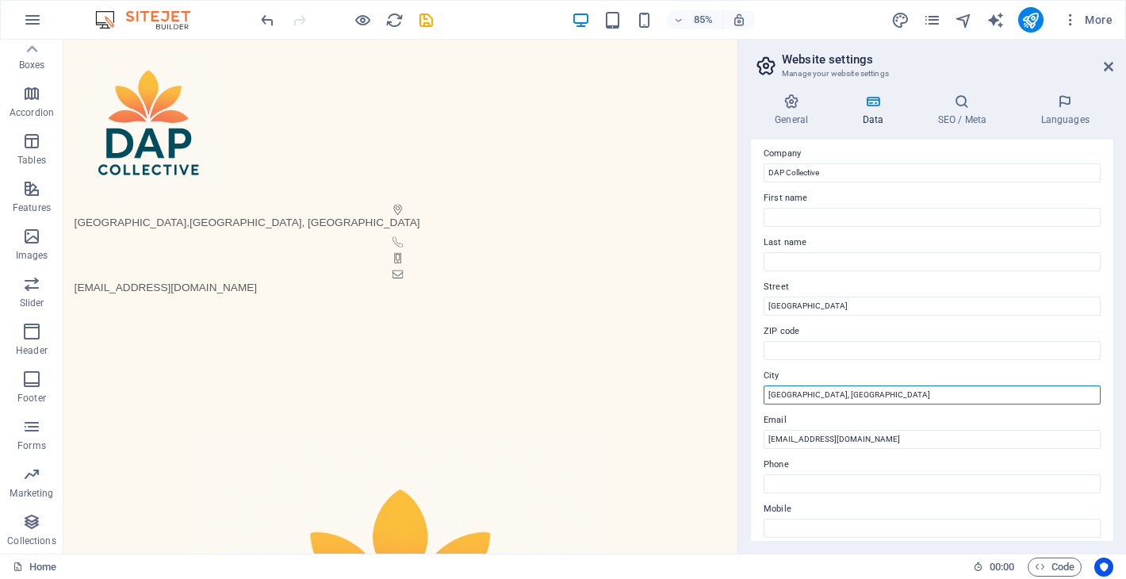
drag, startPoint x: 877, startPoint y: 434, endPoint x: 832, endPoint y: 436, distance: 44.4
click at [778, 392] on input "Honolulu, HI" at bounding box center [931, 394] width 337 height 19
click at [778, 393] on input "Honolulu, HI" at bounding box center [931, 394] width 337 height 19
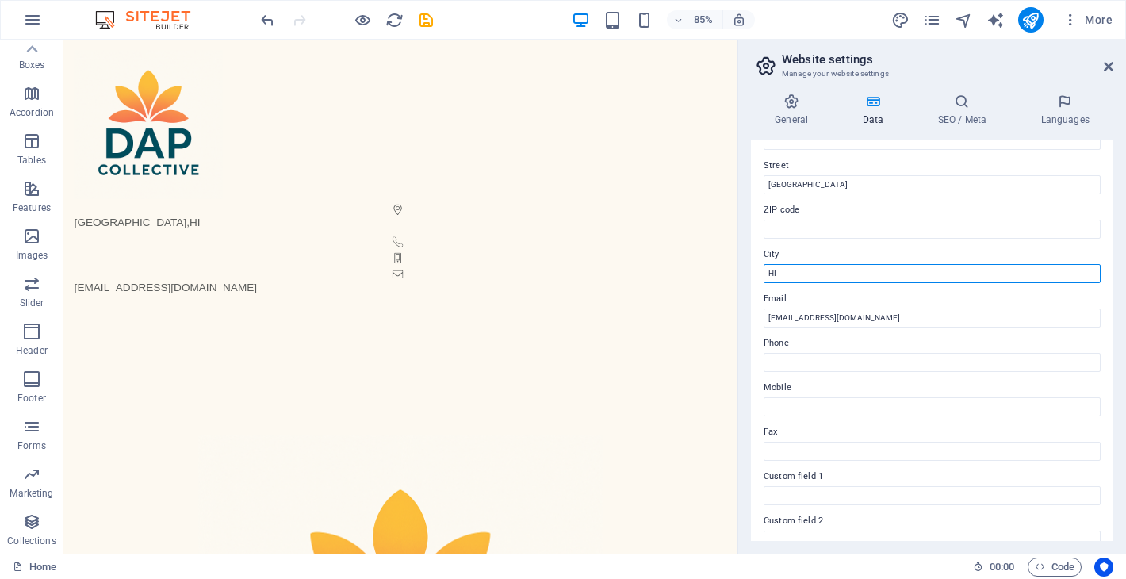
scroll to position [163, 0]
type input "HI"
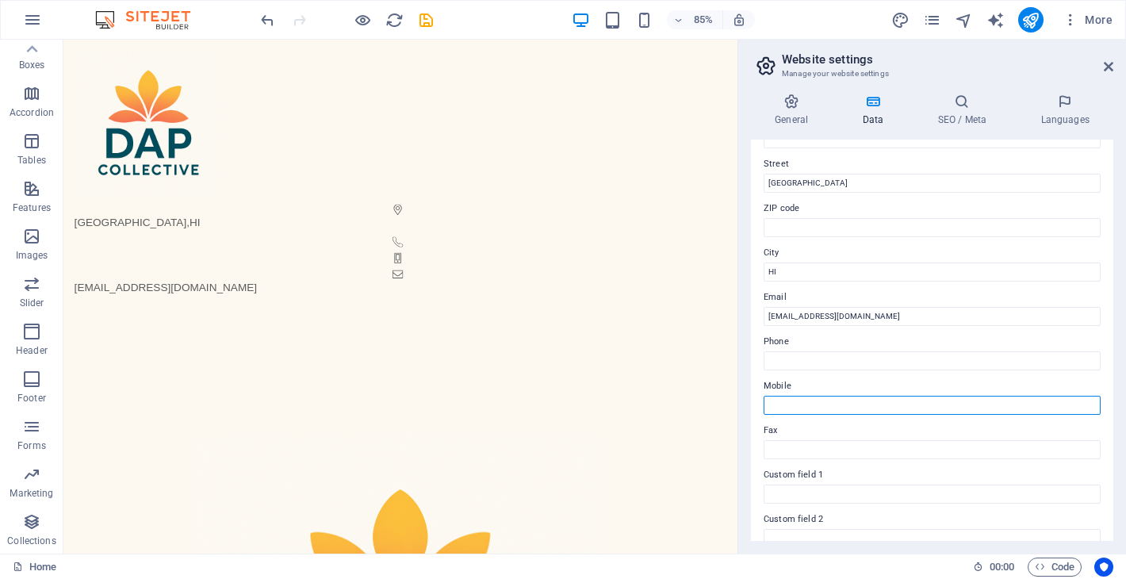
click at [805, 399] on input "Mobile" at bounding box center [931, 405] width 337 height 19
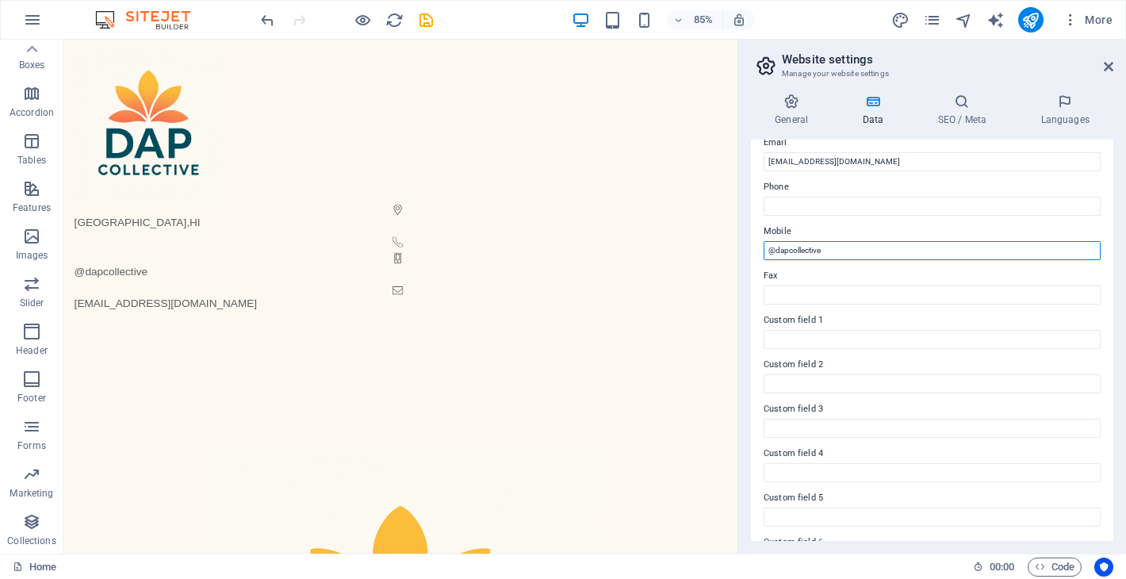
scroll to position [360, 0]
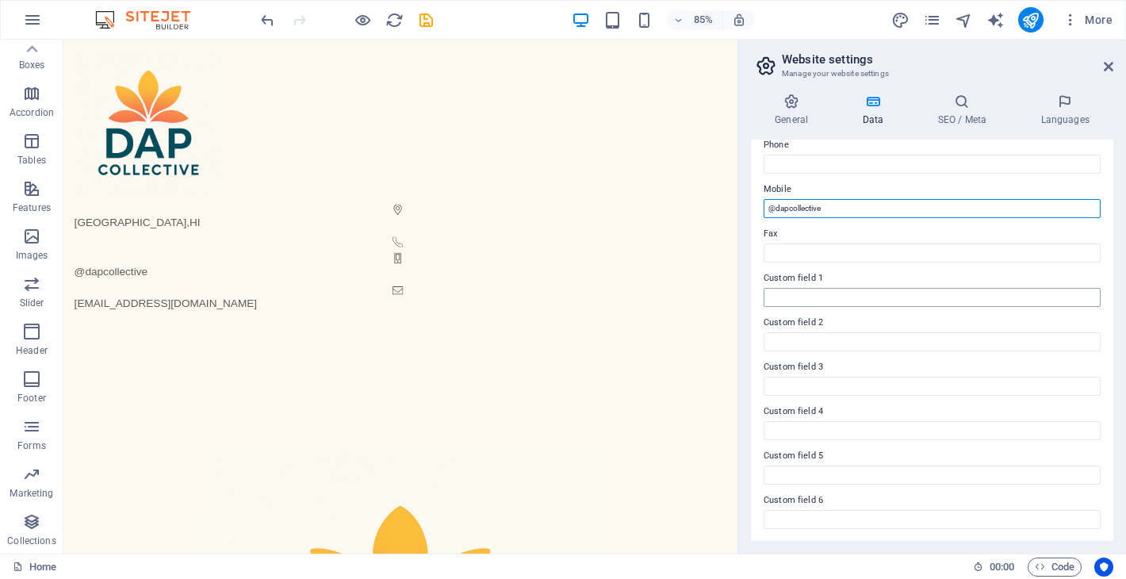
type input "@dapcollective"
click at [843, 292] on input "Custom field 1" at bounding box center [931, 297] width 337 height 19
type input "I"
click at [831, 208] on input "@dapcollective" at bounding box center [931, 208] width 337 height 19
type input "@"
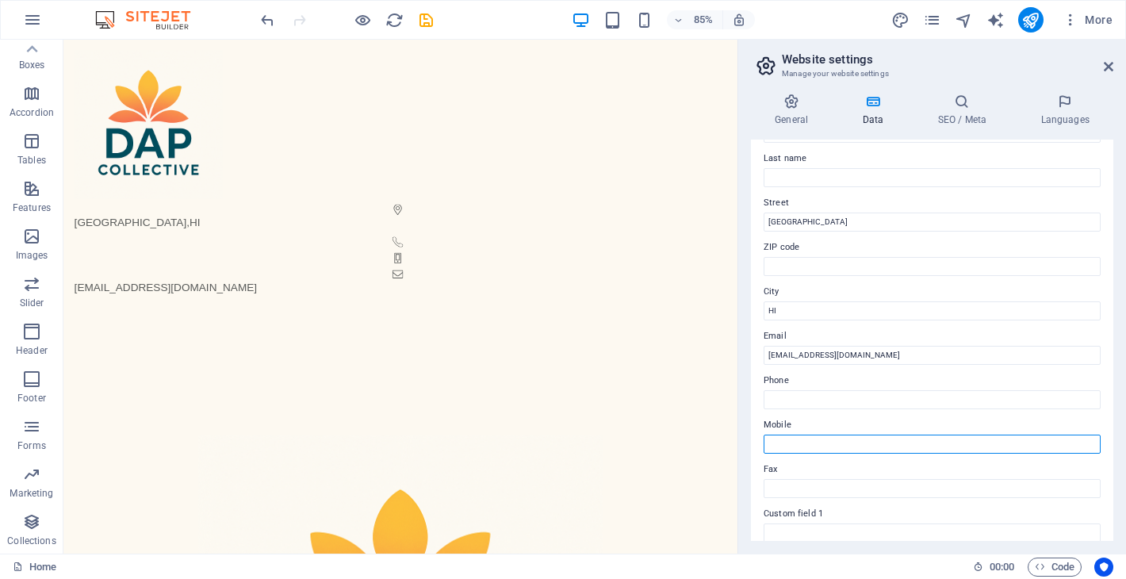
scroll to position [113, 0]
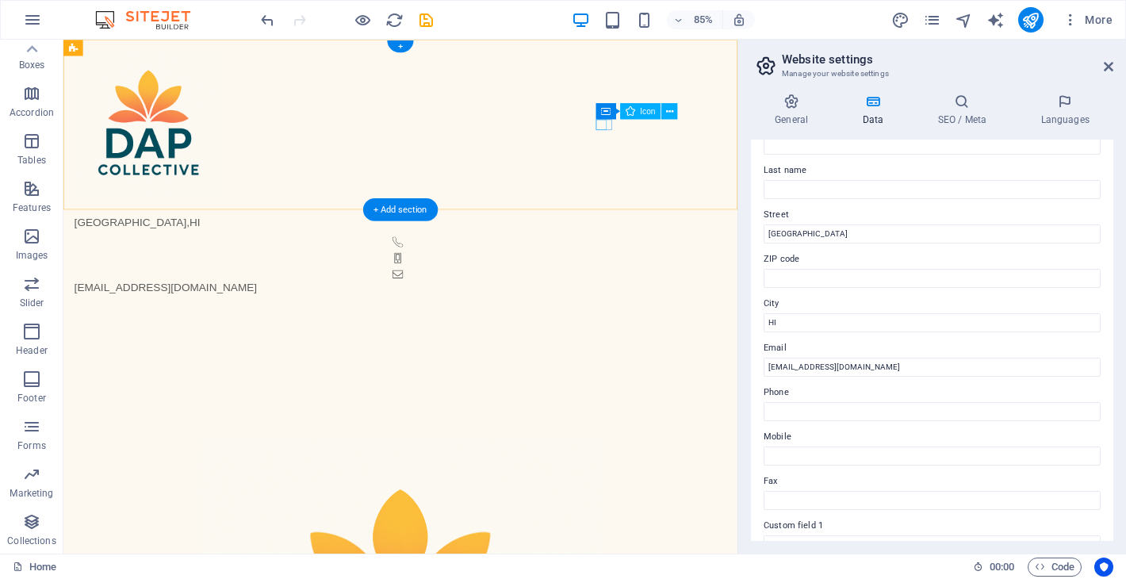
click at [694, 290] on figure at bounding box center [456, 296] width 761 height 13
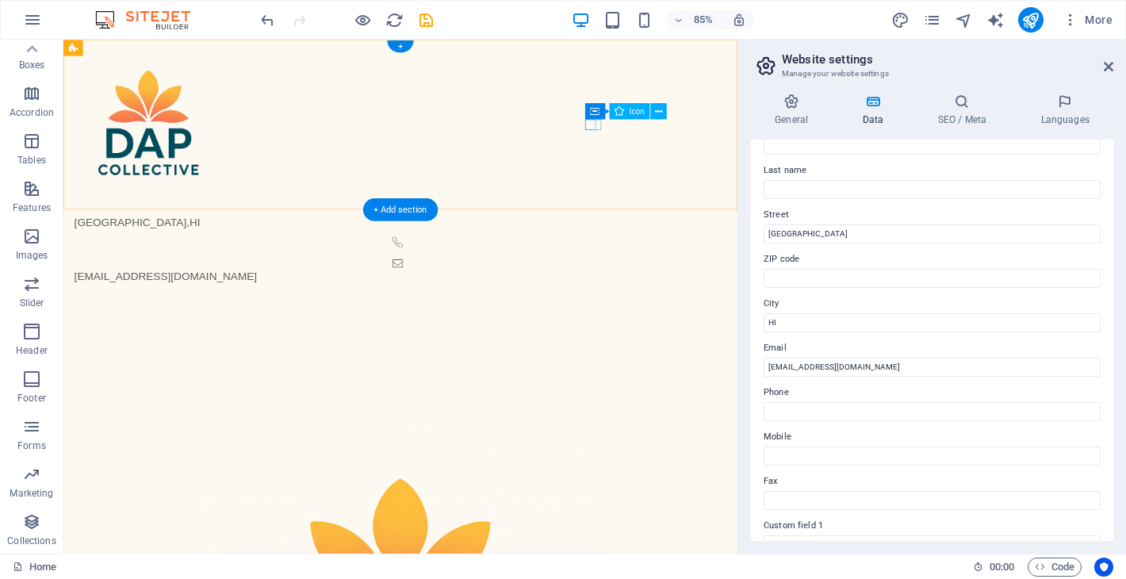
click at [677, 271] on figure at bounding box center [456, 277] width 761 height 13
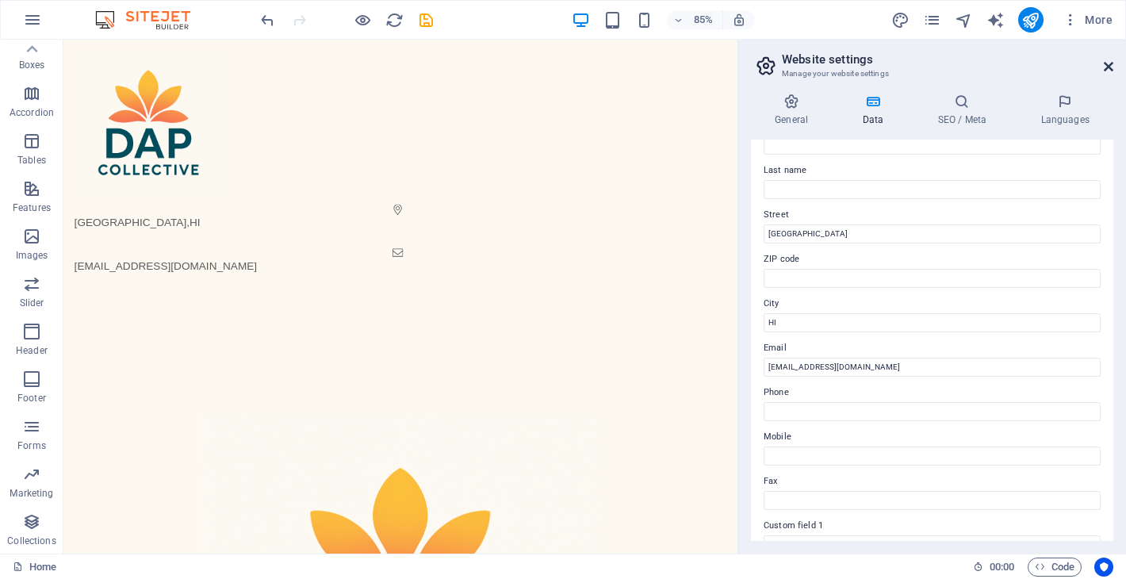
click at [1106, 67] on icon at bounding box center [1109, 66] width 10 height 13
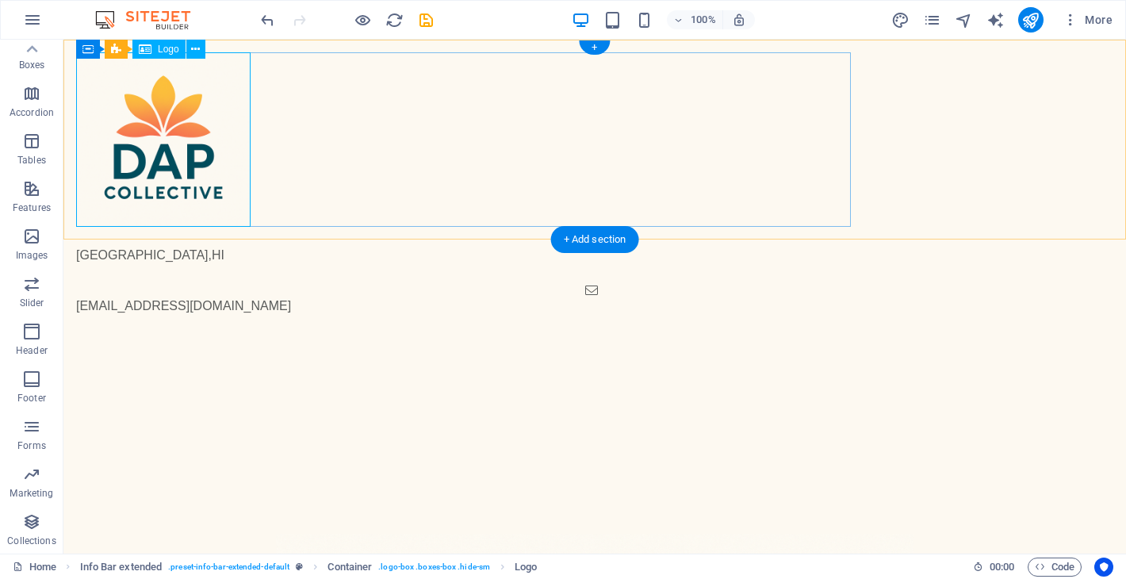
click at [190, 170] on div at bounding box center [594, 139] width 1037 height 174
select select "px"
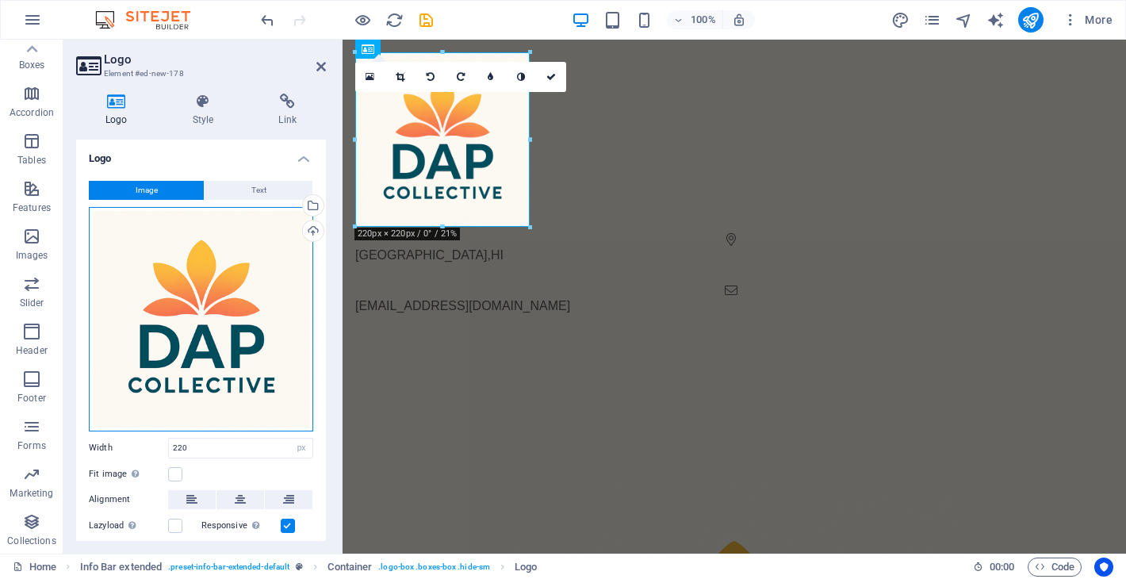
click at [194, 318] on div "Drag files here, click to choose files or select files from Files or our free s…" at bounding box center [201, 319] width 224 height 224
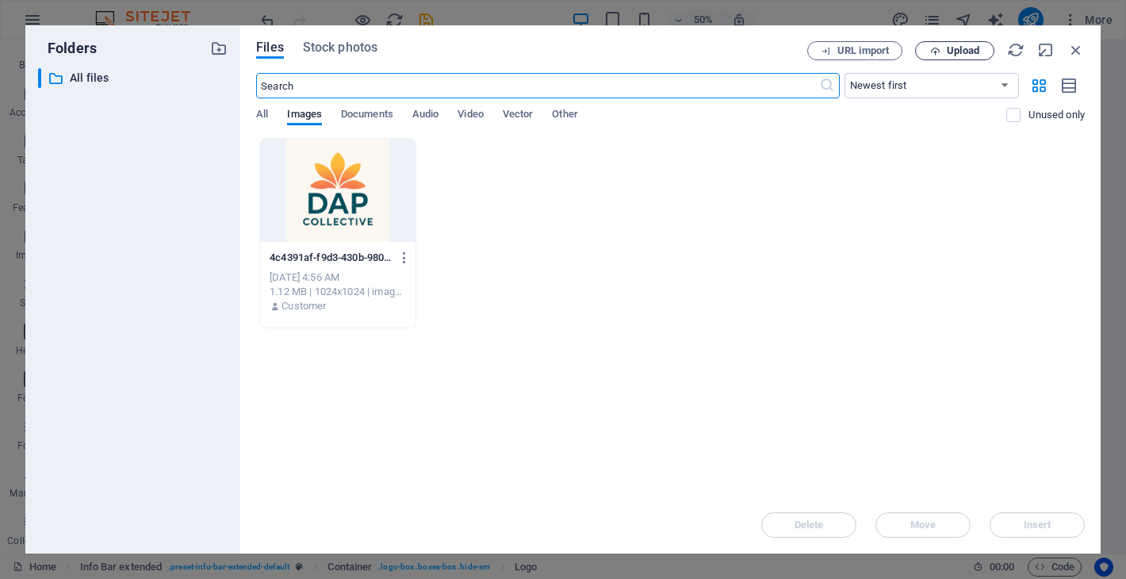
click at [951, 53] on span "Upload" at bounding box center [963, 51] width 33 height 10
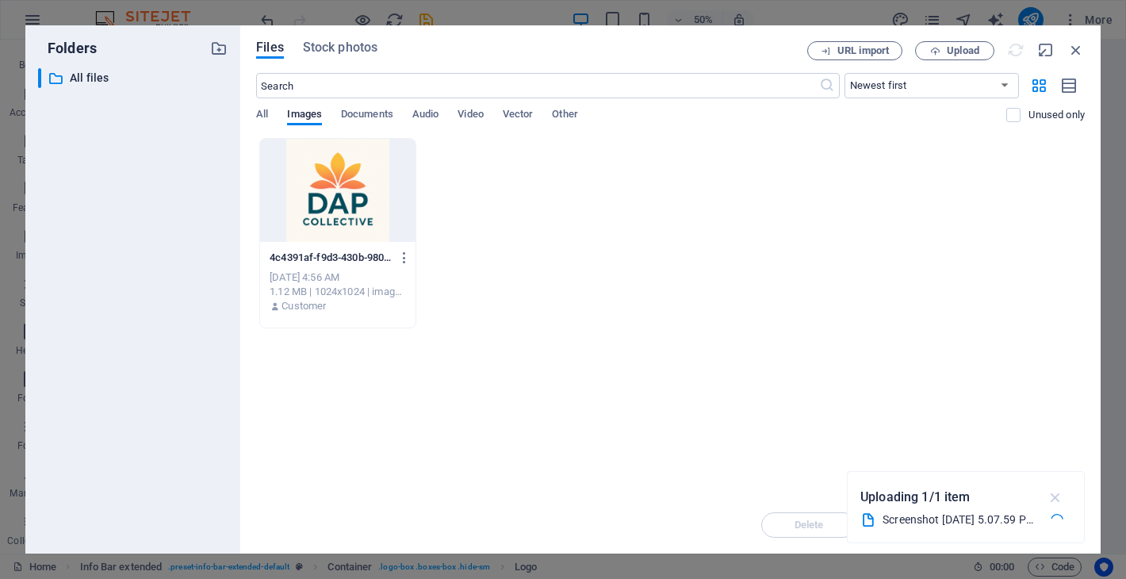
click at [1057, 495] on icon "button" at bounding box center [1055, 496] width 18 height 17
click at [1069, 49] on icon "button" at bounding box center [1075, 49] width 17 height 17
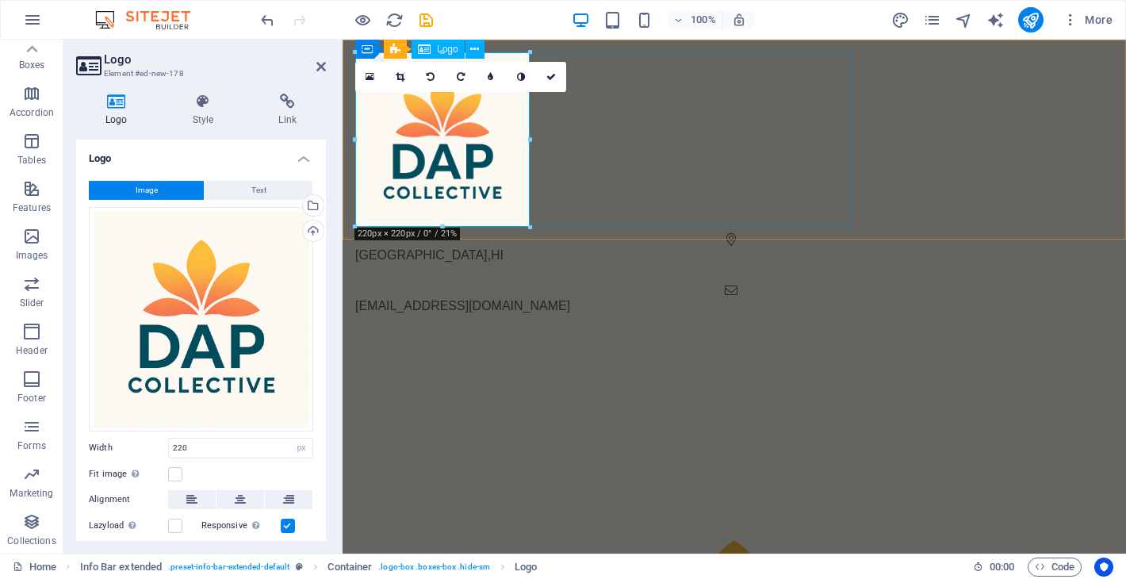
click at [472, 119] on div at bounding box center [734, 139] width 758 height 174
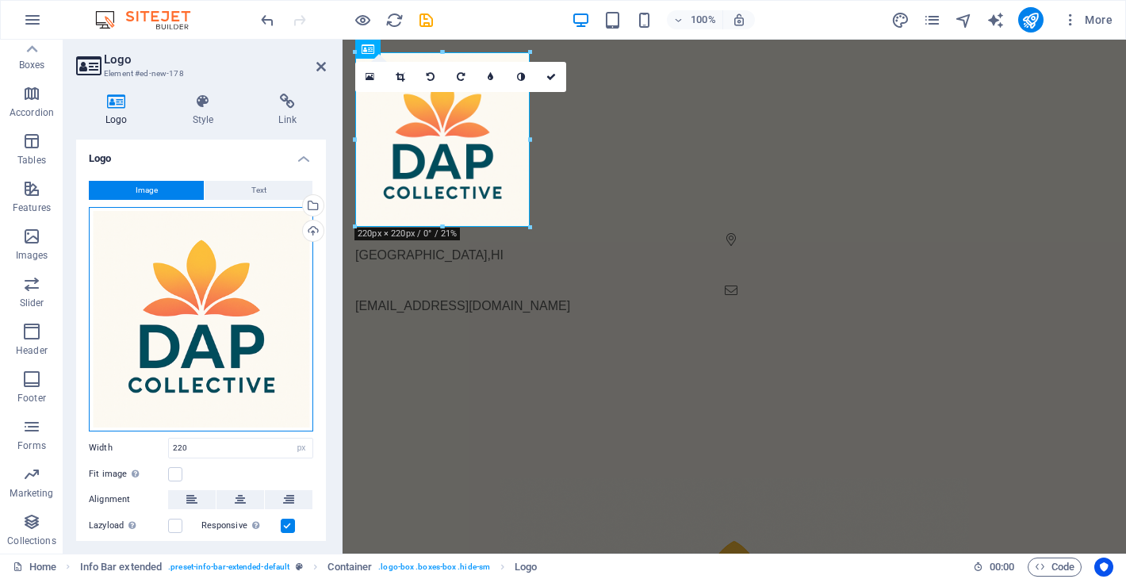
click at [190, 328] on div "Drag files here, click to choose files or select files from Files or our free s…" at bounding box center [201, 319] width 224 height 224
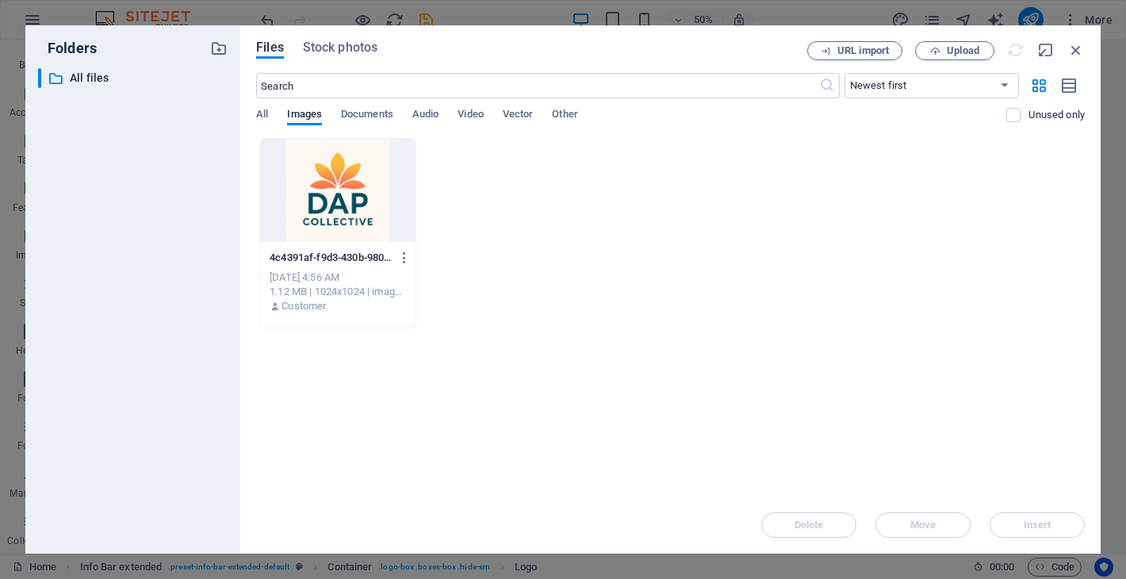
click at [190, 328] on div "​ All files All files" at bounding box center [132, 304] width 189 height 472
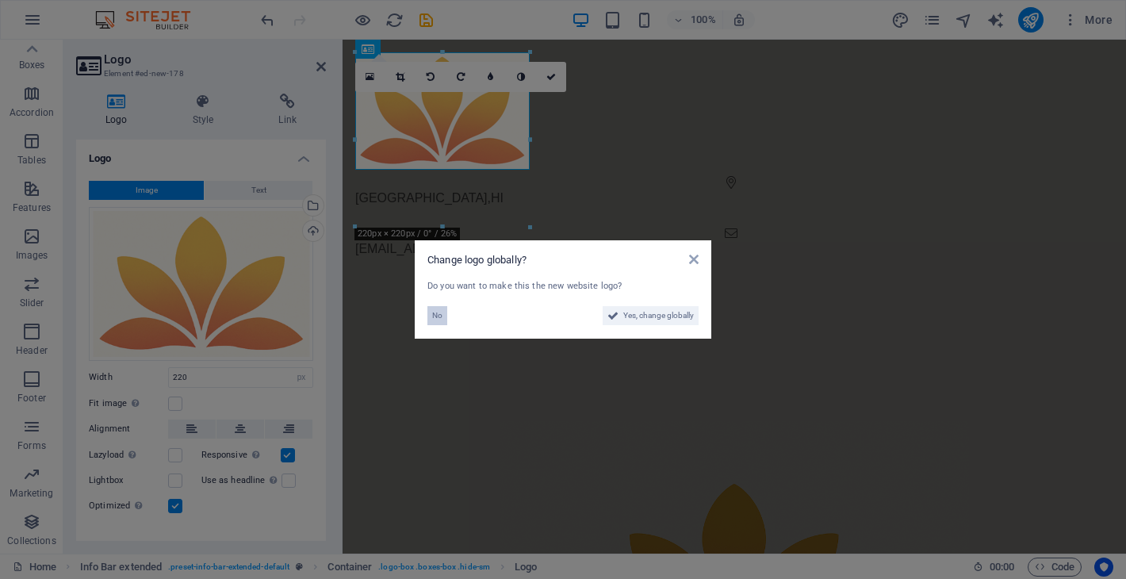
click at [438, 310] on span "No" at bounding box center [437, 315] width 10 height 19
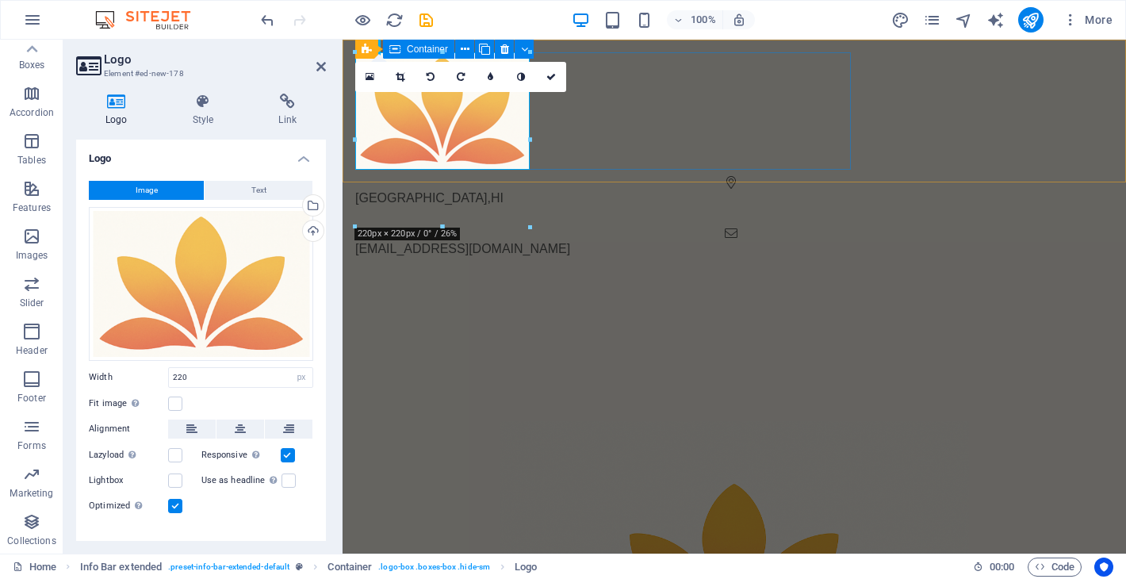
click at [645, 150] on div at bounding box center [734, 110] width 758 height 117
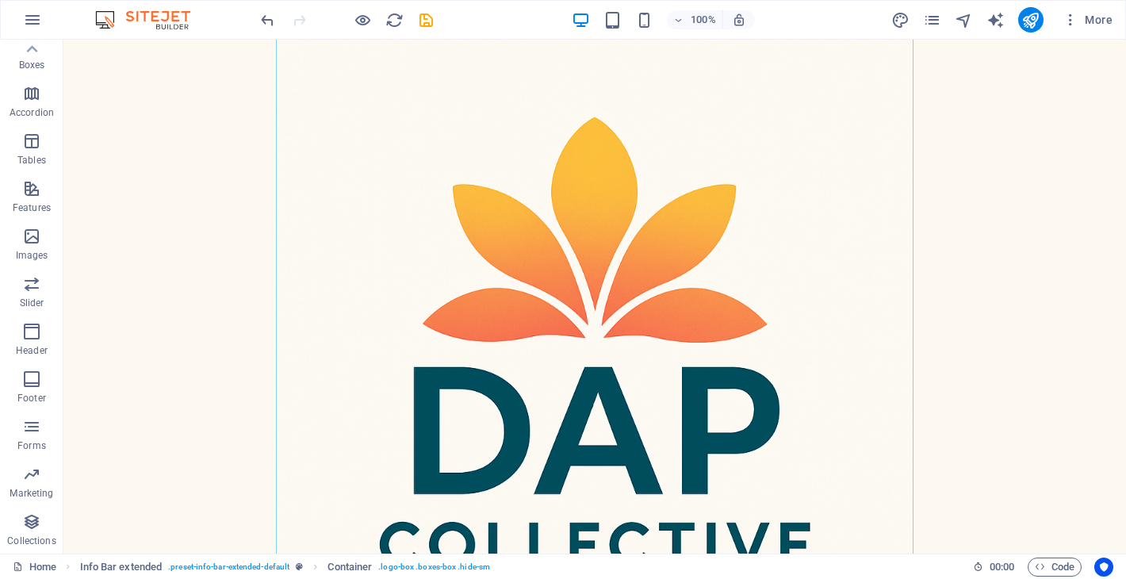
scroll to position [454, 0]
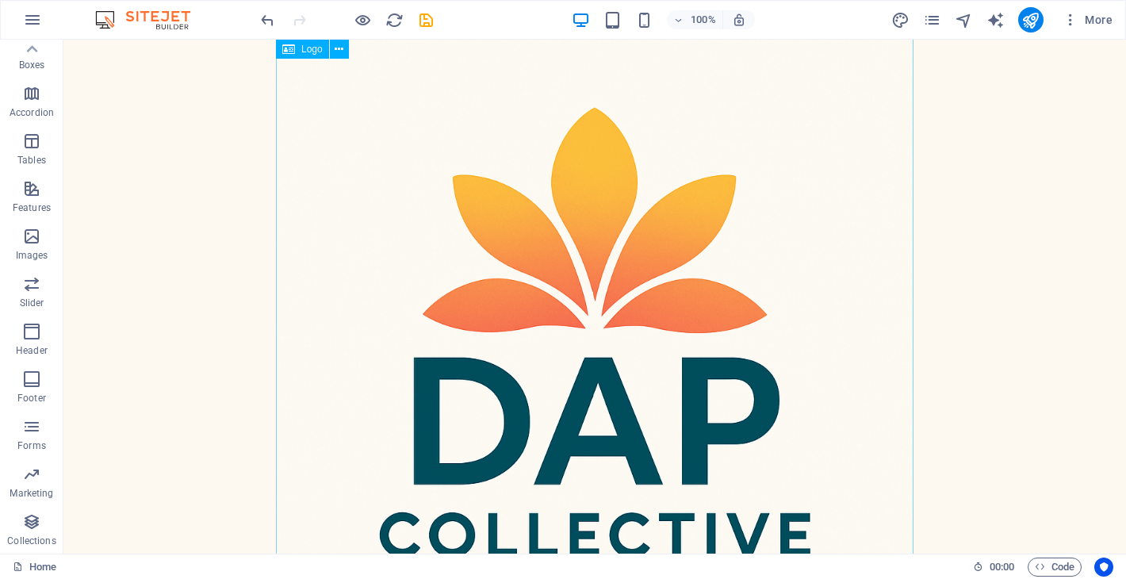
click at [330, 308] on div at bounding box center [594, 340] width 637 height 637
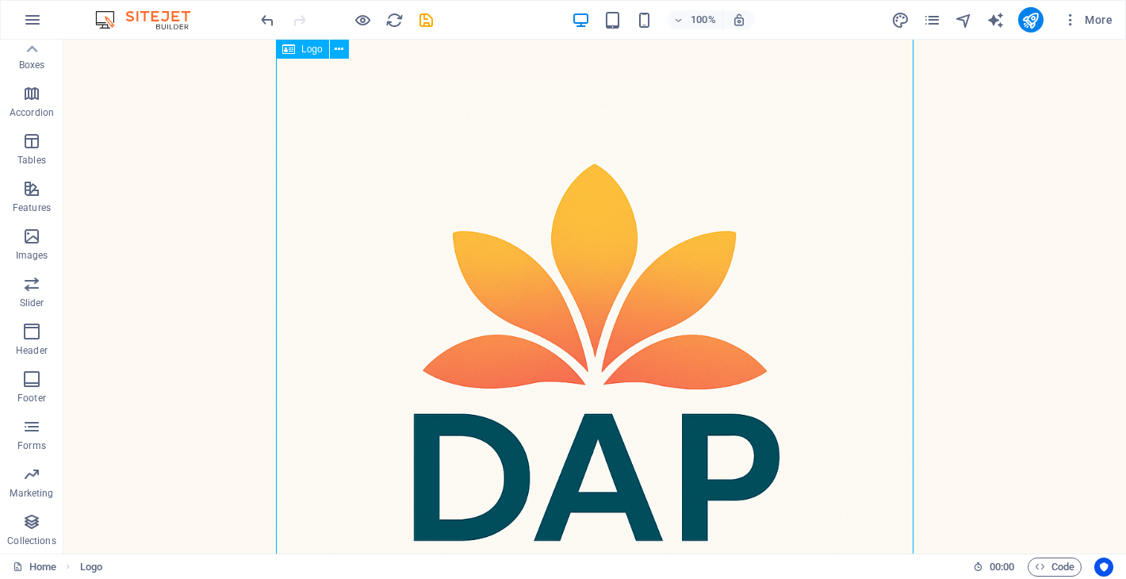
select select "px"
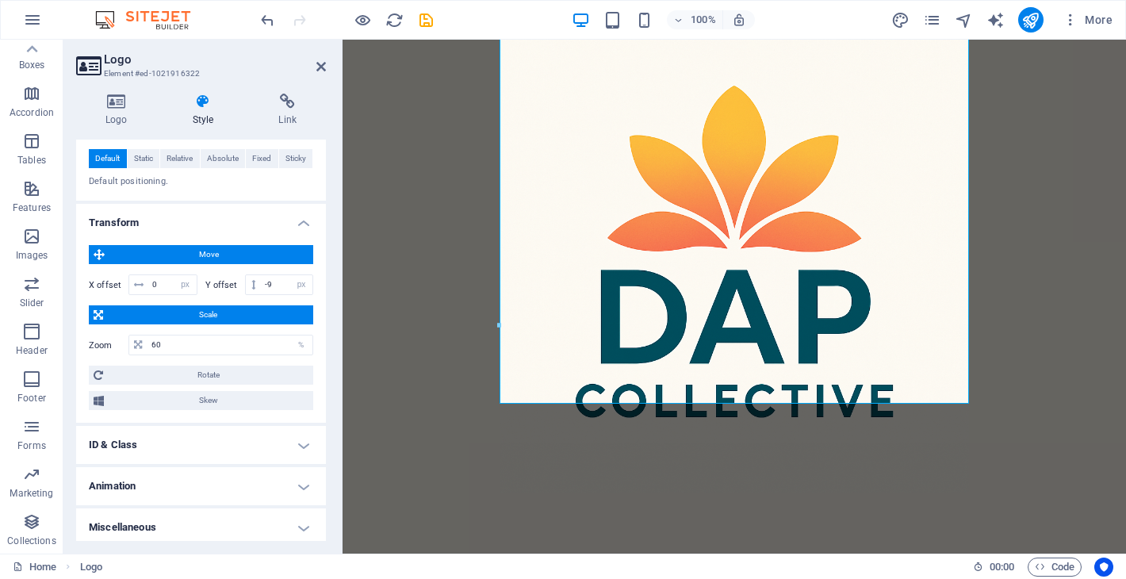
scroll to position [335, 0]
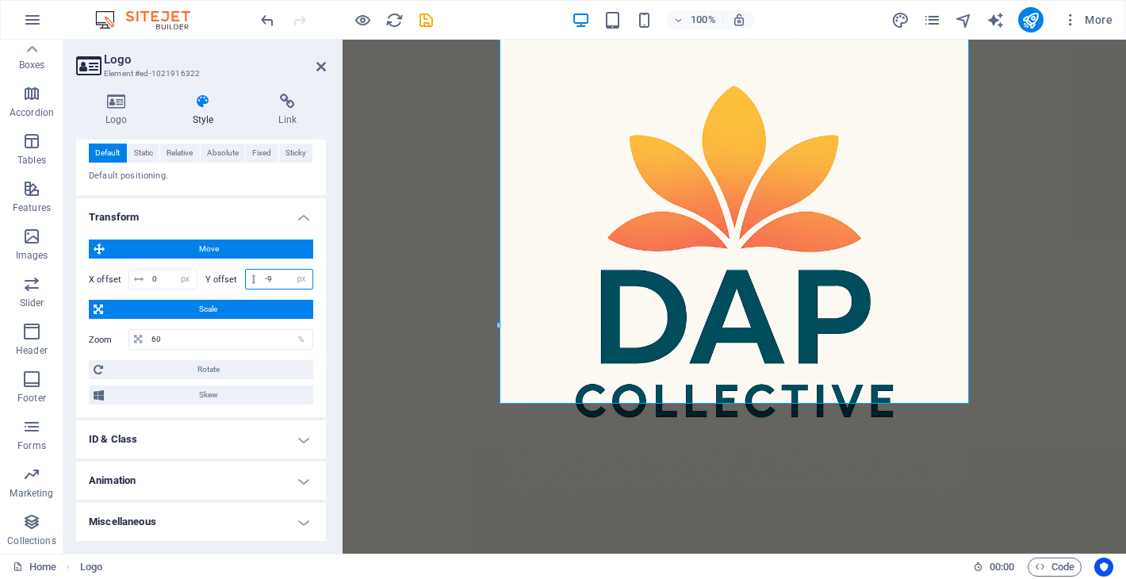
click at [270, 276] on input "-9" at bounding box center [287, 279] width 52 height 19
type input "-350"
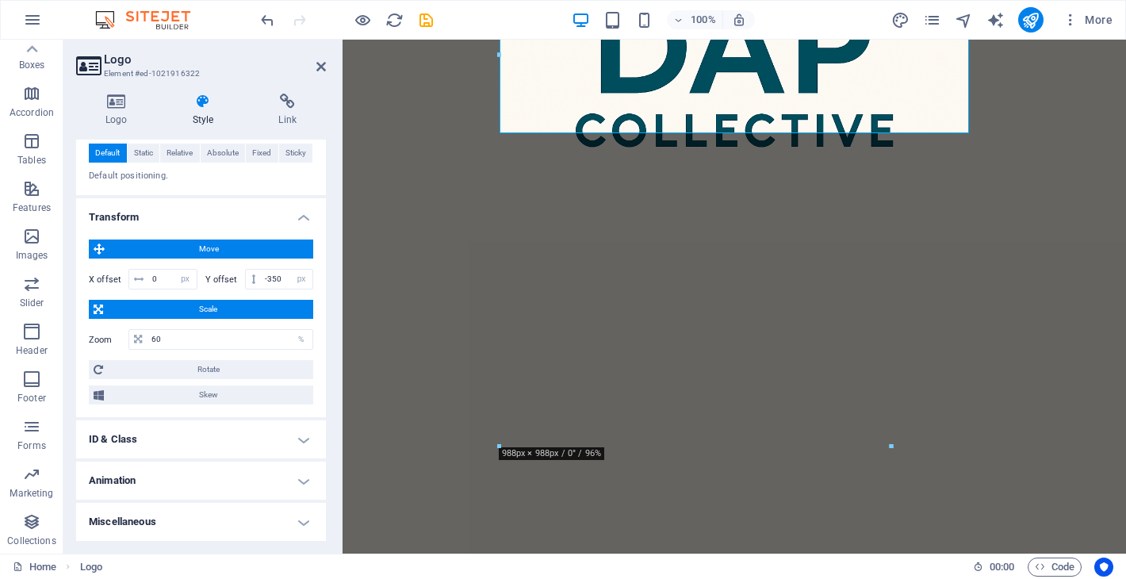
click at [522, 262] on div "Honolulu , HI info@dap.partners" at bounding box center [733, 149] width 783 height 1015
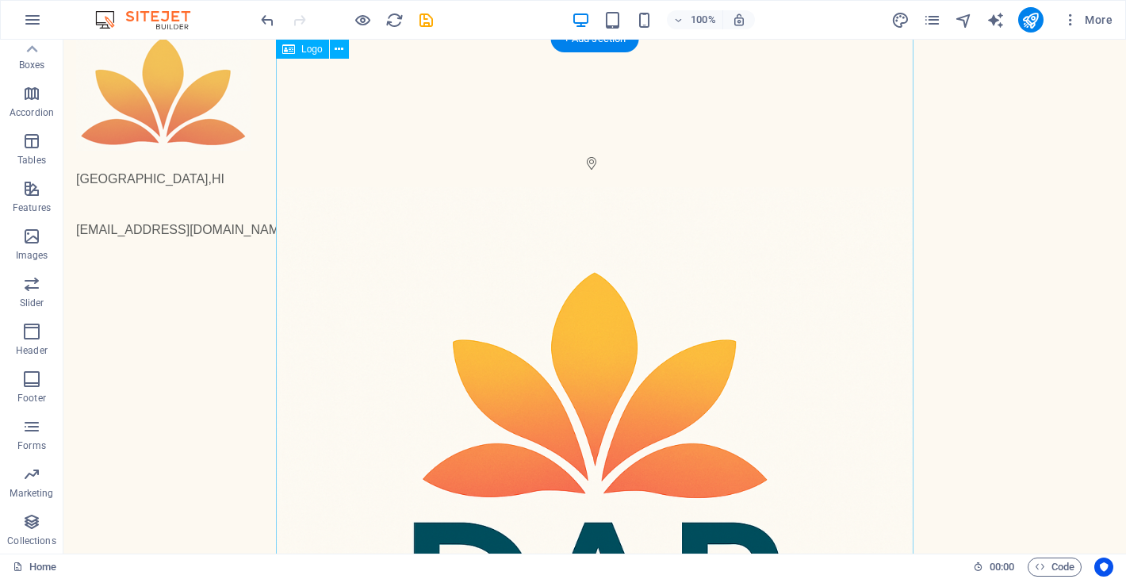
scroll to position [0, 0]
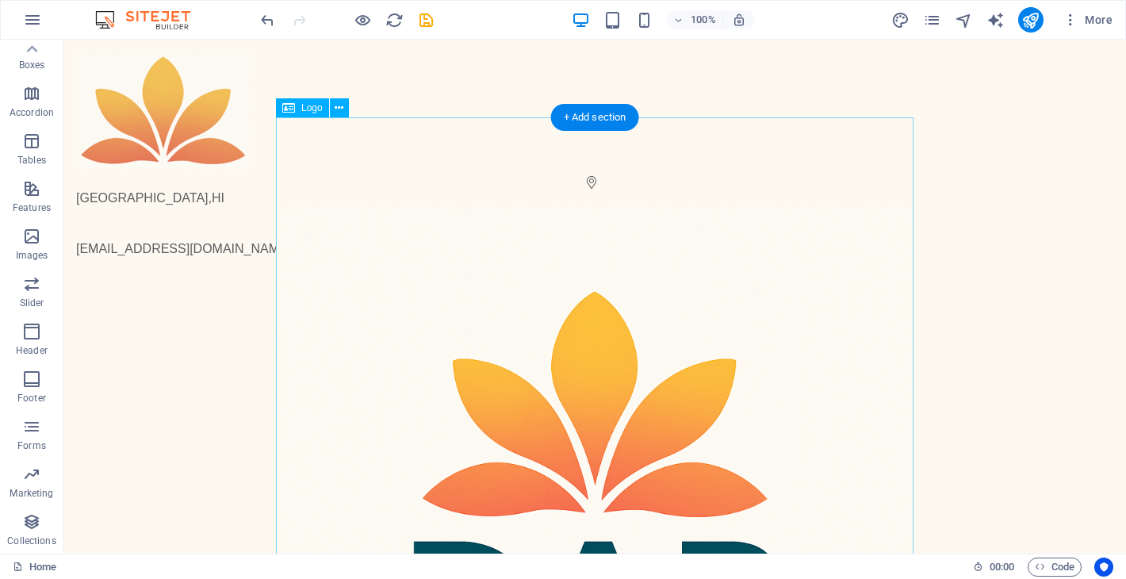
click at [617, 267] on div at bounding box center [594, 524] width 637 height 637
select select "px"
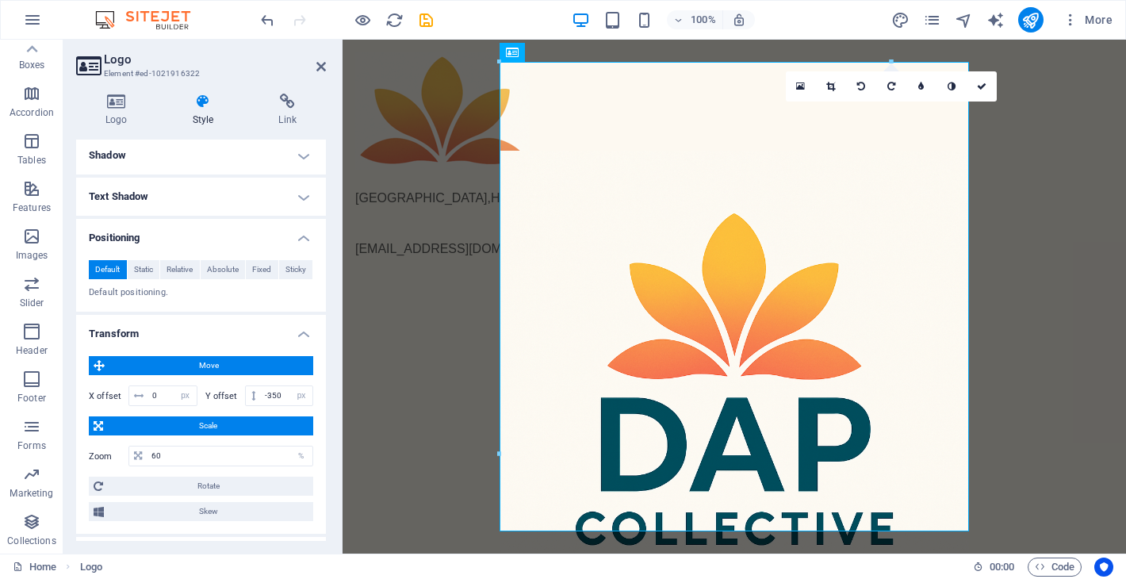
scroll to position [335, 0]
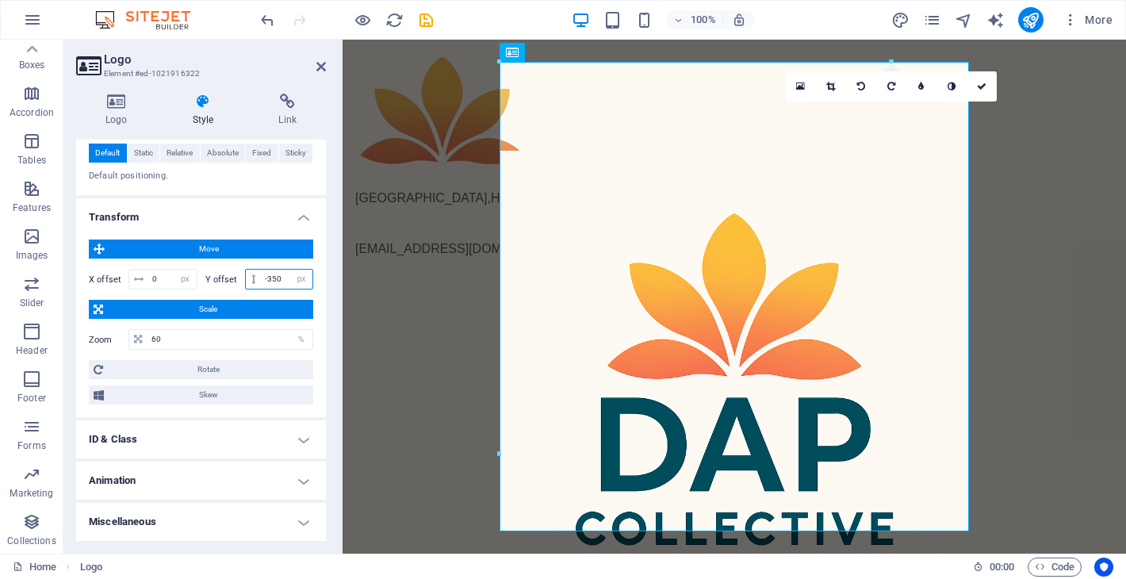
drag, startPoint x: 283, startPoint y: 281, endPoint x: 240, endPoint y: 281, distance: 42.8
click at [240, 281] on div "Y offset -350 px rem % em vh vw" at bounding box center [259, 279] width 109 height 21
type input "-400"
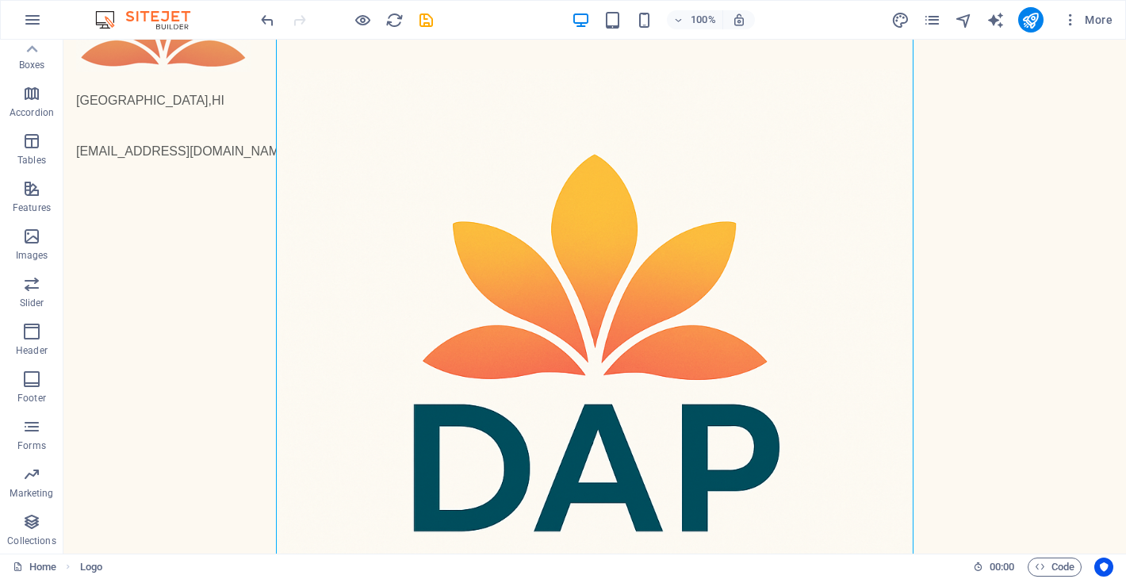
scroll to position [0, 0]
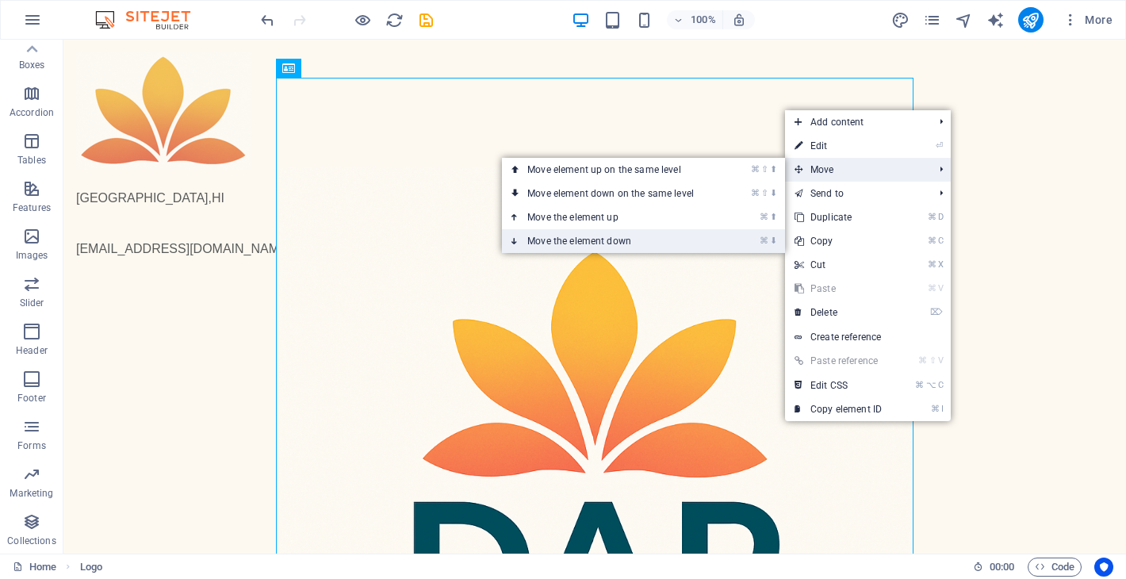
click at [689, 243] on link "⌘ ⬇ Move the element down" at bounding box center [614, 241] width 224 height 24
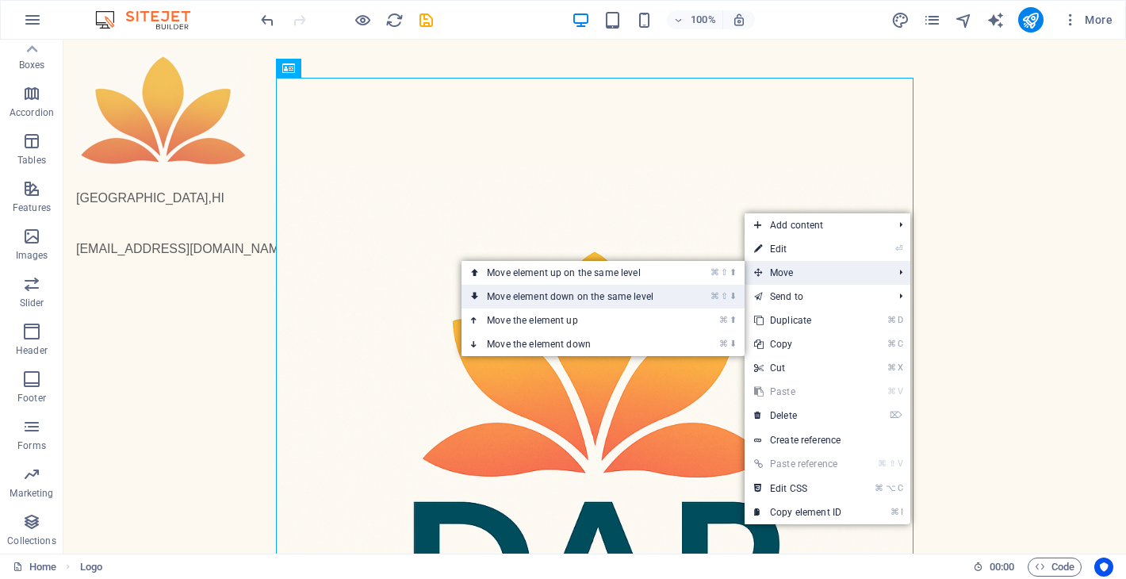
click at [665, 288] on link "⌘ ⇧ ⬇ Move element down on the same level" at bounding box center [573, 297] width 224 height 24
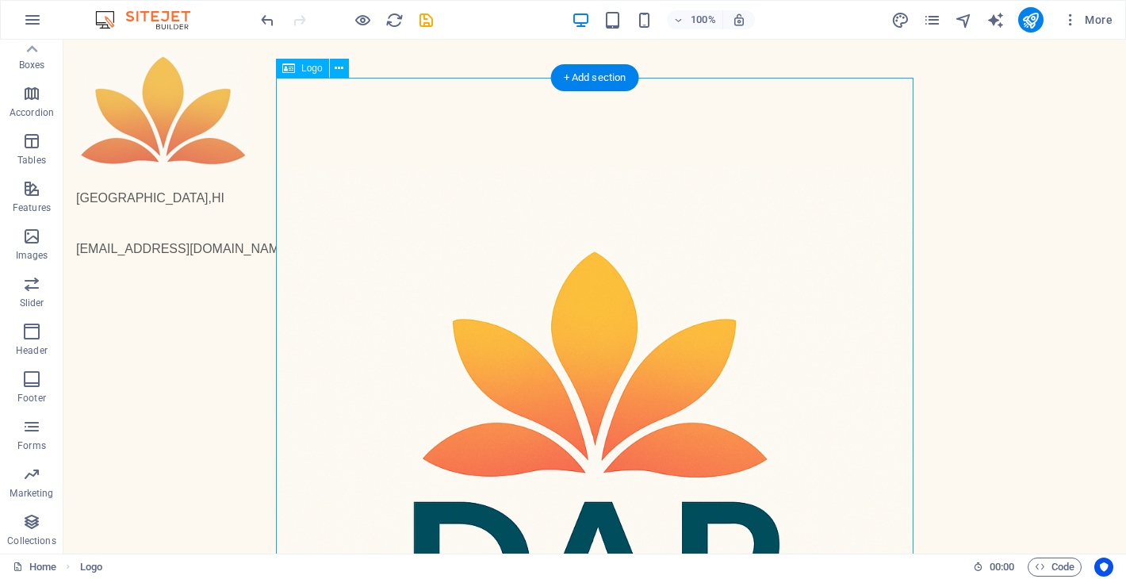
click at [562, 216] on div at bounding box center [594, 484] width 637 height 637
select select "px"
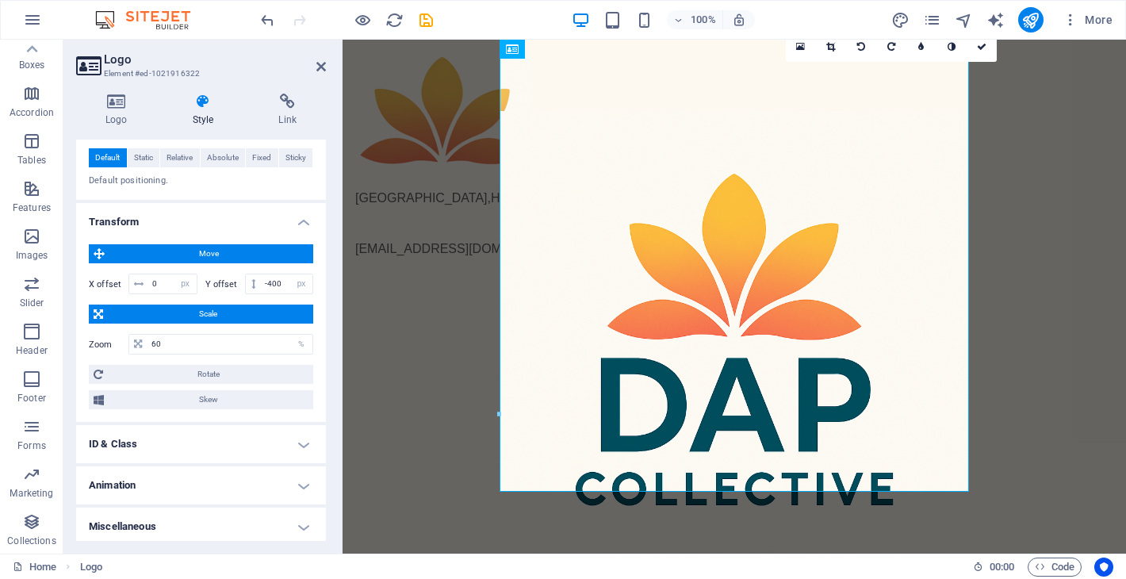
scroll to position [335, 0]
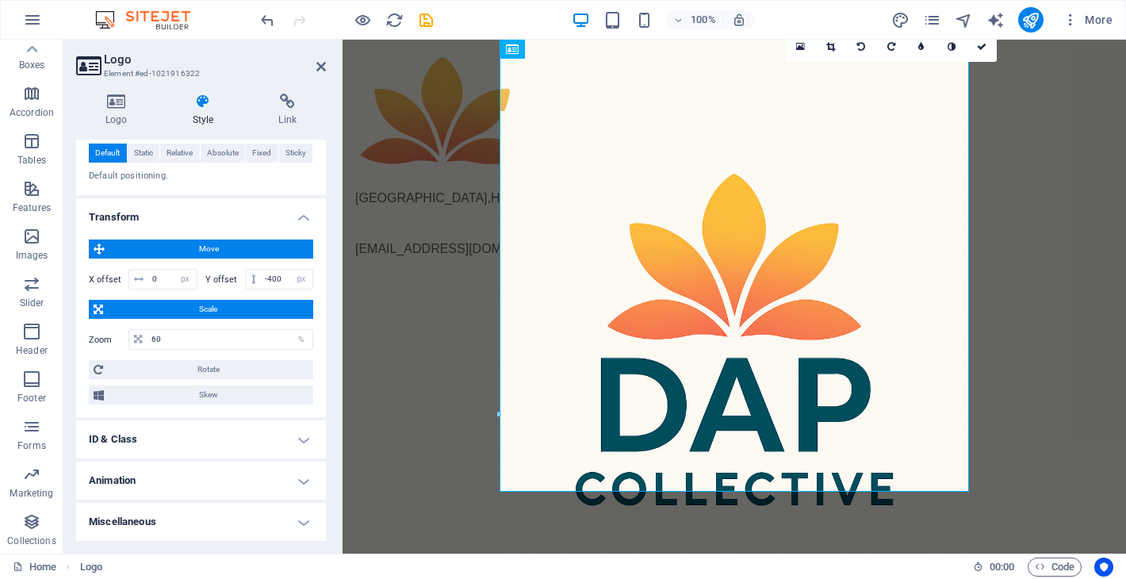
click at [184, 443] on h4 "ID & Class" at bounding box center [201, 439] width 250 height 38
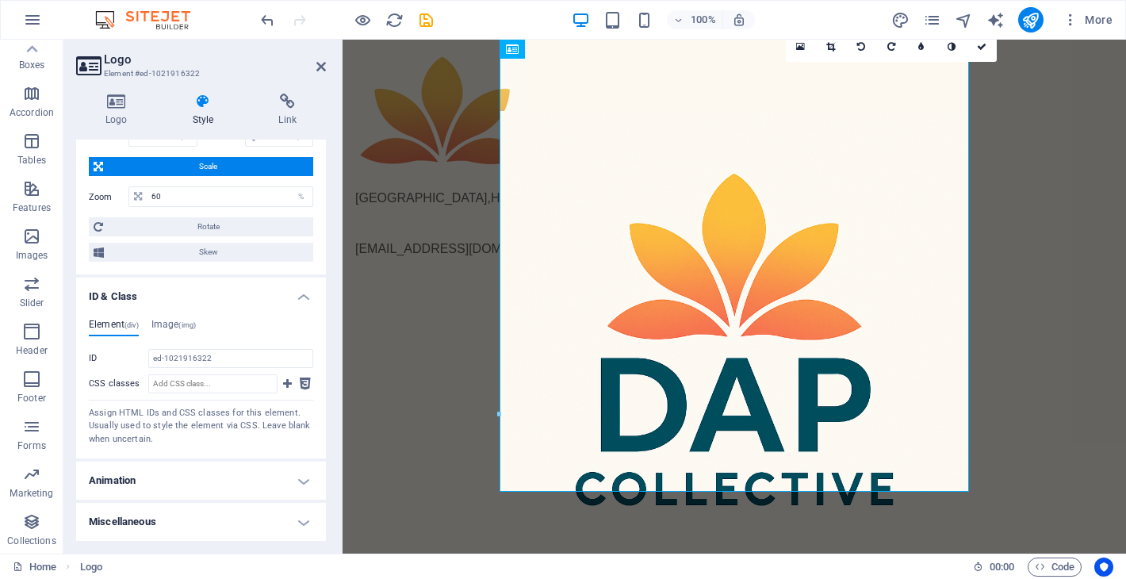
click at [173, 518] on h4 "Miscellaneous" at bounding box center [201, 522] width 250 height 38
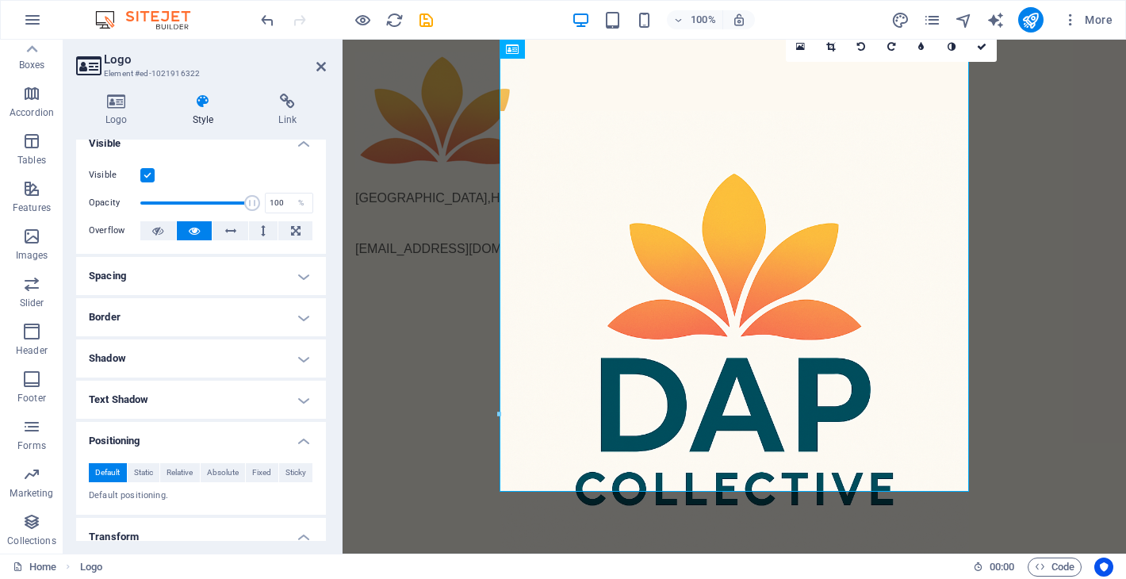
scroll to position [0, 0]
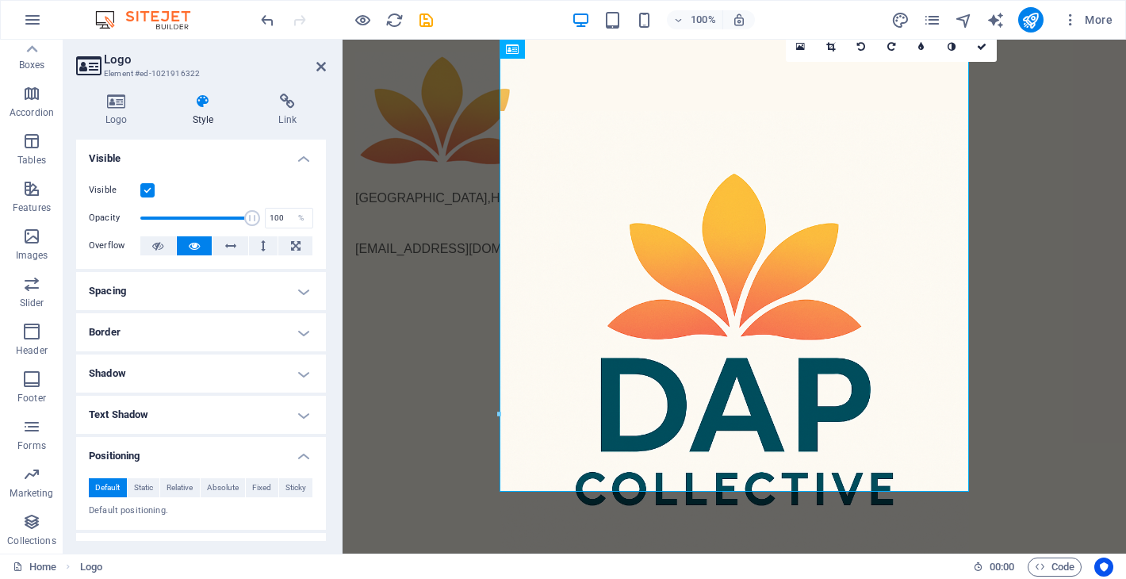
click at [155, 289] on h4 "Spacing" at bounding box center [201, 291] width 250 height 38
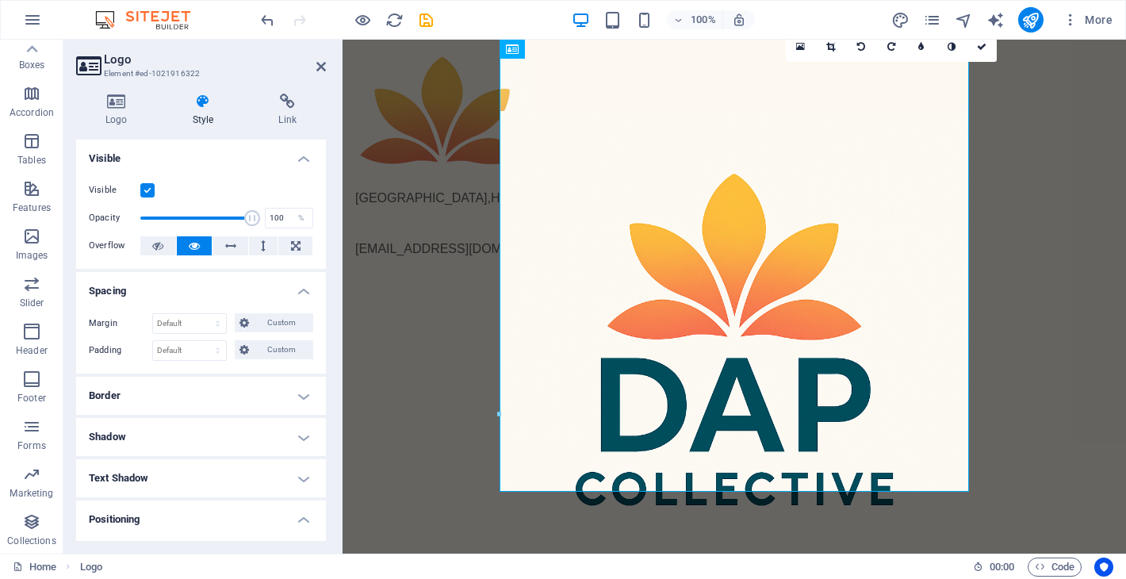
click at [134, 391] on h4 "Border" at bounding box center [201, 396] width 250 height 38
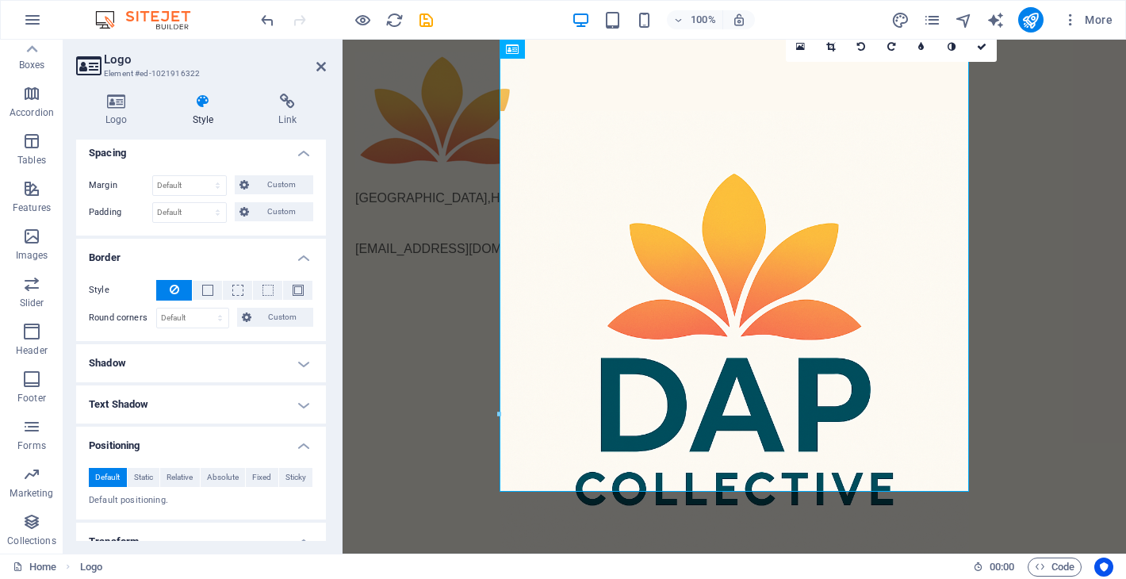
scroll to position [140, 0]
click at [830, 50] on icon at bounding box center [830, 47] width 9 height 10
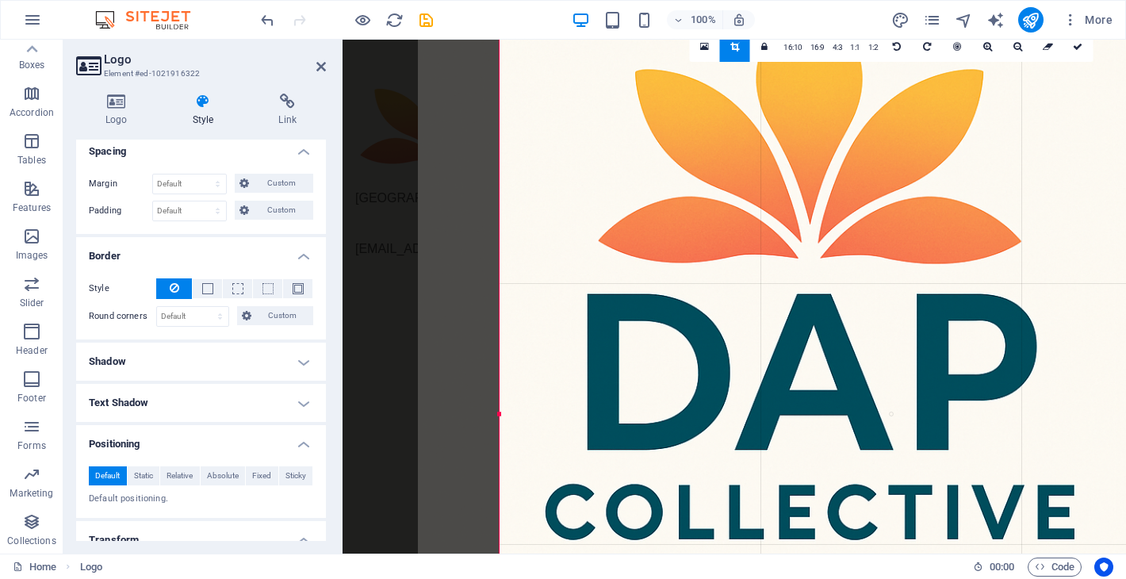
drag, startPoint x: 841, startPoint y: 322, endPoint x: 759, endPoint y: 182, distance: 162.4
click at [759, 182] on div at bounding box center [809, 273] width 783 height 783
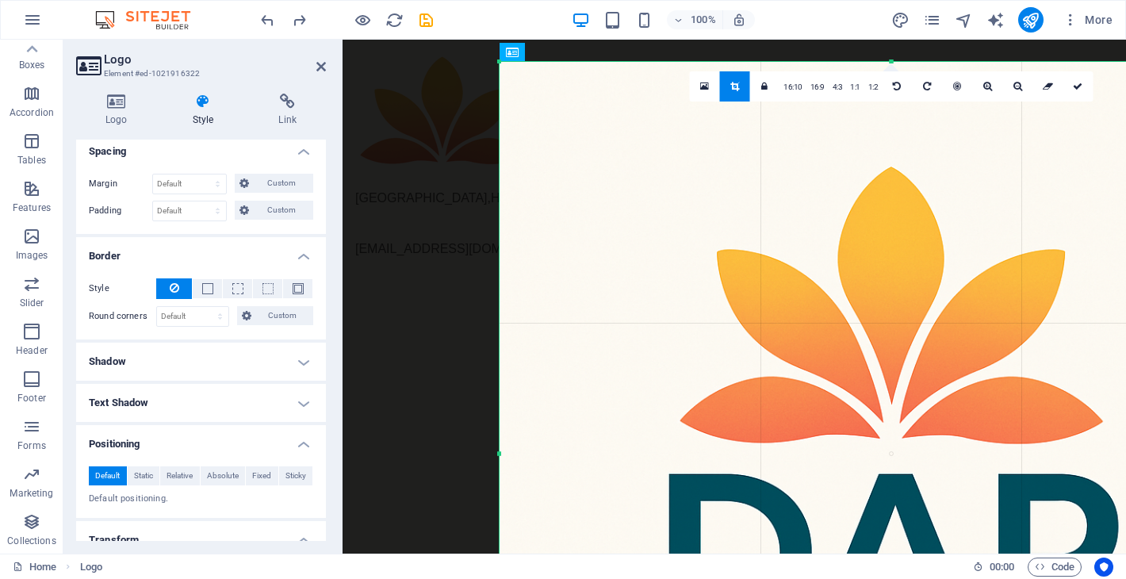
type input "-9"
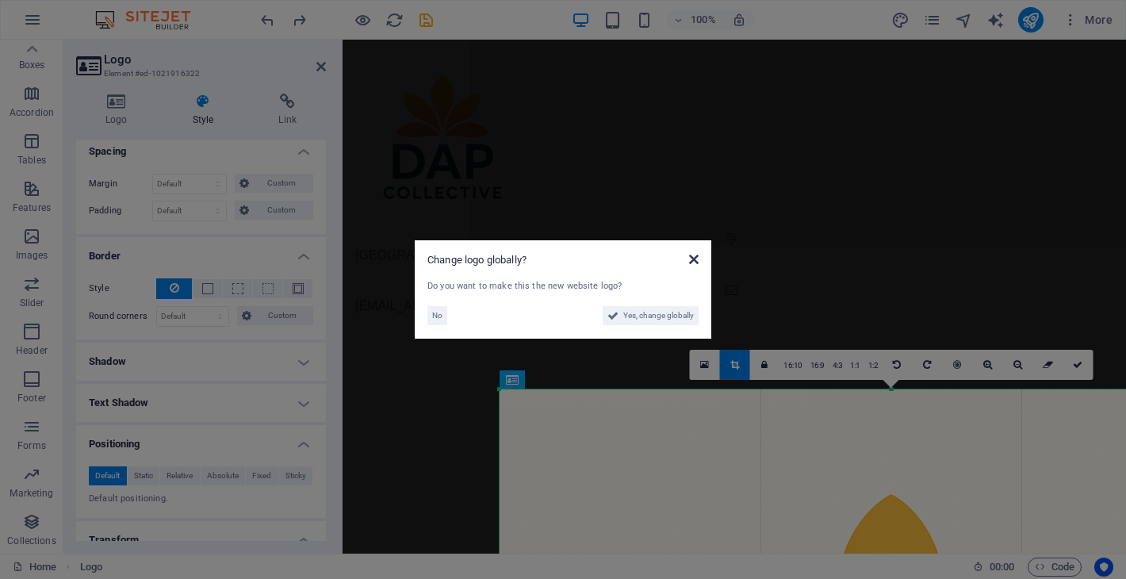
click at [693, 263] on icon at bounding box center [694, 259] width 10 height 13
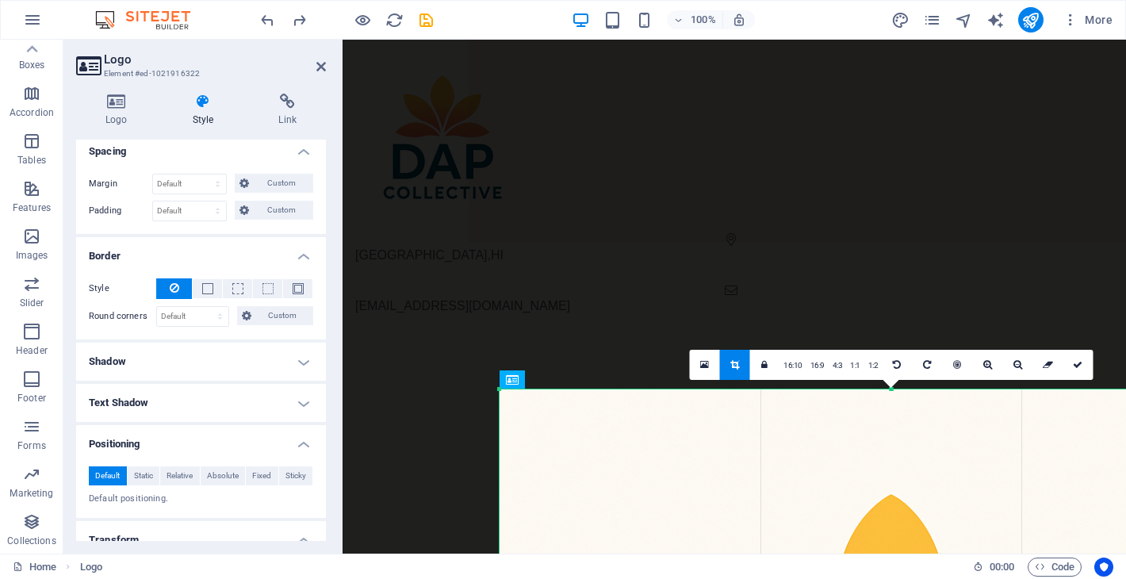
click at [698, 260] on div "Honolulu , HI info@dap.partners" at bounding box center [733, 576] width 783 height 1072
click at [698, 258] on div "Honolulu , HI info@dap.partners" at bounding box center [733, 576] width 783 height 1072
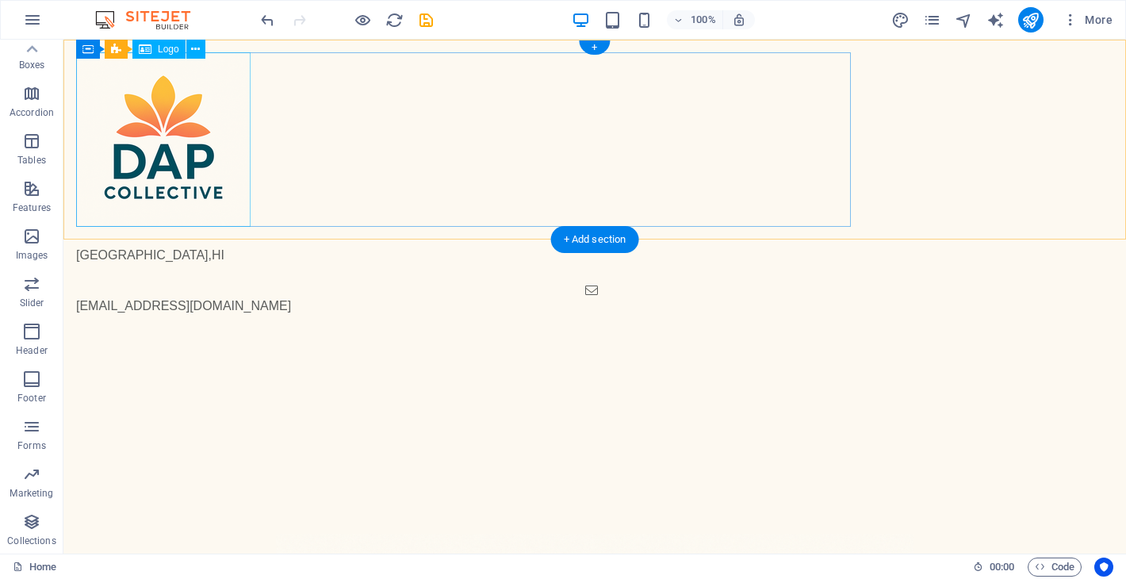
click at [176, 178] on div at bounding box center [594, 139] width 1037 height 174
click at [175, 178] on div at bounding box center [594, 139] width 1037 height 174
select select "px"
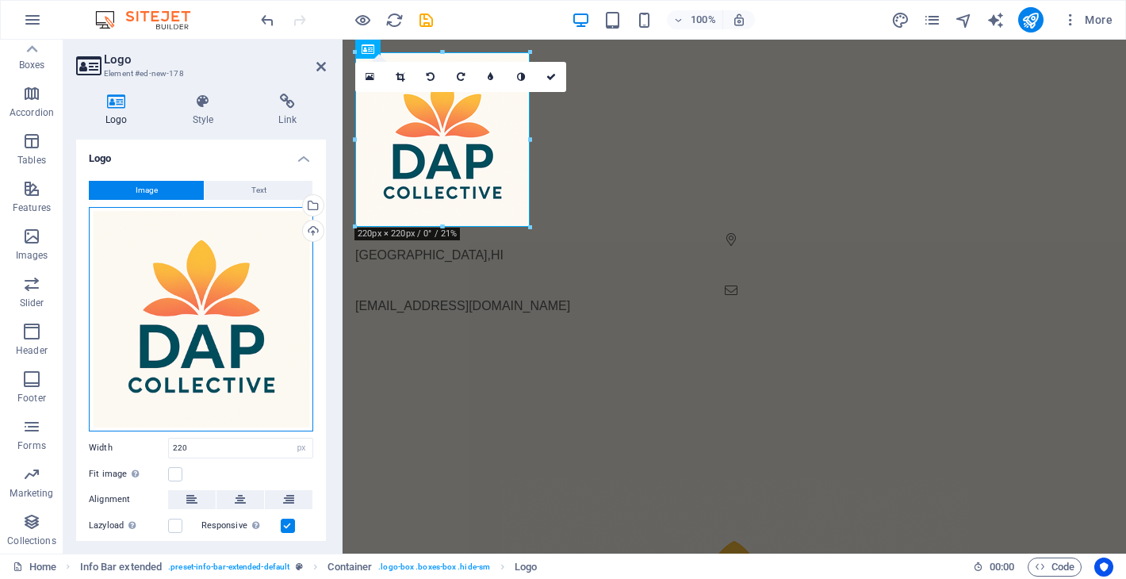
click at [231, 277] on div "Drag files here, click to choose files or select files from Files or our free s…" at bounding box center [201, 319] width 224 height 224
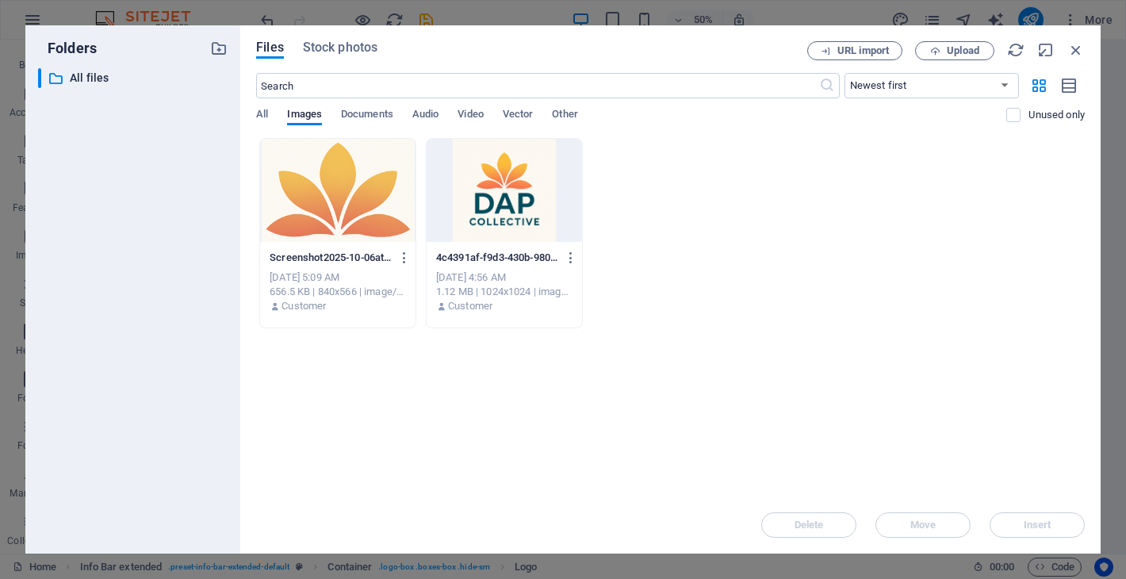
click at [231, 277] on div "Folders ​ All files All files" at bounding box center [132, 289] width 215 height 528
click at [354, 241] on div at bounding box center [337, 190] width 155 height 103
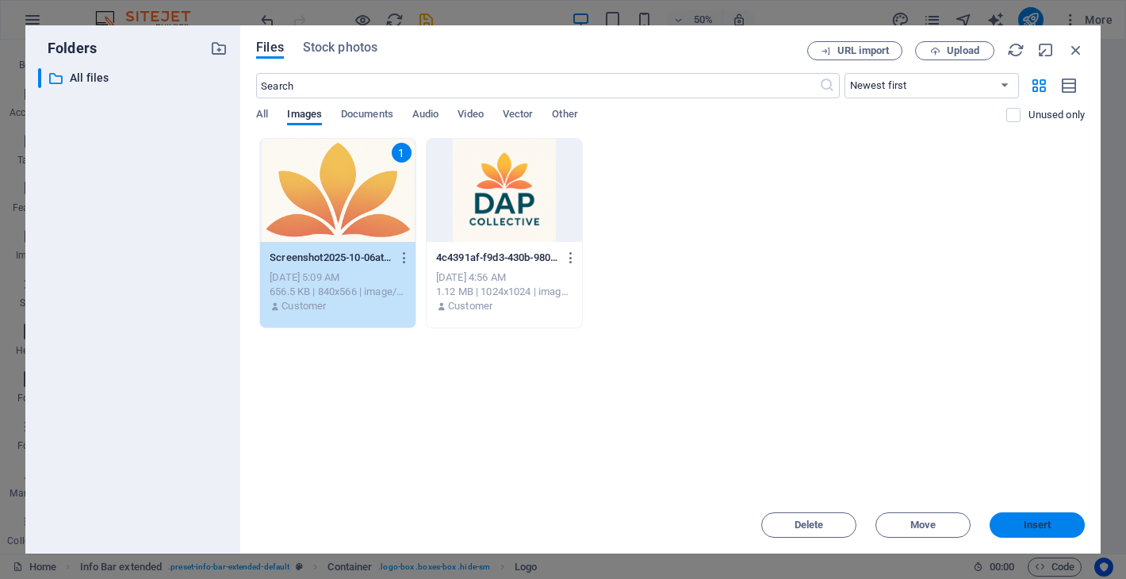
click at [1009, 522] on span "Insert" at bounding box center [1037, 525] width 82 height 10
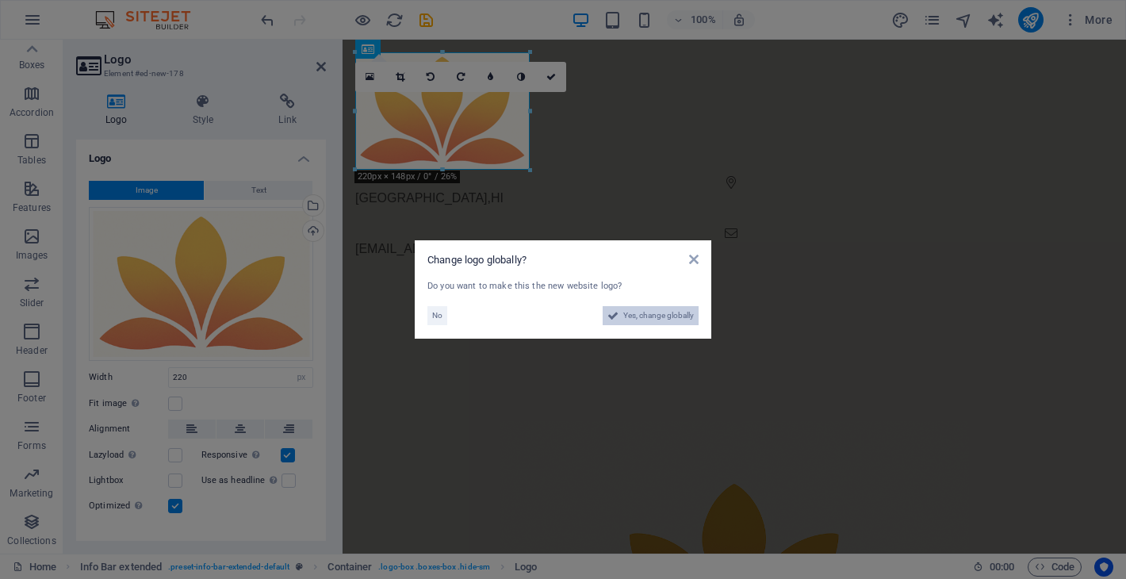
drag, startPoint x: 626, startPoint y: 318, endPoint x: 568, endPoint y: 557, distance: 246.5
click at [626, 318] on span "Yes, change globally" at bounding box center [658, 315] width 71 height 19
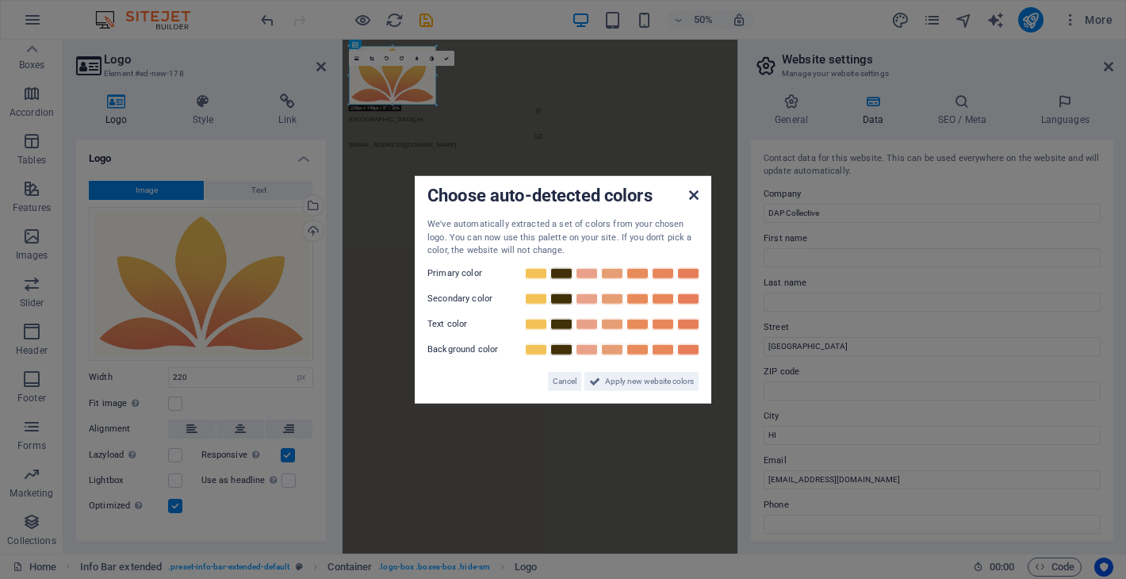
click at [693, 192] on icon at bounding box center [694, 195] width 10 height 13
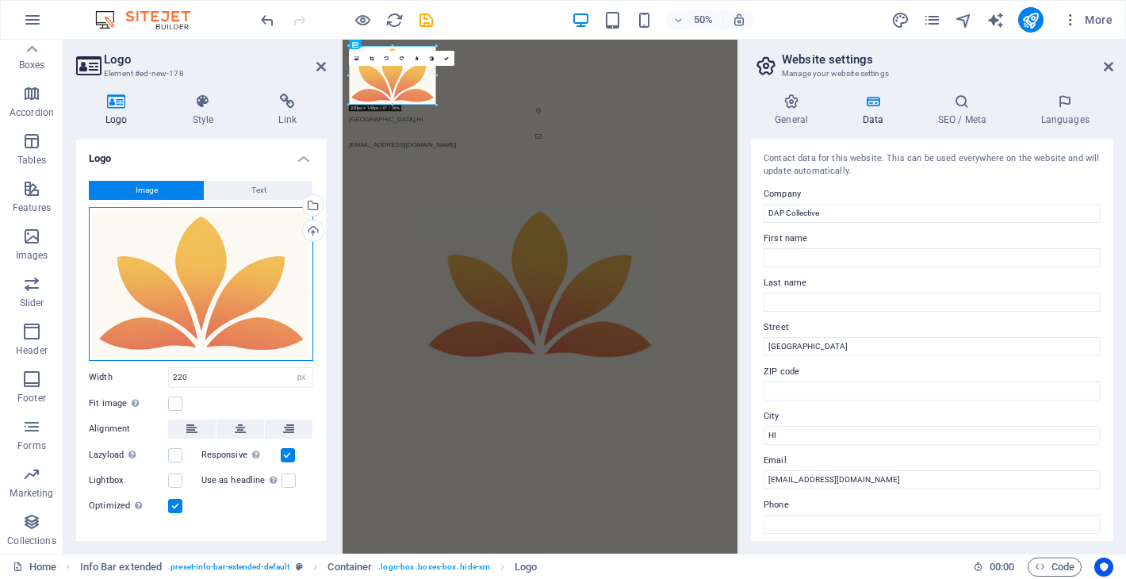
click at [227, 327] on div "Drag files here, click to choose files or select files from Files or our free s…" at bounding box center [201, 284] width 224 height 154
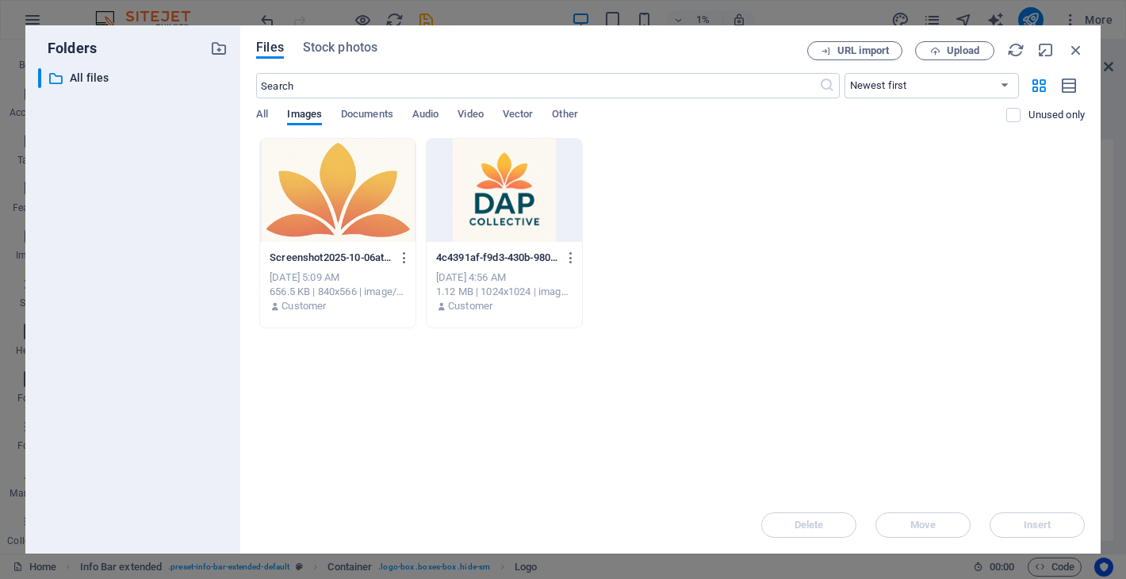
click at [227, 327] on div "​ All files All files" at bounding box center [132, 304] width 189 height 472
click at [529, 227] on div at bounding box center [504, 190] width 155 height 103
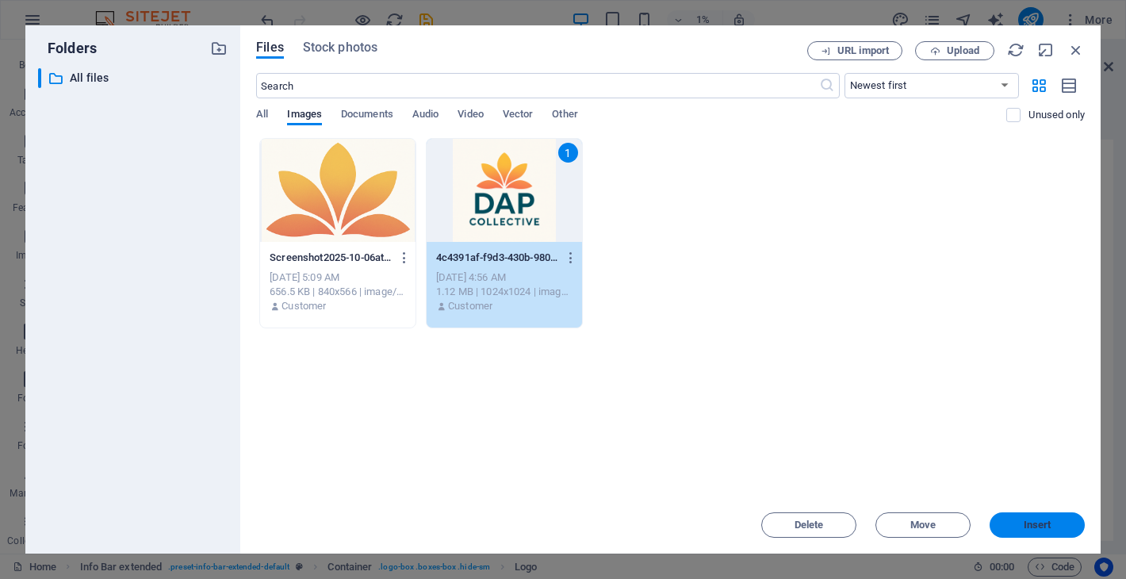
click at [1025, 531] on button "Insert" at bounding box center [1036, 524] width 95 height 25
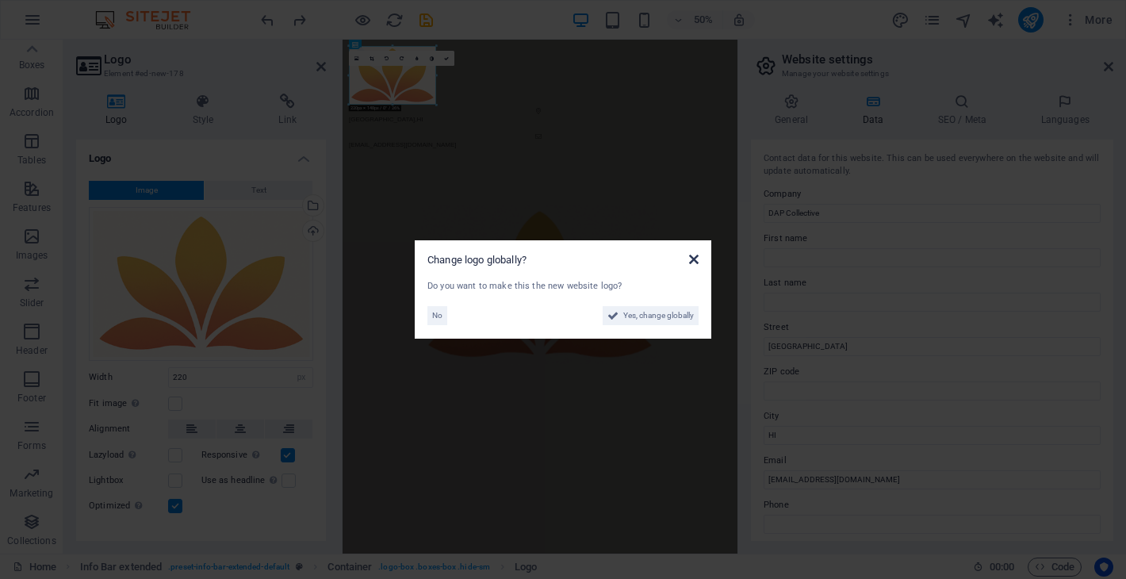
click at [692, 258] on icon at bounding box center [694, 259] width 10 height 13
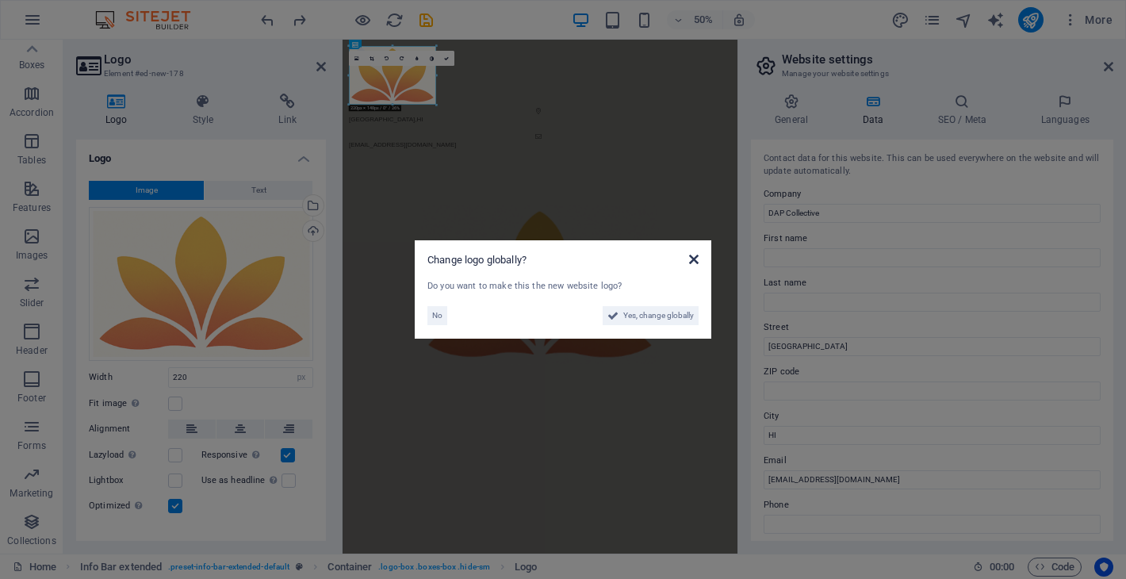
click at [698, 258] on icon at bounding box center [694, 259] width 10 height 13
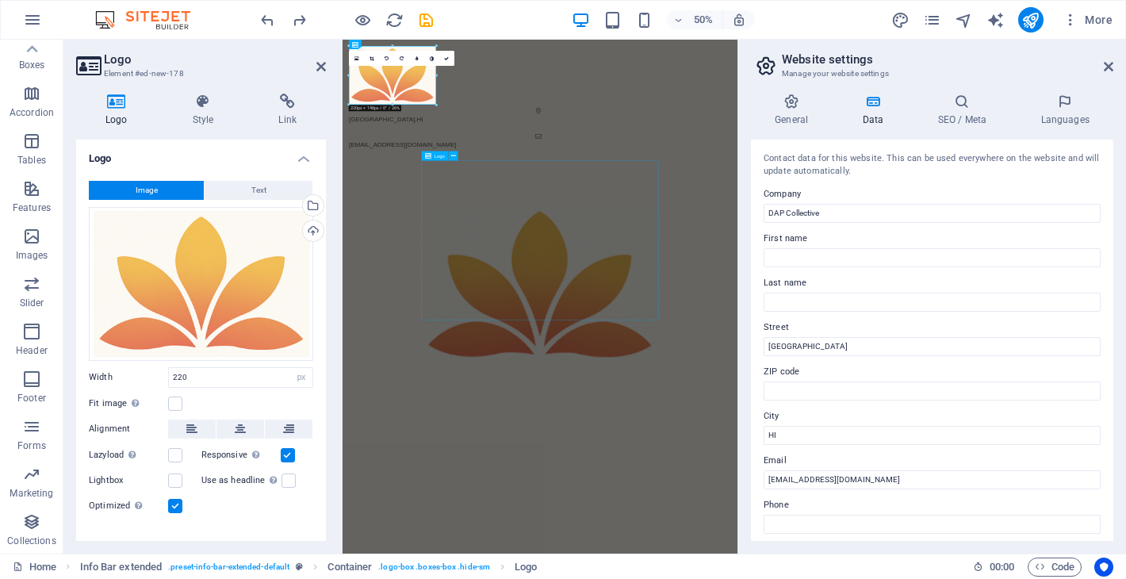
click at [736, 486] on div at bounding box center [737, 529] width 474 height 319
select select "px"
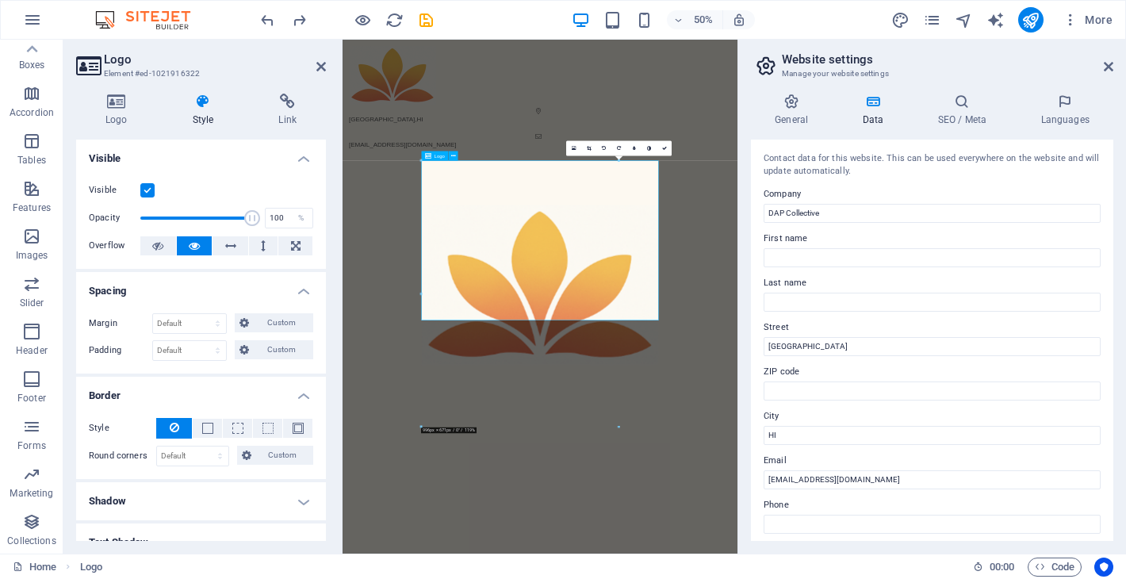
click at [635, 492] on div at bounding box center [737, 529] width 474 height 319
click at [635, 493] on div at bounding box center [737, 529] width 474 height 319
click at [160, 109] on h4 "Logo" at bounding box center [119, 110] width 87 height 33
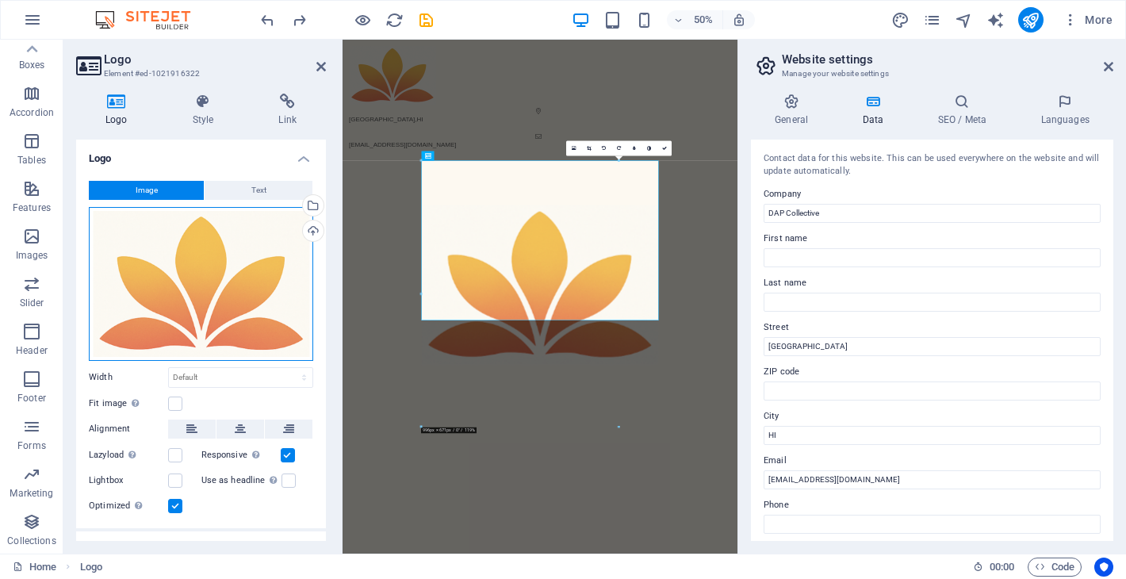
click at [196, 232] on div "Drag files here, click to choose files or select files from Files or our free s…" at bounding box center [201, 284] width 224 height 154
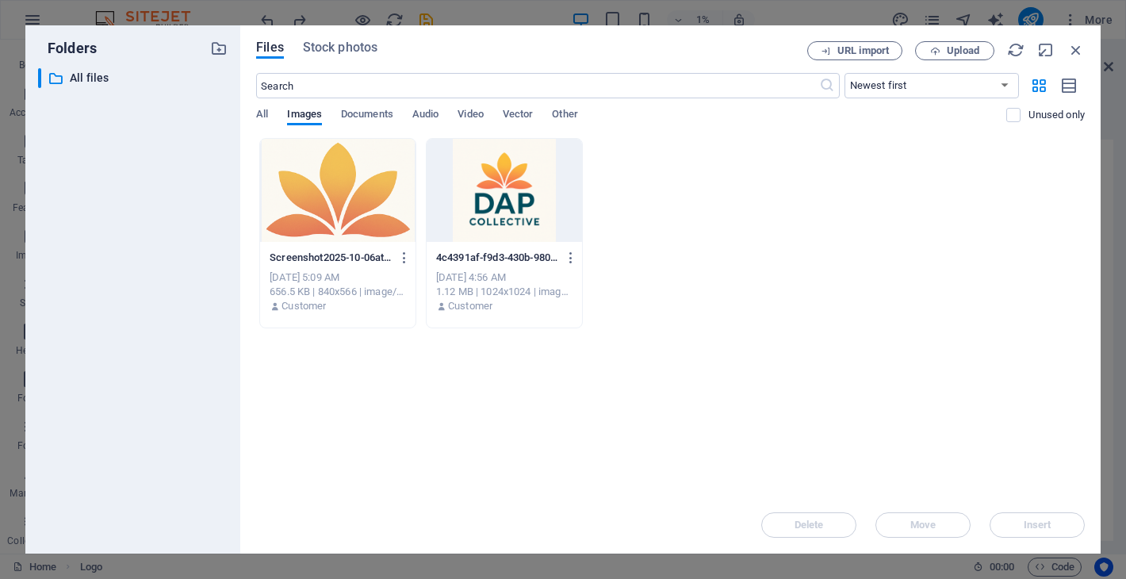
click at [196, 232] on div "​ All files All files" at bounding box center [132, 304] width 189 height 472
click at [491, 200] on div at bounding box center [504, 190] width 155 height 103
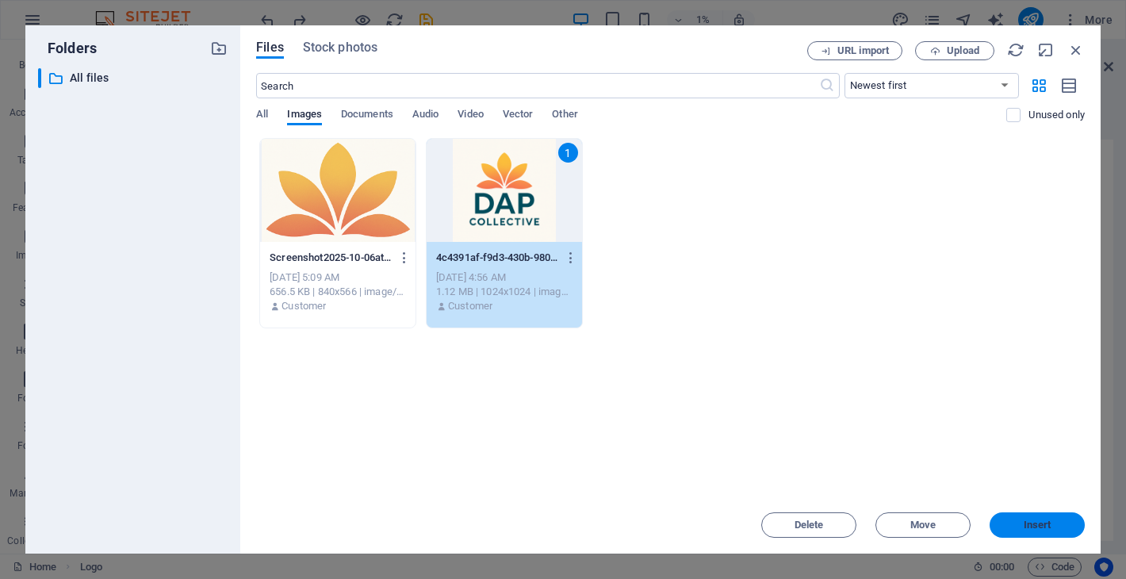
click at [1023, 518] on button "Insert" at bounding box center [1036, 524] width 95 height 25
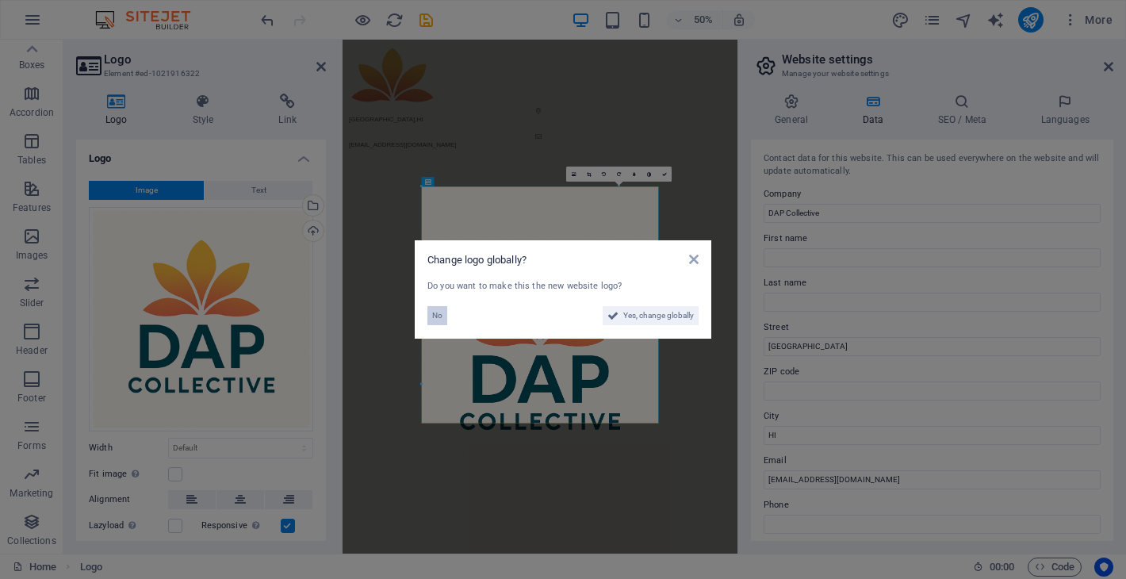
click at [438, 316] on span "No" at bounding box center [437, 315] width 10 height 19
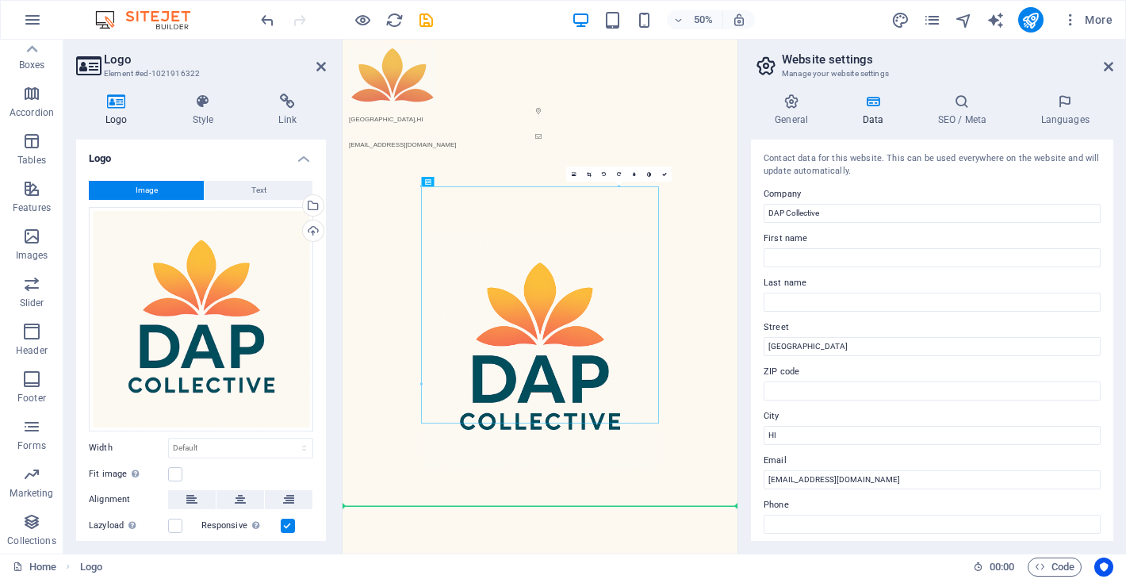
drag, startPoint x: 691, startPoint y: 645, endPoint x: 722, endPoint y: 289, distance: 358.1
drag, startPoint x: 730, startPoint y: 381, endPoint x: 736, endPoint y: 265, distance: 115.9
click at [664, 174] on icon at bounding box center [664, 174] width 5 height 5
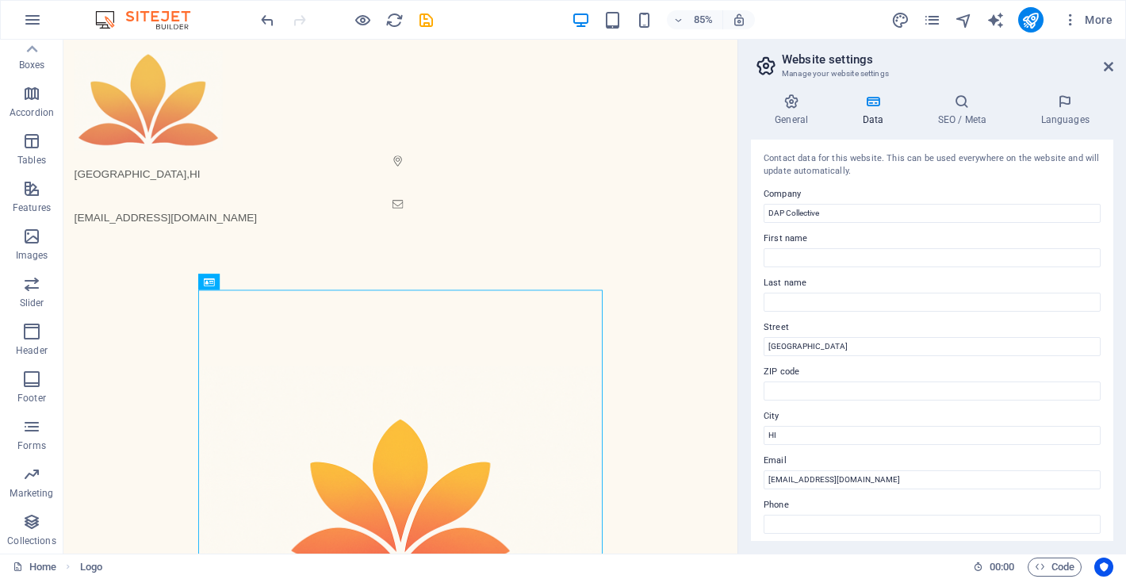
drag, startPoint x: 521, startPoint y: 464, endPoint x: 526, endPoint y: 178, distance: 285.4
drag, startPoint x: 258, startPoint y: 341, endPoint x: 258, endPoint y: 321, distance: 19.8
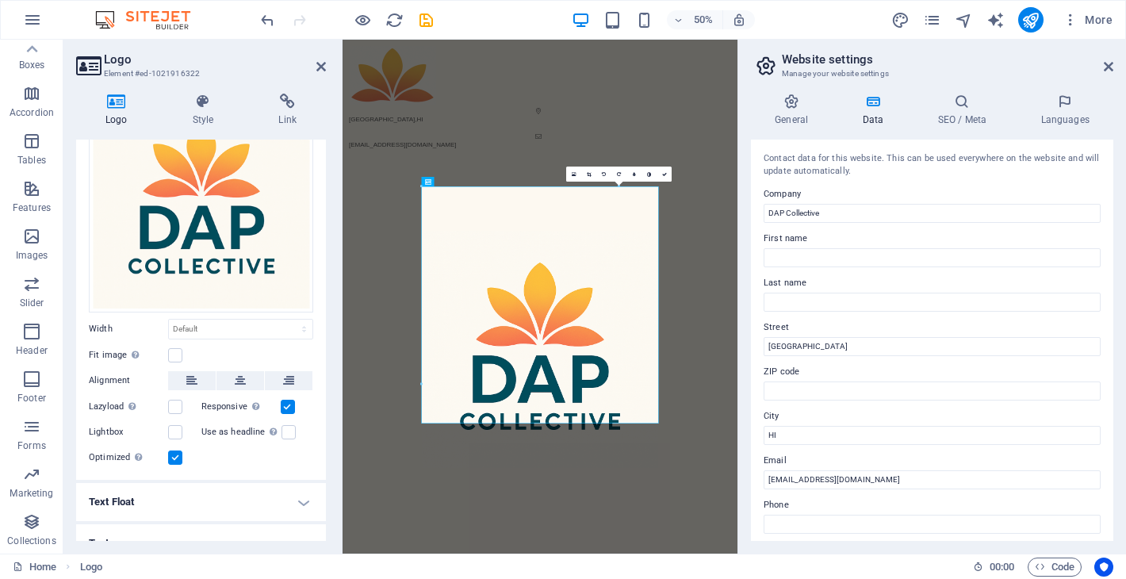
scroll to position [136, 0]
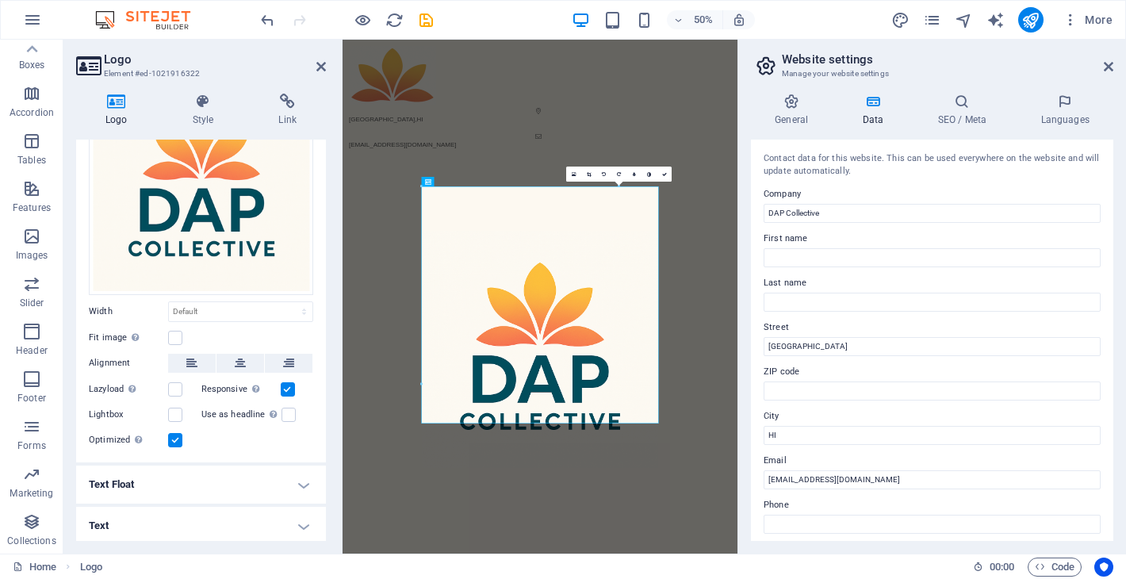
click at [257, 481] on h4 "Text Float" at bounding box center [201, 484] width 250 height 38
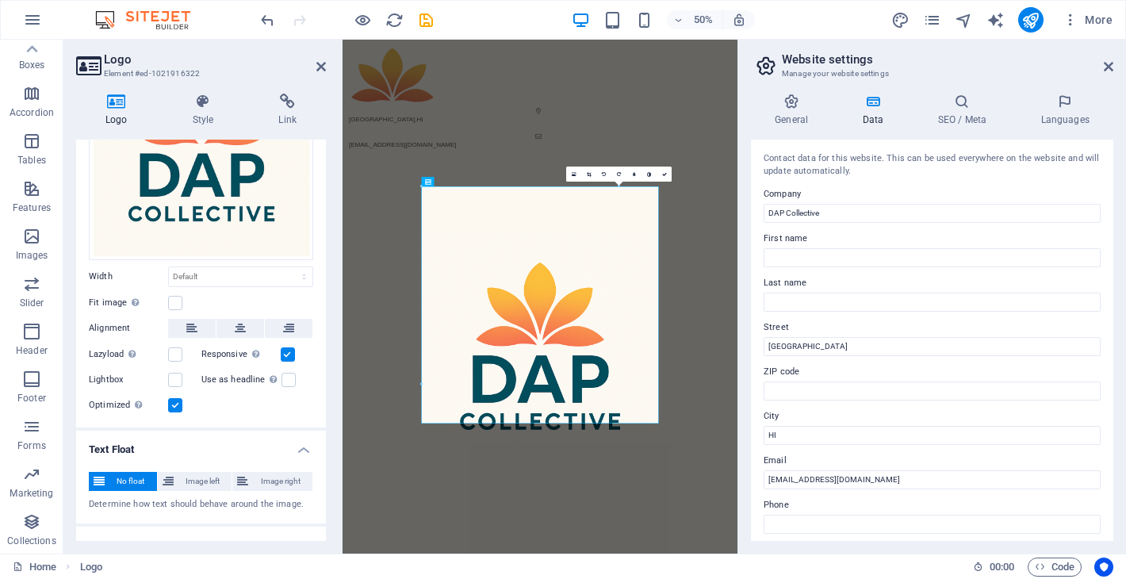
scroll to position [192, 0]
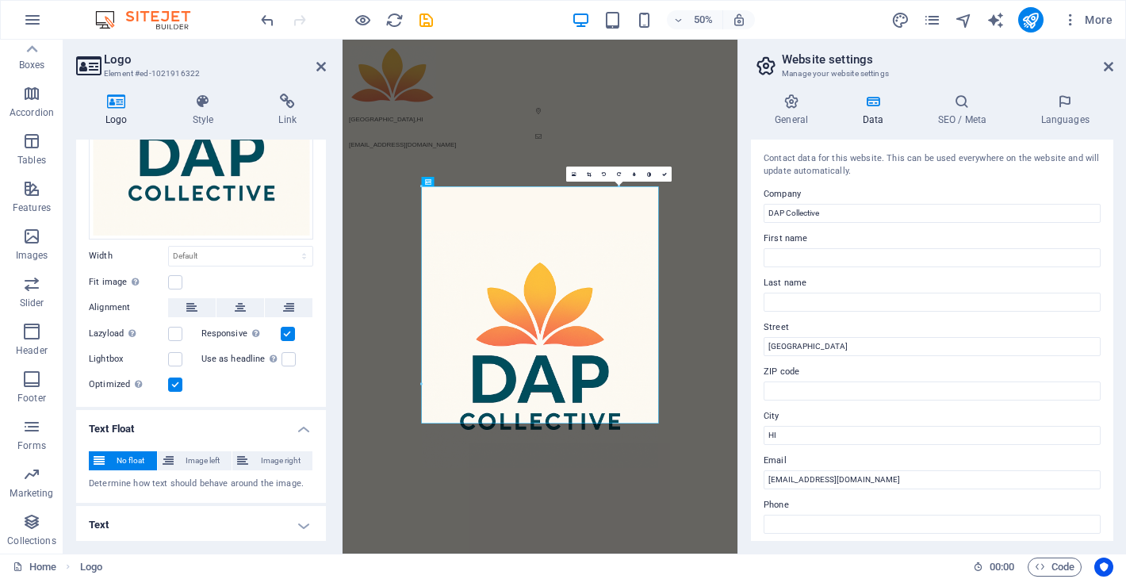
click at [270, 522] on h4 "Text" at bounding box center [201, 525] width 250 height 38
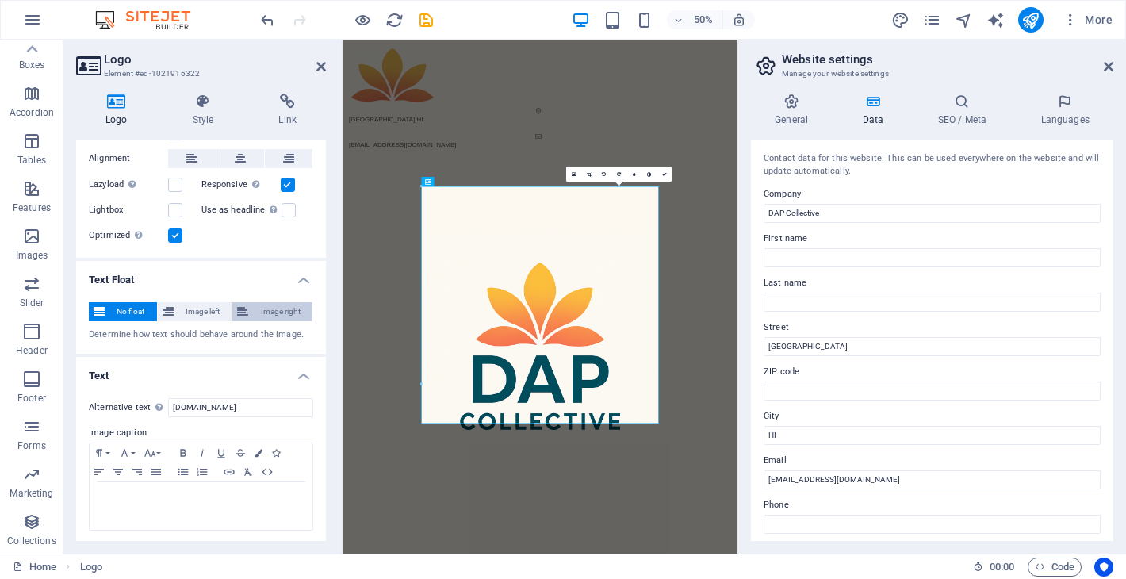
scroll to position [0, 0]
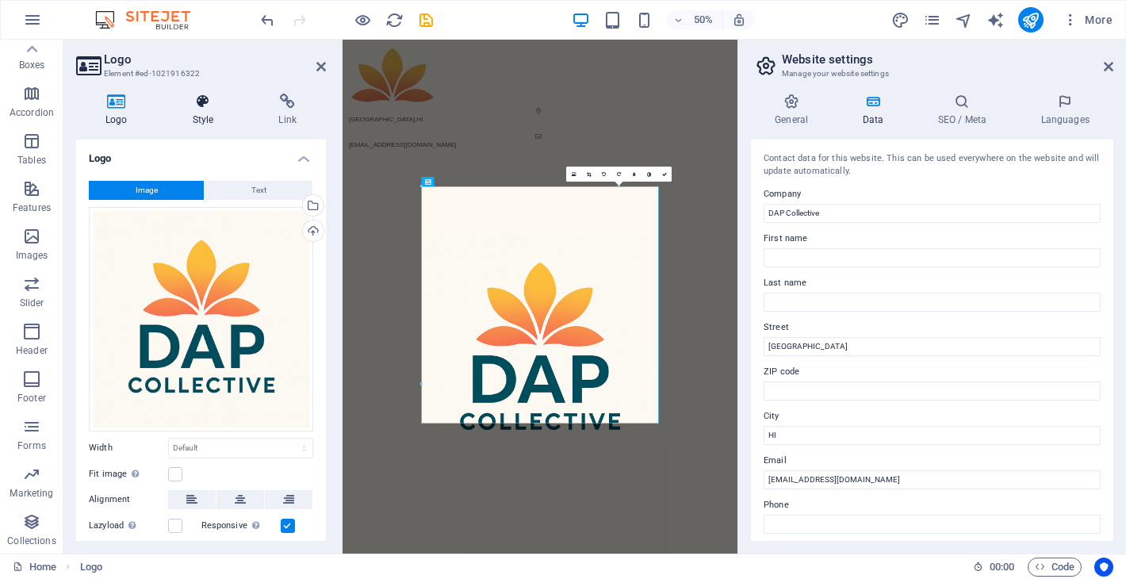
click at [202, 105] on icon at bounding box center [203, 102] width 80 height 16
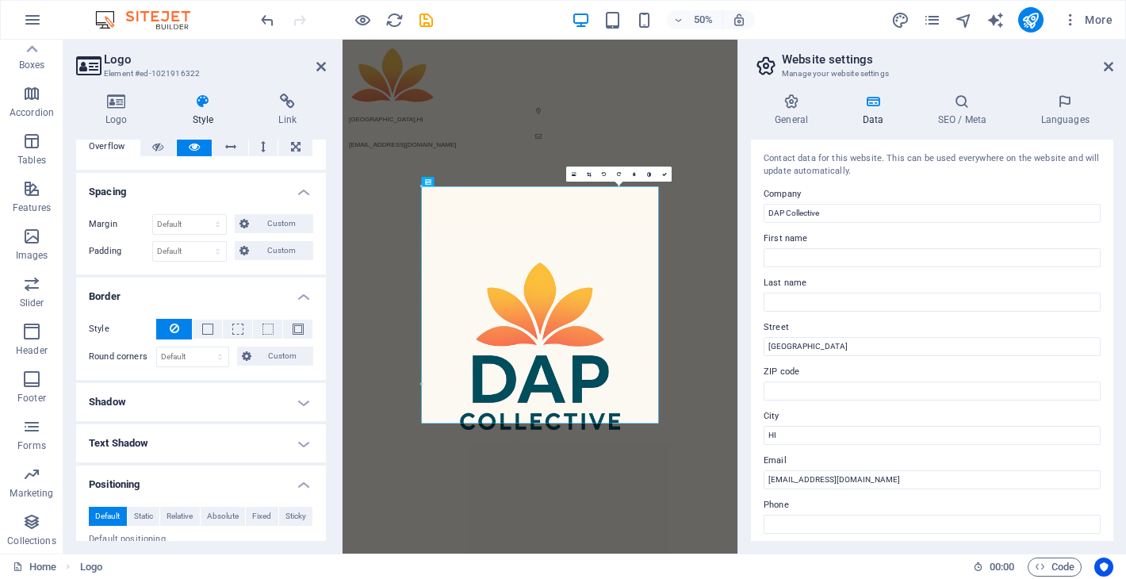
scroll to position [102, 0]
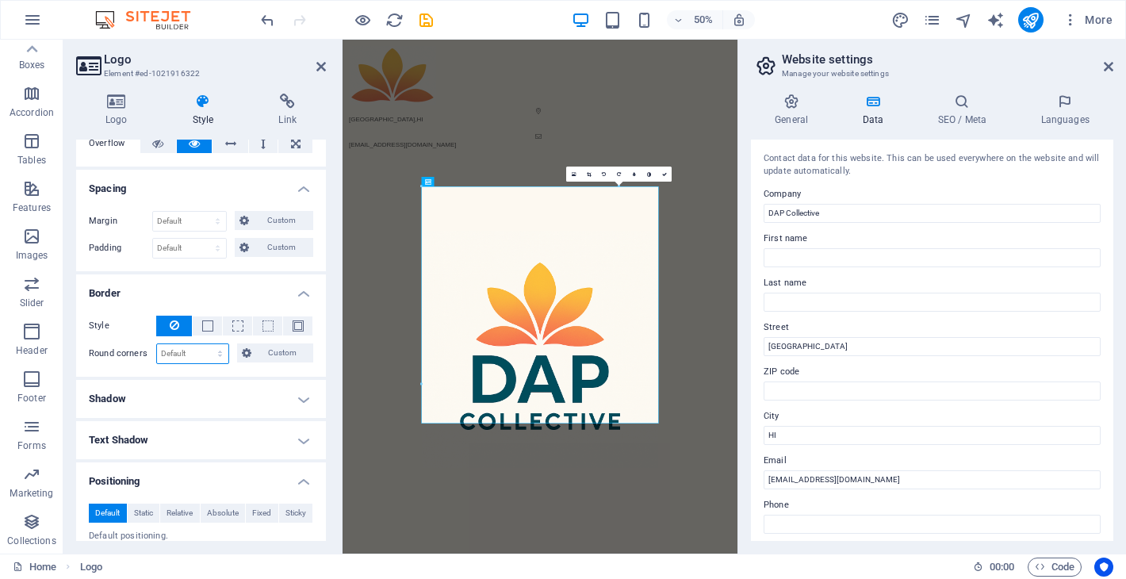
click at [215, 352] on select "Default px rem % vh vw Custom" at bounding box center [192, 353] width 71 height 19
select select "px"
click at [205, 344] on select "Default px rem % vh vw Custom" at bounding box center [192, 353] width 71 height 19
type input "100"
click at [181, 354] on input "100" at bounding box center [192, 353] width 71 height 19
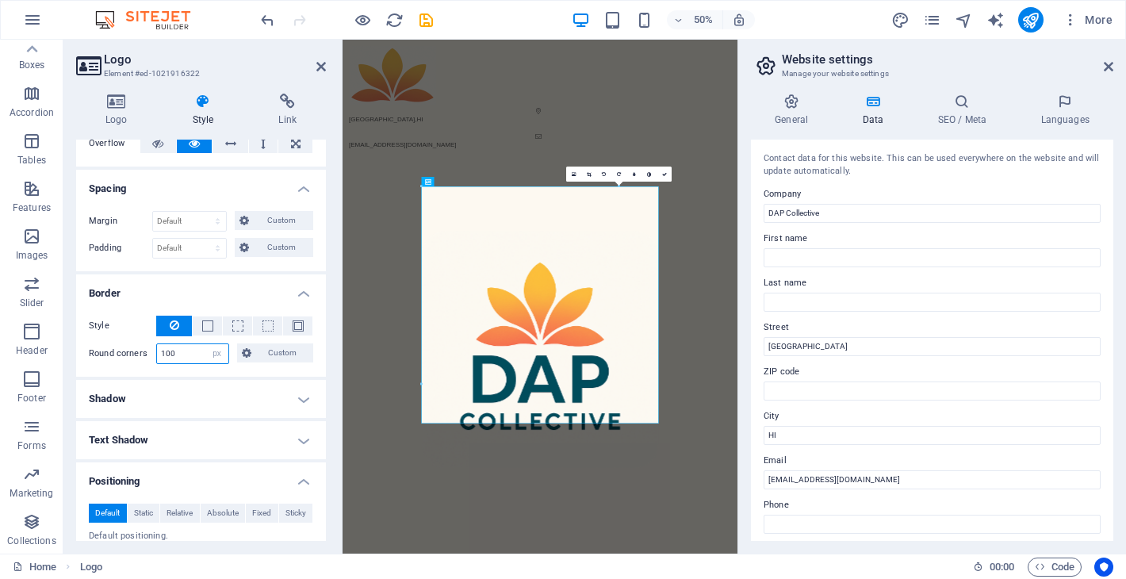
click at [182, 354] on input "100" at bounding box center [192, 353] width 71 height 19
click at [251, 350] on button "Custom" at bounding box center [275, 352] width 77 height 19
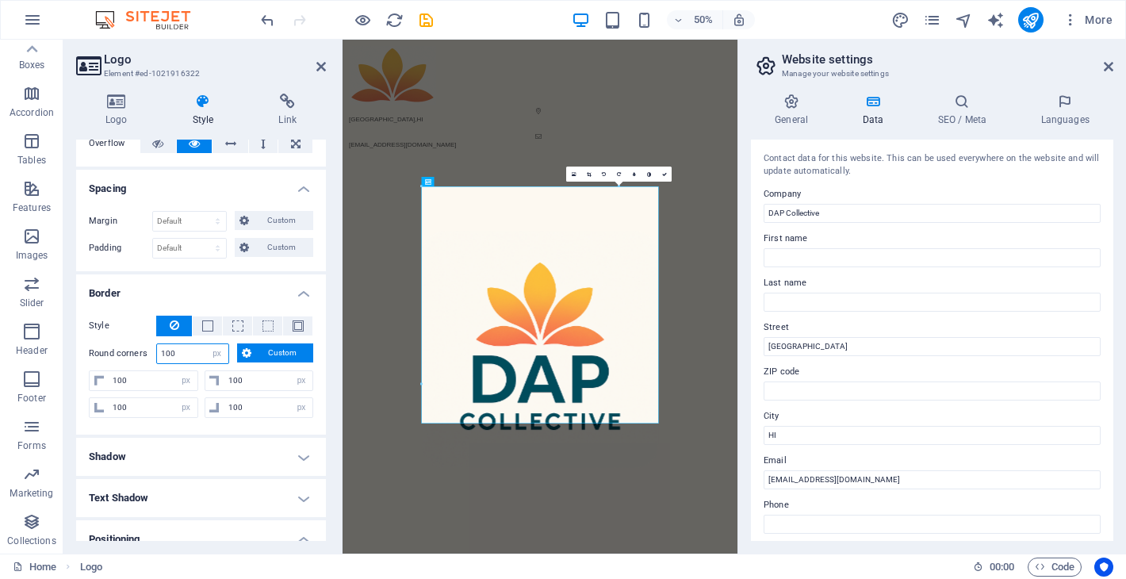
click at [196, 346] on input "100" at bounding box center [192, 353] width 71 height 19
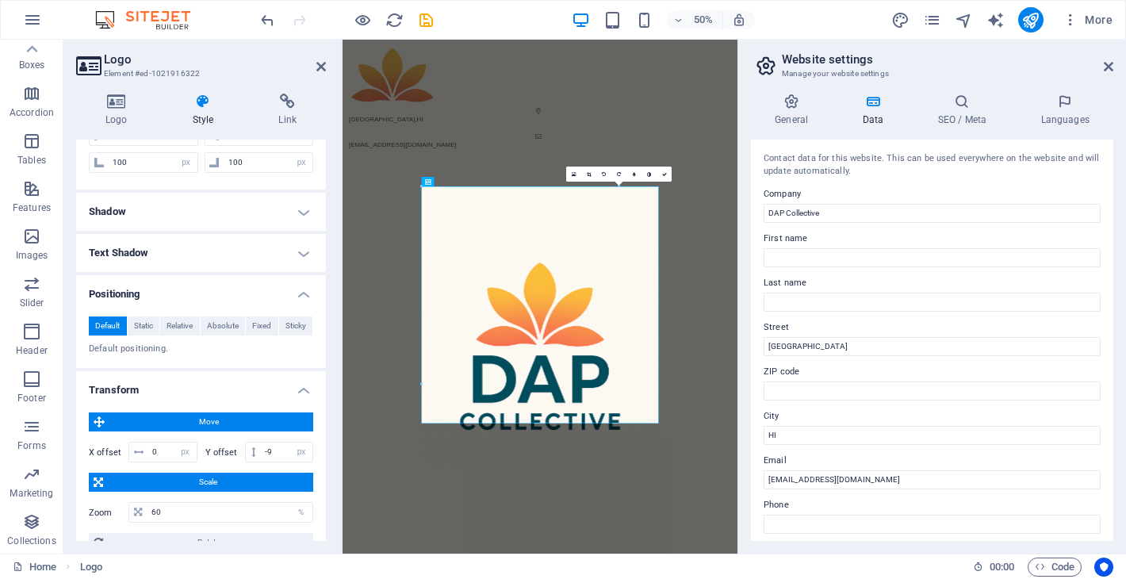
scroll to position [375, 0]
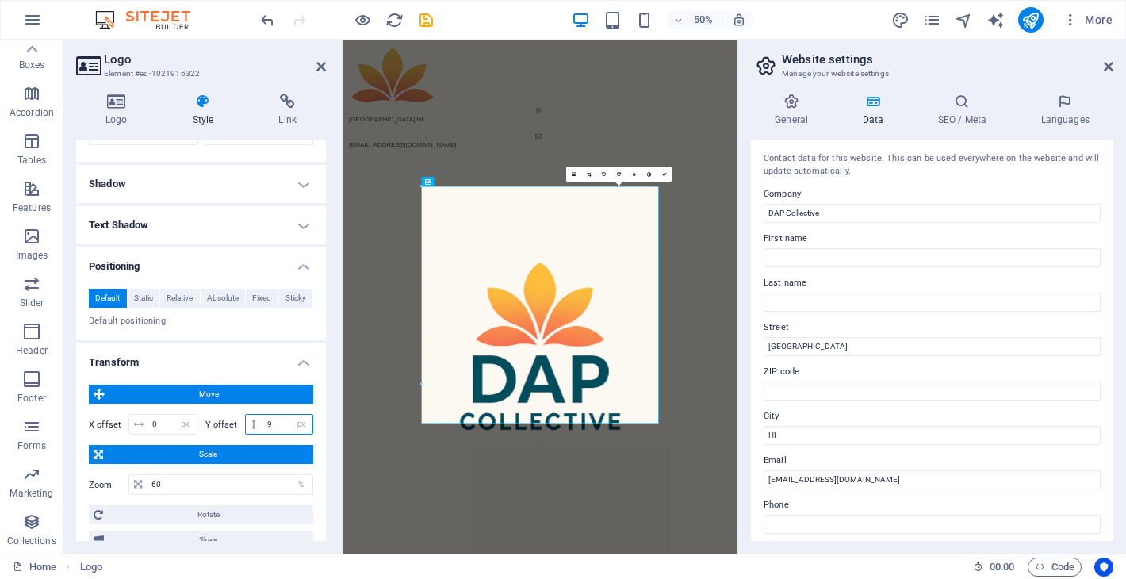
click at [276, 427] on input "-9" at bounding box center [287, 424] width 52 height 19
type input "-400"
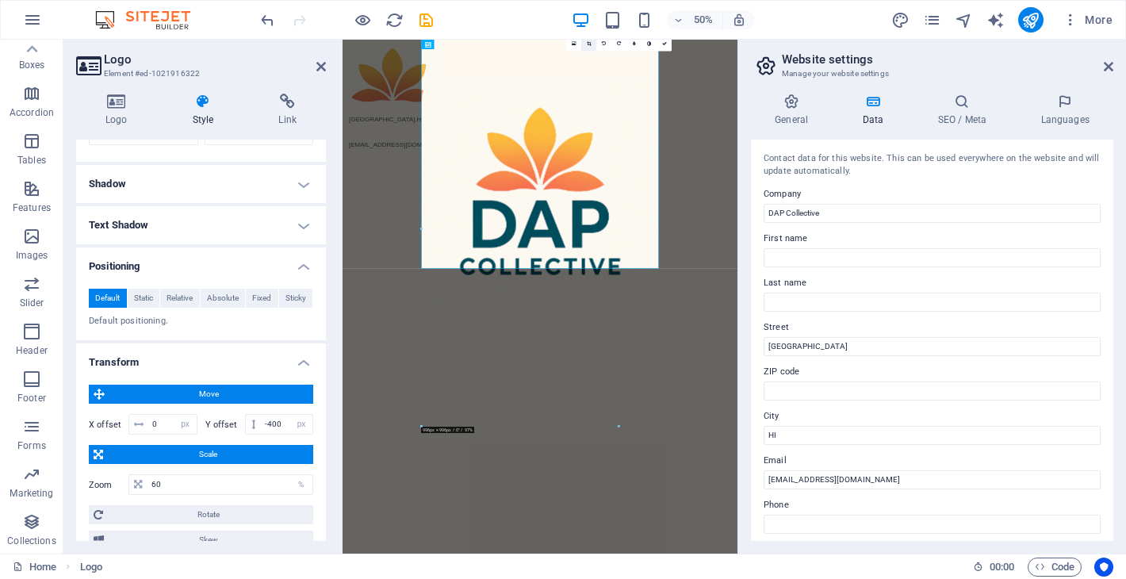
click at [592, 46] on link at bounding box center [588, 43] width 15 height 15
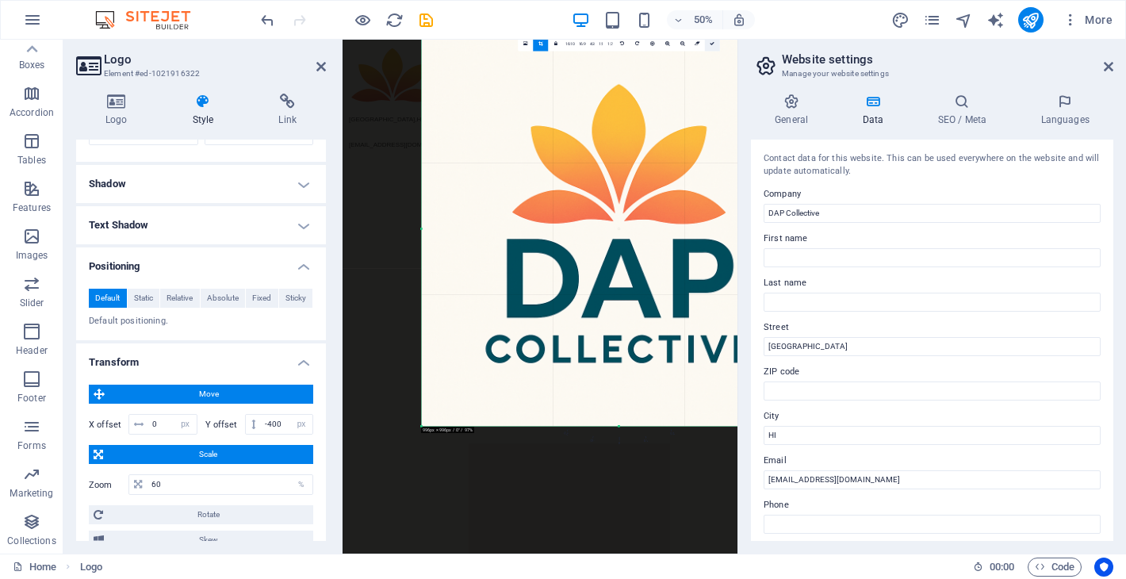
click at [710, 44] on icon at bounding box center [712, 43] width 5 height 5
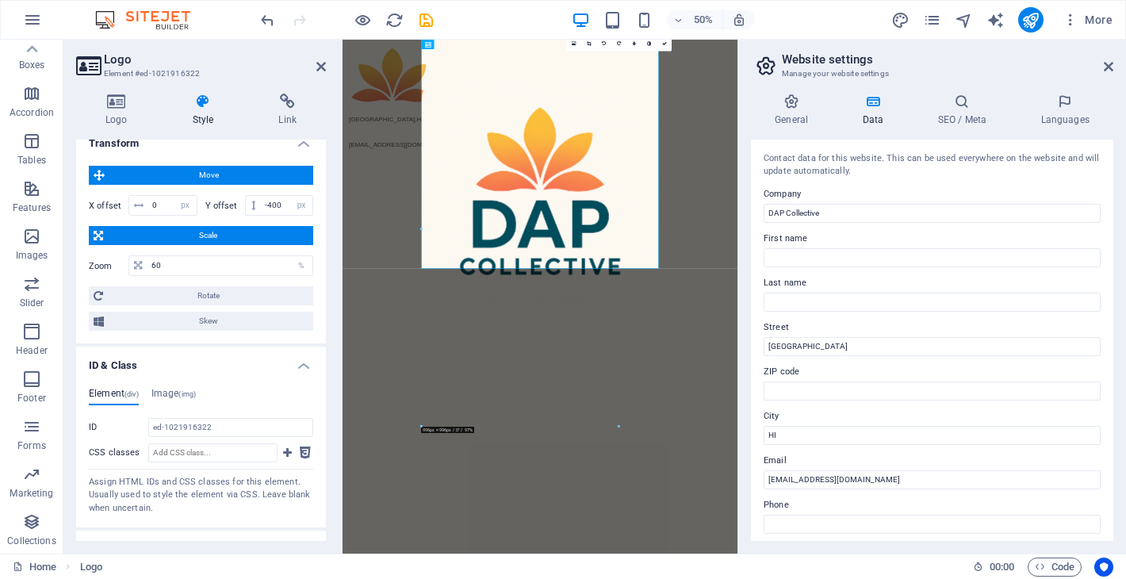
scroll to position [599, 0]
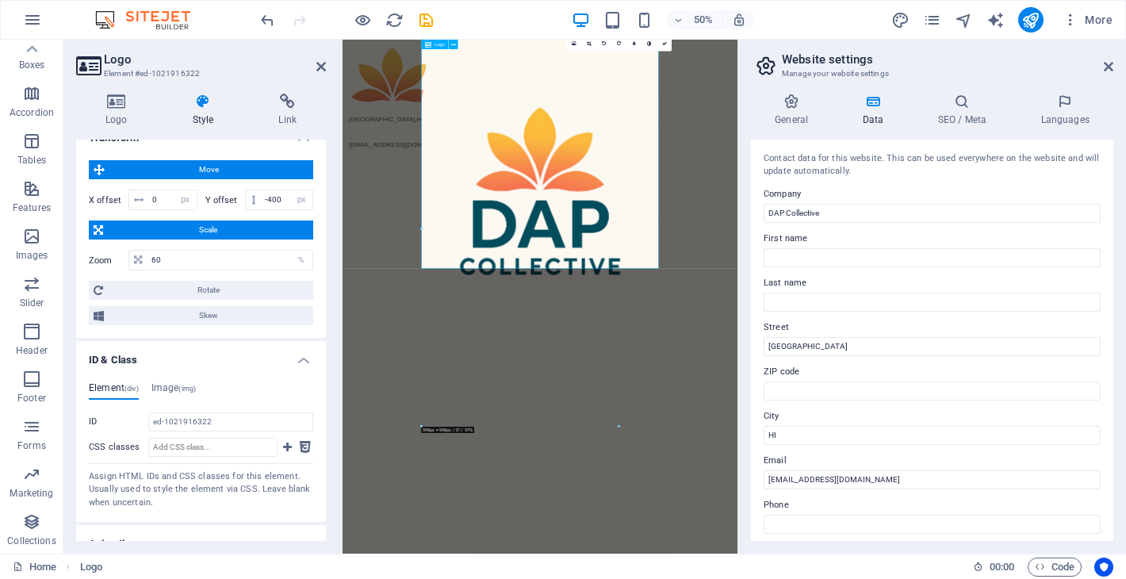
click at [651, 351] on div at bounding box center [737, 349] width 474 height 474
click at [652, 351] on div at bounding box center [737, 349] width 474 height 474
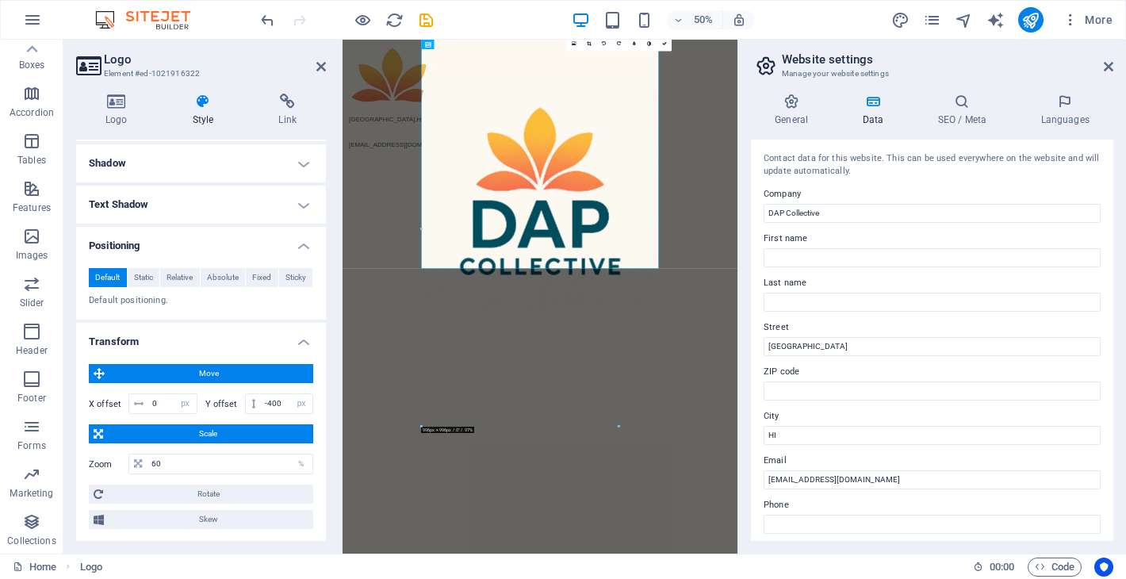
scroll to position [0, 0]
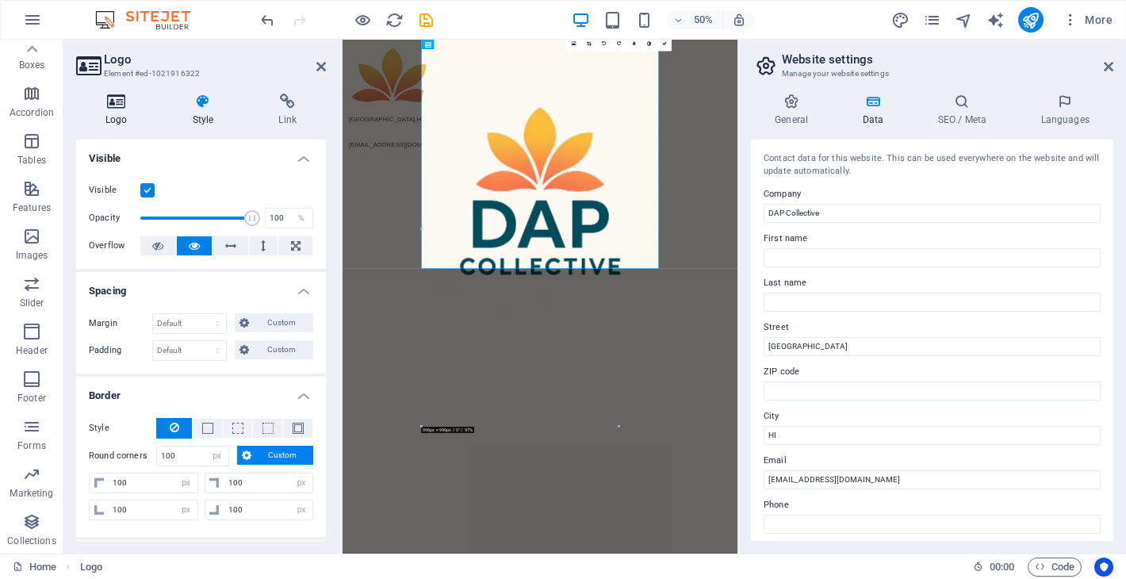
click at [109, 100] on icon at bounding box center [116, 102] width 81 height 16
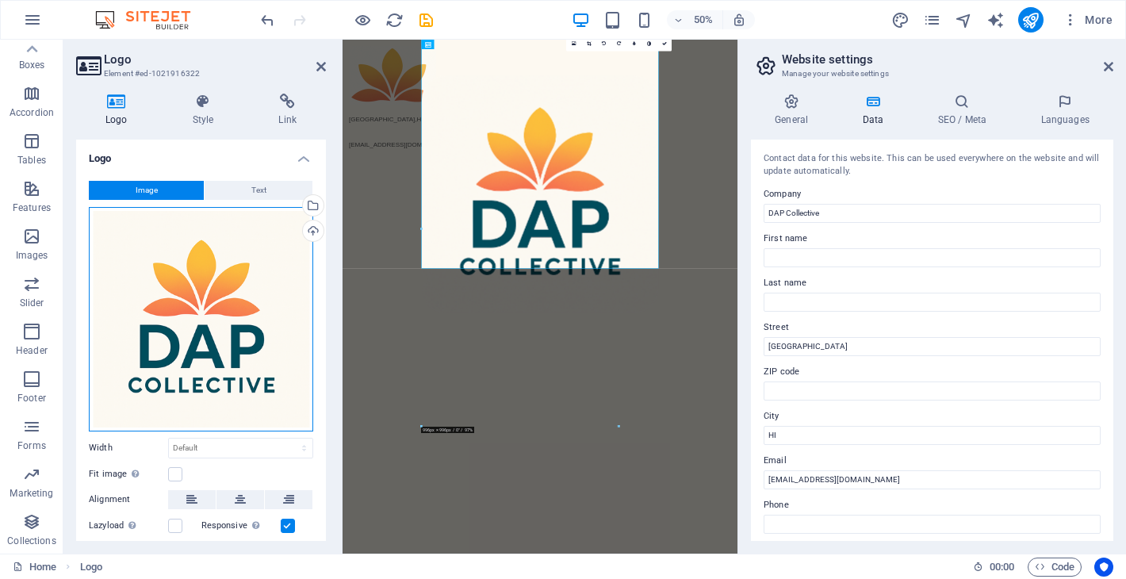
click at [194, 308] on div "Drag files here, click to choose files or select files from Files or our free s…" at bounding box center [201, 319] width 224 height 224
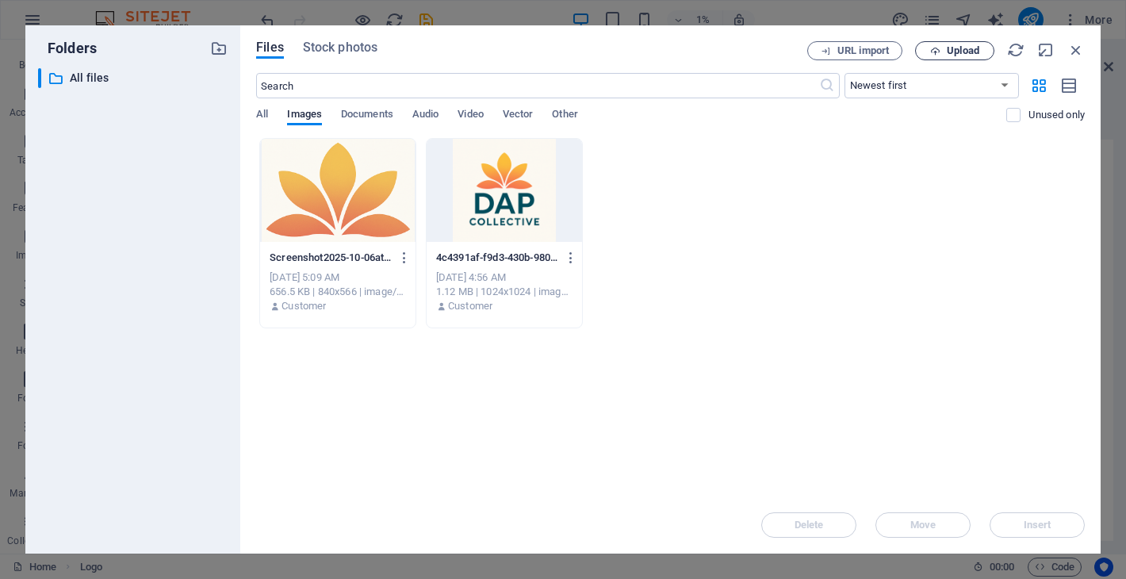
click at [939, 52] on icon "button" at bounding box center [935, 51] width 10 height 10
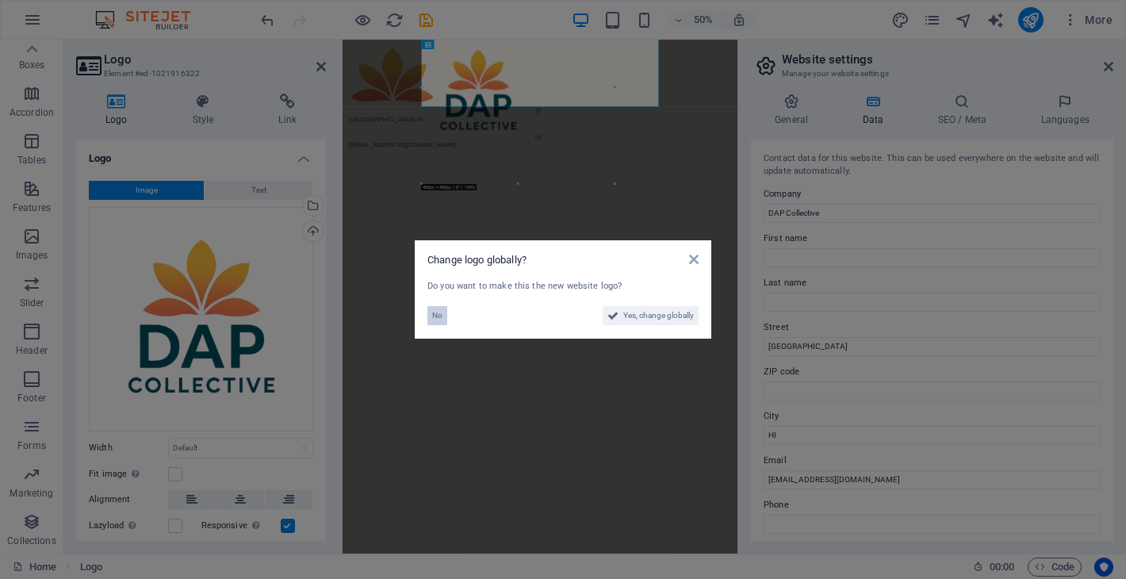
click at [434, 314] on span "No" at bounding box center [437, 315] width 10 height 19
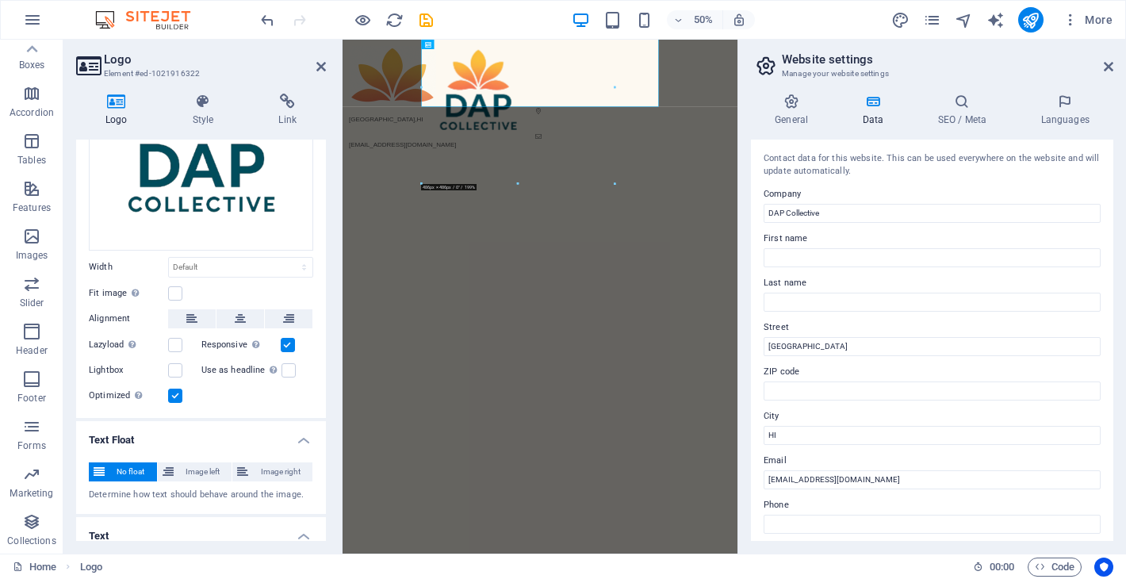
scroll to position [341, 0]
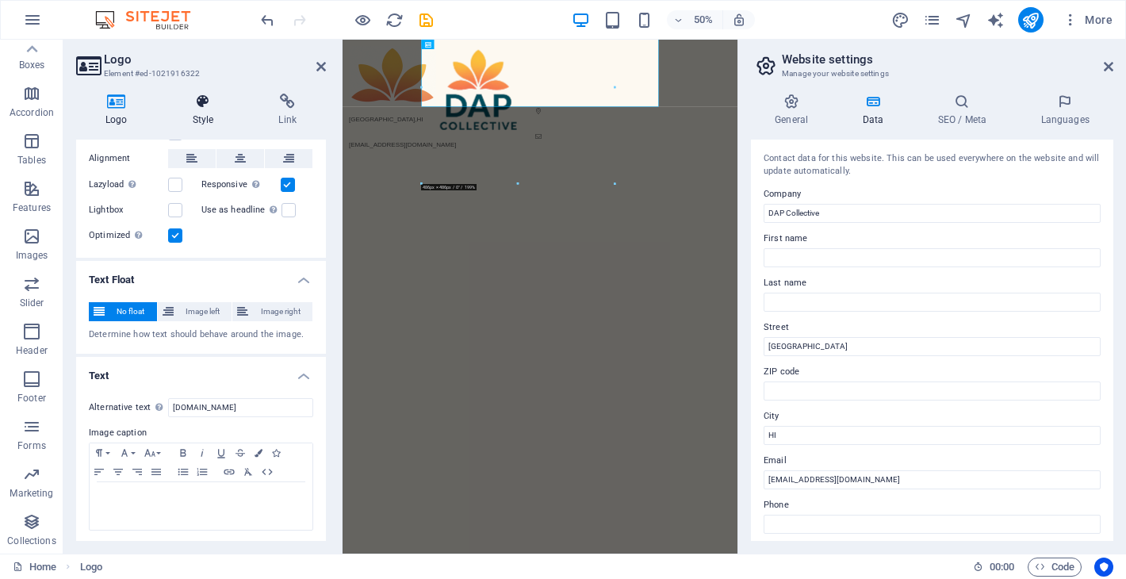
click at [209, 110] on h4 "Style" at bounding box center [206, 110] width 86 height 33
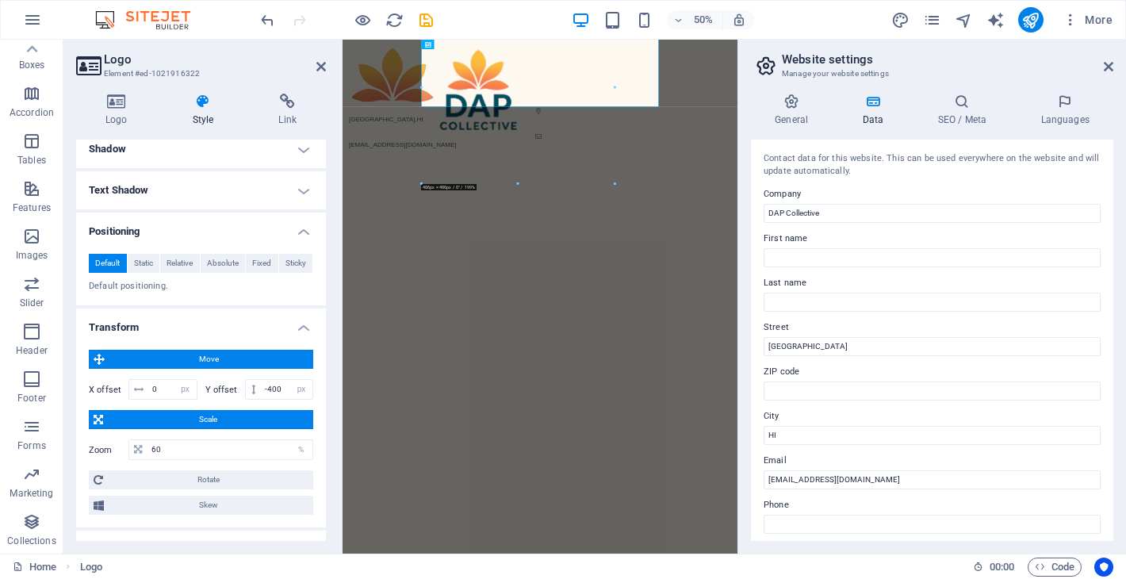
scroll to position [461, 0]
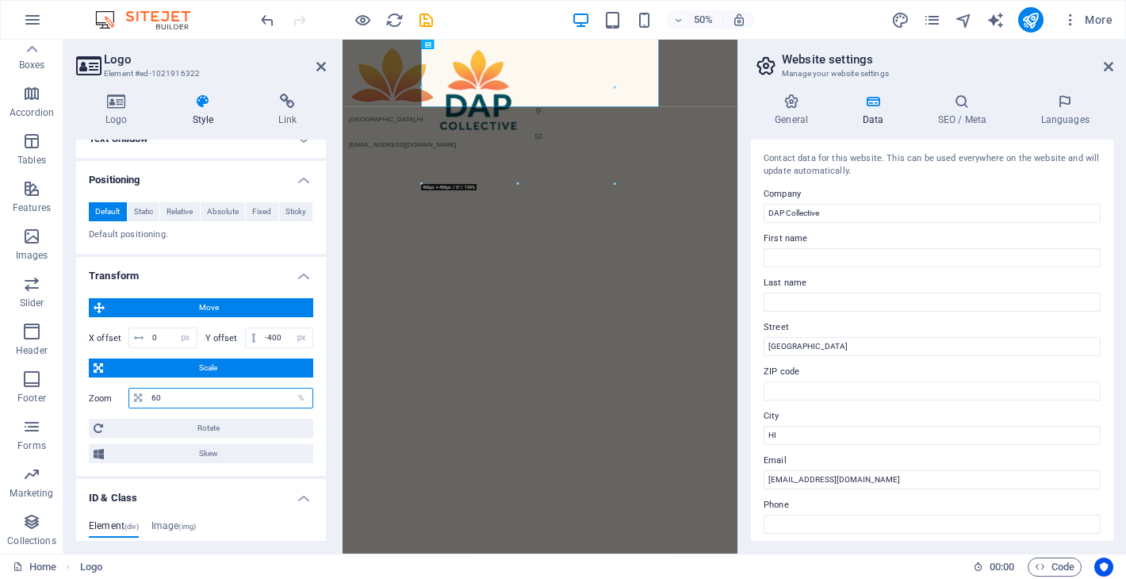
drag, startPoint x: 204, startPoint y: 401, endPoint x: 67, endPoint y: 395, distance: 137.3
click at [67, 395] on div "Logo Style Link Logo Image Text Drag files here, click to choose files or selec…" at bounding box center [200, 317] width 275 height 472
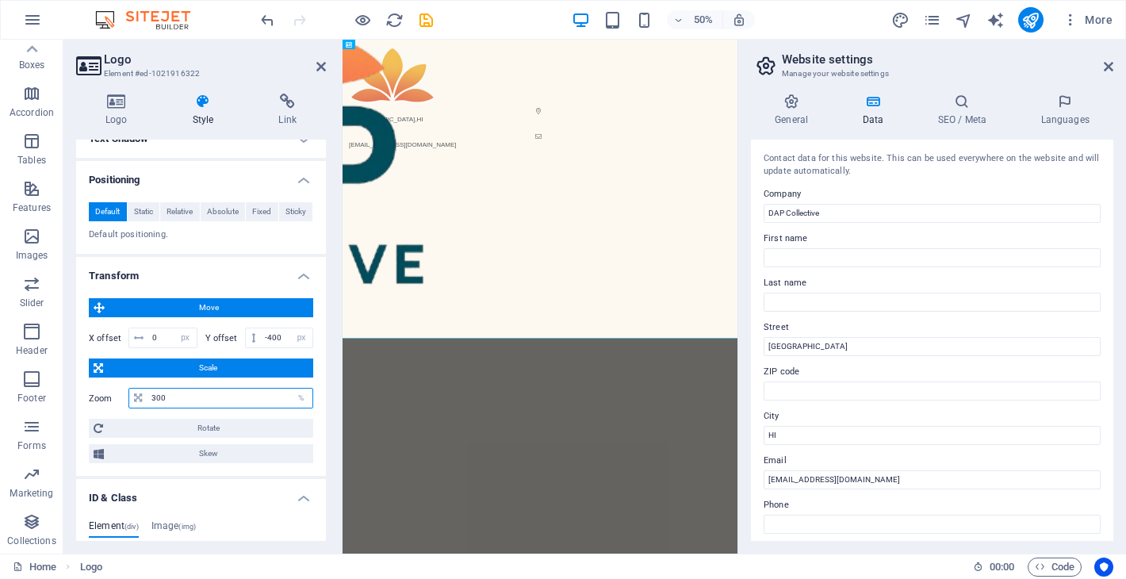
drag, startPoint x: 163, startPoint y: 399, endPoint x: 132, endPoint y: 399, distance: 30.9
click at [134, 399] on div "300 %" at bounding box center [220, 398] width 185 height 21
type input "100"
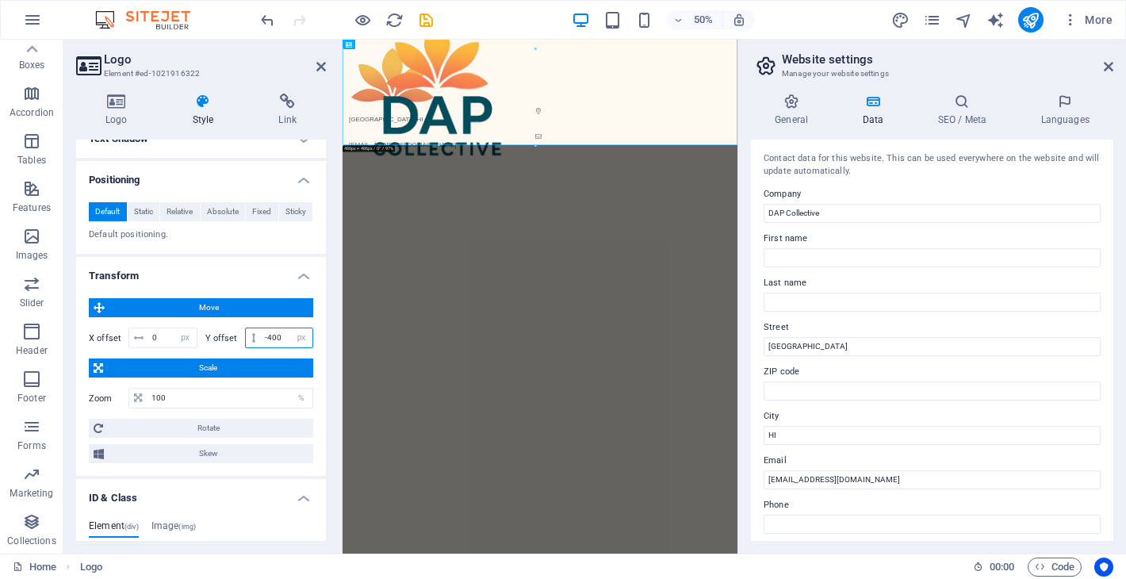
drag, startPoint x: 283, startPoint y: 337, endPoint x: 264, endPoint y: 339, distance: 19.1
click at [264, 339] on input "-400" at bounding box center [287, 337] width 52 height 19
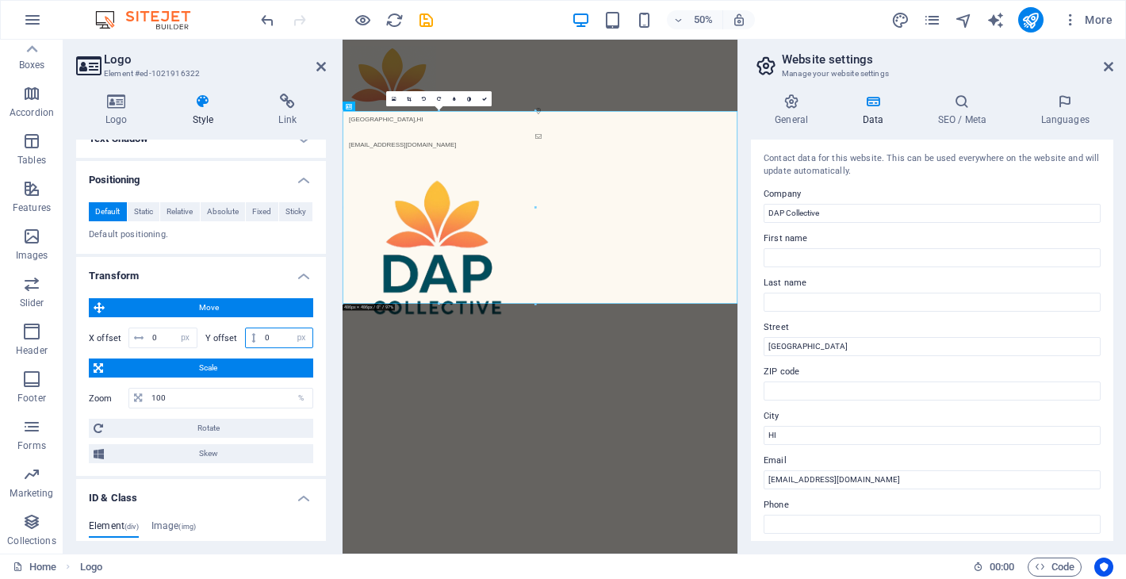
type input "0"
drag, startPoint x: 165, startPoint y: 339, endPoint x: 122, endPoint y: 338, distance: 42.8
click at [122, 338] on div "X offset 0 px rem % em vh vw" at bounding box center [143, 337] width 109 height 21
type input "300"
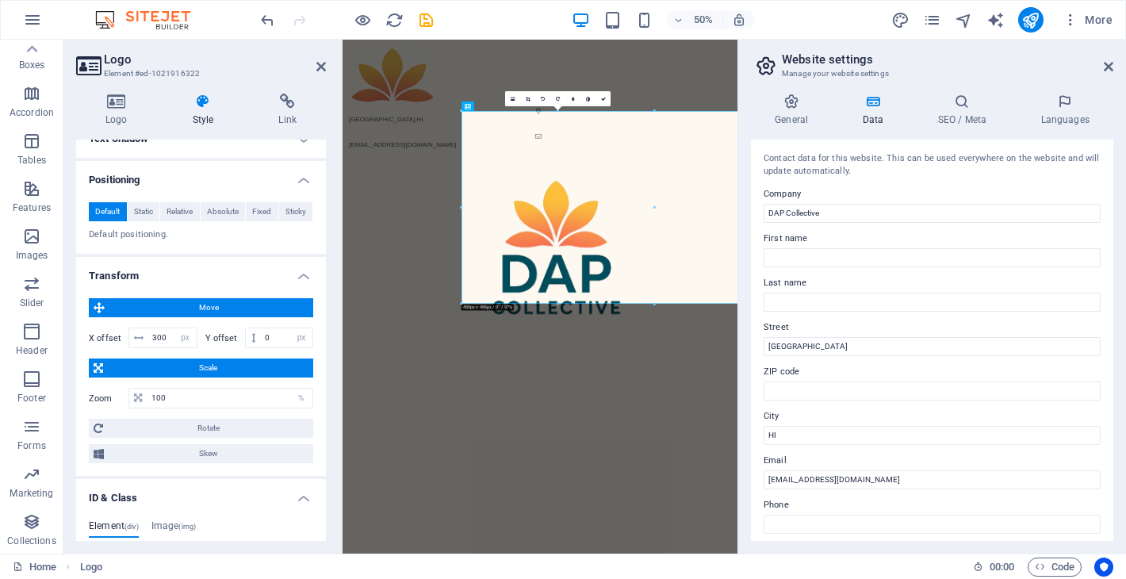
click at [557, 578] on html "Skip to main content Honolulu , HI info@dap.partners" at bounding box center [737, 345] width 790 height 610
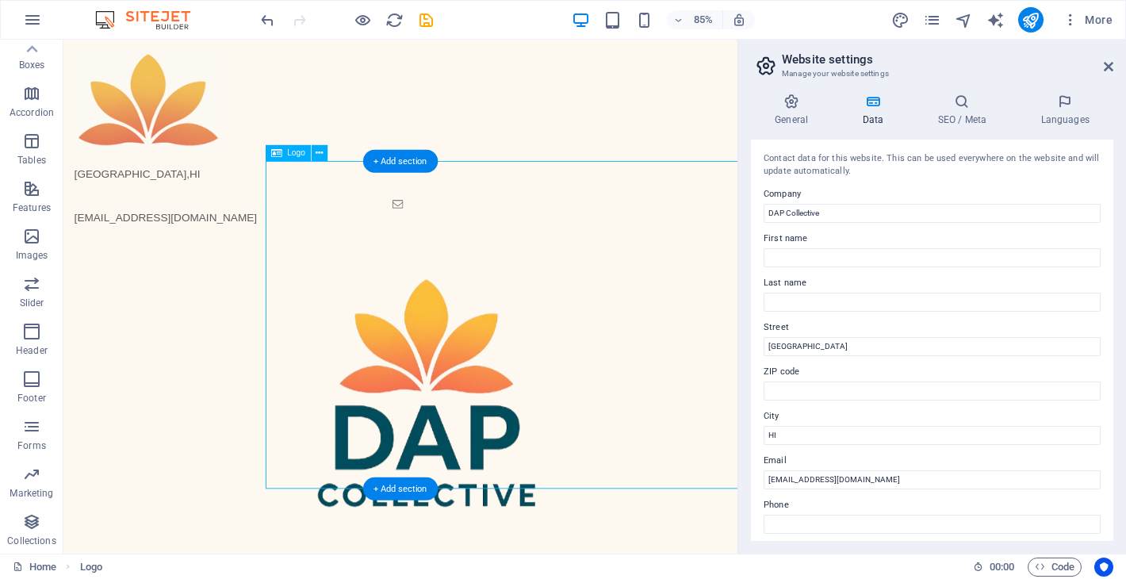
click at [443, 320] on div at bounding box center [697, 460] width 793 height 378
click at [443, 321] on div at bounding box center [697, 460] width 793 height 378
select select "px"
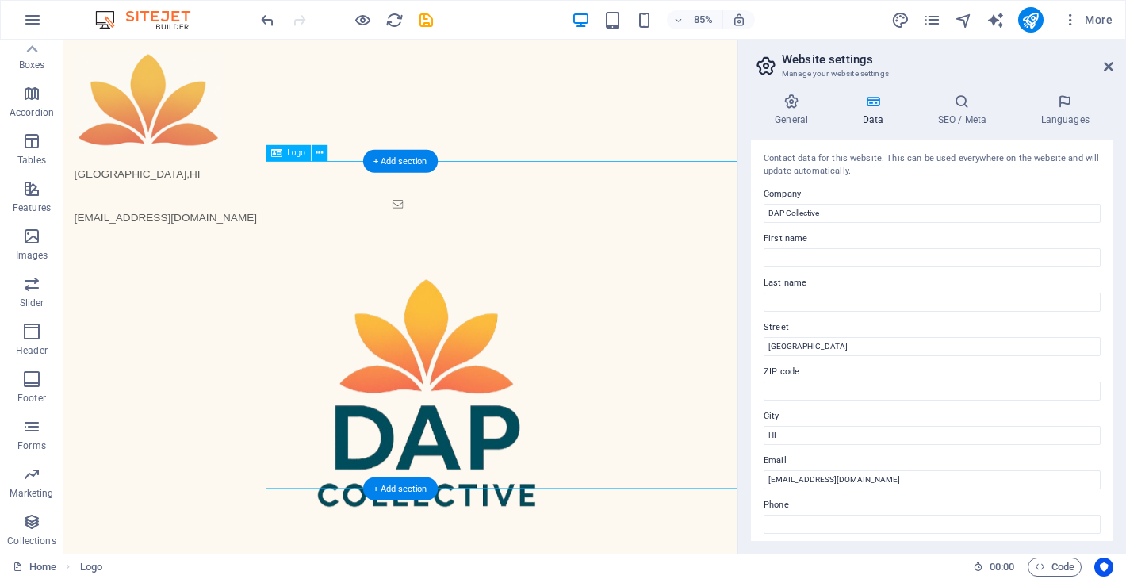
select select "px"
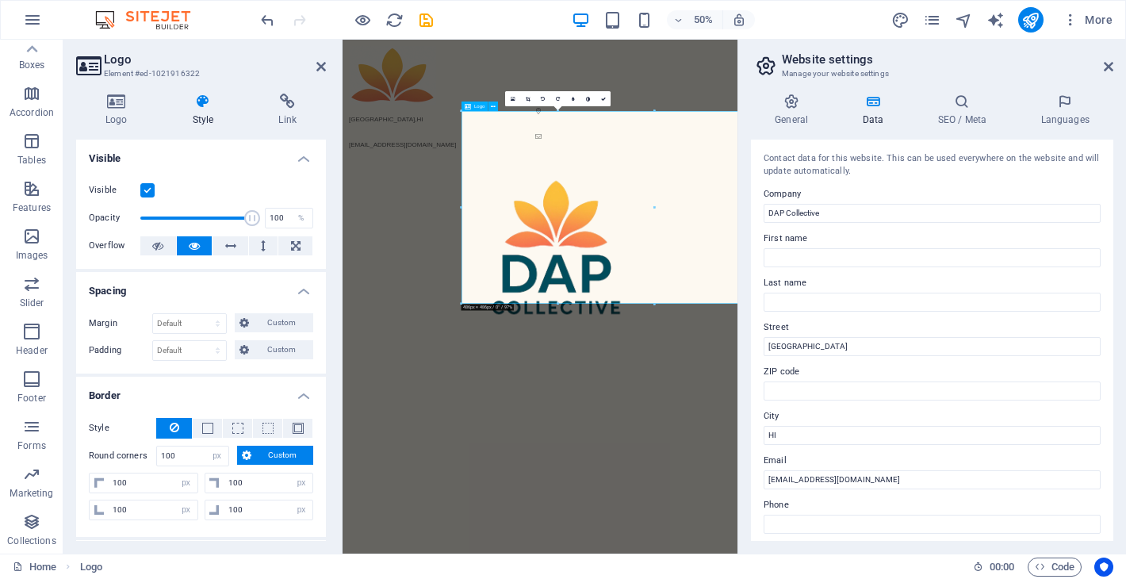
click at [770, 386] on div at bounding box center [975, 460] width 790 height 378
click at [124, 111] on h4 "Logo" at bounding box center [119, 110] width 87 height 33
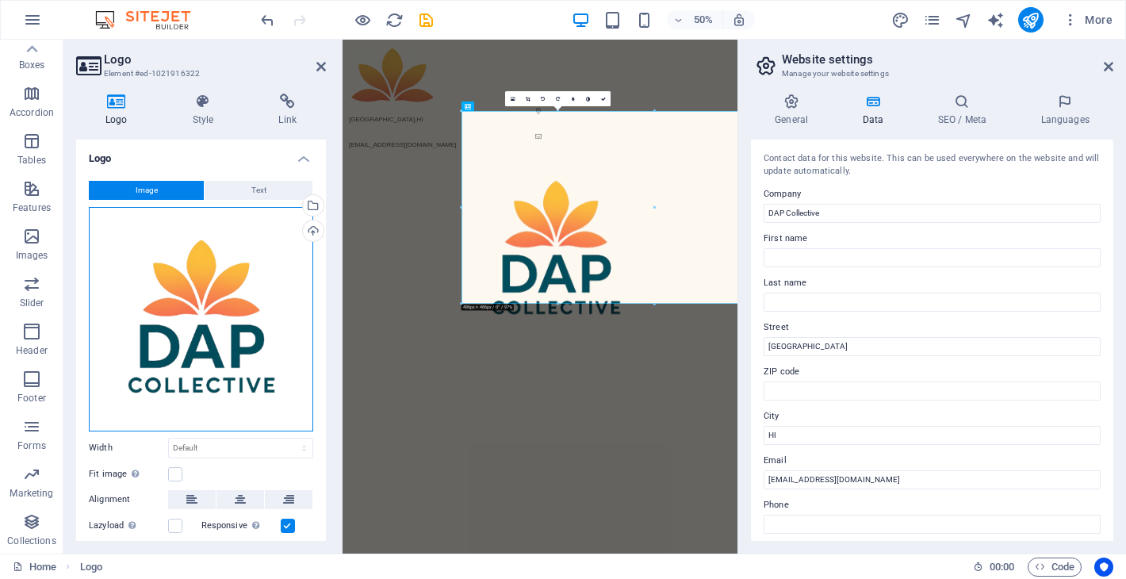
click at [170, 247] on div "Drag files here, click to choose files or select files from Files or our free s…" at bounding box center [201, 319] width 224 height 224
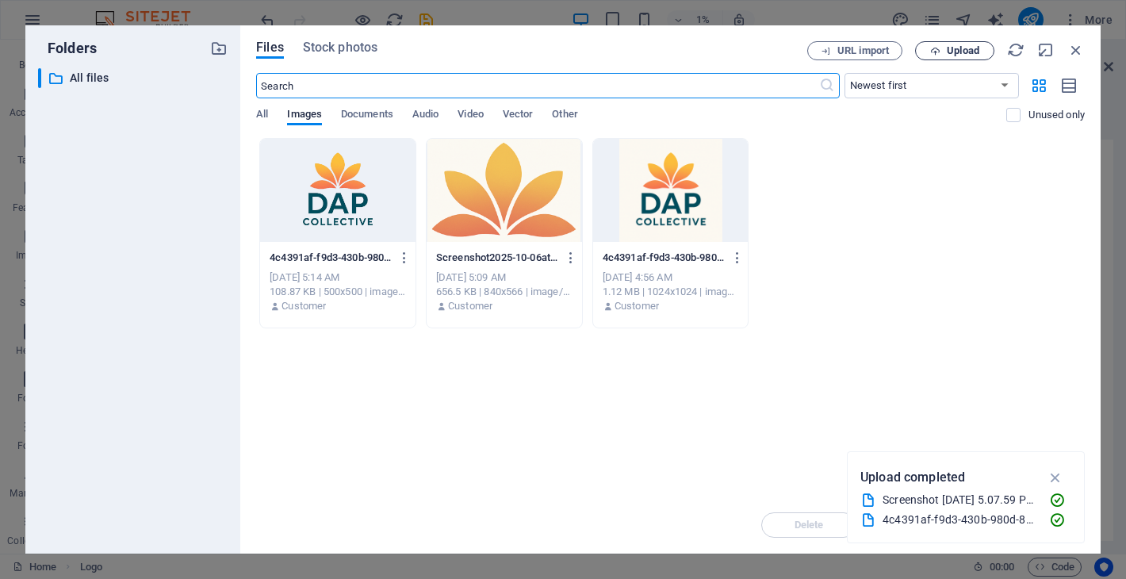
click at [960, 52] on span "Upload" at bounding box center [963, 51] width 33 height 10
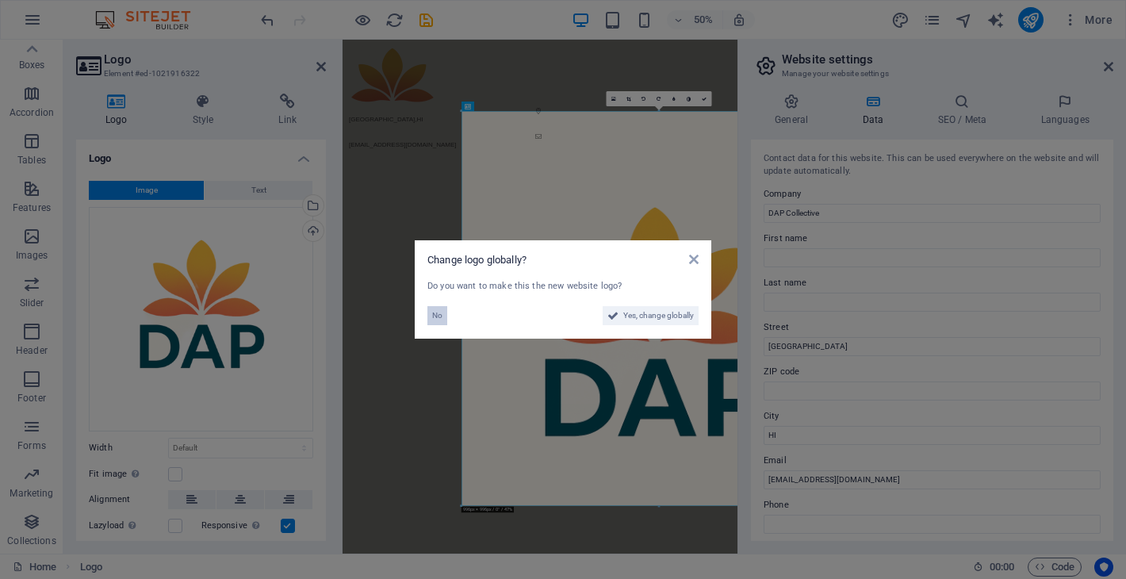
click at [439, 319] on span "No" at bounding box center [437, 315] width 10 height 19
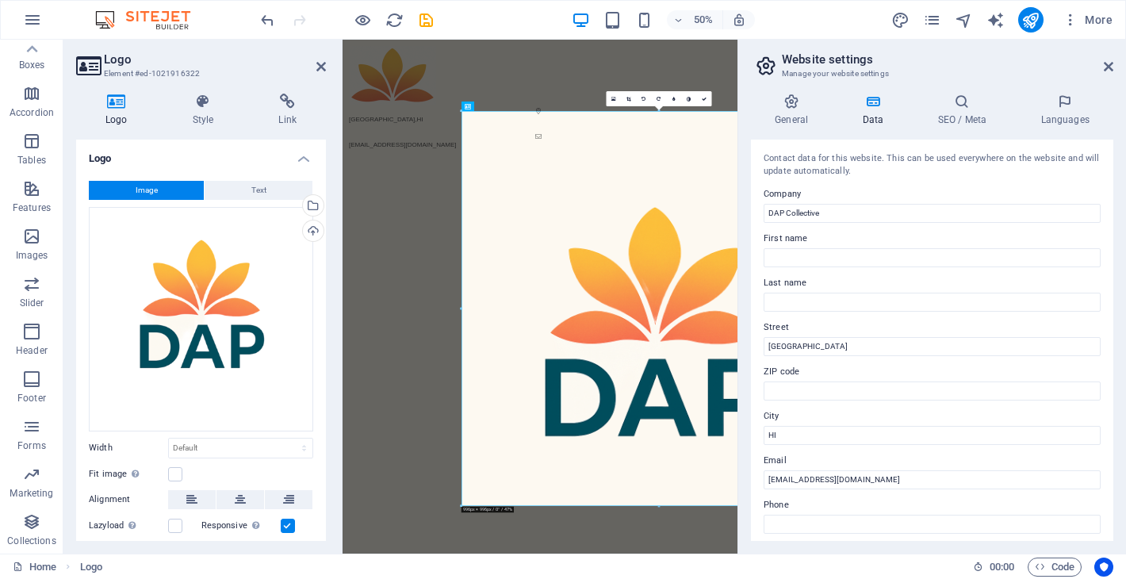
click at [503, 578] on div "Honolulu , HI info@dap.partners" at bounding box center [737, 542] width 790 height 1005
click at [333, 388] on div "Logo Style Link Logo Image Text Drag files here, click to choose files or selec…" at bounding box center [200, 317] width 275 height 472
click at [334, 320] on div "Logo Style Link Logo Image Text Drag files here, click to choose files or selec…" at bounding box center [200, 317] width 275 height 472
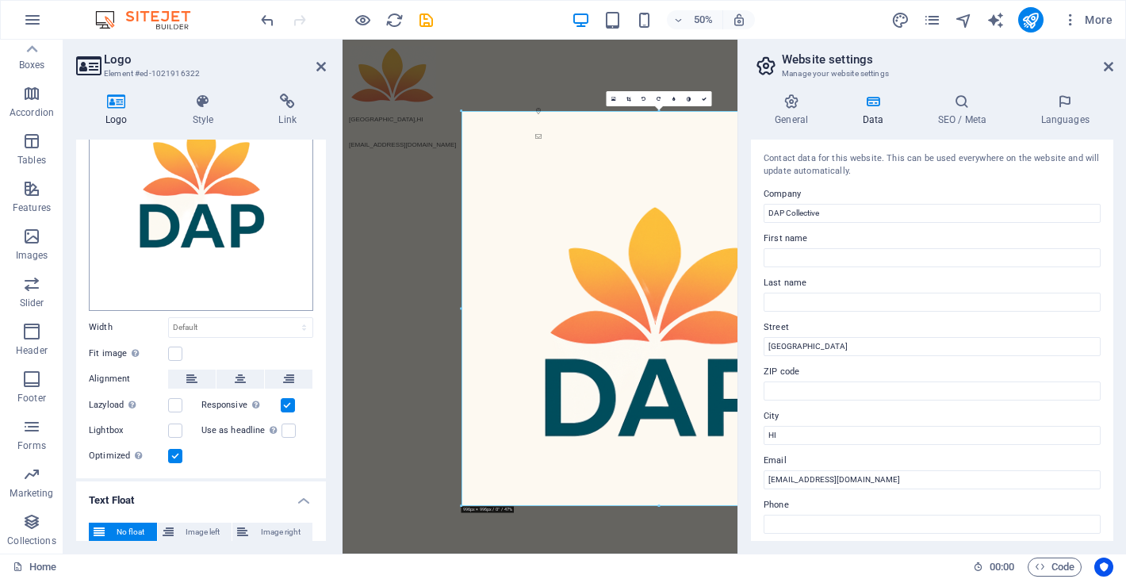
scroll to position [341, 0]
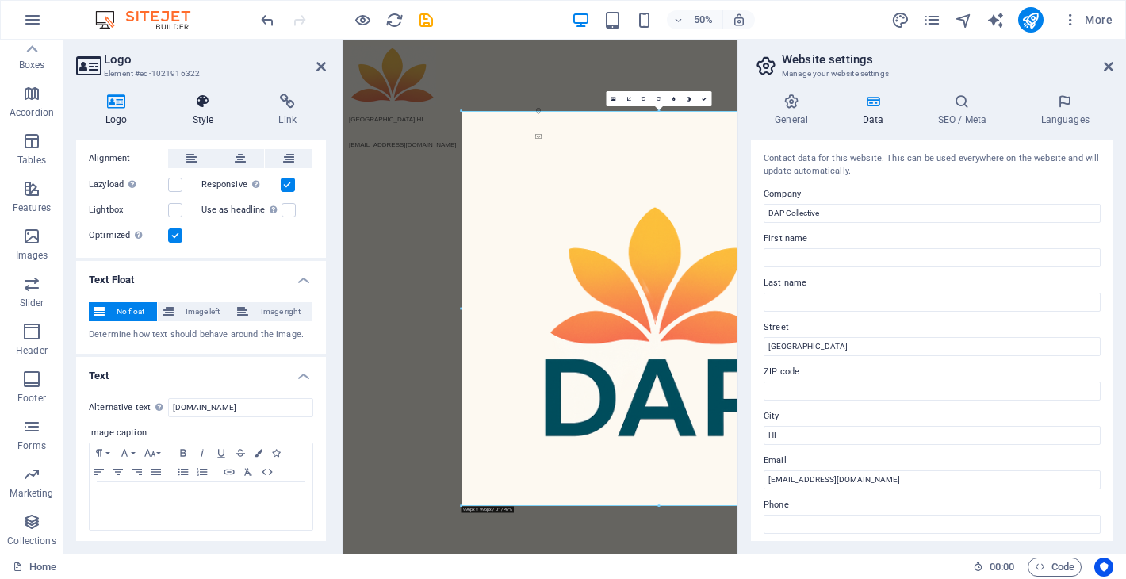
click at [211, 102] on icon at bounding box center [203, 102] width 80 height 16
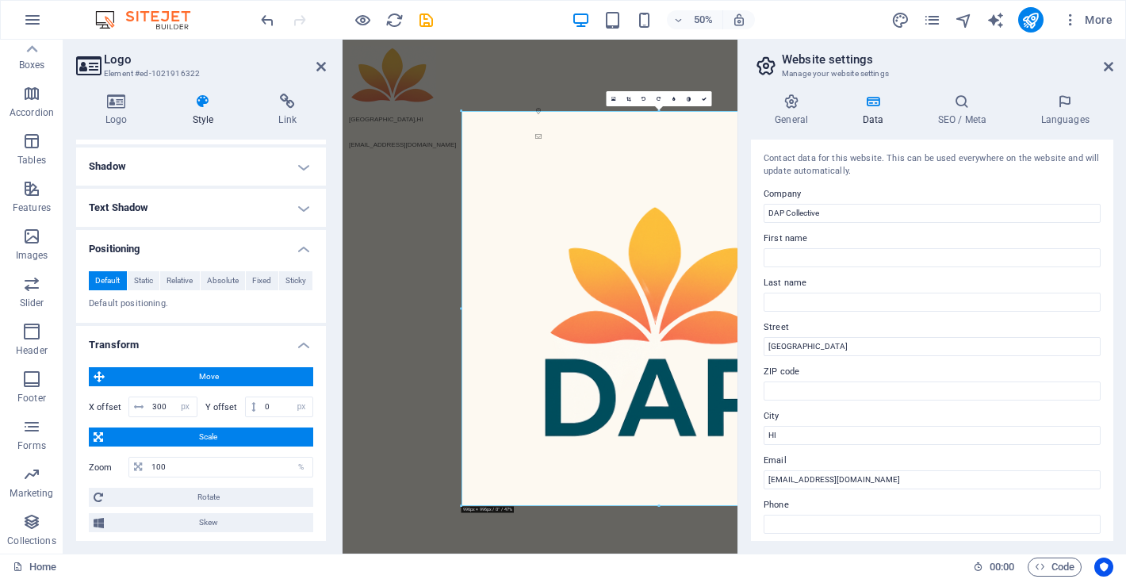
scroll to position [396, 0]
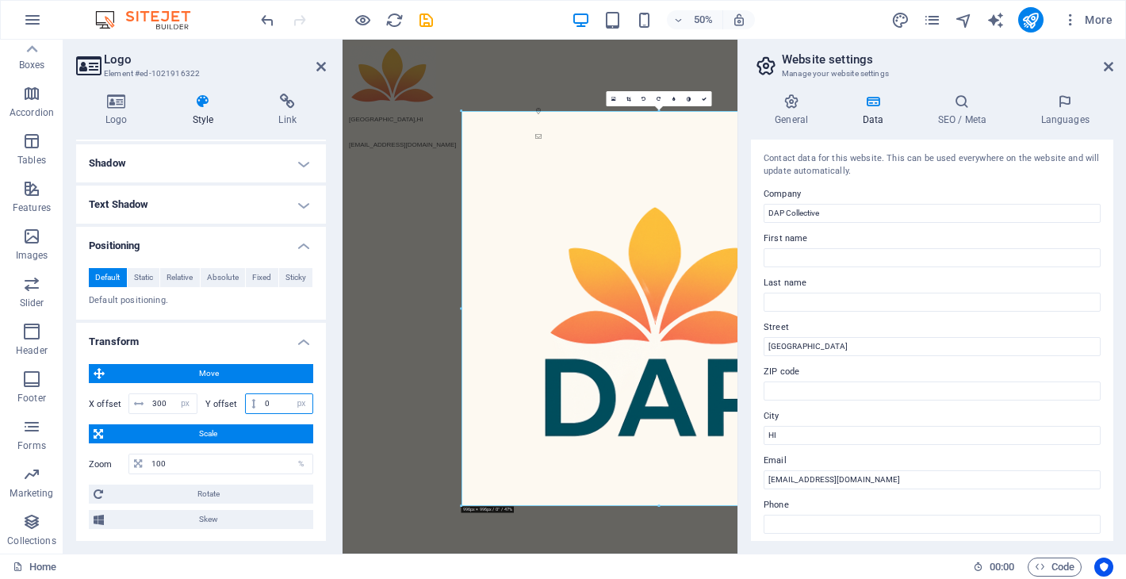
drag, startPoint x: 269, startPoint y: 403, endPoint x: 258, endPoint y: 406, distance: 10.8
click at [261, 405] on input "0" at bounding box center [287, 403] width 52 height 19
type input "-100"
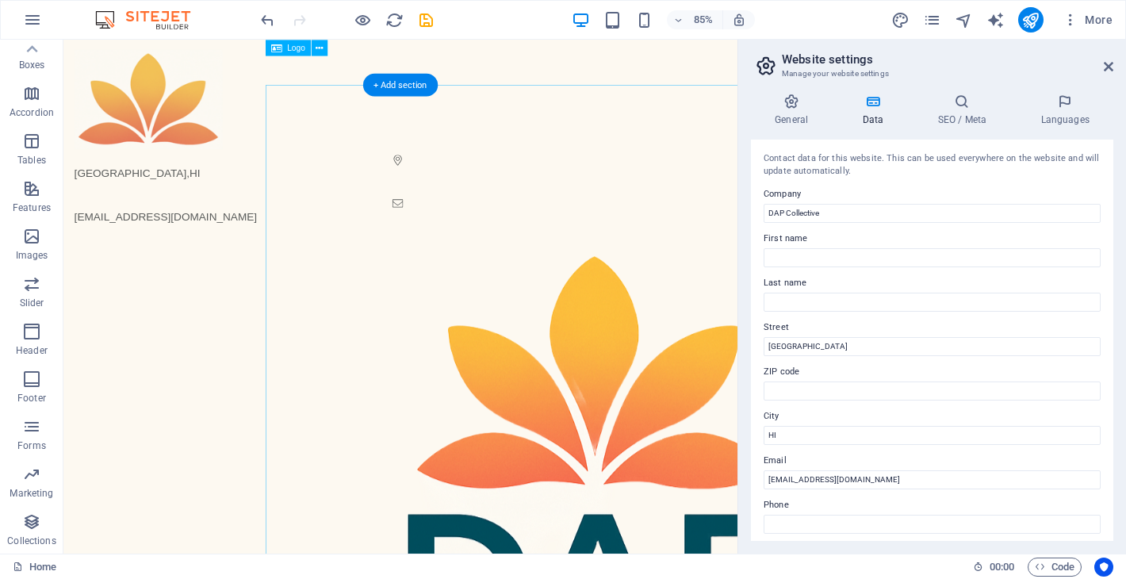
scroll to position [0, 0]
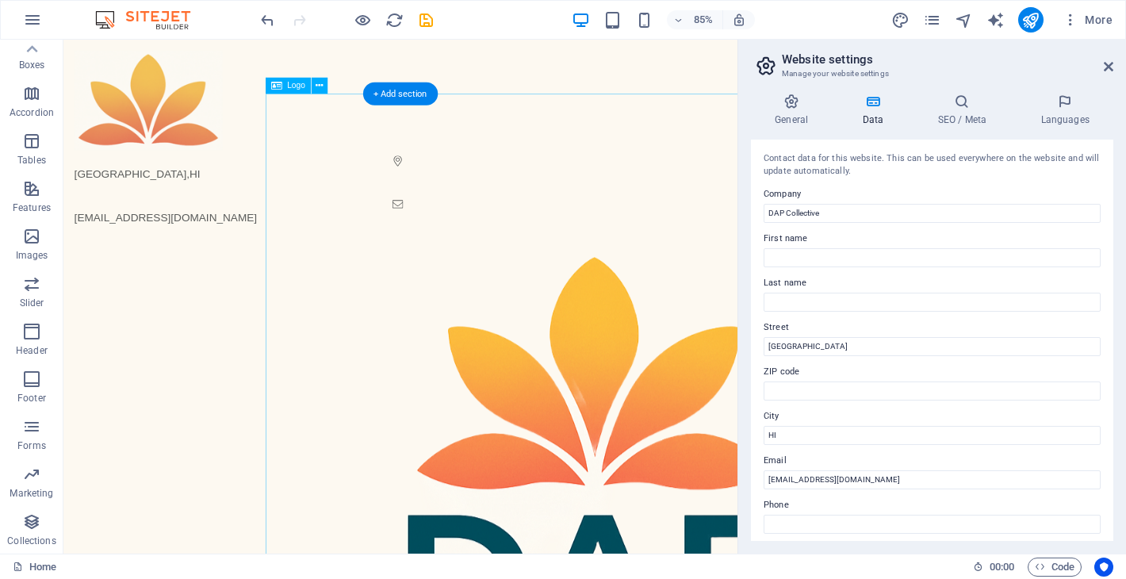
click at [499, 396] on div at bounding box center [697, 579] width 793 height 774
select select "px"
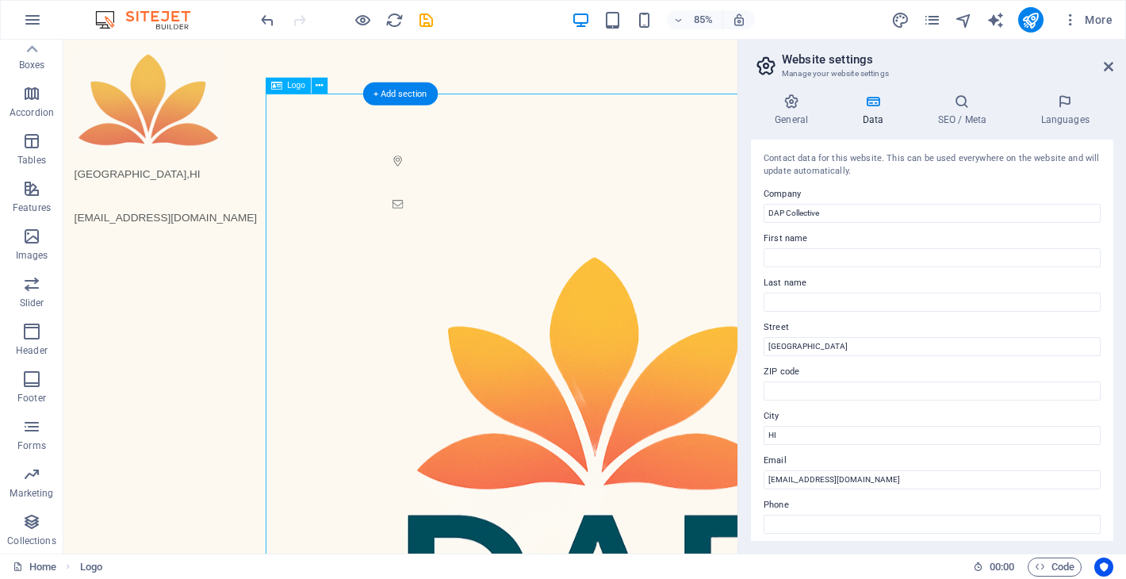
select select "px"
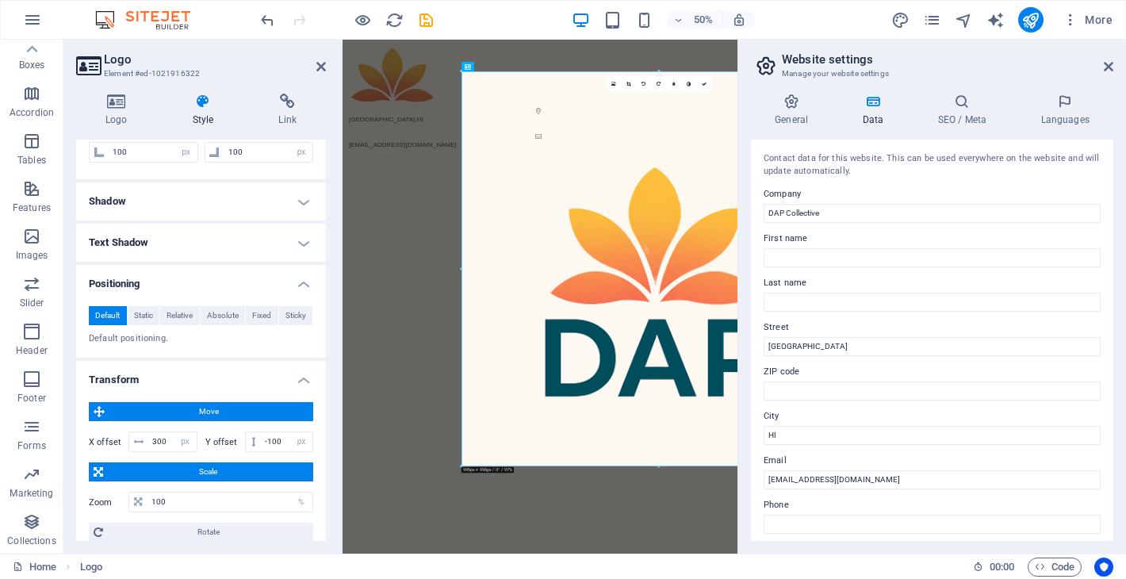
scroll to position [363, 0]
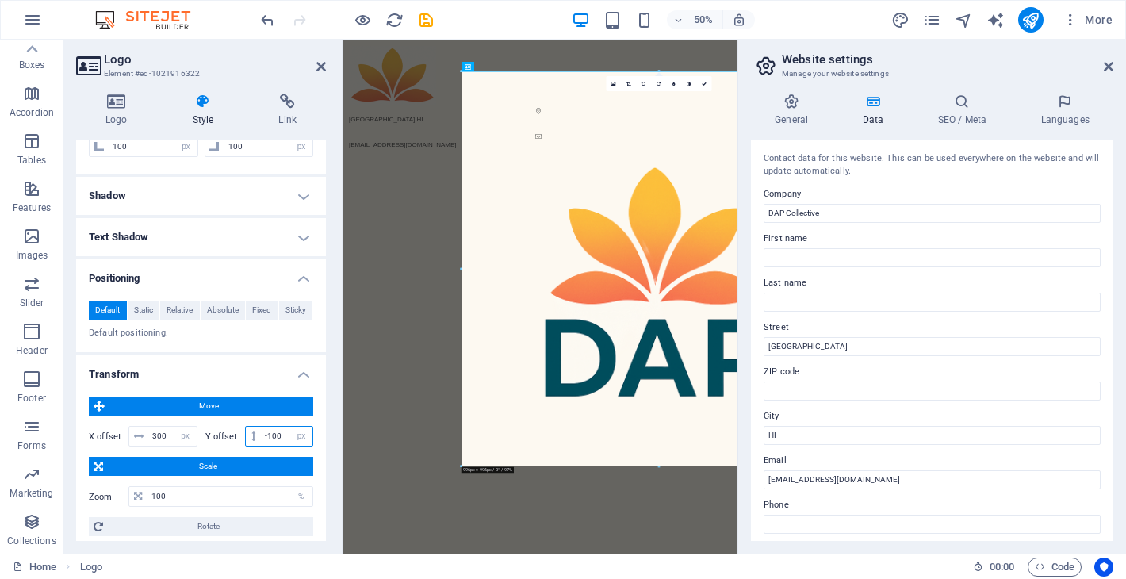
click at [268, 438] on input "-100" at bounding box center [287, 436] width 52 height 19
type input "-200"
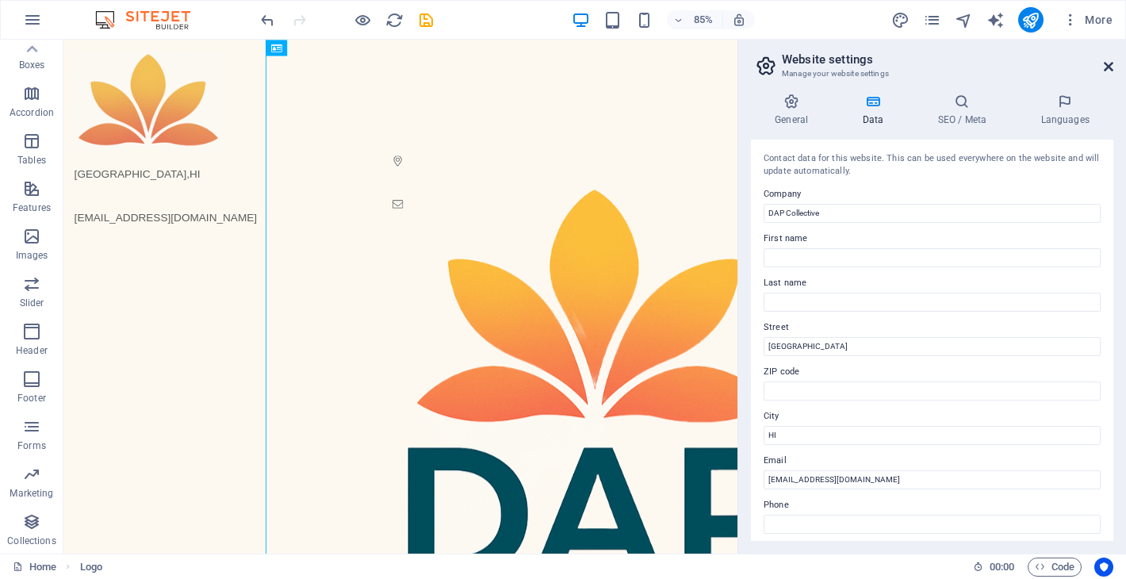
click at [1110, 67] on icon at bounding box center [1109, 66] width 10 height 13
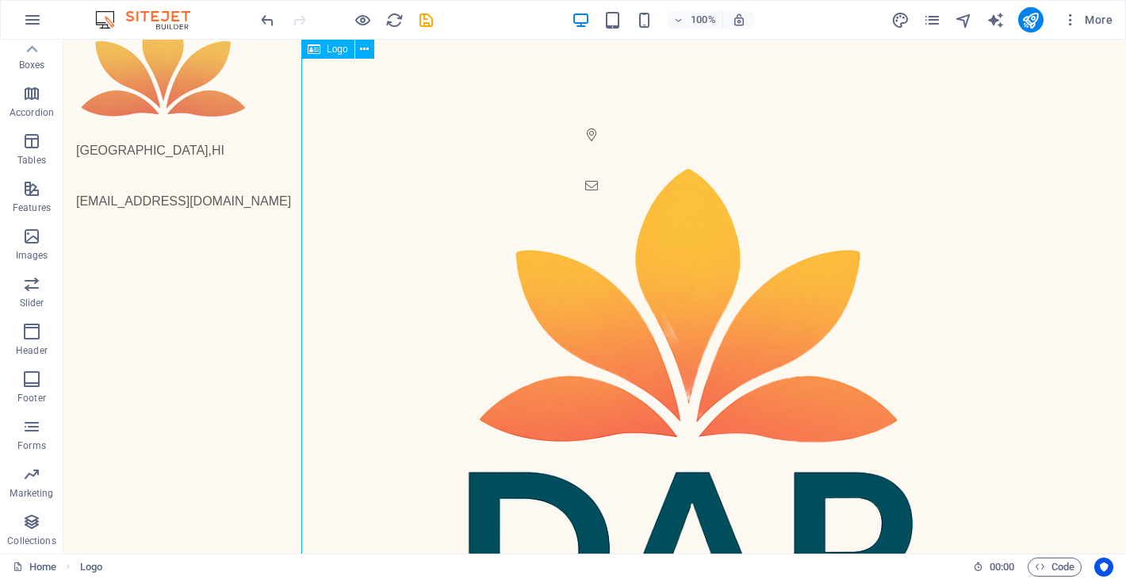
scroll to position [0, 0]
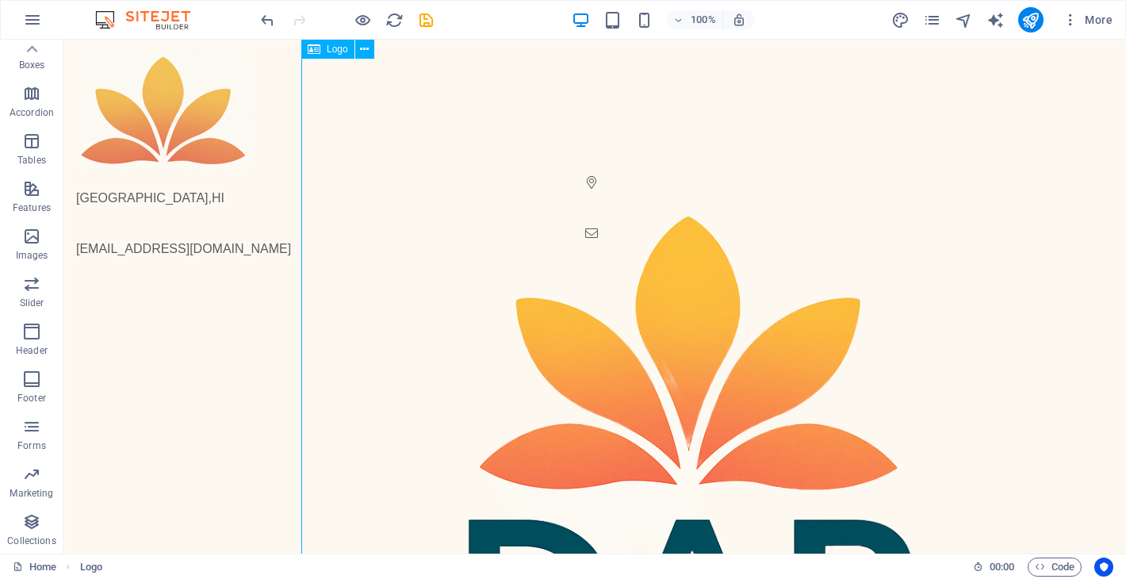
click at [758, 262] on div at bounding box center [832, 500] width 1062 height 774
select select "px"
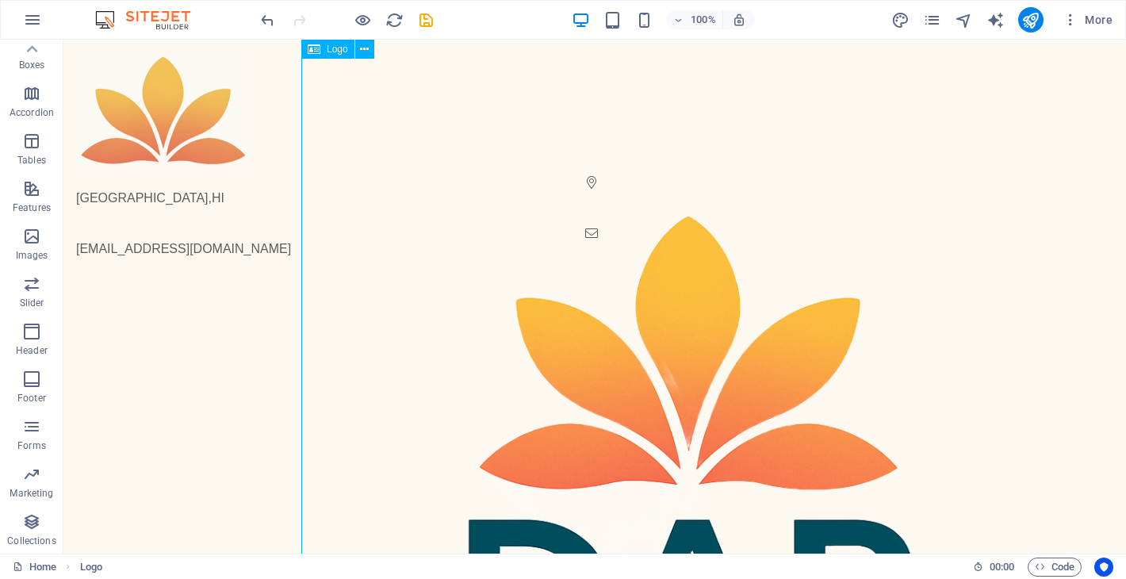
select select "px"
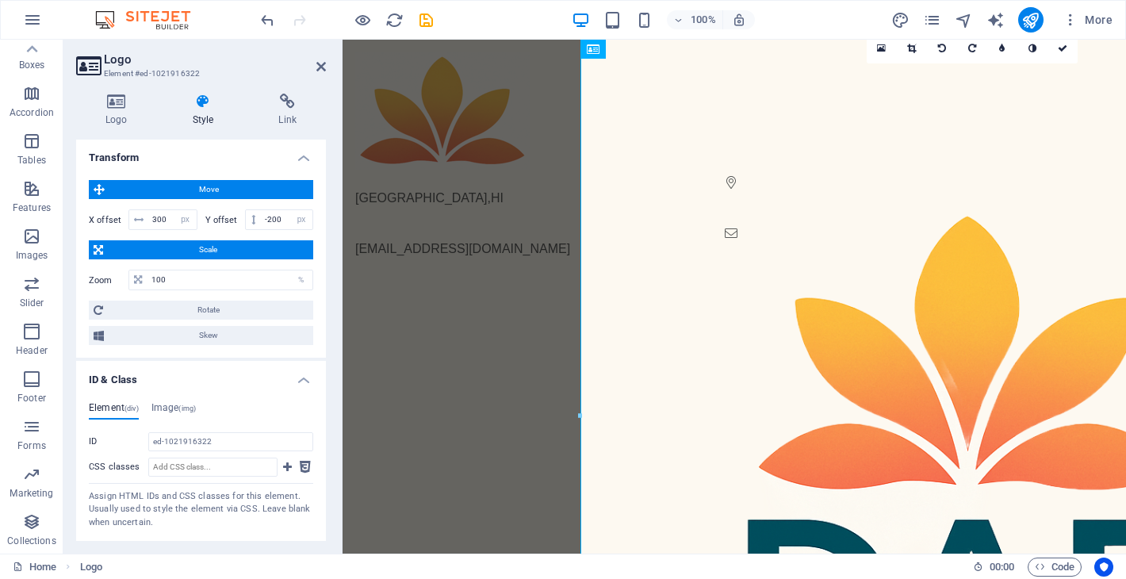
scroll to position [580, 0]
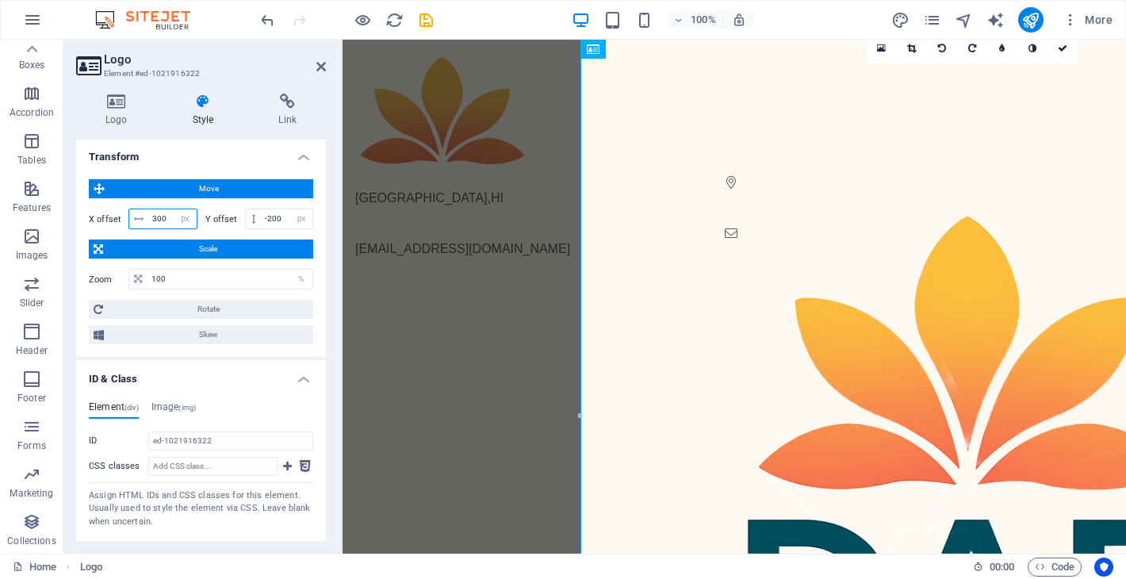
click at [161, 218] on input "300" at bounding box center [172, 218] width 48 height 19
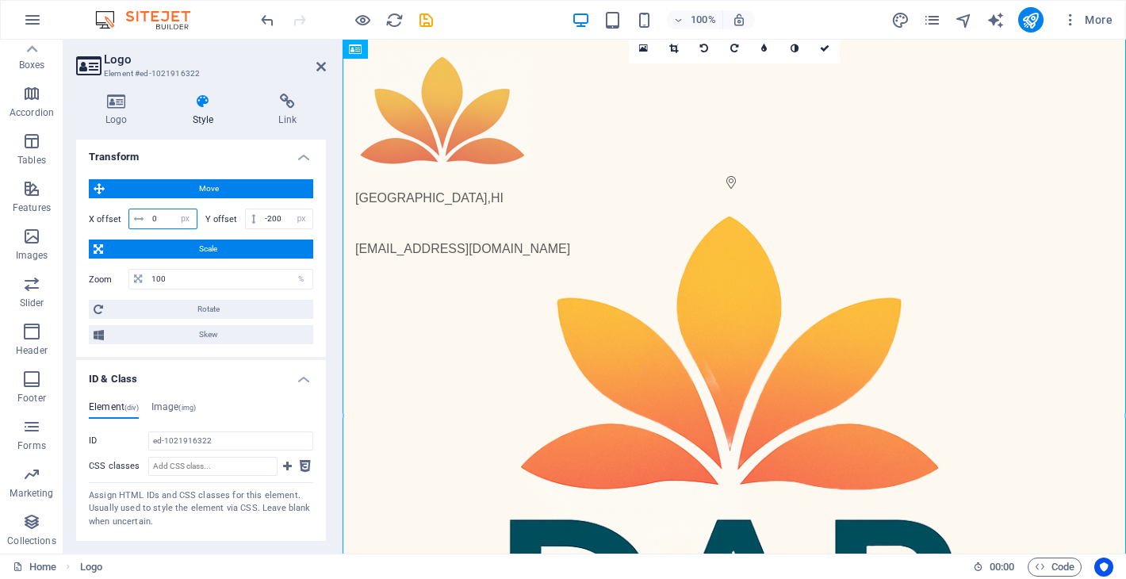
click at [150, 219] on input "0" at bounding box center [172, 218] width 48 height 19
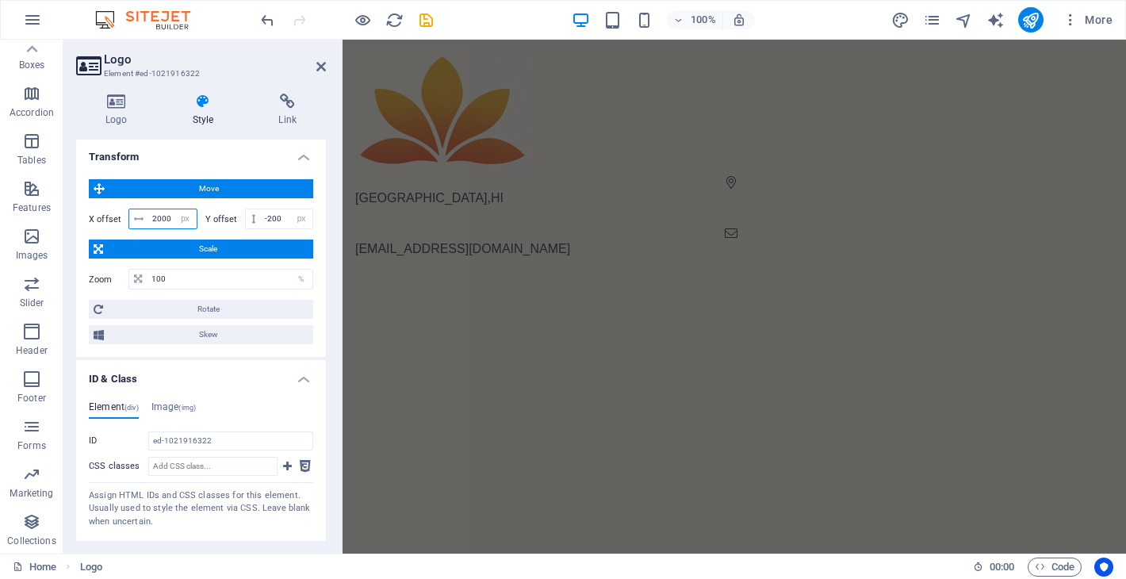
click at [164, 218] on input "2000" at bounding box center [172, 218] width 48 height 19
type input "200"
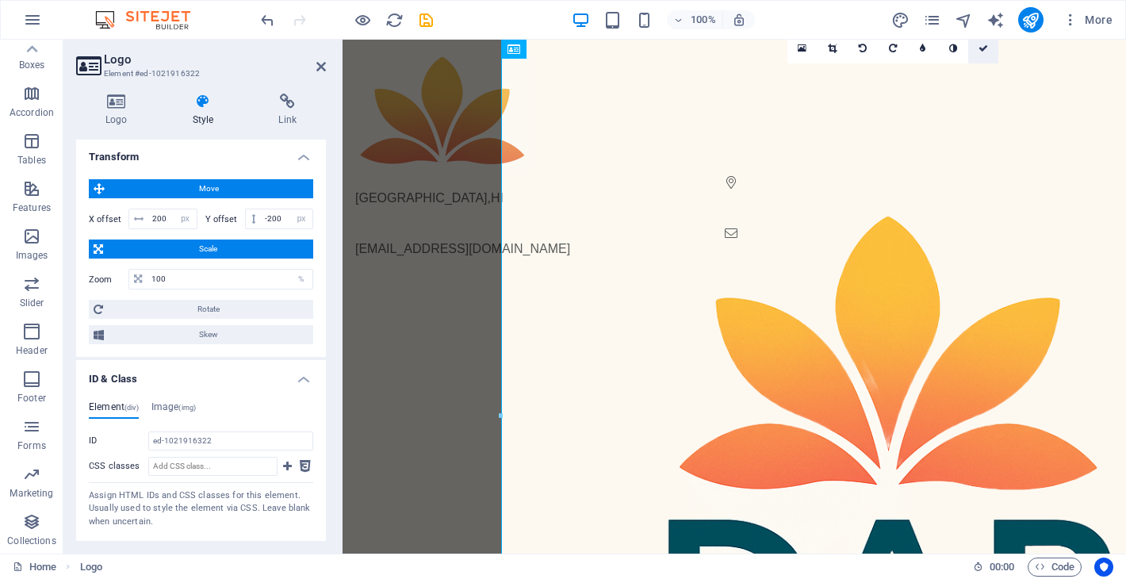
click at [983, 48] on icon at bounding box center [983, 49] width 10 height 10
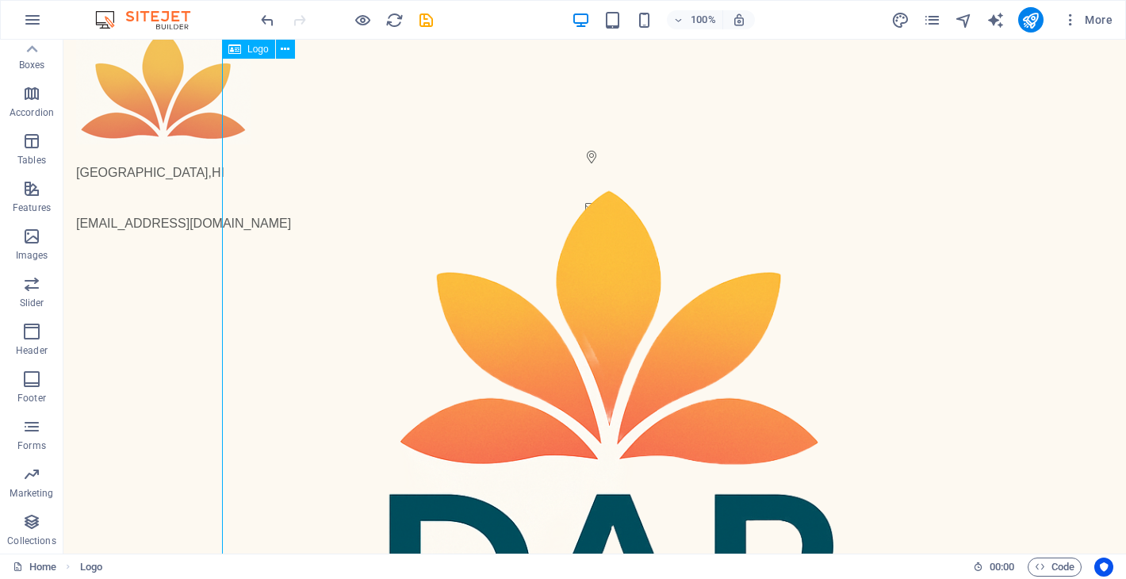
scroll to position [0, 0]
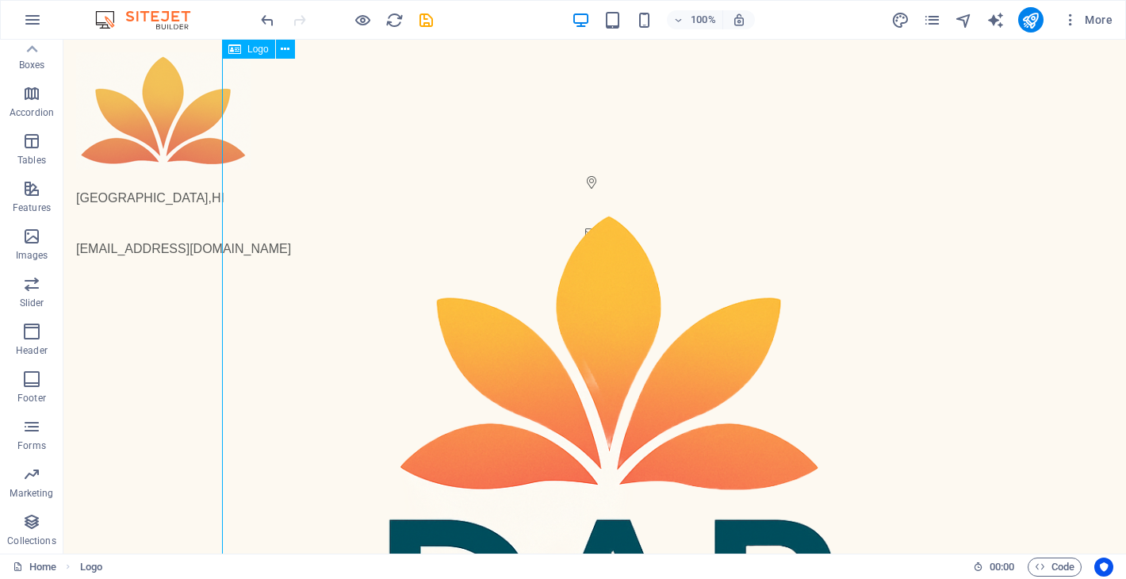
click at [603, 284] on div at bounding box center [753, 500] width 1062 height 774
select select "px"
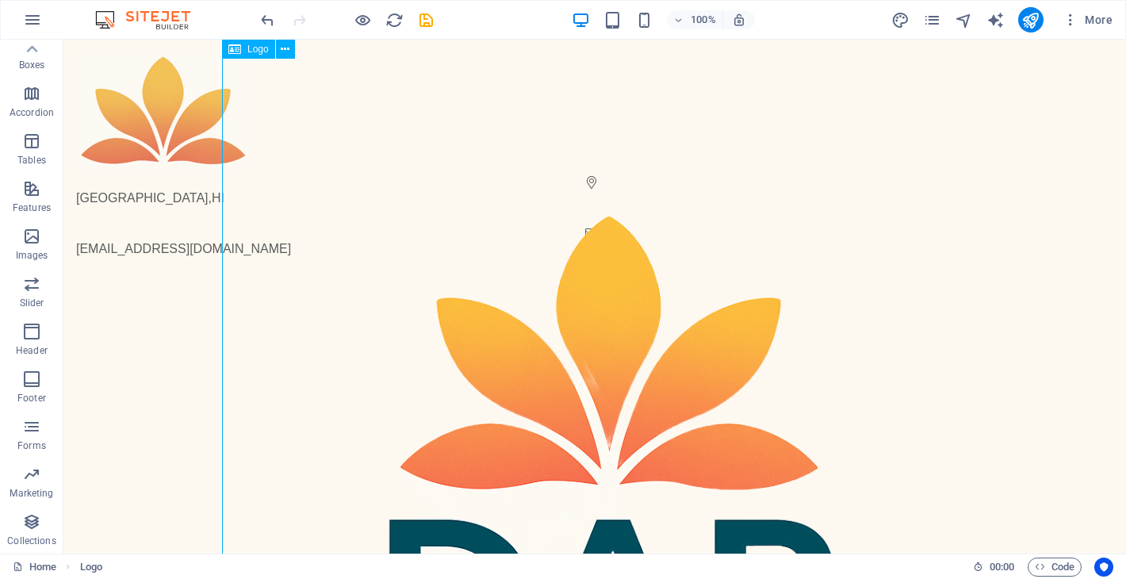
select select "px"
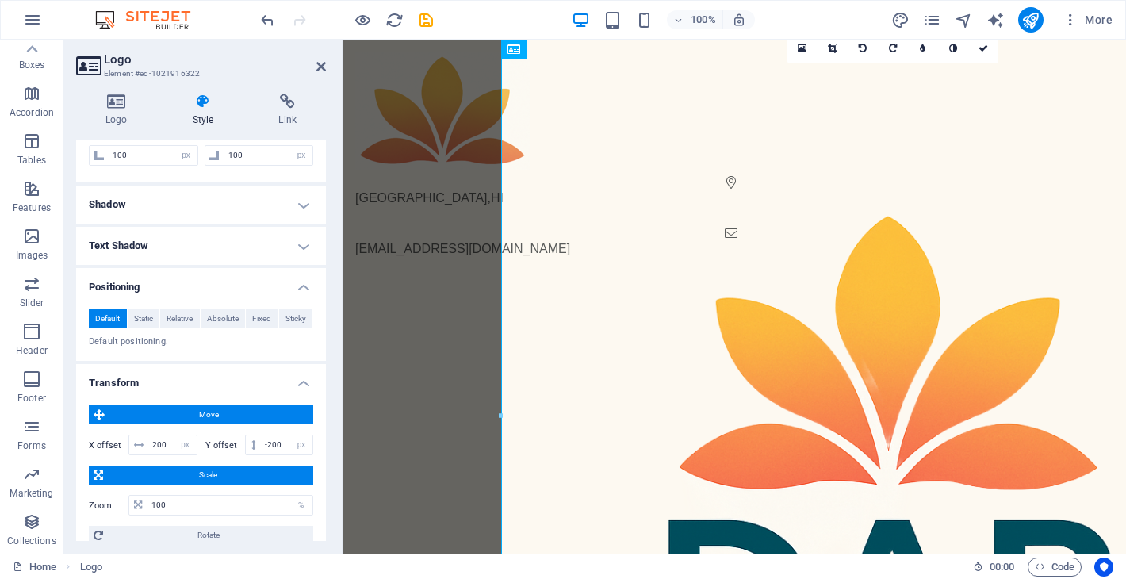
scroll to position [362, 0]
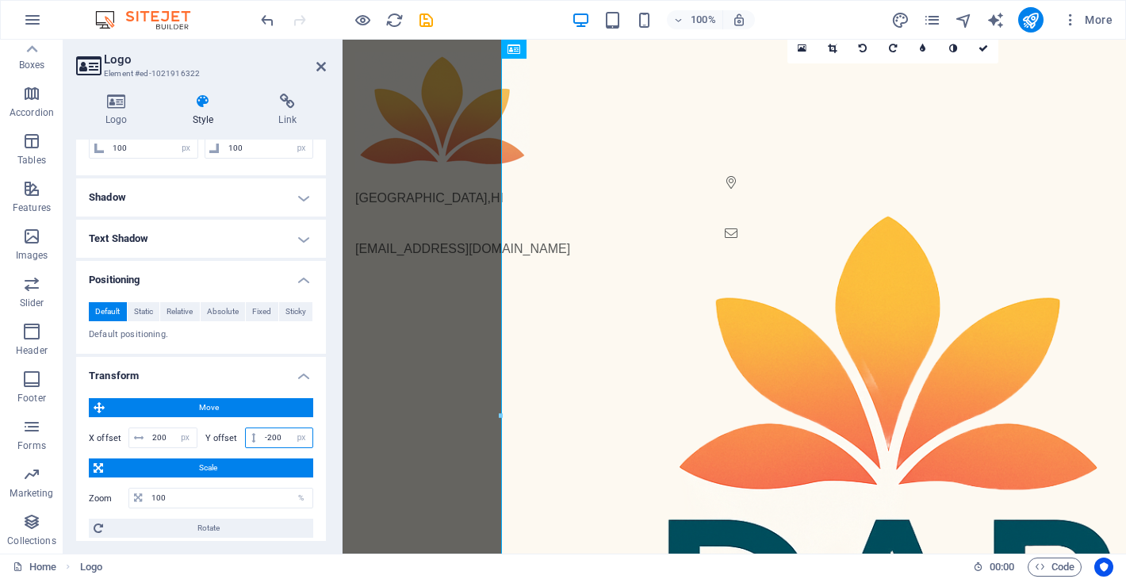
click at [276, 439] on input "-200" at bounding box center [287, 437] width 52 height 19
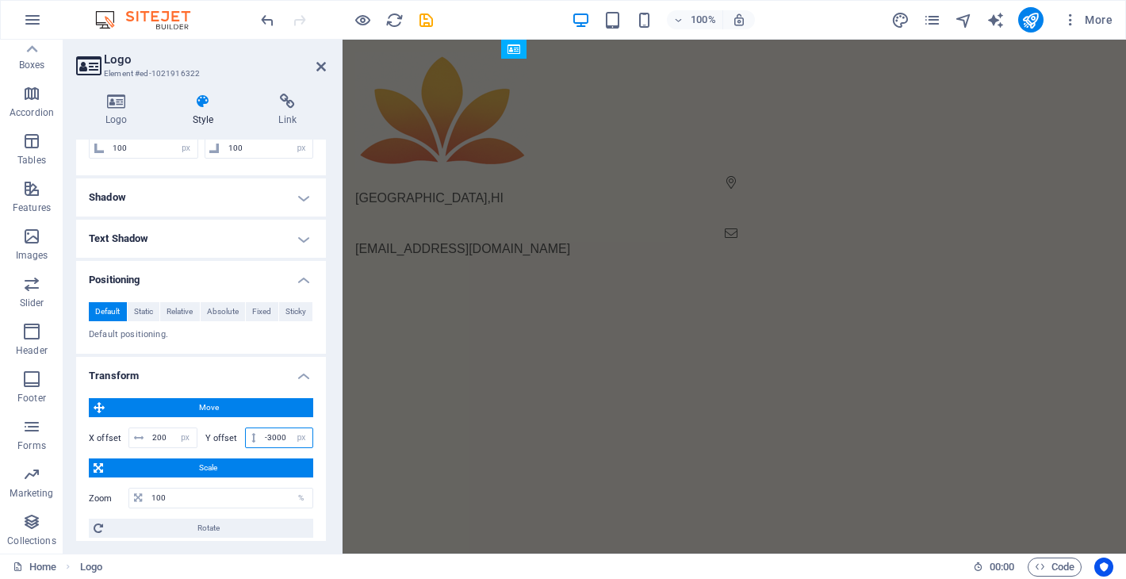
click at [278, 437] on input "-3000" at bounding box center [287, 437] width 52 height 19
type input "-300"
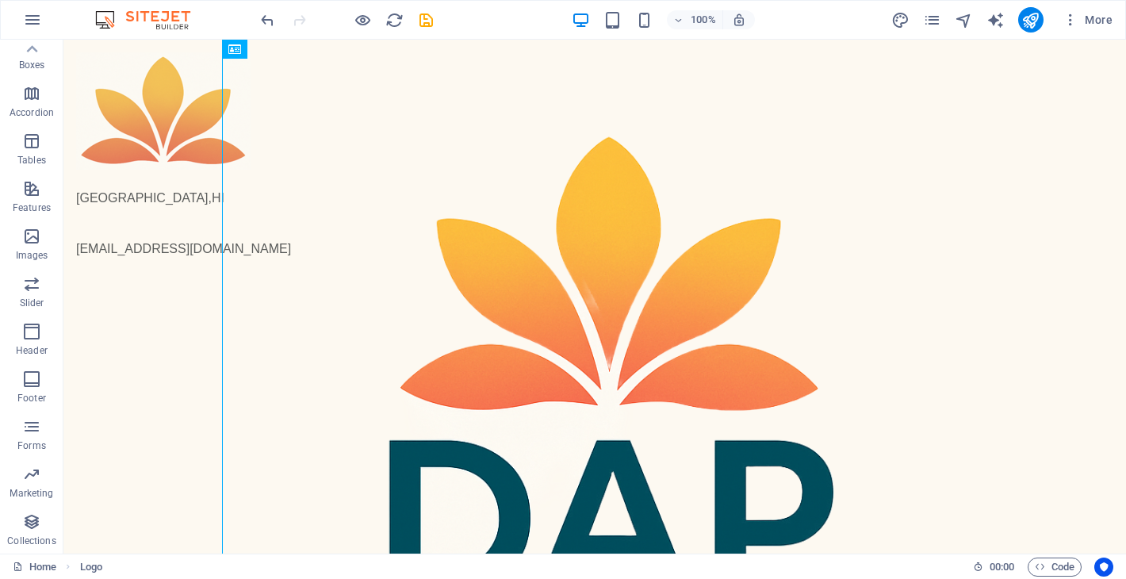
click at [161, 326] on div "Honolulu , HI info@dap.partners" at bounding box center [594, 542] width 1062 height 1005
click at [911, 117] on div at bounding box center [753, 420] width 1062 height 774
select select "px"
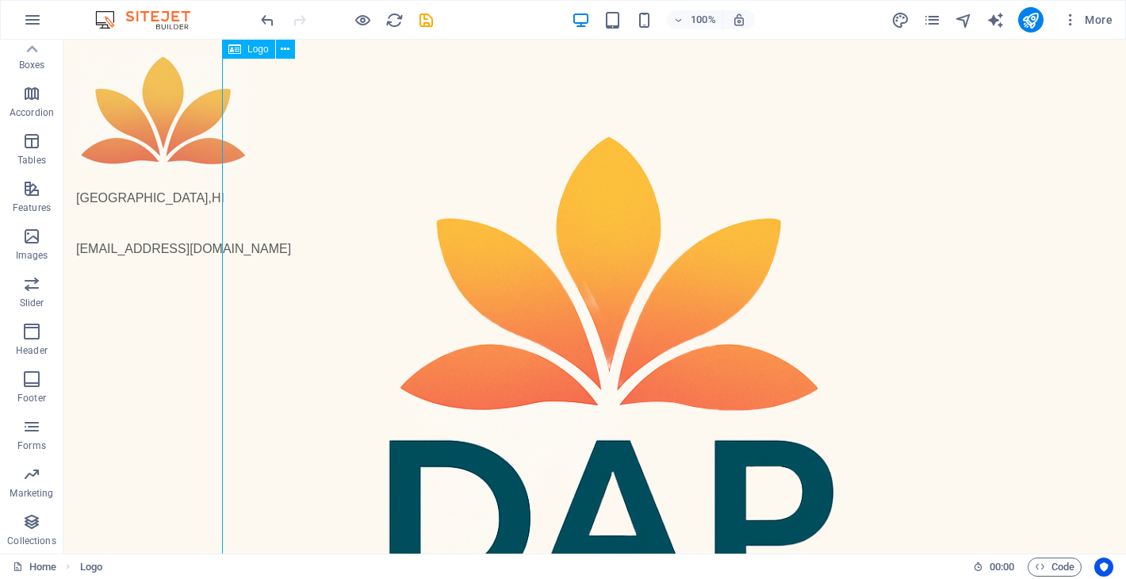
select select "px"
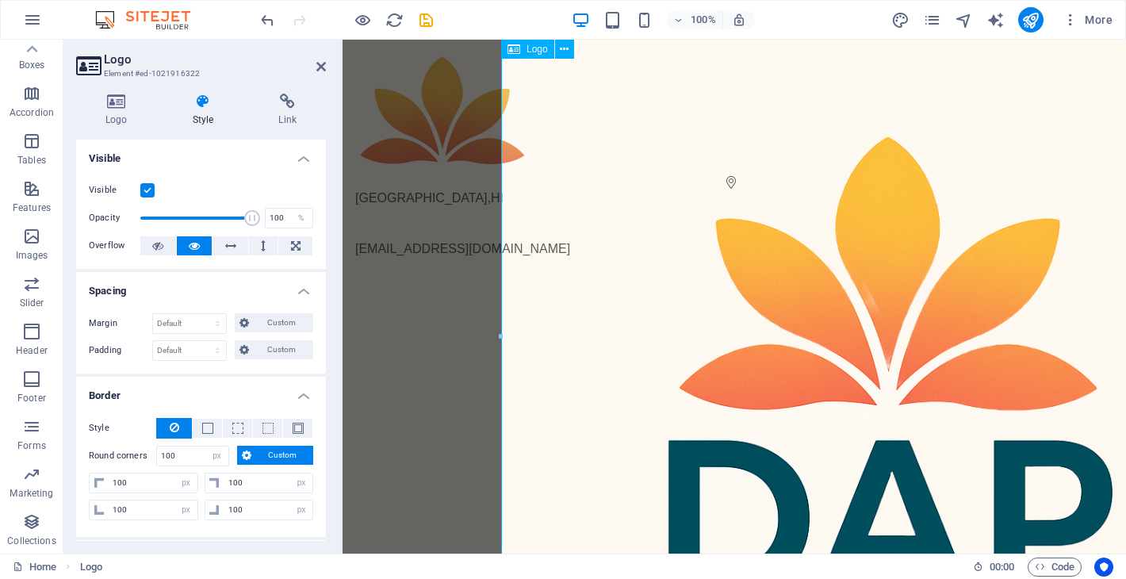
click at [1104, 108] on div at bounding box center [892, 420] width 783 height 774
click at [411, 262] on div "Honolulu , HI info@dap.partners" at bounding box center [733, 542] width 783 height 1005
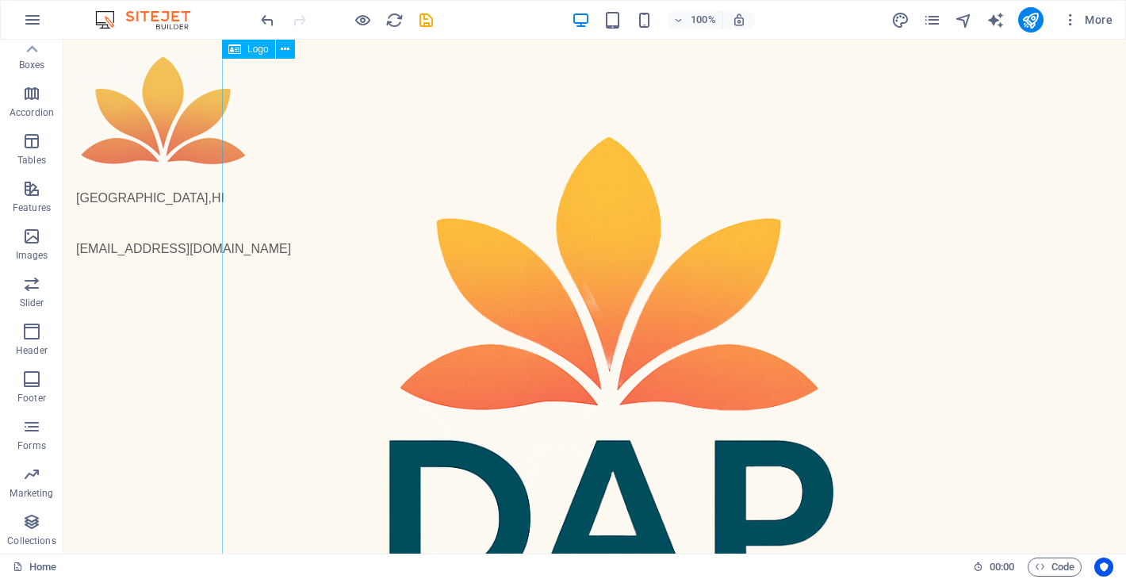
click at [1090, 109] on div at bounding box center [753, 420] width 1062 height 774
click at [1091, 109] on div at bounding box center [753, 420] width 1062 height 774
select select "px"
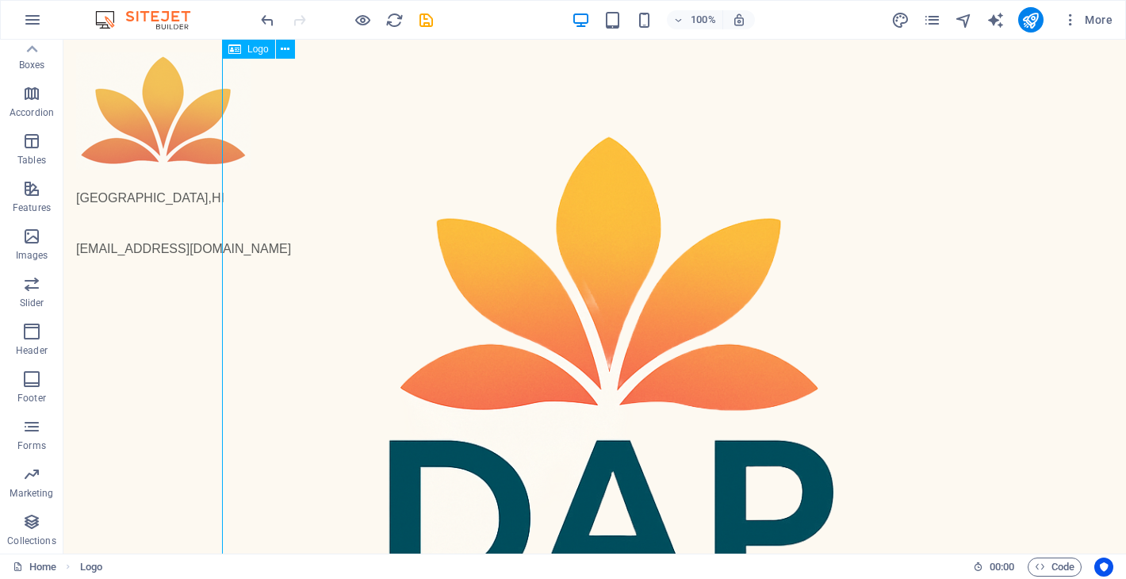
select select "px"
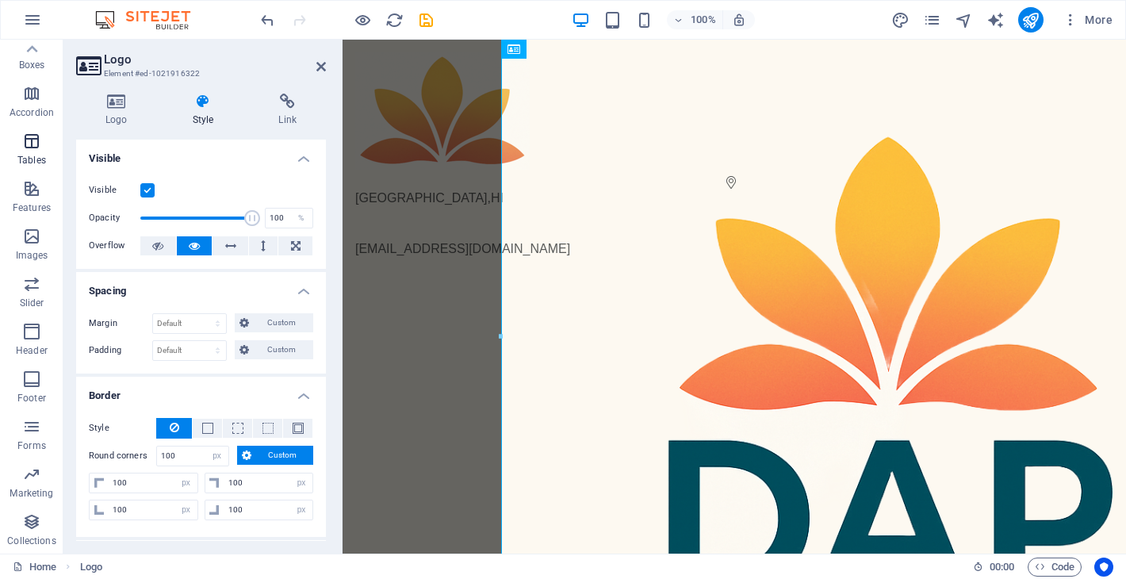
scroll to position [0, 0]
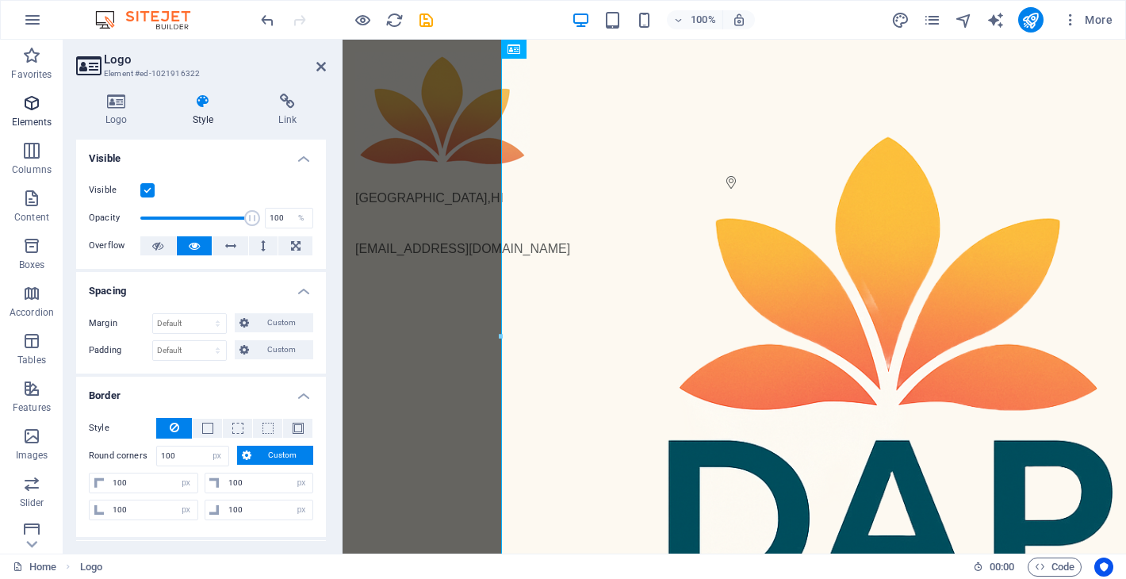
click at [30, 96] on icon "button" at bounding box center [31, 103] width 19 height 19
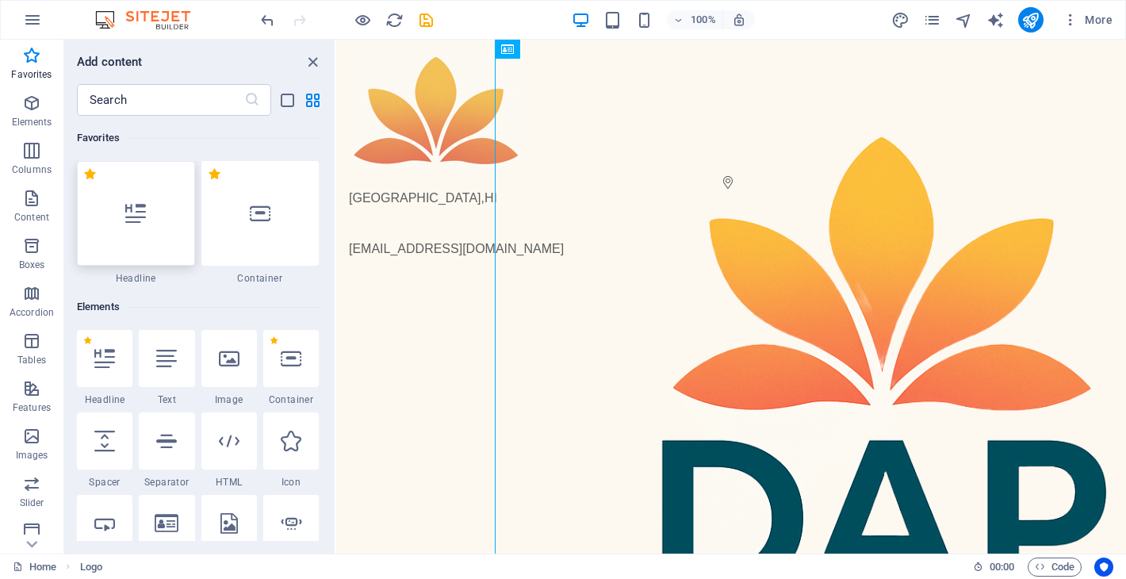
click at [145, 245] on div at bounding box center [136, 213] width 118 height 105
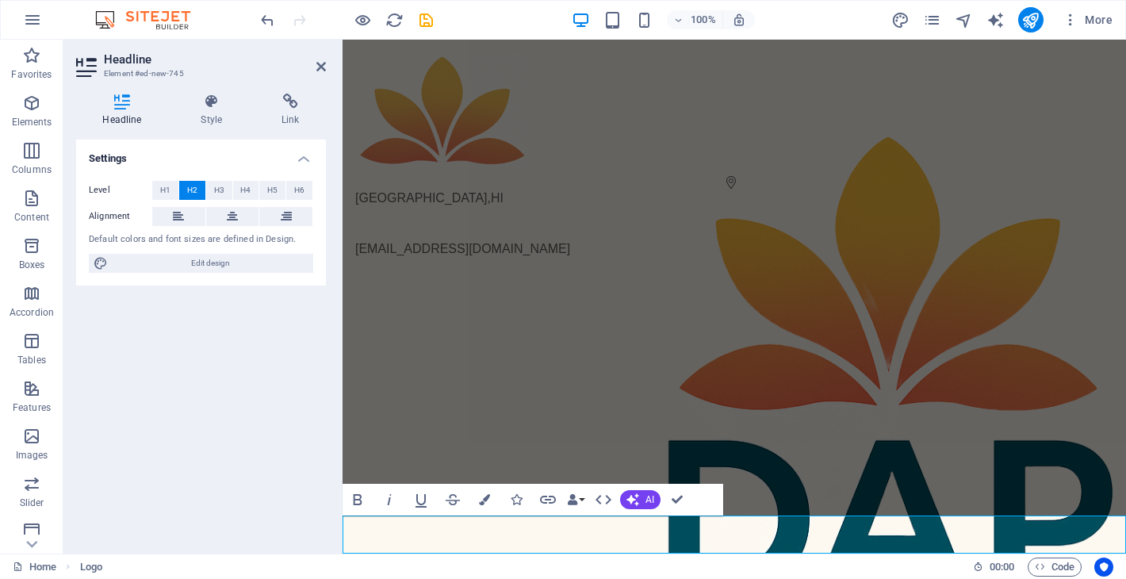
scroll to position [450, 0]
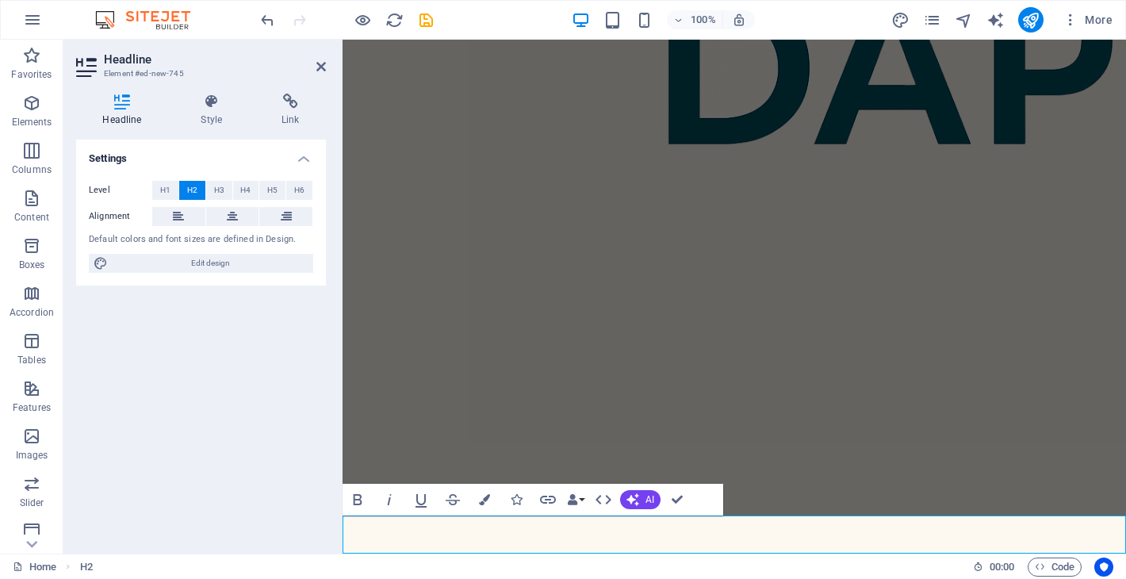
click at [401, 450] on div "Honolulu , HI info@dap.partners New headline" at bounding box center [733, 110] width 783 height 1043
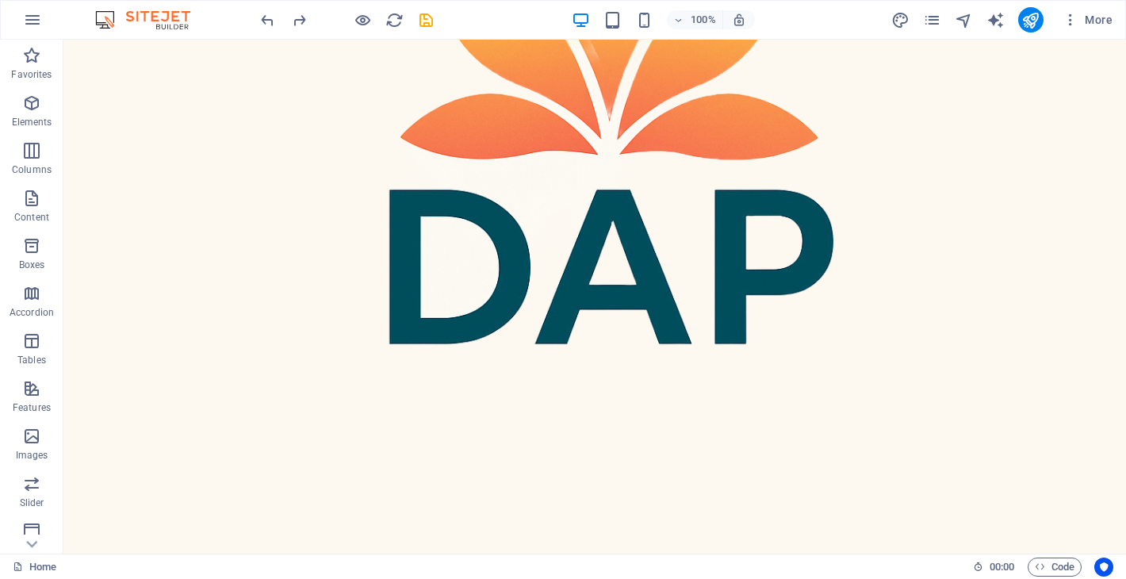
scroll to position [0, 0]
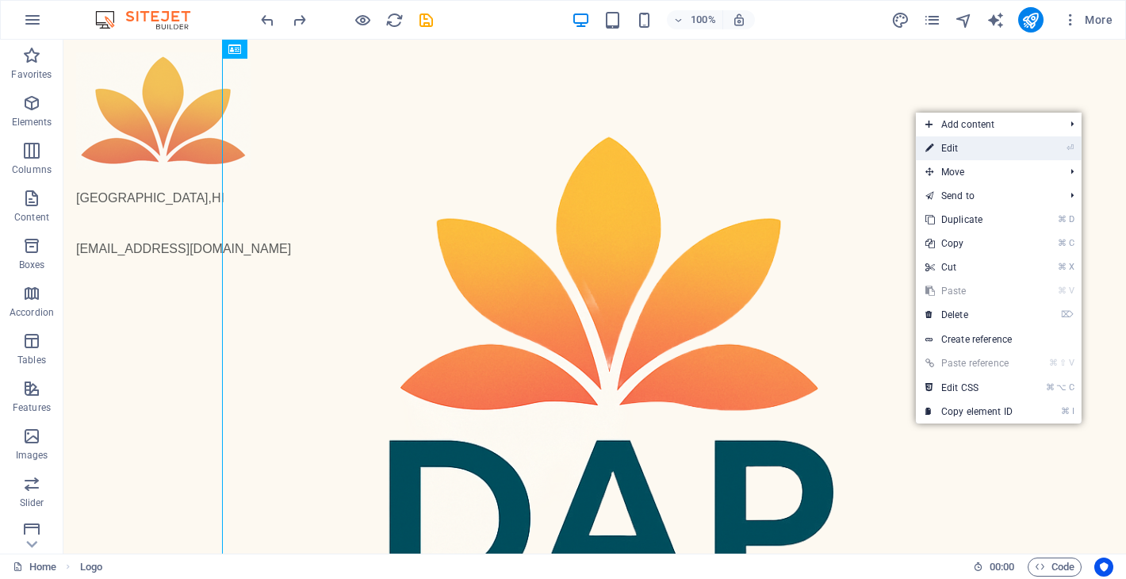
click at [1008, 147] on link "⏎ Edit" at bounding box center [969, 148] width 106 height 24
select select "px"
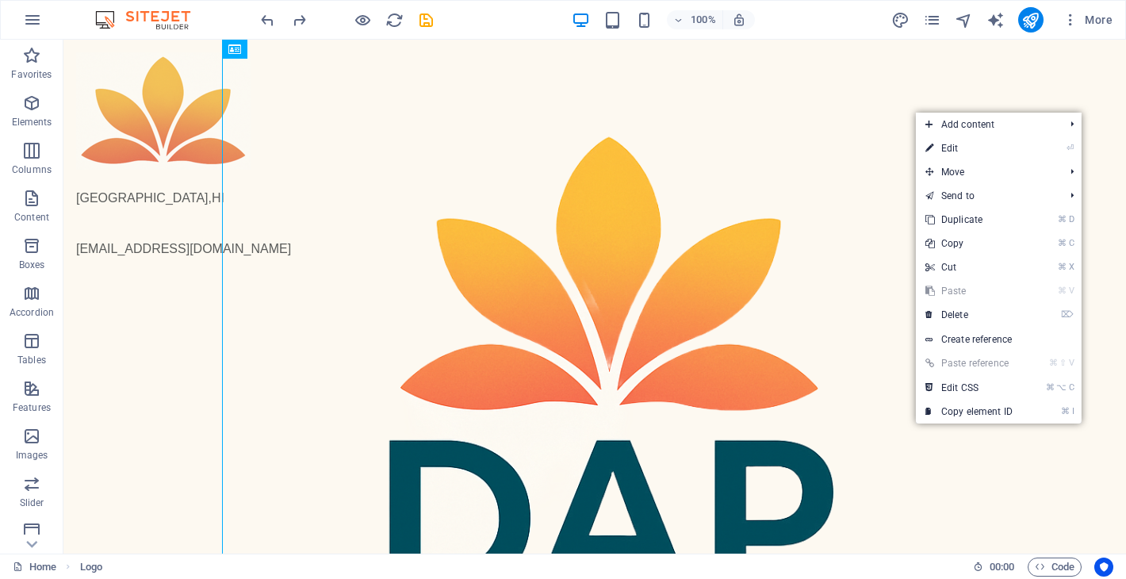
select select "px"
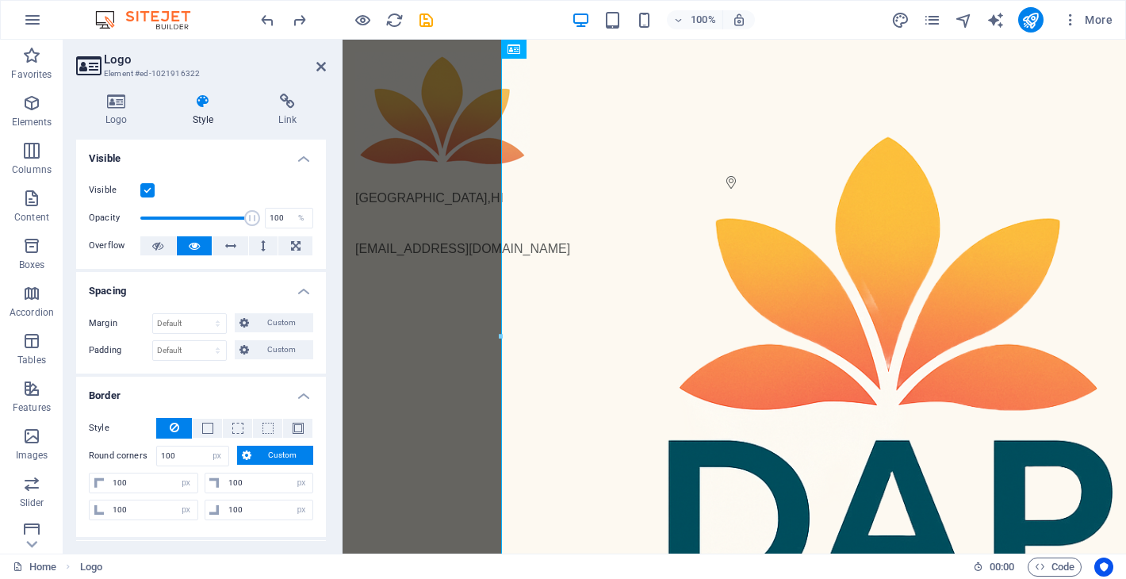
click at [441, 257] on div "Honolulu , HI info@dap.partners" at bounding box center [733, 542] width 783 height 1005
click at [350, 154] on div "Honolulu , HI info@dap.partners" at bounding box center [733, 155] width 783 height 231
select select "rem"
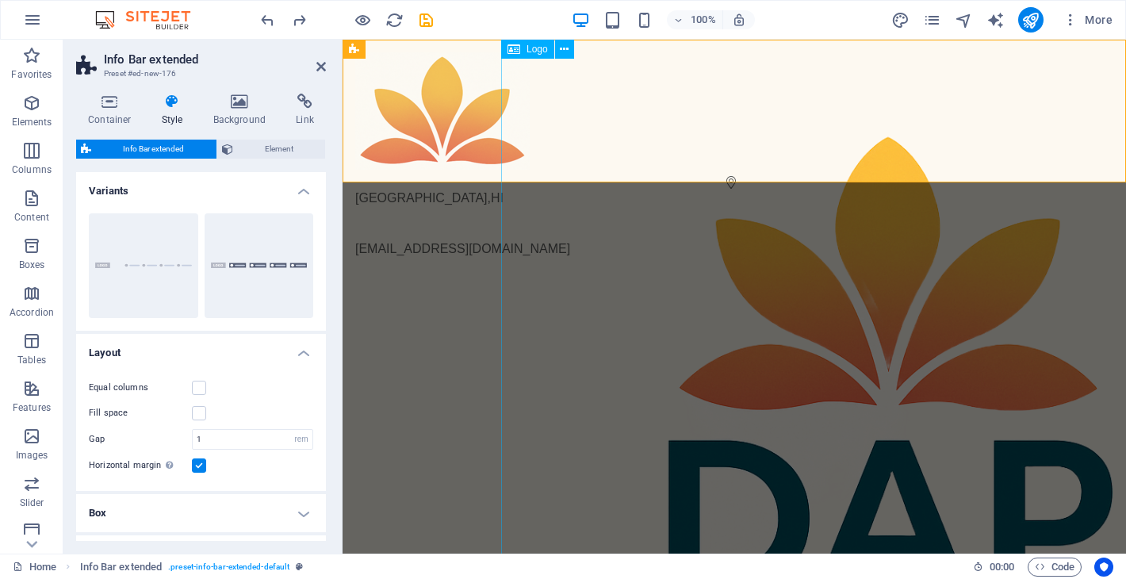
click at [1058, 113] on div at bounding box center [892, 420] width 783 height 774
select select "px"
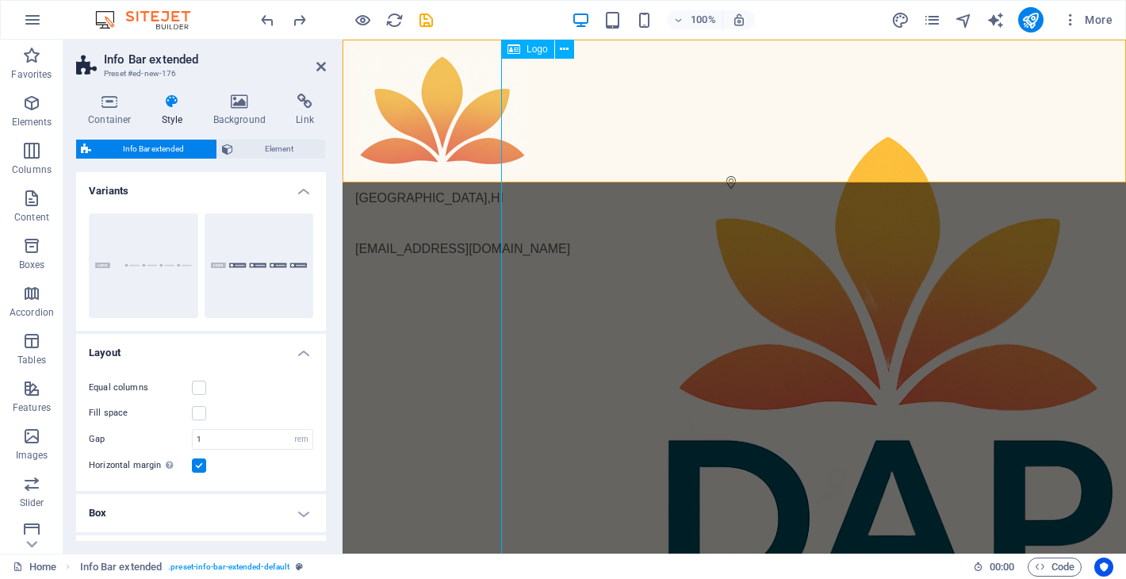
select select "px"
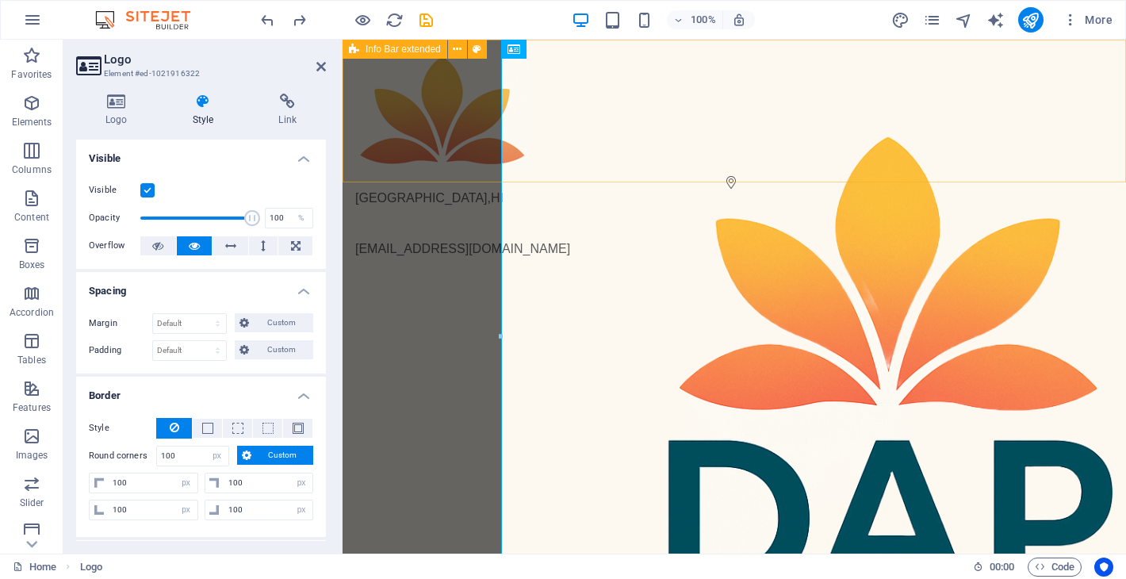
click at [401, 176] on div "Honolulu , HI info@dap.partners" at bounding box center [733, 155] width 783 height 231
select select "rem"
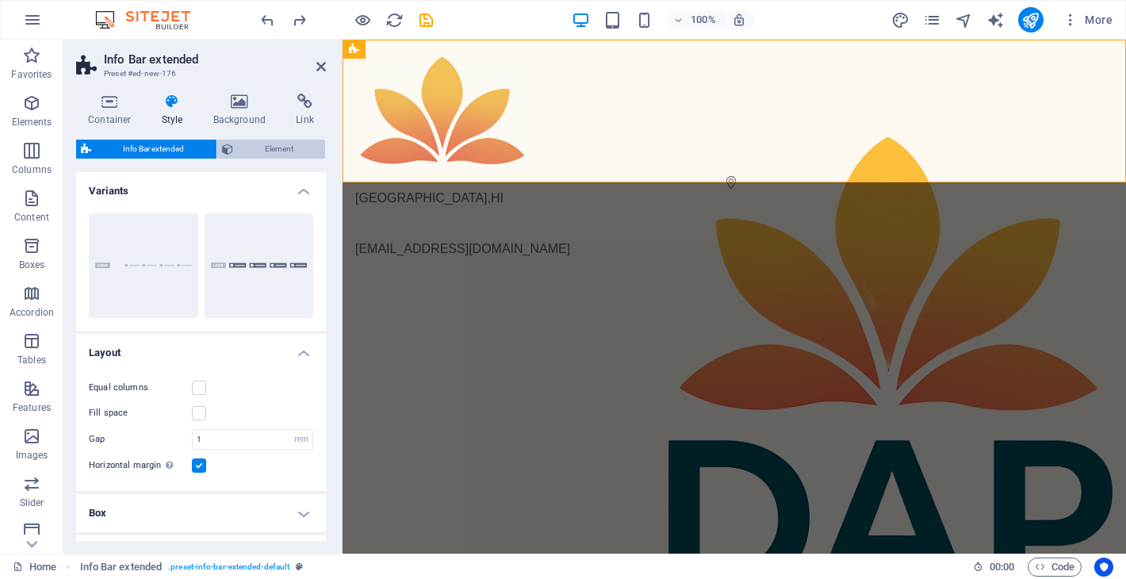
click at [271, 153] on span "Element" at bounding box center [279, 149] width 83 height 19
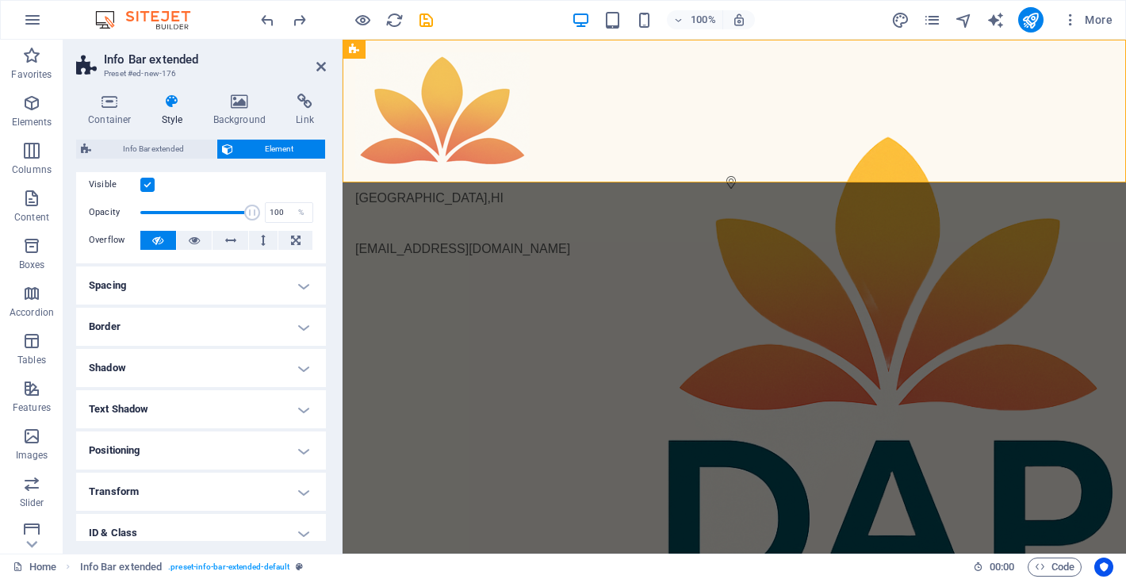
scroll to position [131, 0]
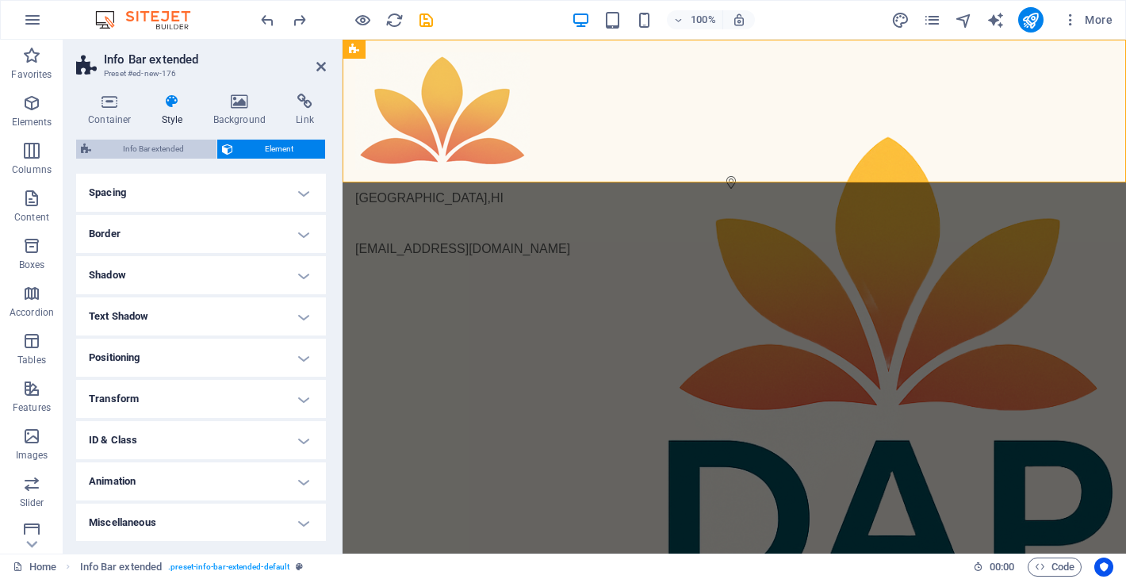
click at [181, 140] on span "Info Bar extended" at bounding box center [154, 149] width 116 height 19
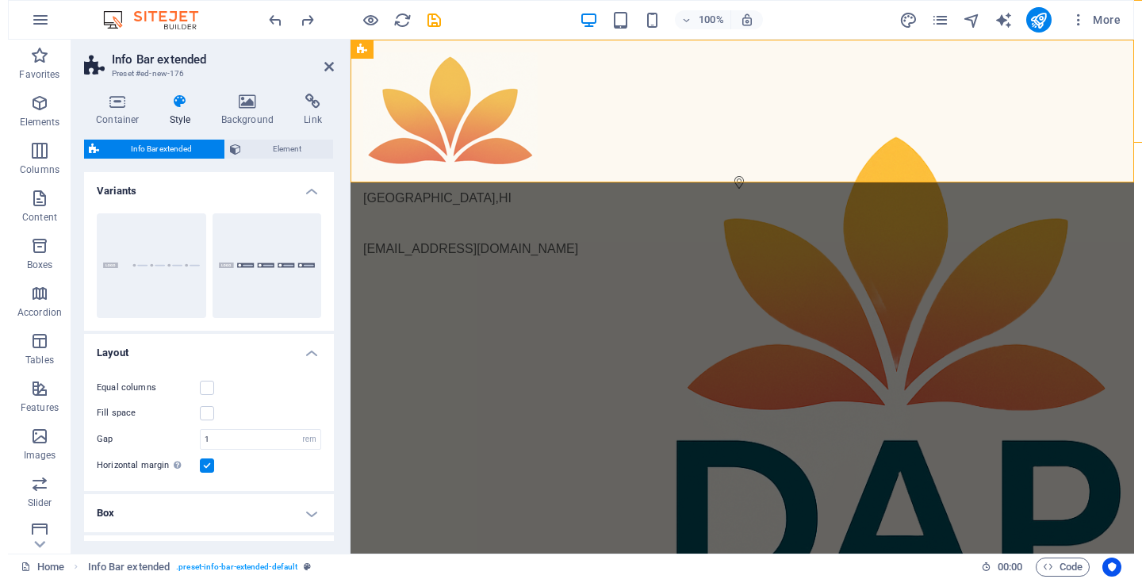
scroll to position [95, 0]
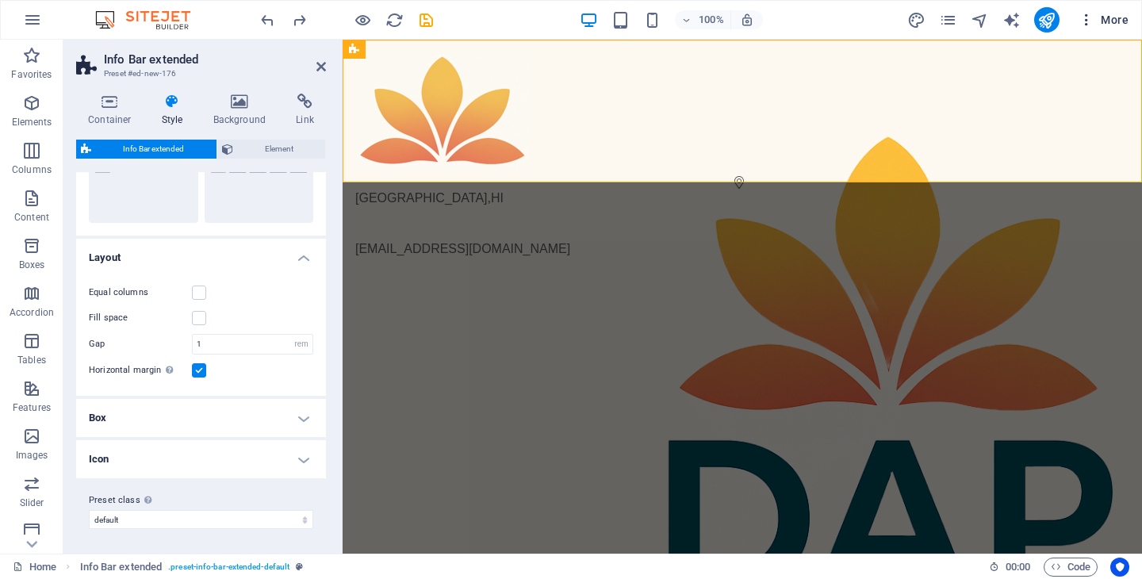
click at [1107, 21] on span "More" at bounding box center [1103, 20] width 50 height 16
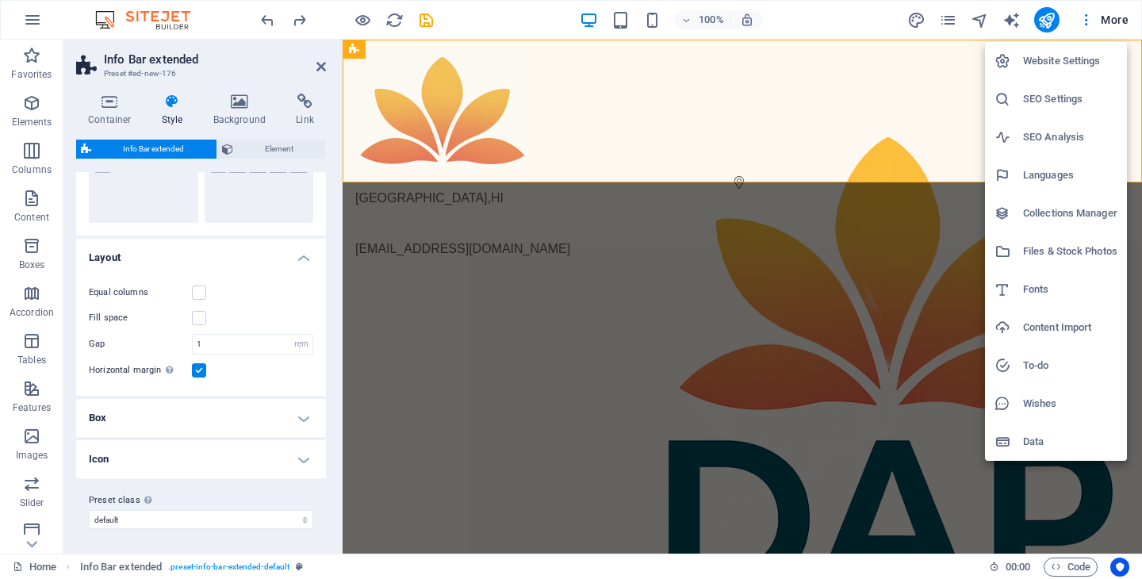
click at [556, 360] on div at bounding box center [571, 289] width 1142 height 579
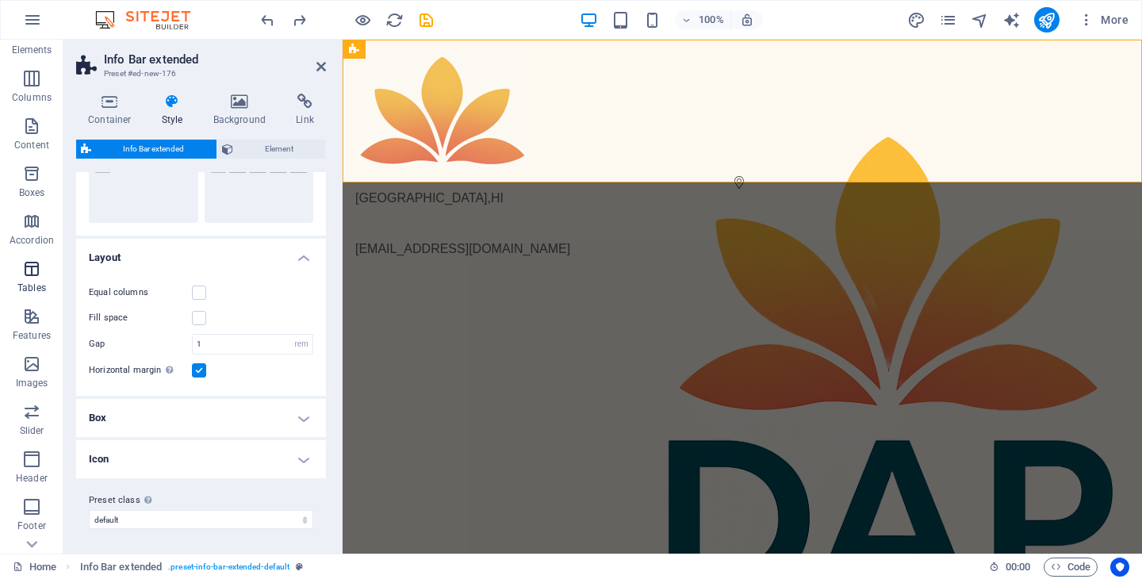
scroll to position [200, 0]
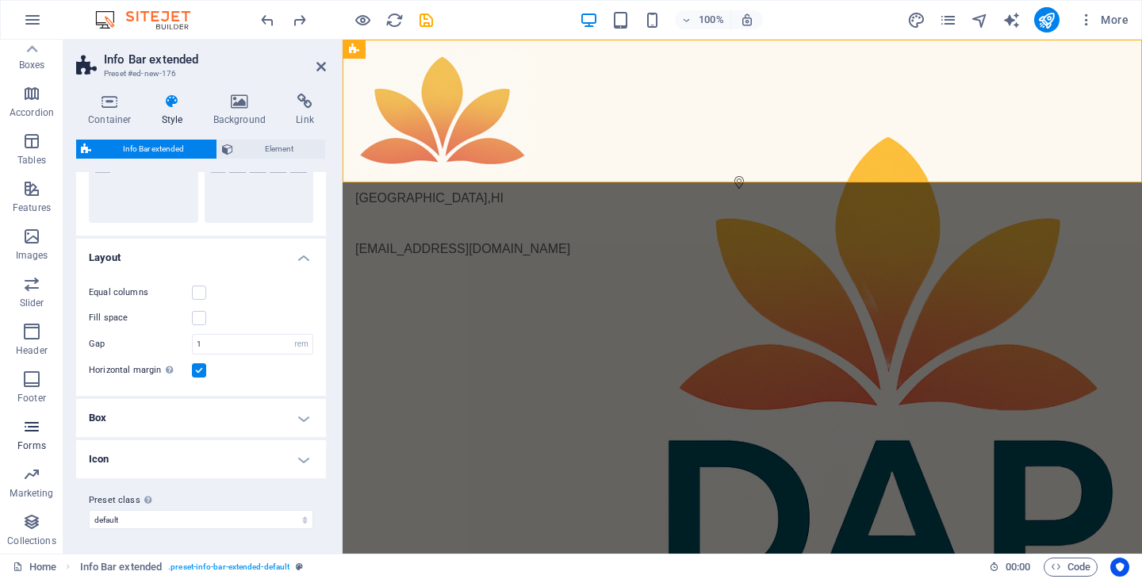
click at [32, 426] on icon "button" at bounding box center [31, 426] width 19 height 19
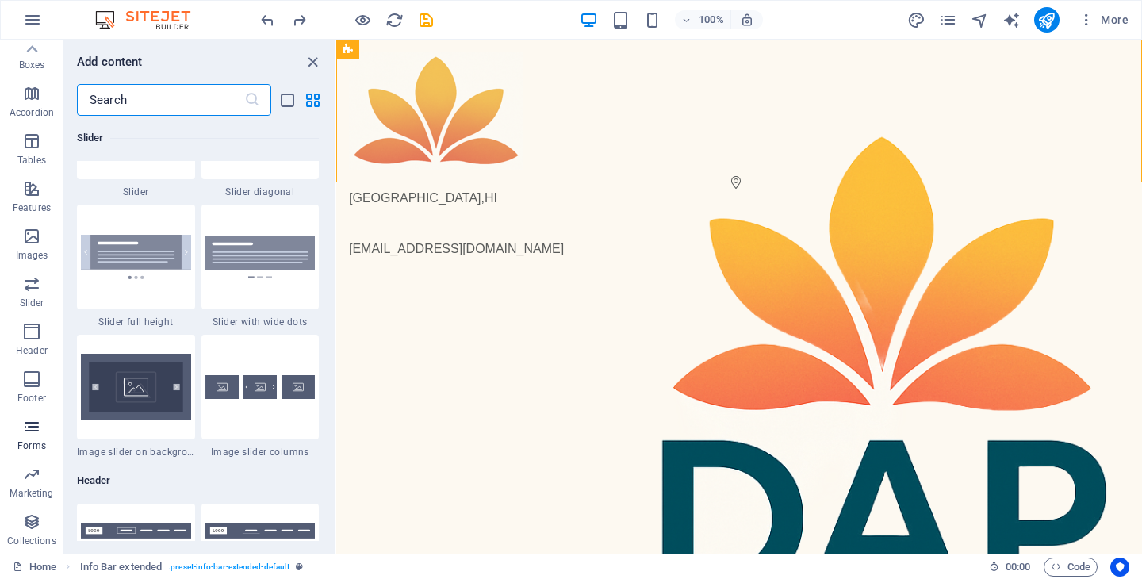
scroll to position [11575, 0]
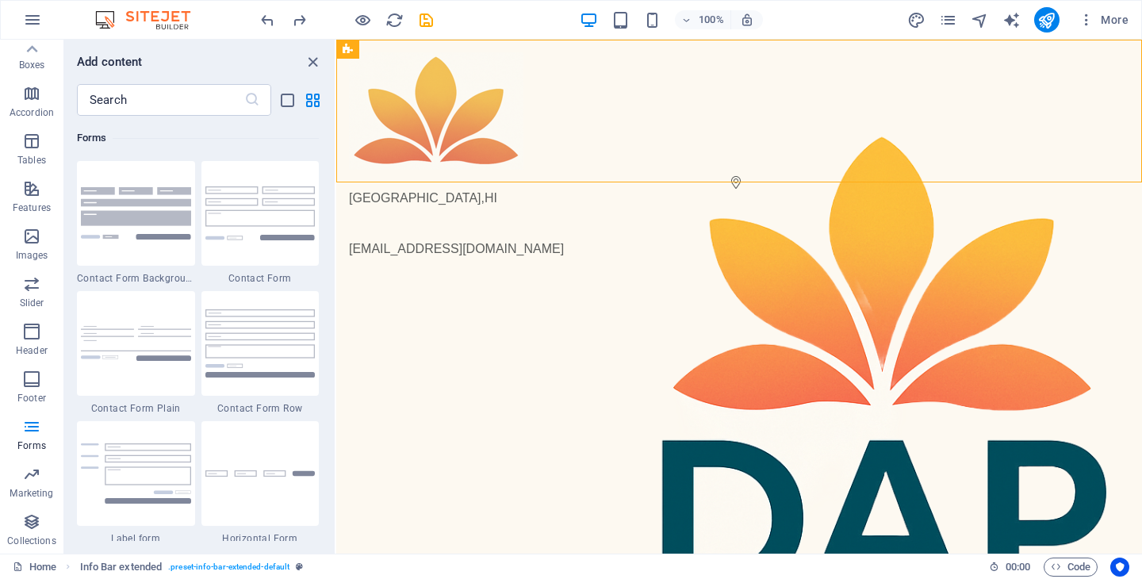
drag, startPoint x: 891, startPoint y: 0, endPoint x: 1127, endPoint y: -32, distance: 238.4
click at [1125, 0] on html "DAP Collective Home Favorites Elements Columns Content Boxes Accordion Tables F…" at bounding box center [571, 289] width 1142 height 579
